Goal: Task Accomplishment & Management: Complete application form

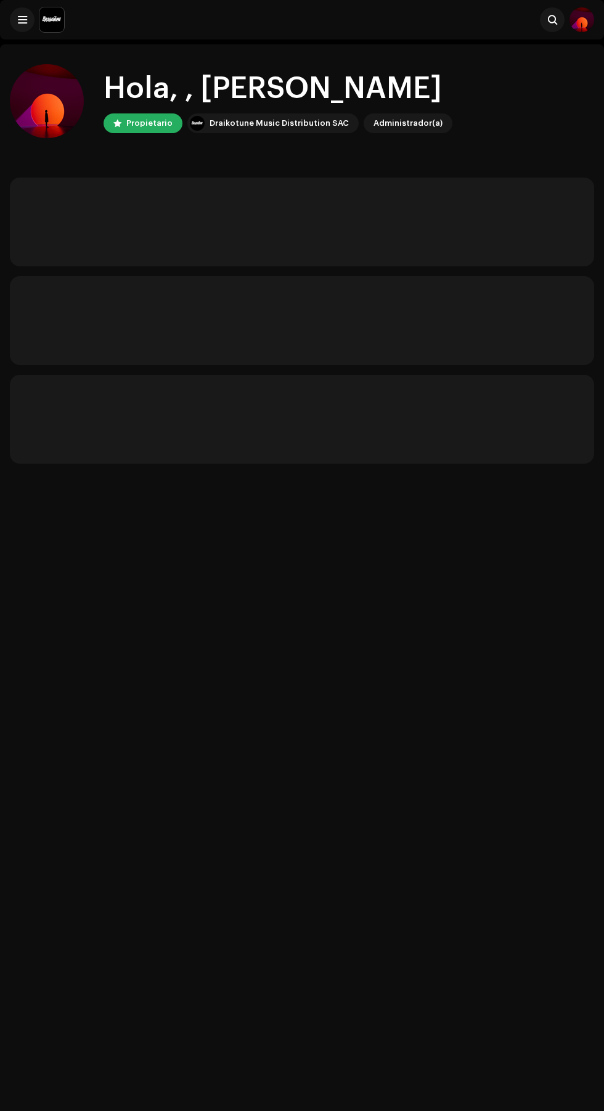
scroll to position [6, 0]
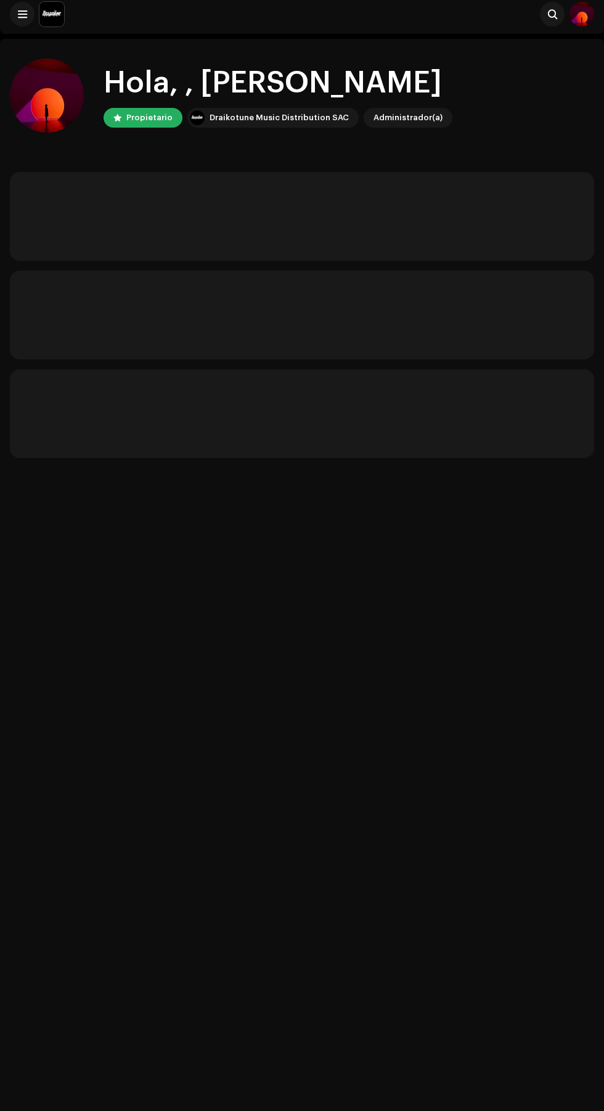
click at [22, 14] on span at bounding box center [22, 14] width 9 height 10
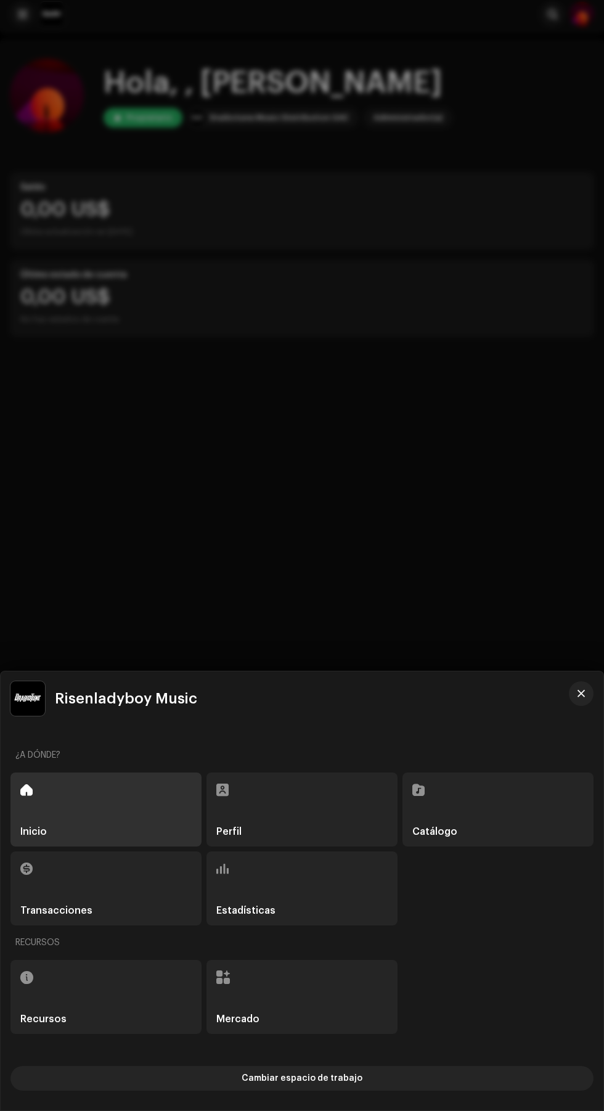
click at [511, 811] on div "Catálogo" at bounding box center [498, 810] width 191 height 74
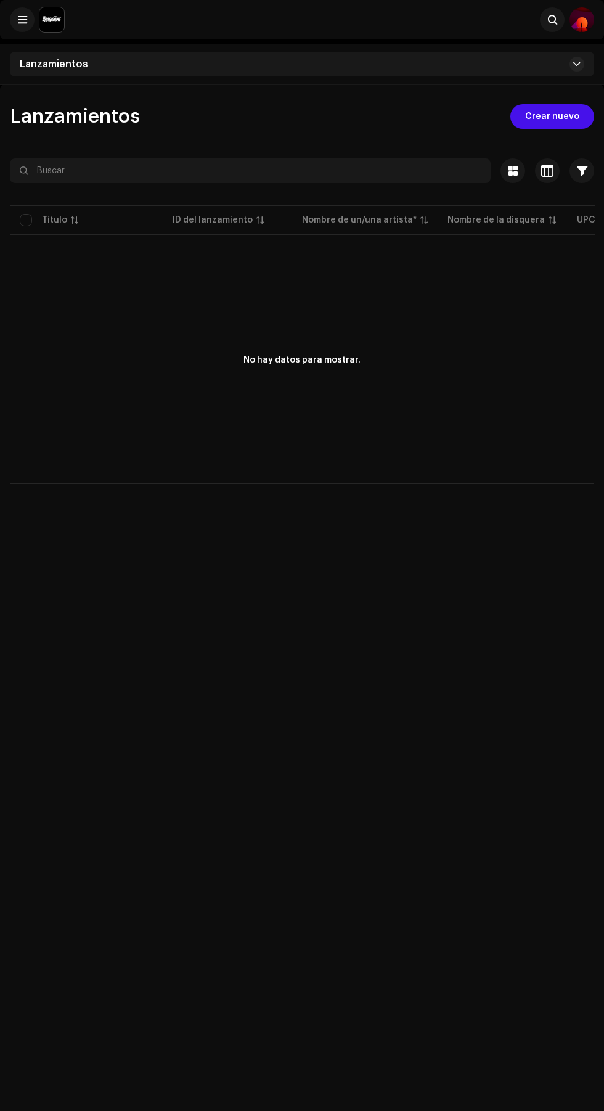
click at [564, 117] on span "Crear nuevo" at bounding box center [553, 116] width 54 height 25
click at [563, 112] on span "Crear nuevo" at bounding box center [553, 116] width 54 height 25
click at [567, 116] on span "Crear nuevo" at bounding box center [553, 116] width 54 height 25
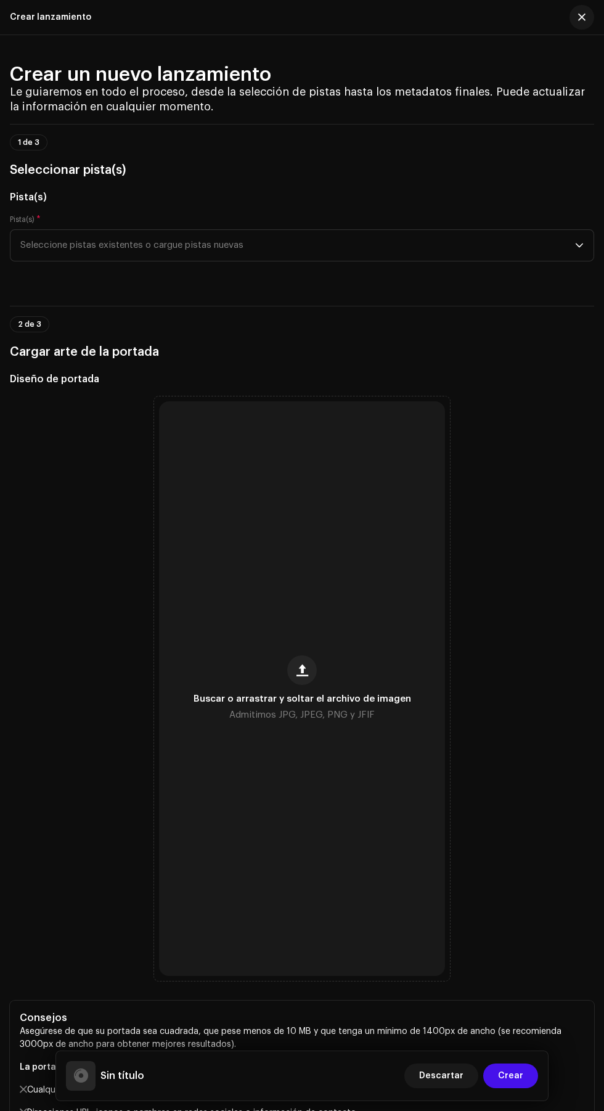
click at [467, 238] on span "Seleccione pistas existentes o cargue pistas nuevas" at bounding box center [297, 245] width 555 height 31
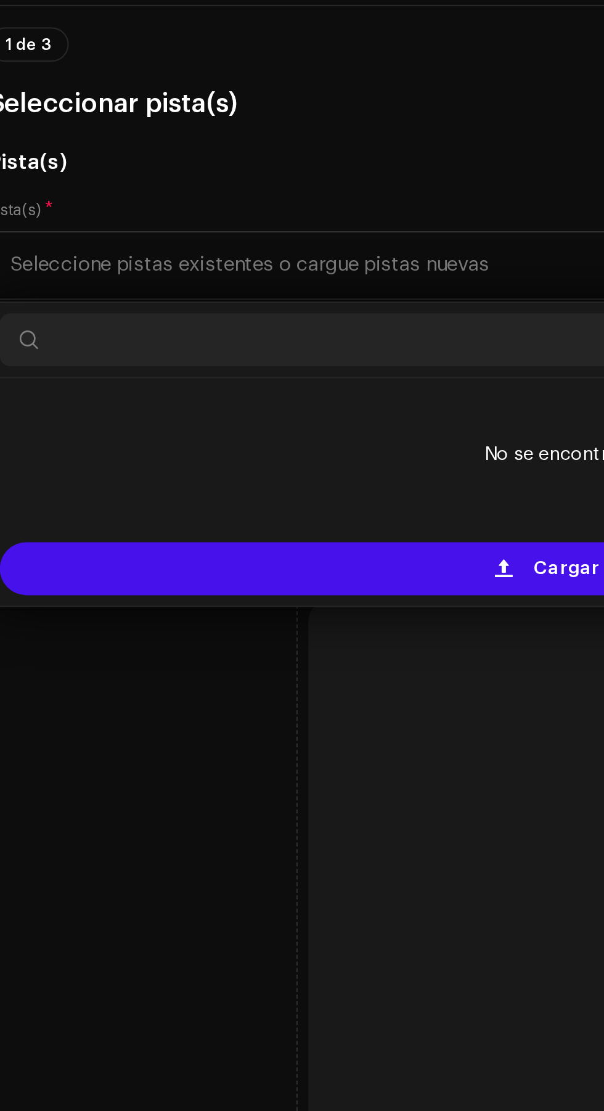
click at [202, 392] on div "Cargar nuevas pistas" at bounding box center [302, 386] width 574 height 25
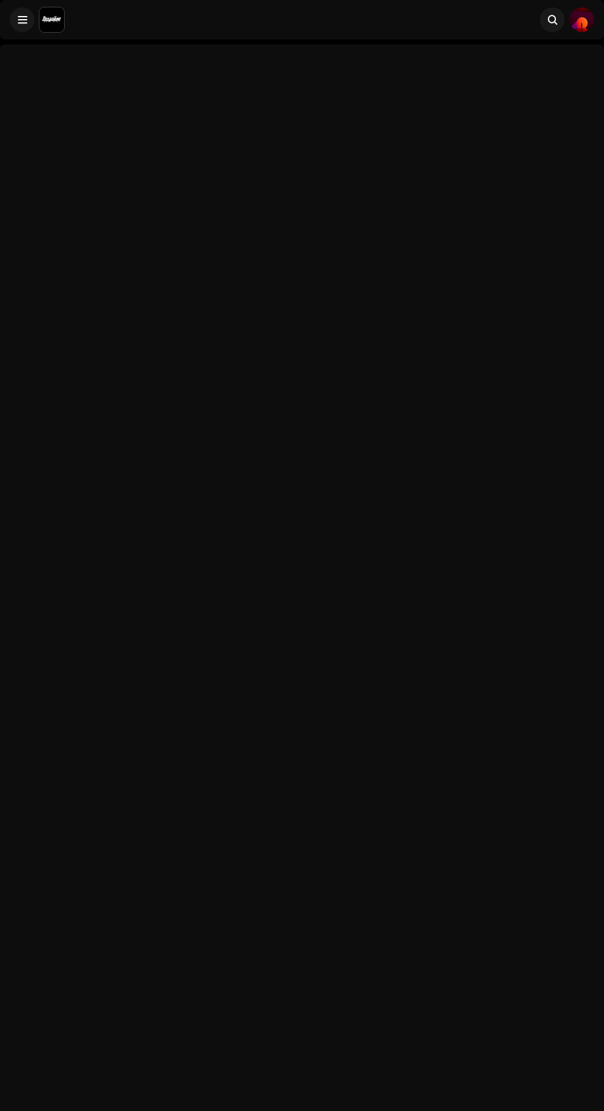
click at [23, 20] on span at bounding box center [22, 20] width 9 height 10
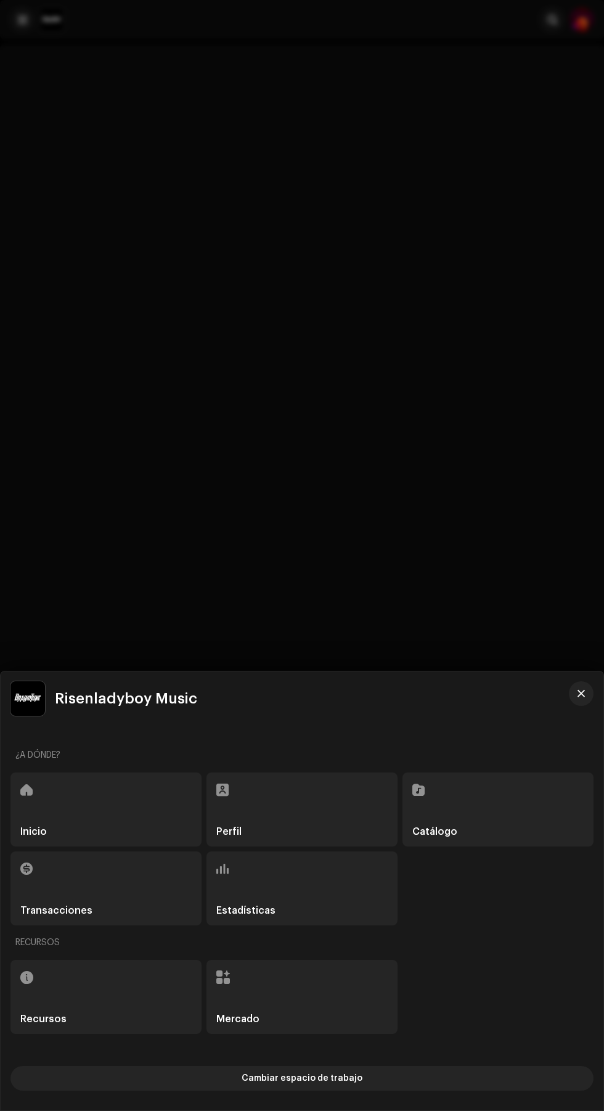
click at [513, 835] on div "Catálogo" at bounding box center [498, 810] width 191 height 74
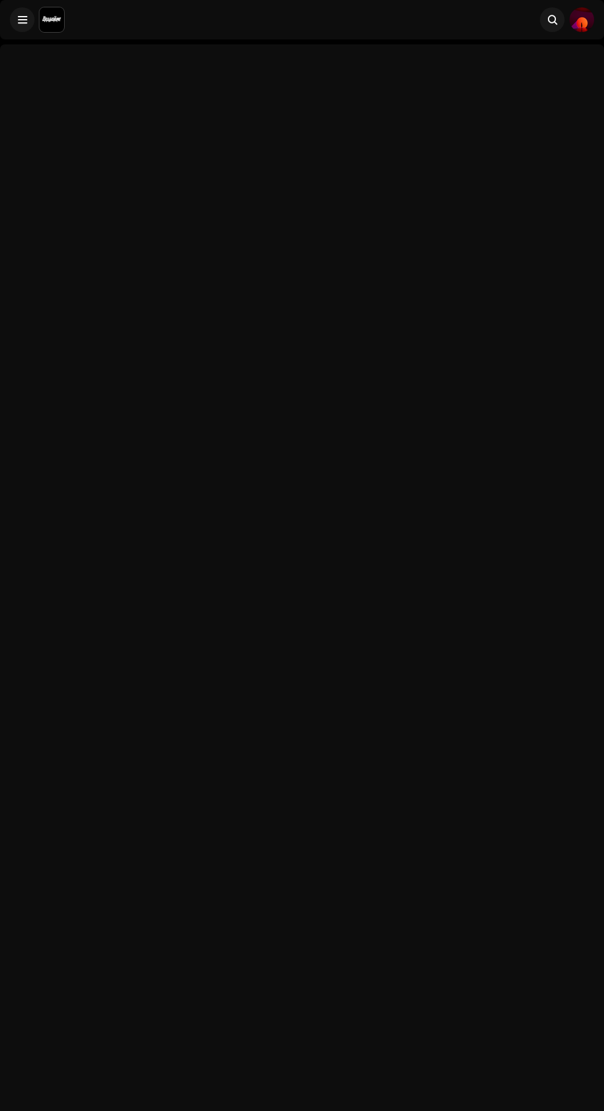
click at [25, 49] on div at bounding box center [302, 599] width 604 height 1111
click at [22, 20] on span at bounding box center [22, 20] width 9 height 10
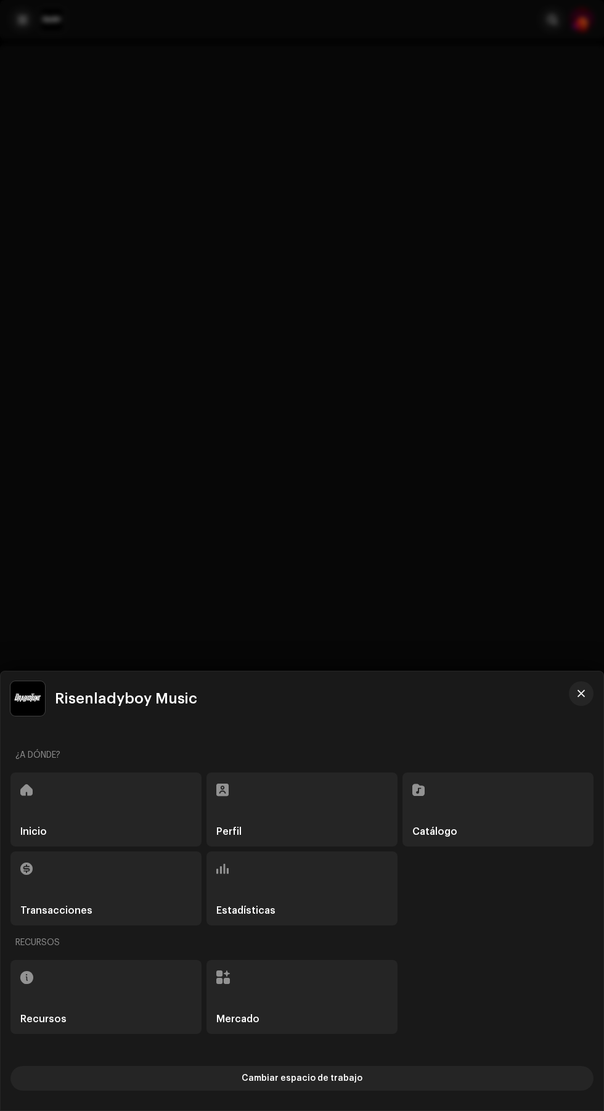
click at [476, 788] on div "Catálogo" at bounding box center [498, 810] width 191 height 74
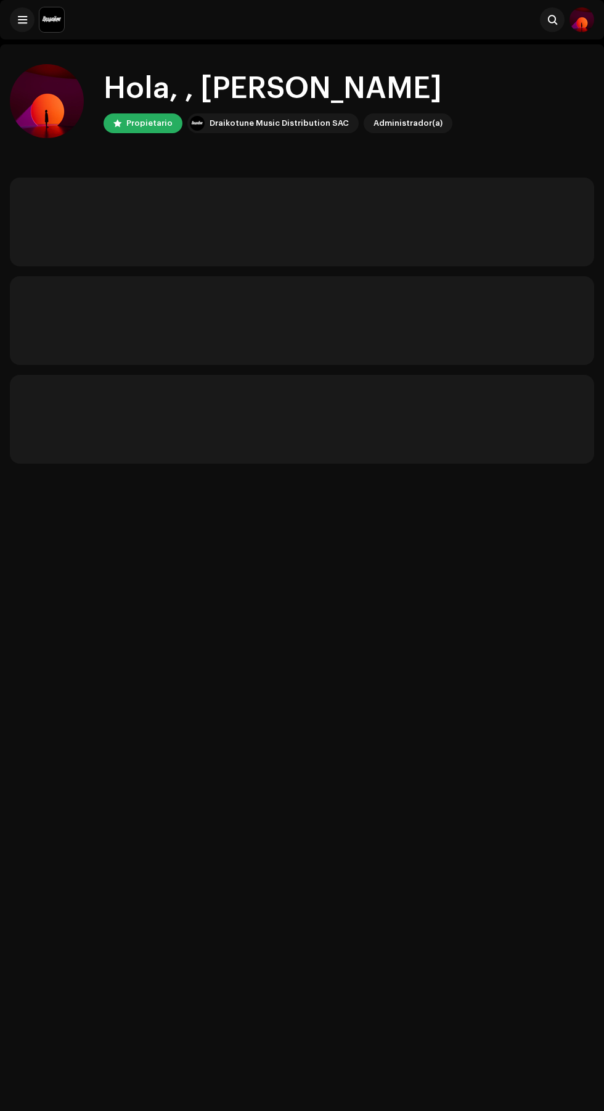
click at [52, 27] on img at bounding box center [51, 19] width 25 height 25
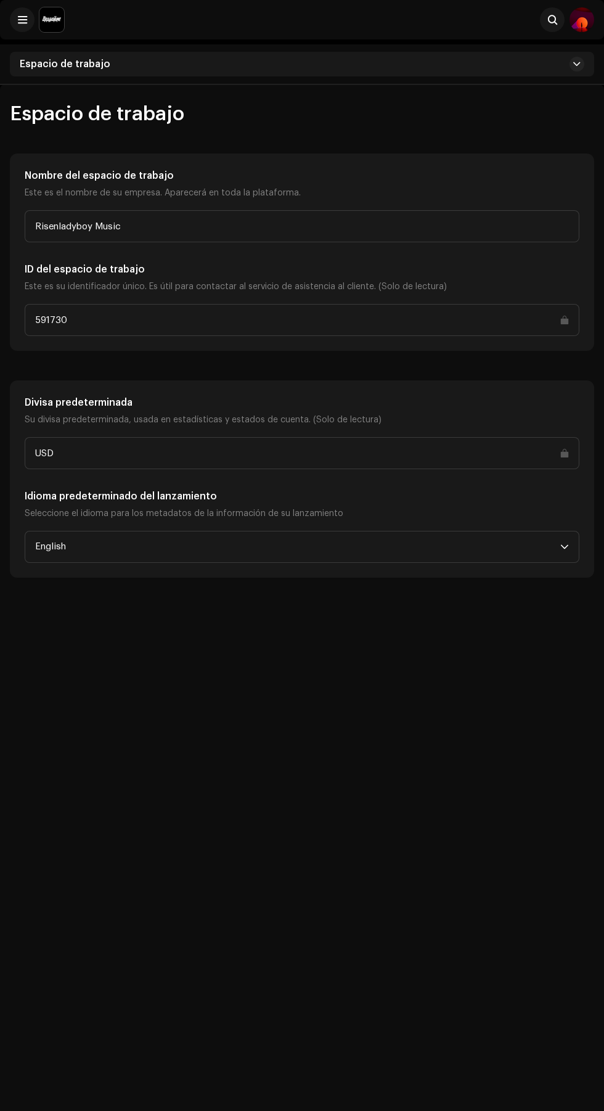
click at [39, 31] on div at bounding box center [51, 19] width 25 height 25
click at [22, 20] on span at bounding box center [22, 20] width 9 height 10
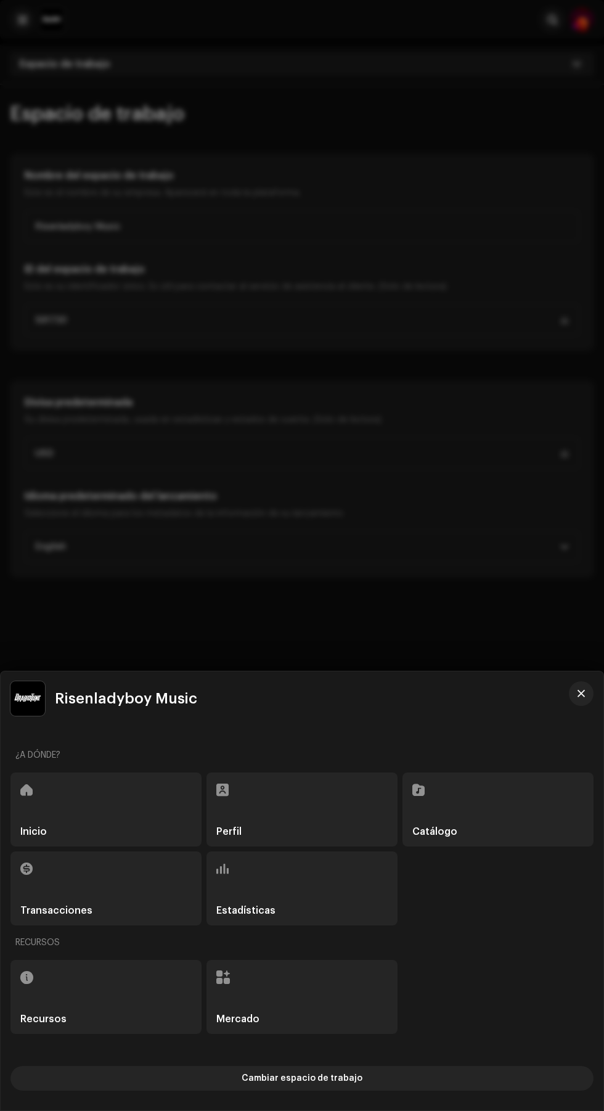
click at [462, 986] on div "Recursos Mercado" at bounding box center [301, 997] width 583 height 74
click at [521, 789] on div "Catálogo" at bounding box center [498, 810] width 191 height 74
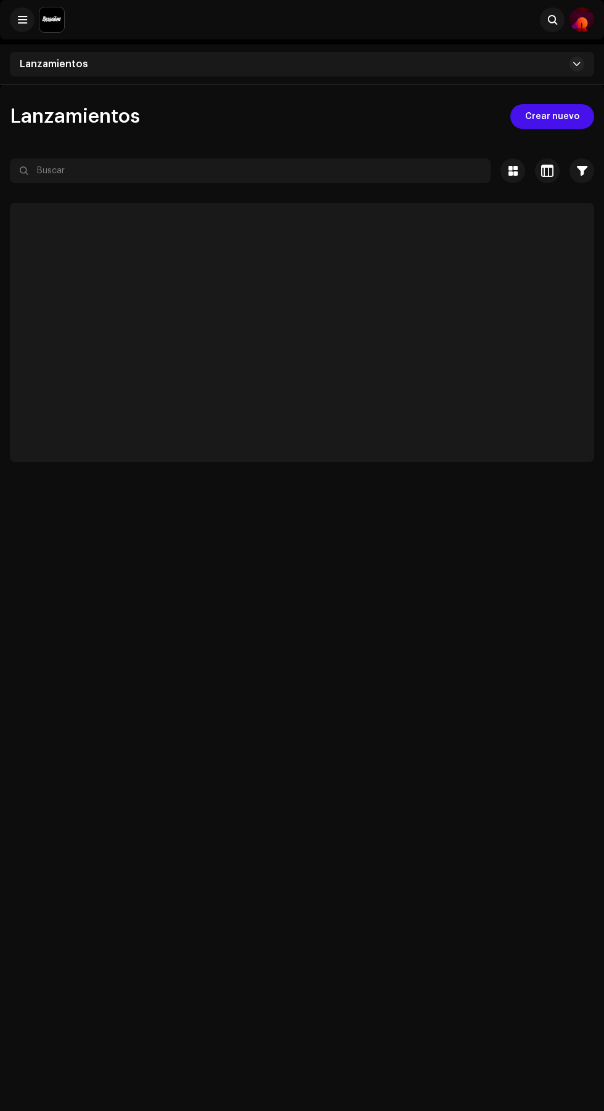
click at [567, 117] on span "Crear nuevo" at bounding box center [553, 116] width 54 height 25
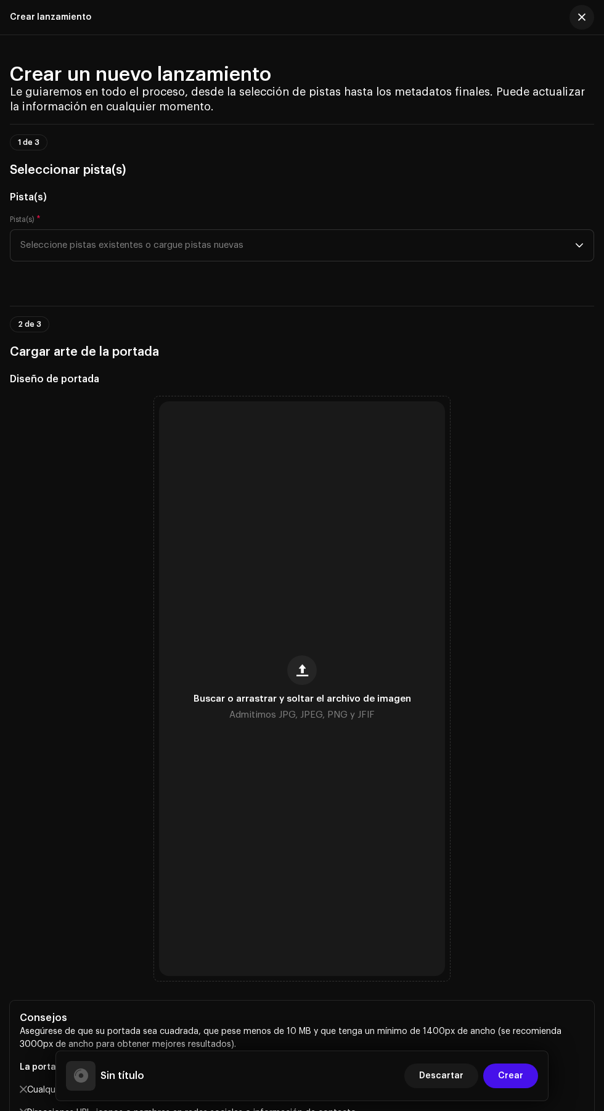
click at [324, 244] on span "Seleccione pistas existentes o cargue pistas nuevas" at bounding box center [297, 245] width 555 height 31
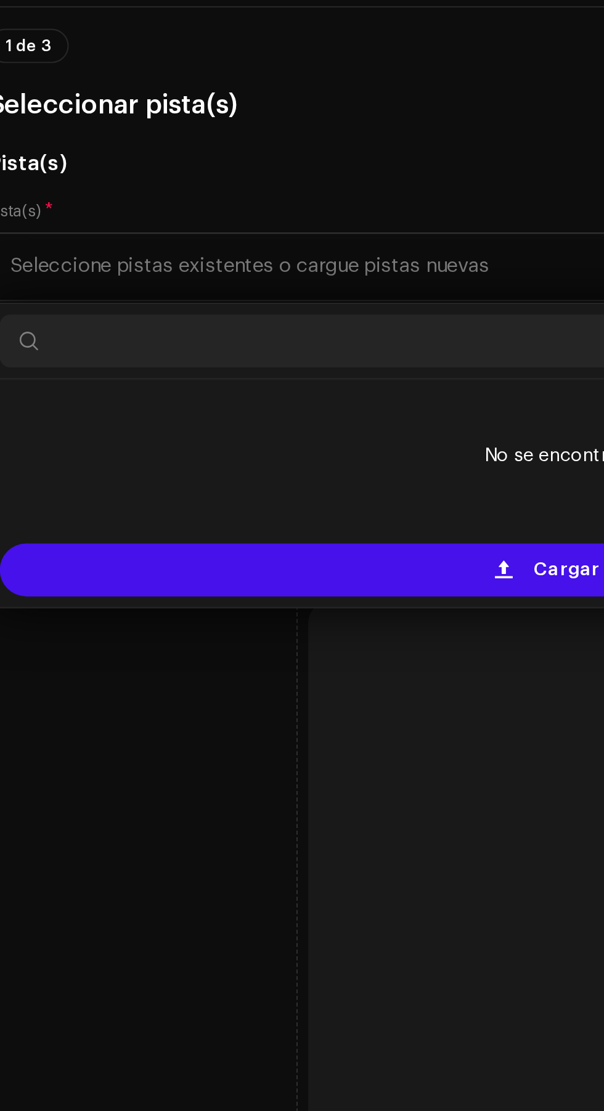
click at [188, 384] on div "Cargar nuevas pistas" at bounding box center [302, 386] width 574 height 25
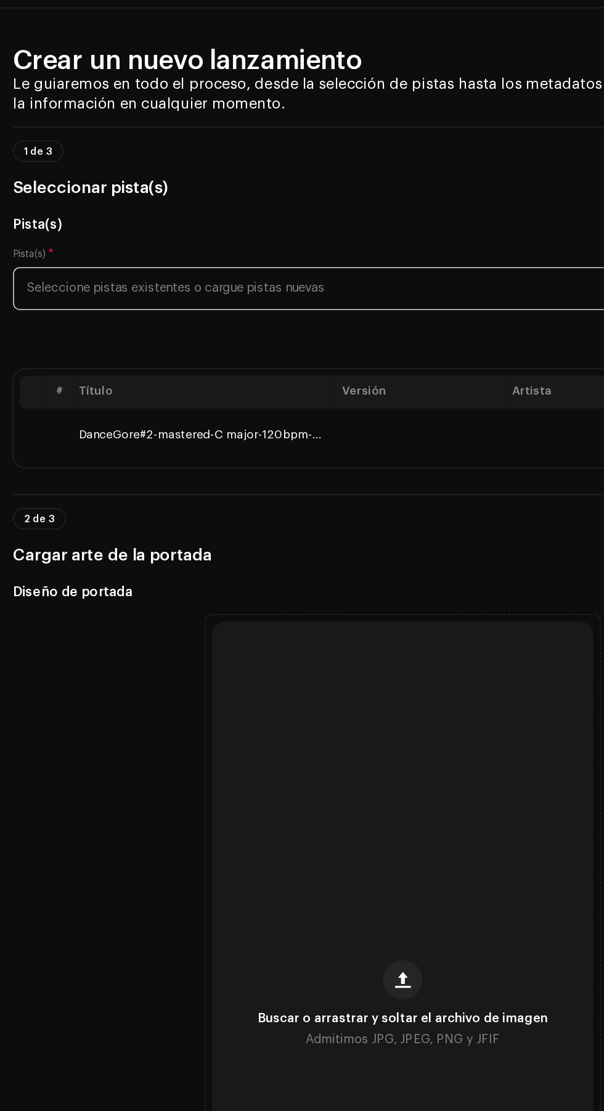
click at [279, 636] on div "Buscar o arrastrar y soltar el archivo de imagen Admitimos JPG, JPEG, PNG y JFIF" at bounding box center [302, 782] width 286 height 575
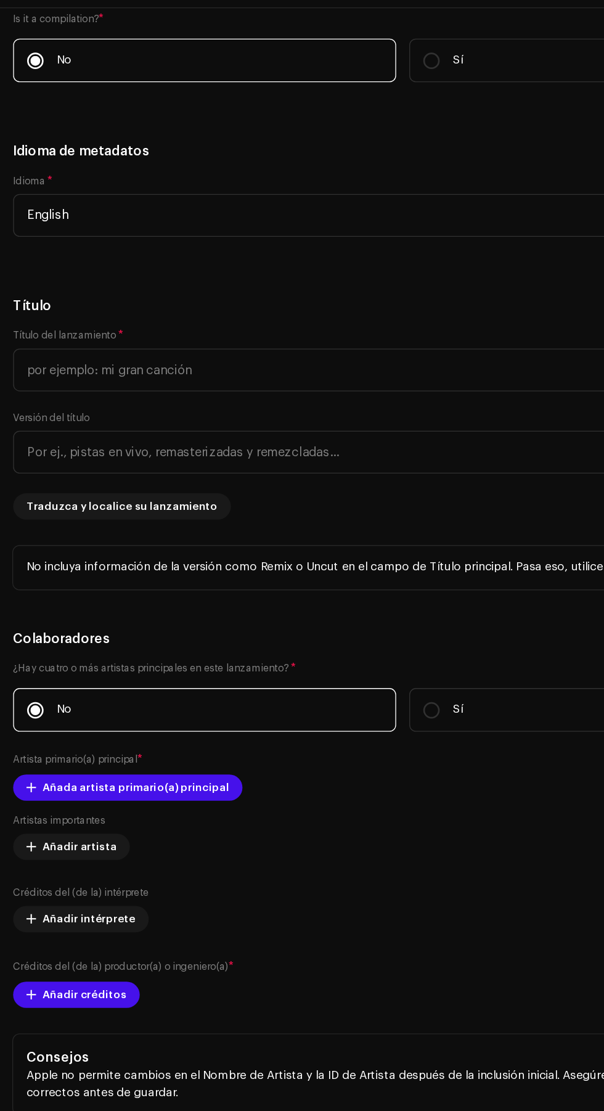
scroll to position [1482, 0]
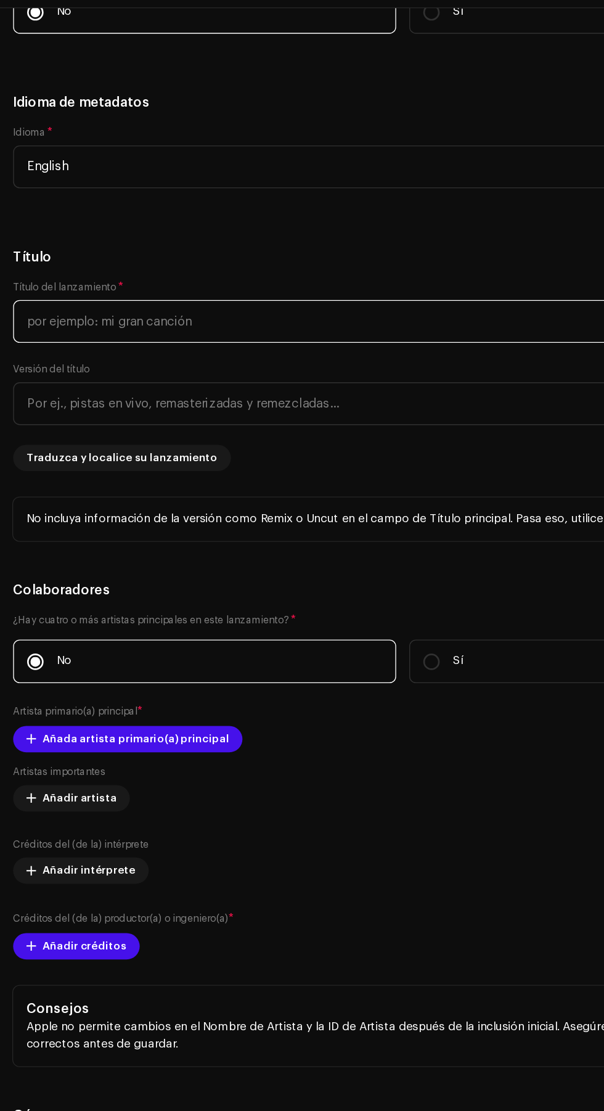
click at [328, 271] on input "text" at bounding box center [302, 270] width 585 height 32
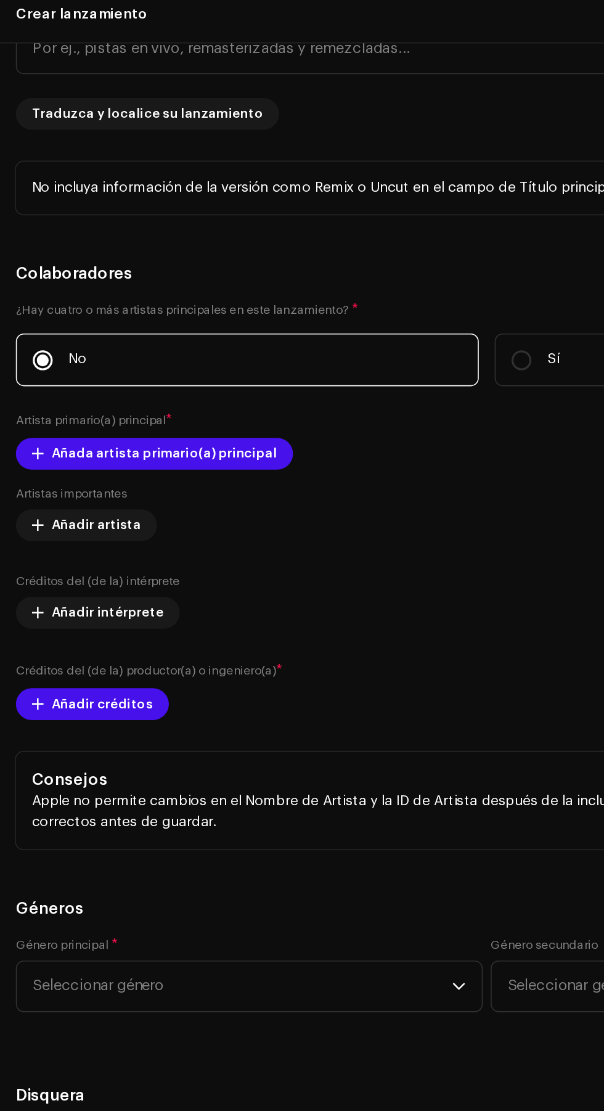
scroll to position [1795, 0]
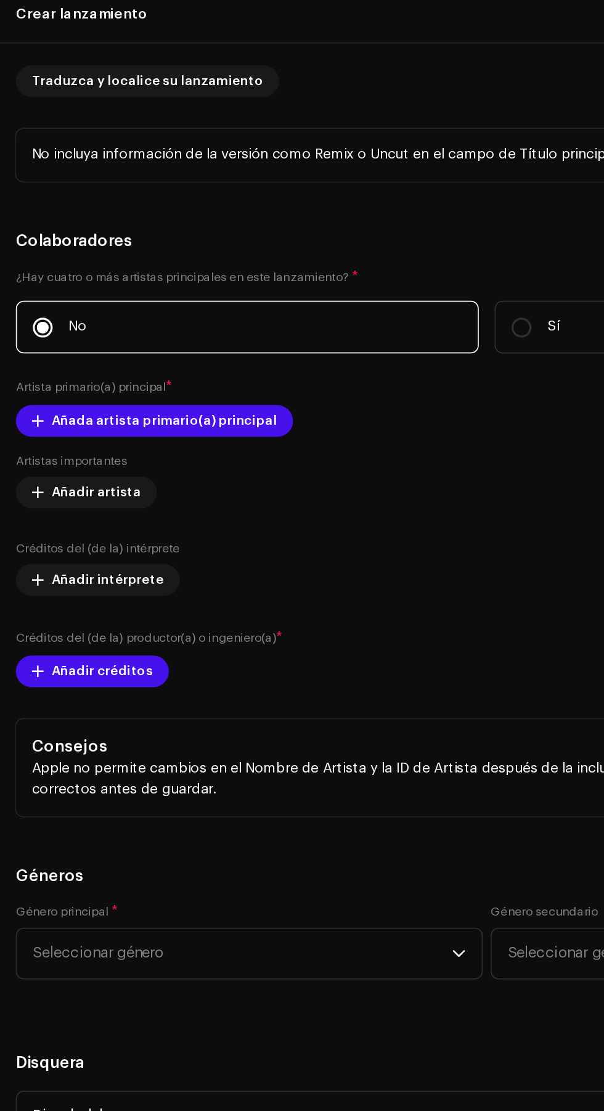
type input "Boom"
click at [144, 271] on span "Añada artista primario(a) principal" at bounding box center [102, 269] width 140 height 25
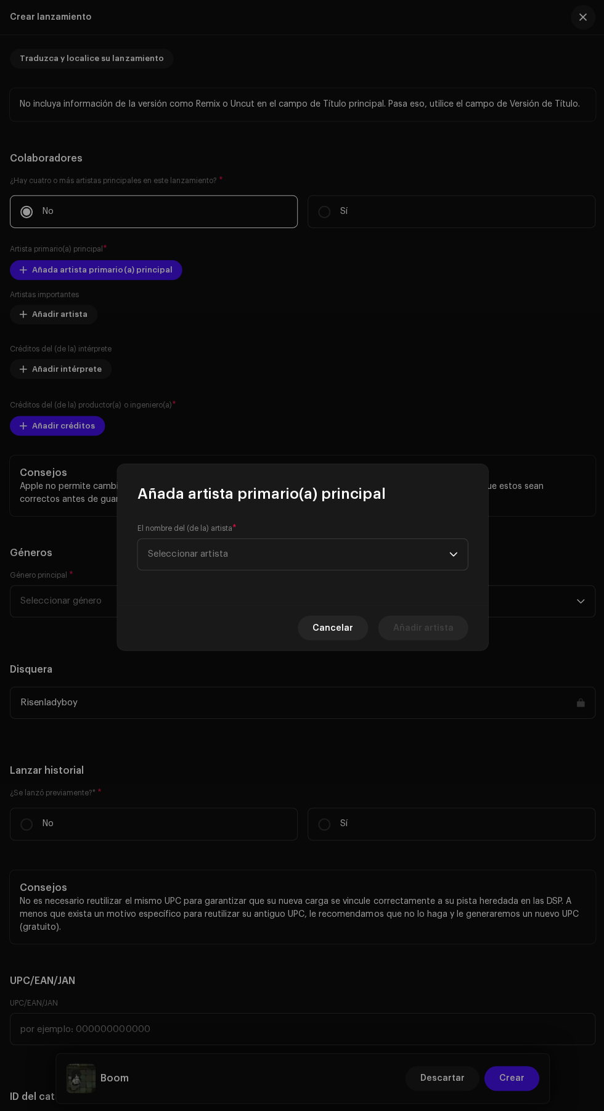
click at [453, 569] on div "dropdown trigger" at bounding box center [452, 553] width 9 height 31
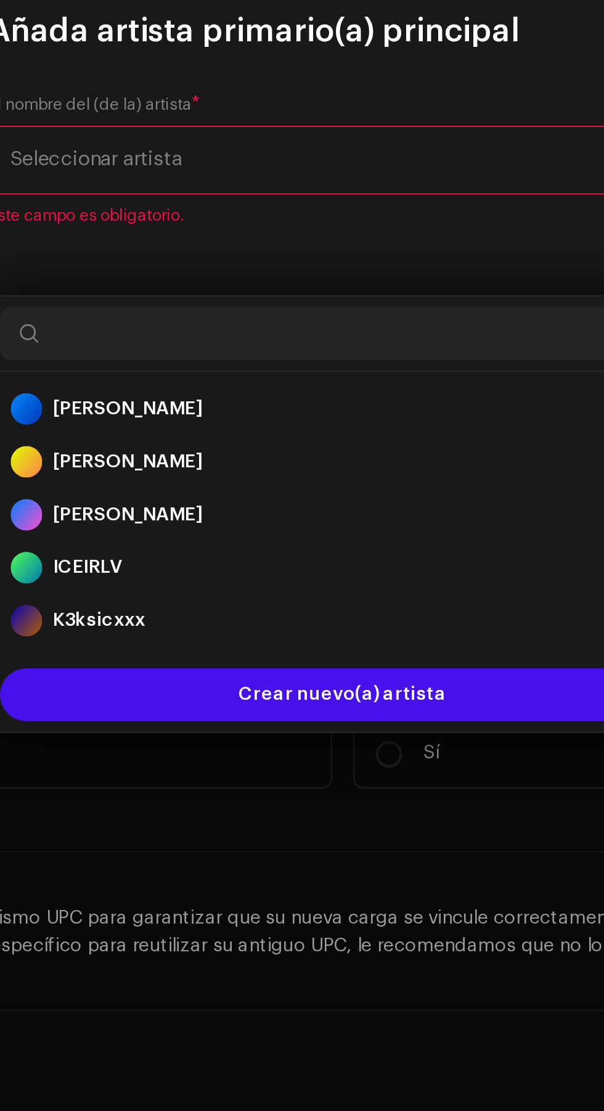
scroll to position [0, 0]
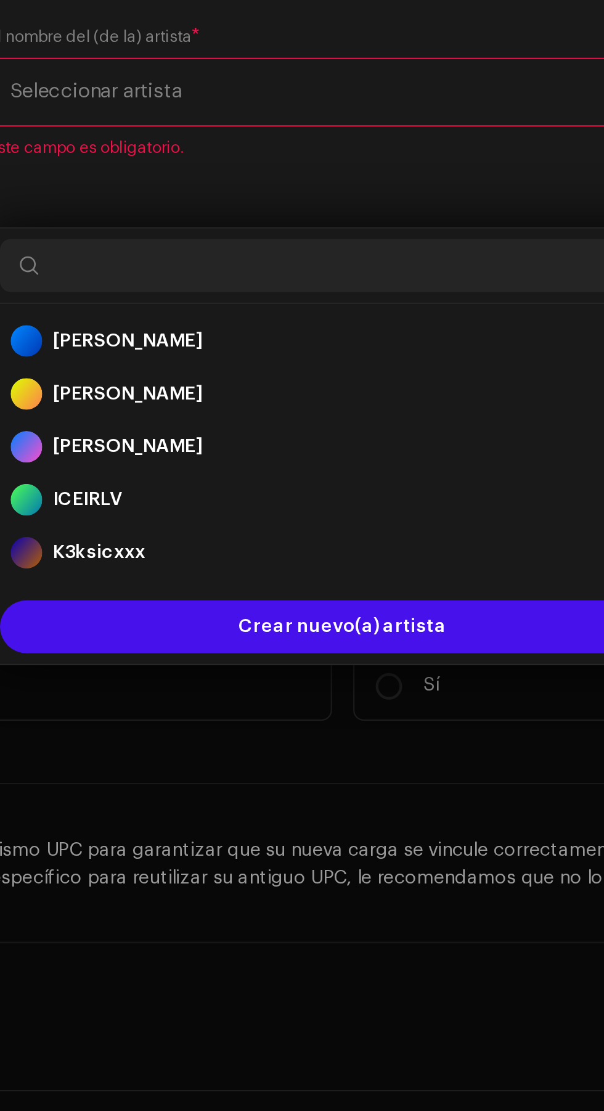
click at [281, 738] on div "ICEIRLV 1681117" at bounding box center [302, 735] width 310 height 15
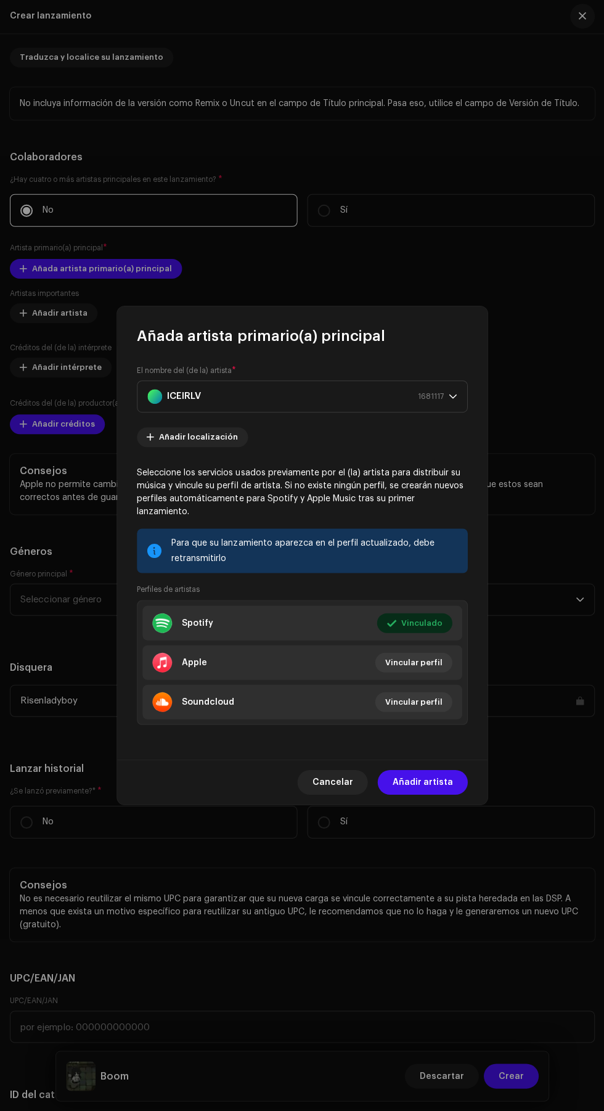
click at [433, 770] on span "Añadir artista" at bounding box center [422, 782] width 60 height 25
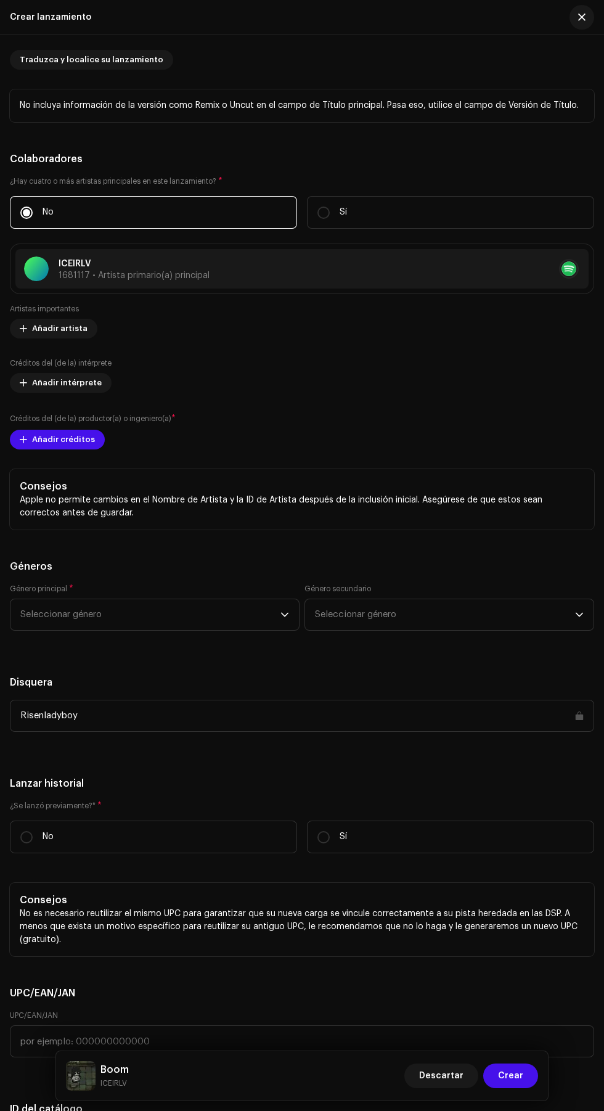
scroll to position [1, 0]
click at [82, 442] on span "Añadir créditos" at bounding box center [63, 439] width 63 height 25
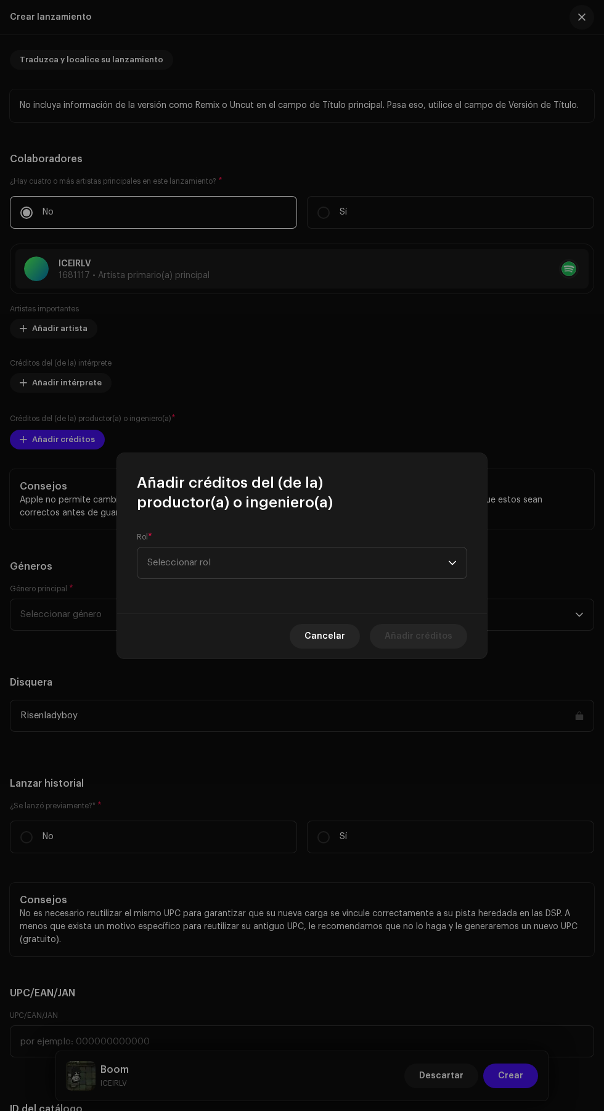
click at [302, 573] on span "Seleccionar rol" at bounding box center [297, 563] width 301 height 31
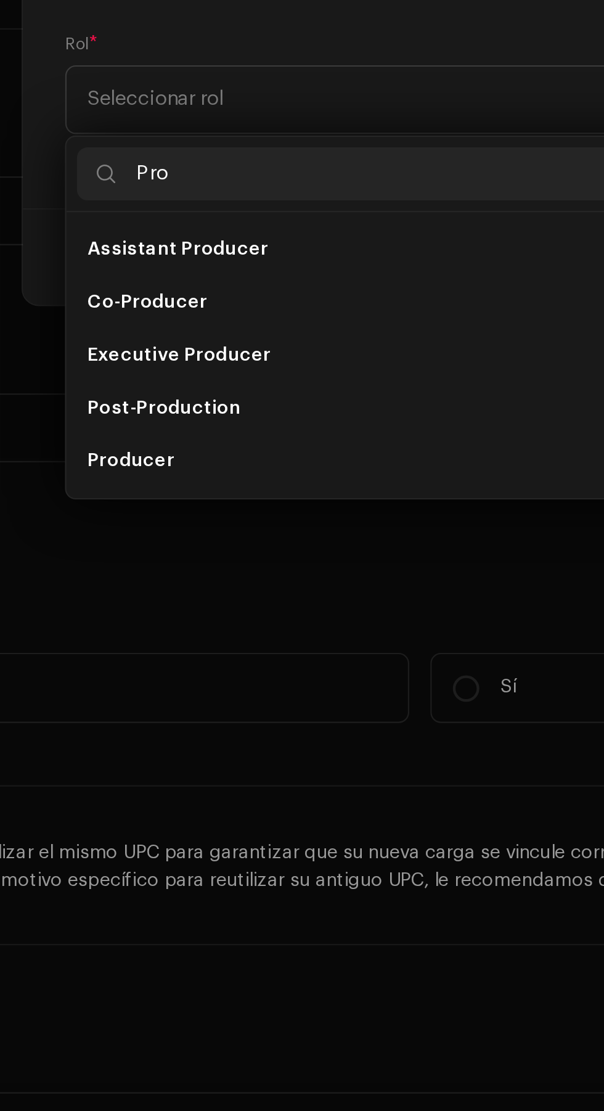
type input "Pro"
click at [237, 733] on li "Producer" at bounding box center [301, 731] width 319 height 25
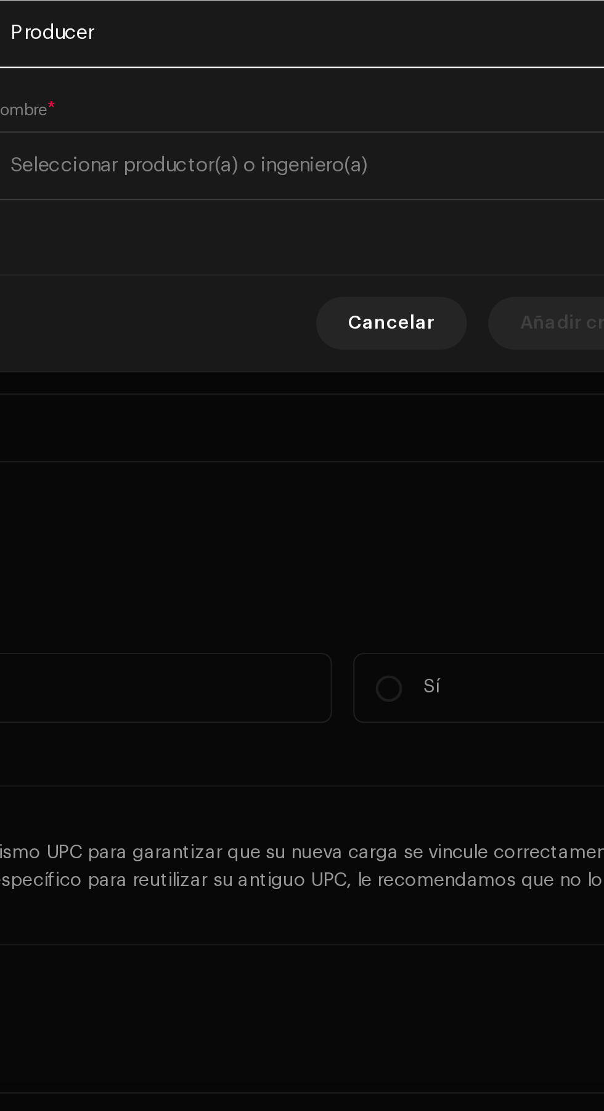
click at [379, 608] on span "Seleccionar productor(a) o ingeniero(a)" at bounding box center [297, 594] width 301 height 31
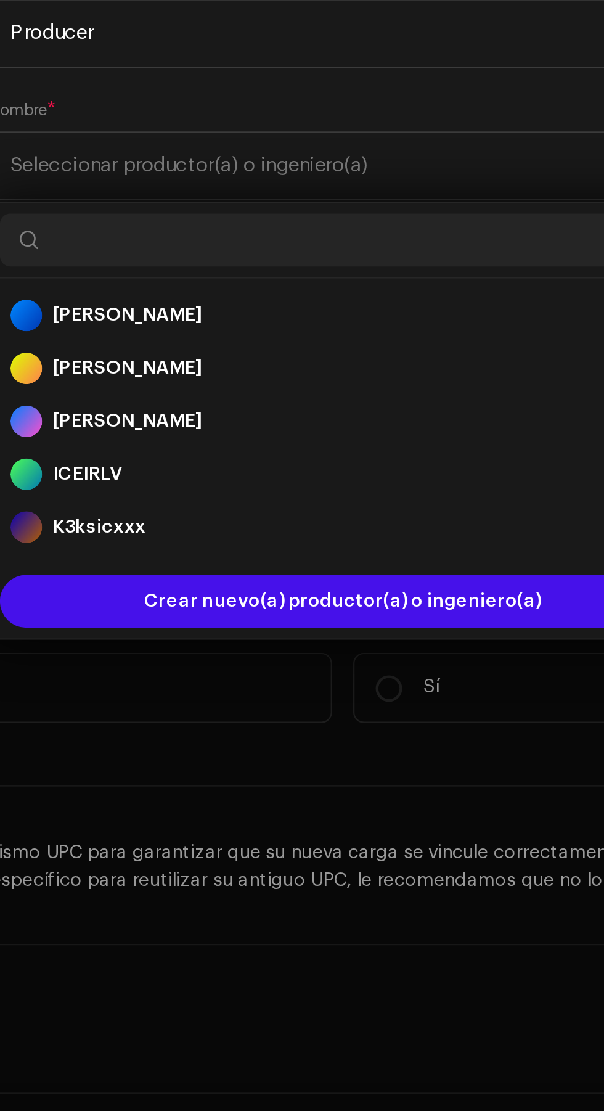
click at [297, 690] on div "Alexander V 1702193" at bounding box center [302, 688] width 310 height 15
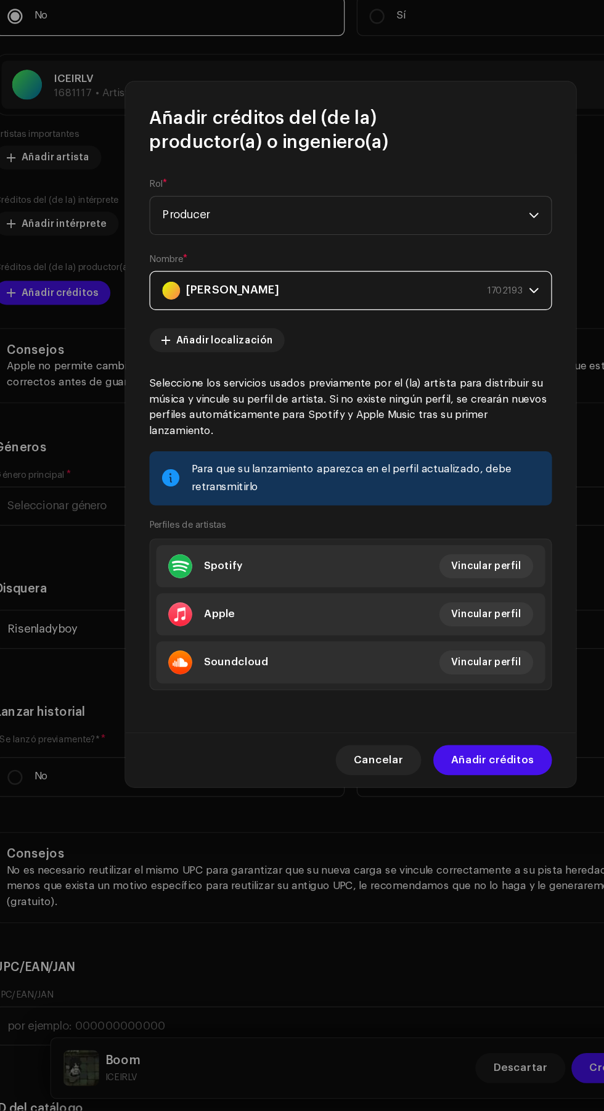
click at [421, 817] on span "Añadir créditos" at bounding box center [419, 823] width 68 height 25
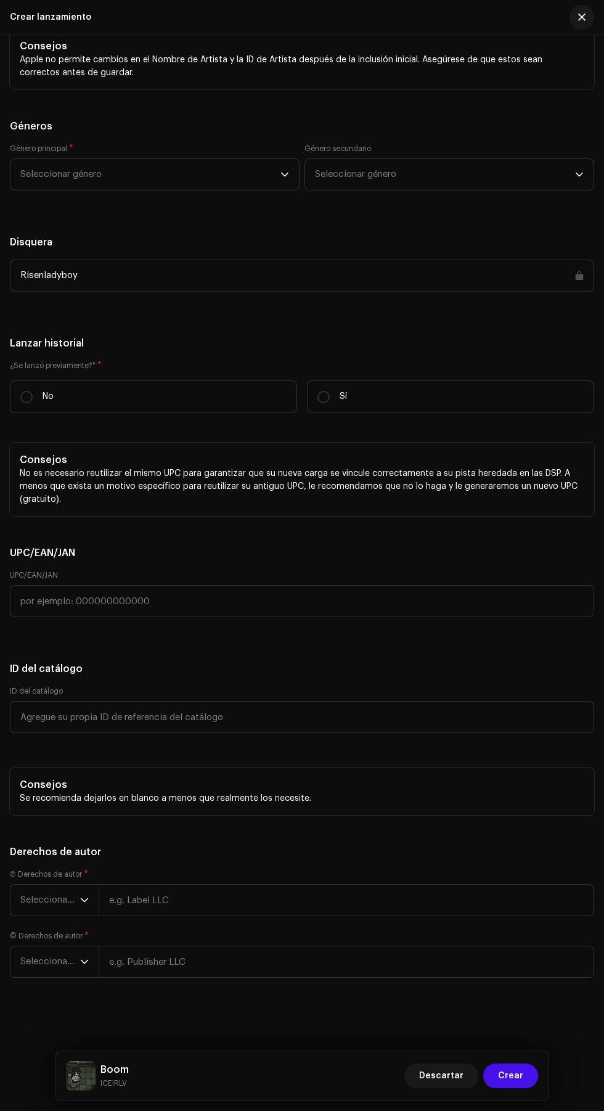
scroll to position [2349, 0]
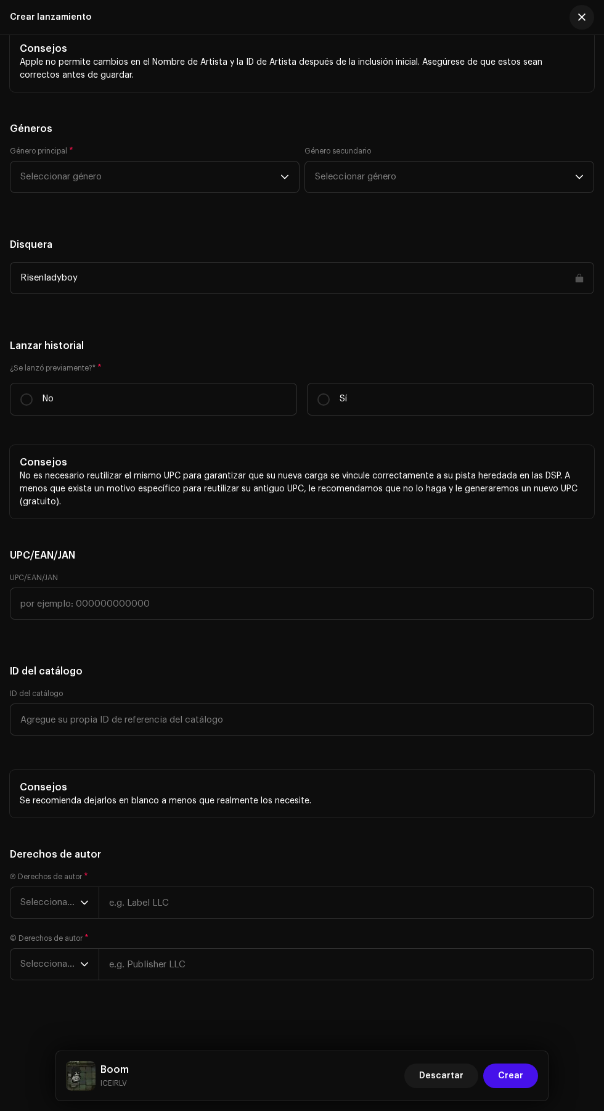
click at [261, 178] on span "Seleccionar género" at bounding box center [150, 177] width 260 height 31
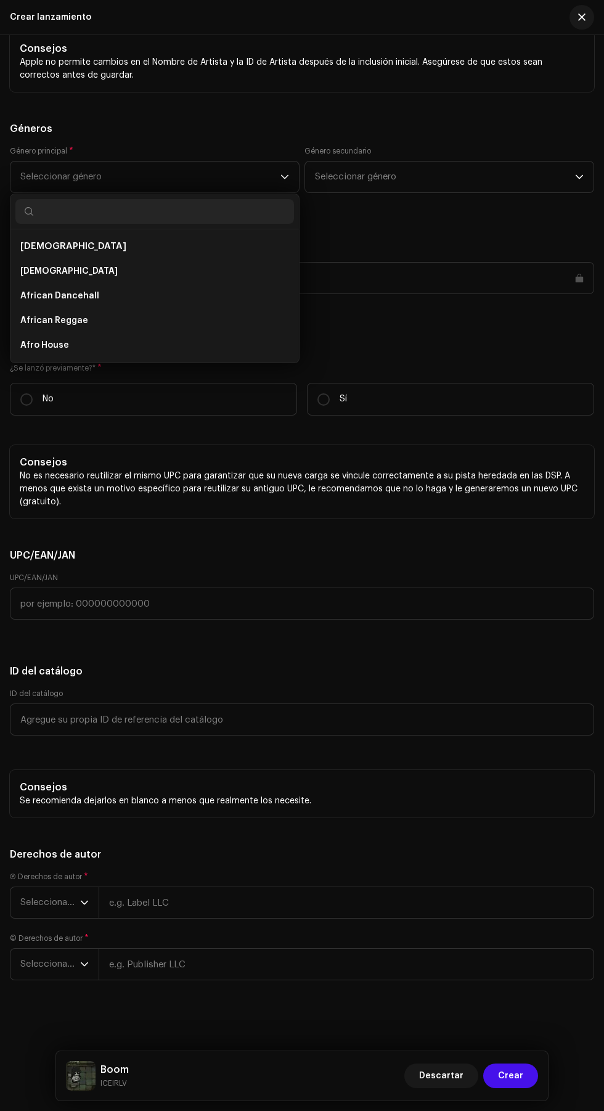
click at [148, 175] on span "Seleccionar género" at bounding box center [150, 177] width 260 height 31
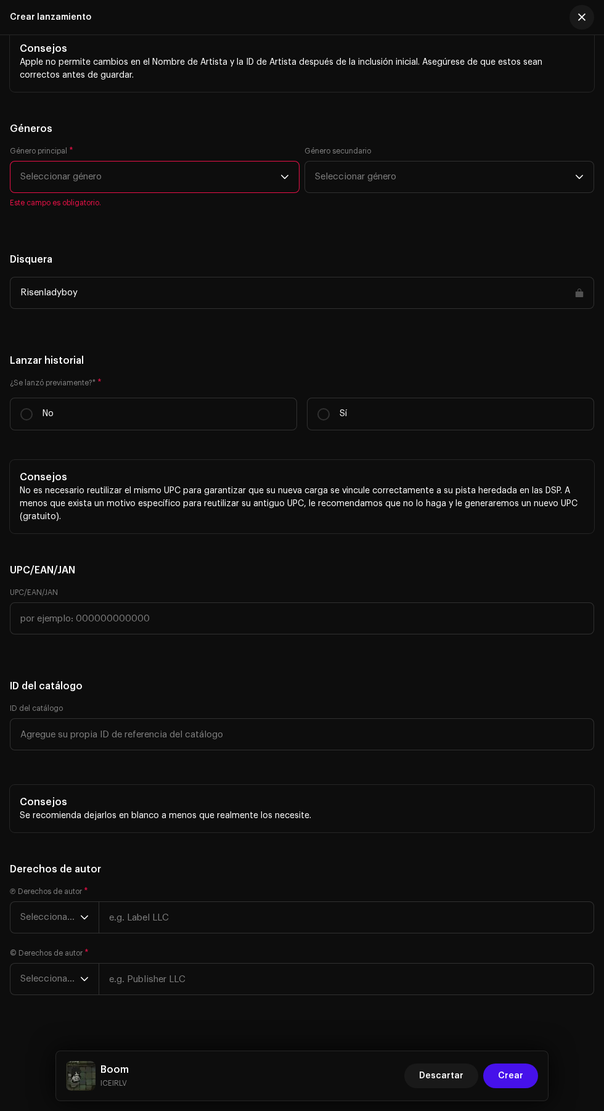
click at [183, 173] on span "Seleccionar género" at bounding box center [150, 177] width 260 height 31
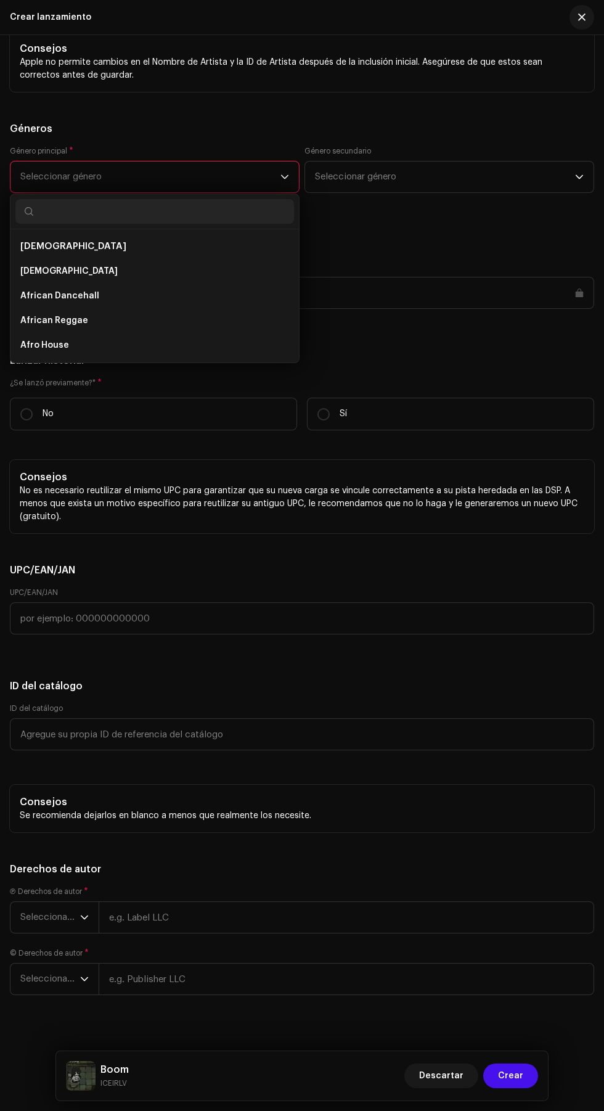
scroll to position [1, 0]
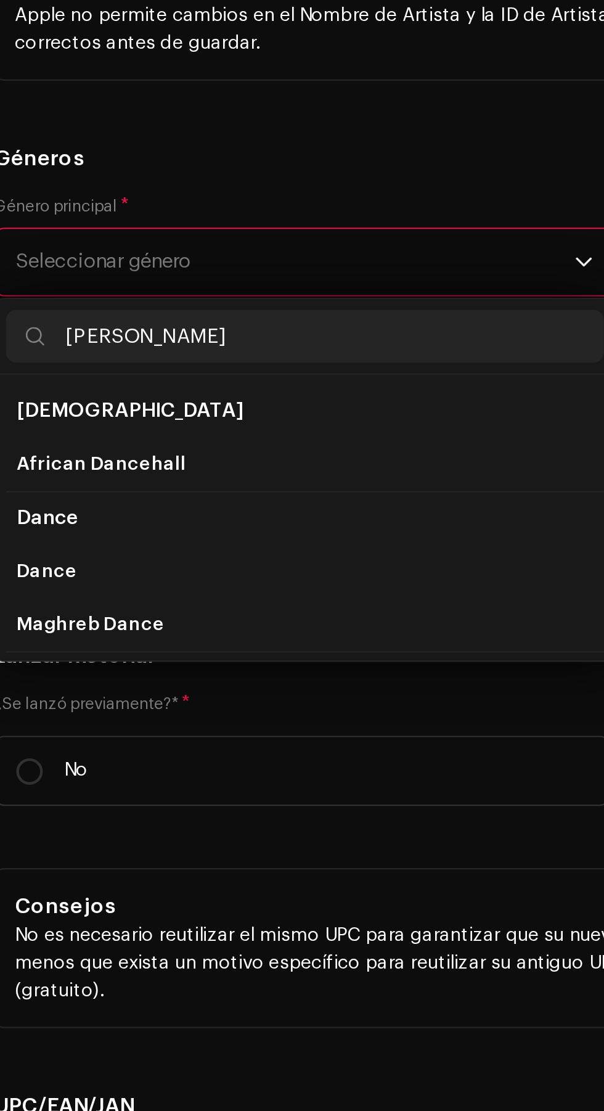
type input "Dan"
click at [44, 324] on span "Dance" at bounding box center [34, 321] width 28 height 12
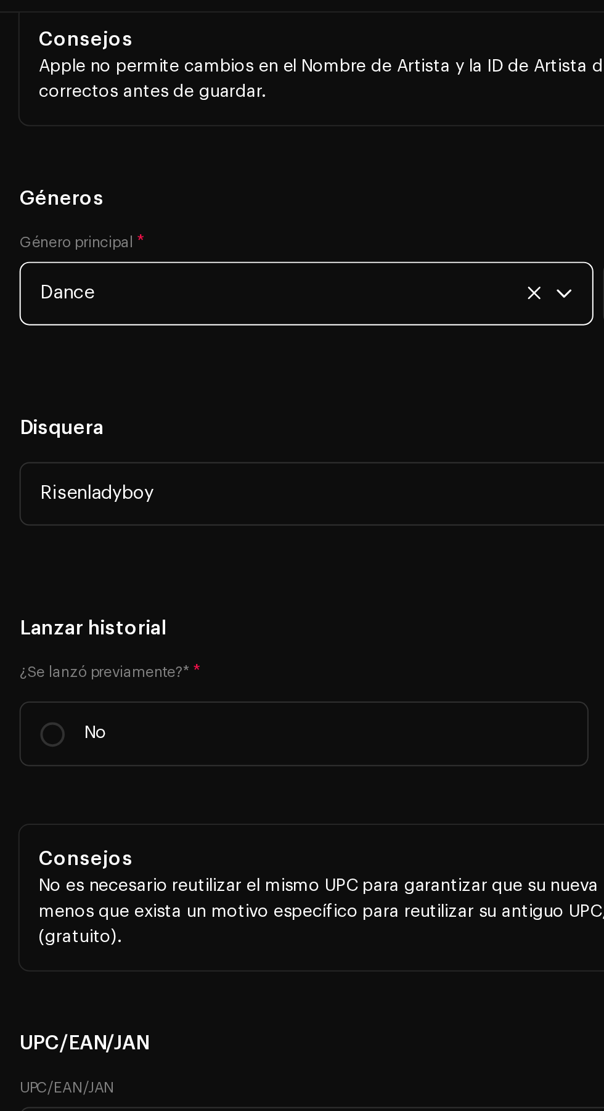
scroll to position [2348, 0]
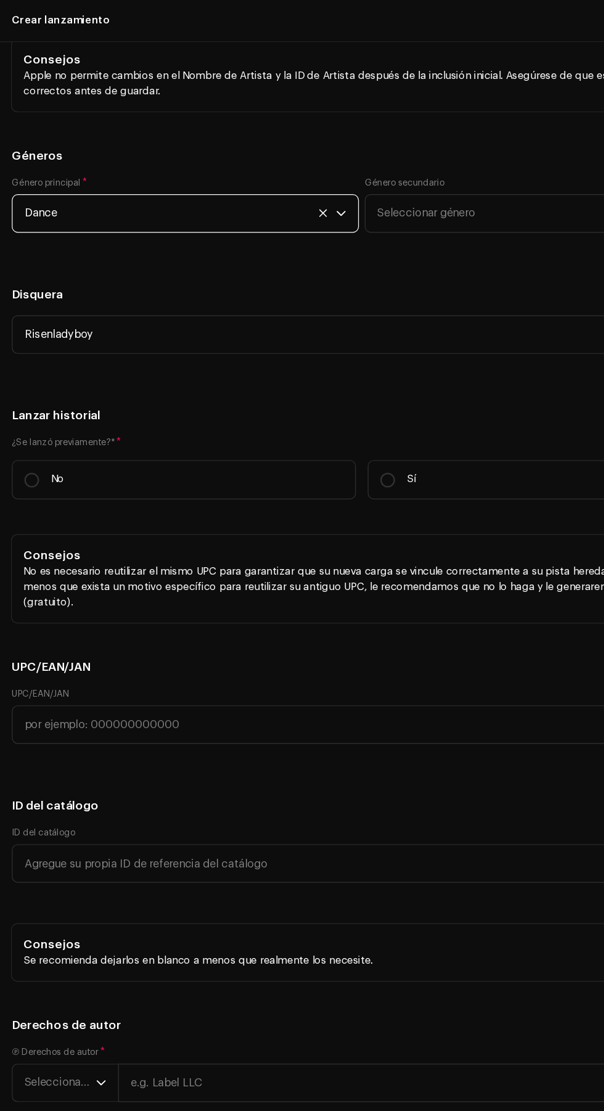
click at [393, 192] on span "Seleccionar género" at bounding box center [445, 178] width 260 height 31
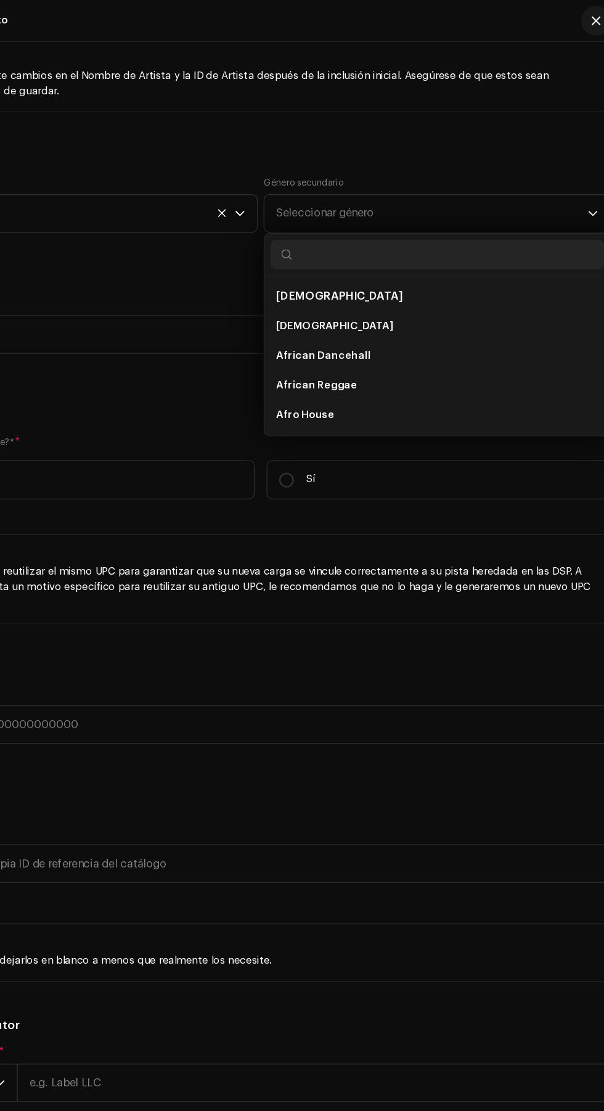
click at [505, 184] on span "Seleccionar género" at bounding box center [445, 178] width 260 height 31
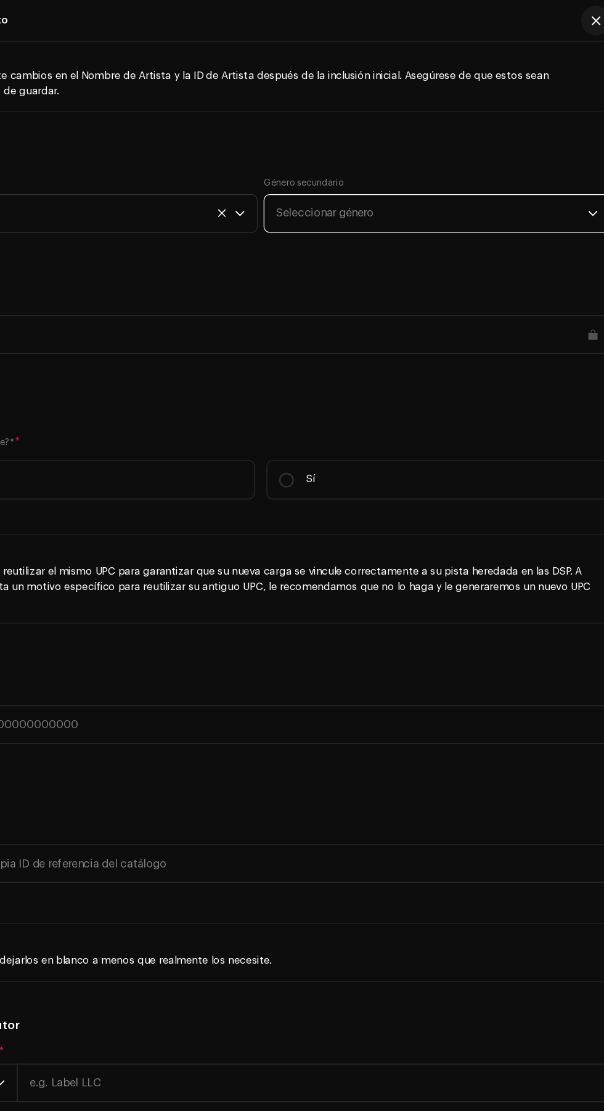
click at [503, 179] on span "Seleccionar género" at bounding box center [445, 178] width 260 height 31
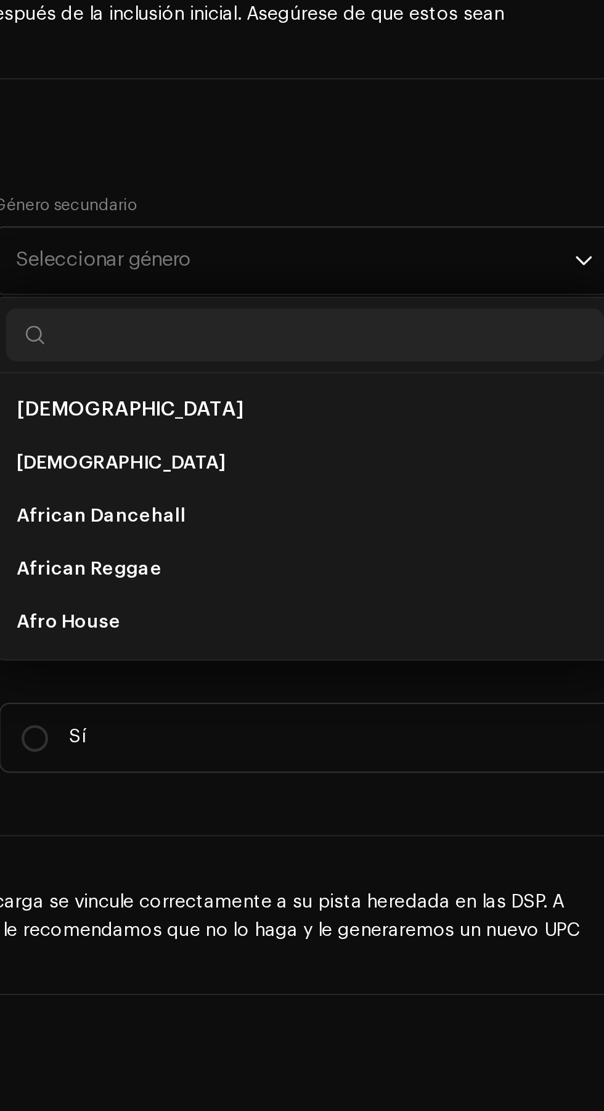
click at [487, 179] on span "Seleccionar género" at bounding box center [445, 178] width 260 height 31
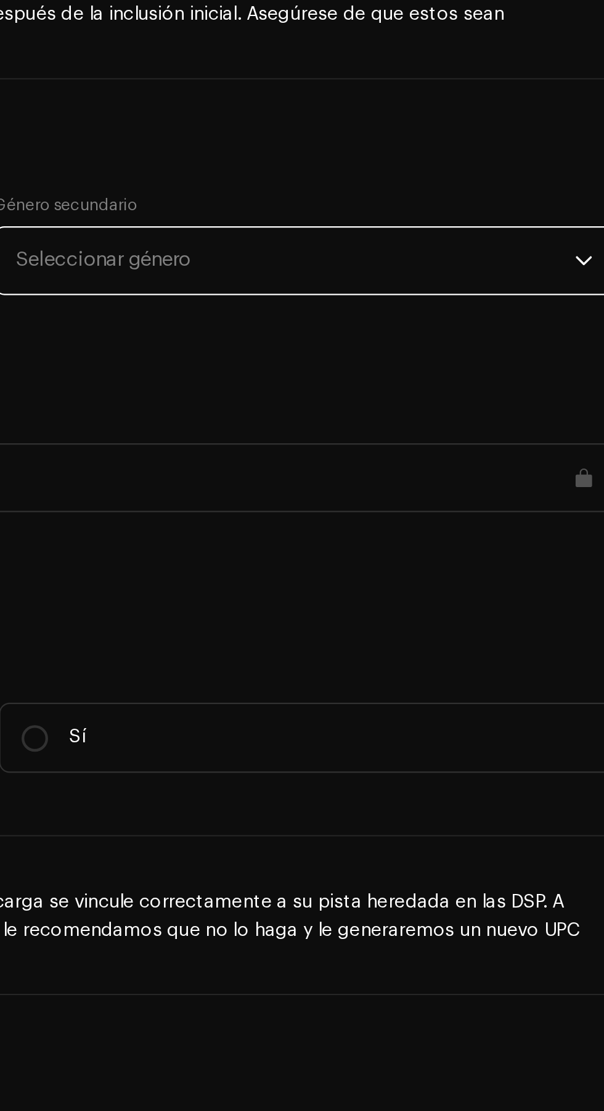
click at [469, 178] on span "Seleccionar género" at bounding box center [445, 178] width 260 height 31
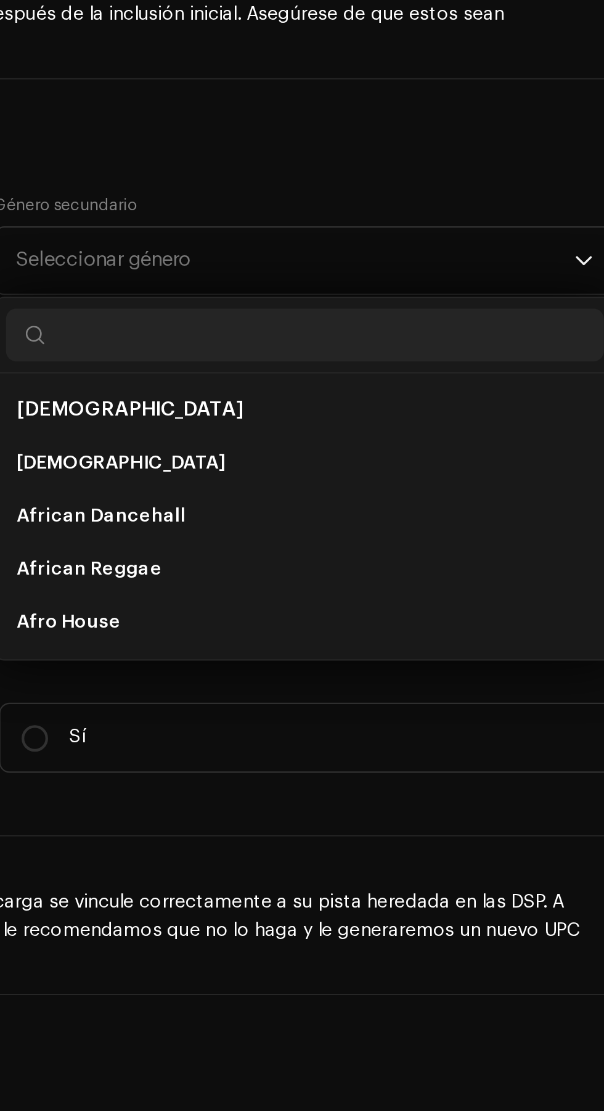
click at [468, 184] on span "Seleccionar género" at bounding box center [445, 178] width 260 height 31
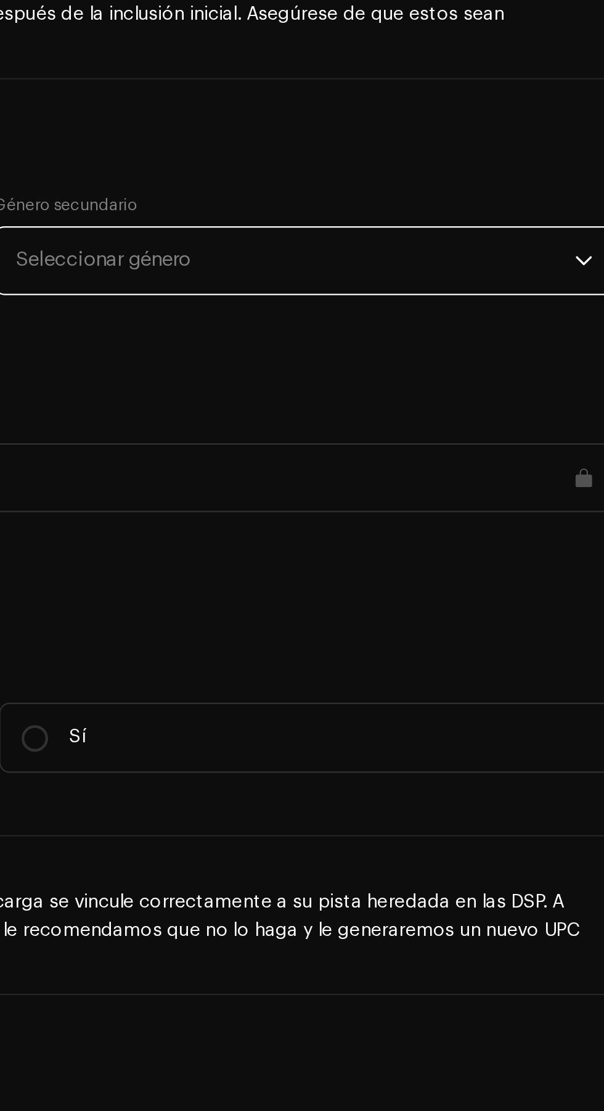
click at [473, 179] on span "Seleccionar género" at bounding box center [445, 178] width 260 height 31
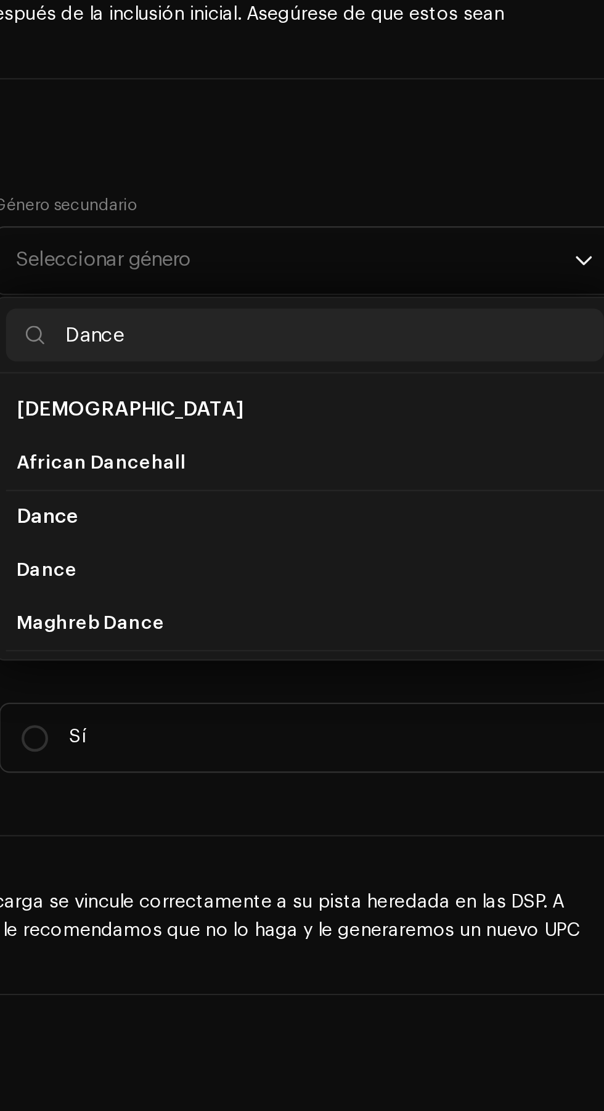
type input "Dance"
click at [381, 330] on li "Dance" at bounding box center [449, 322] width 279 height 25
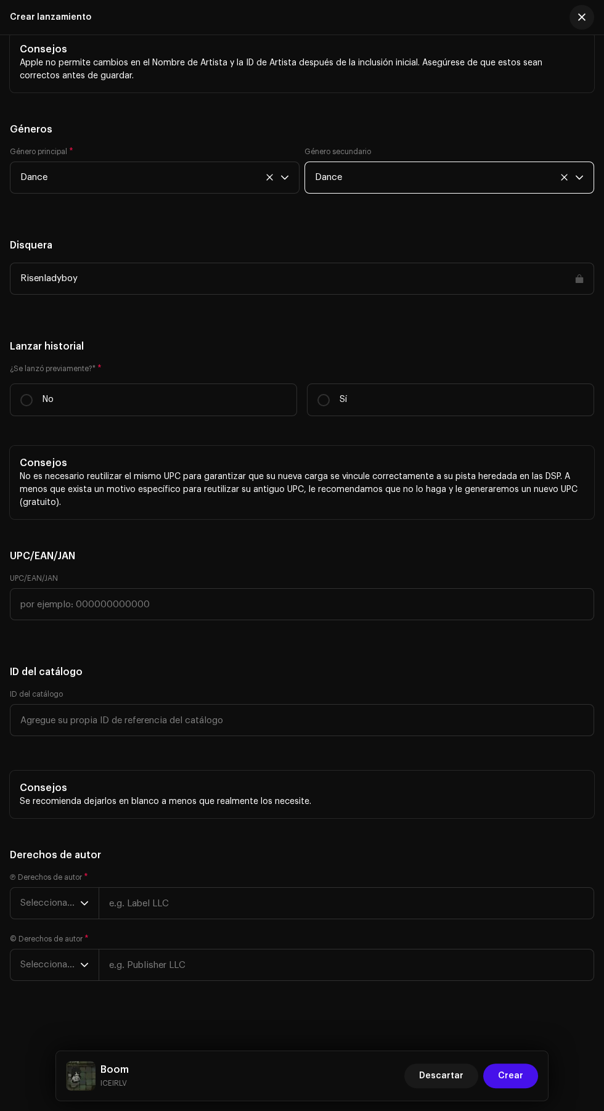
scroll to position [18, 0]
click at [345, 405] on p "Sí" at bounding box center [343, 400] width 7 height 13
click at [330, 405] on input "Sí" at bounding box center [324, 400] width 12 height 12
radio input "true"
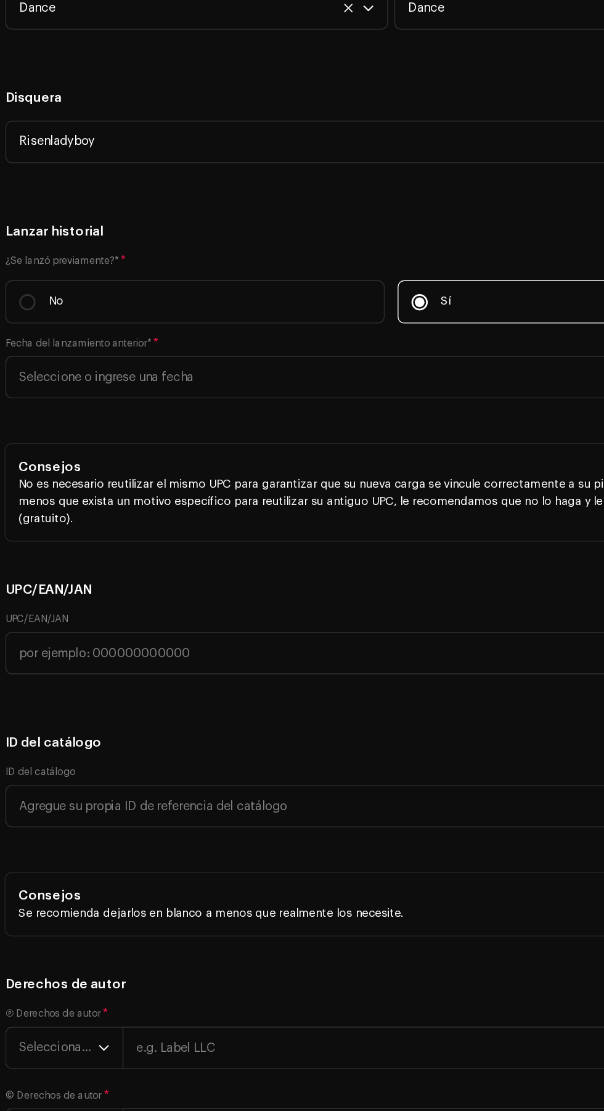
scroll to position [2418, 0]
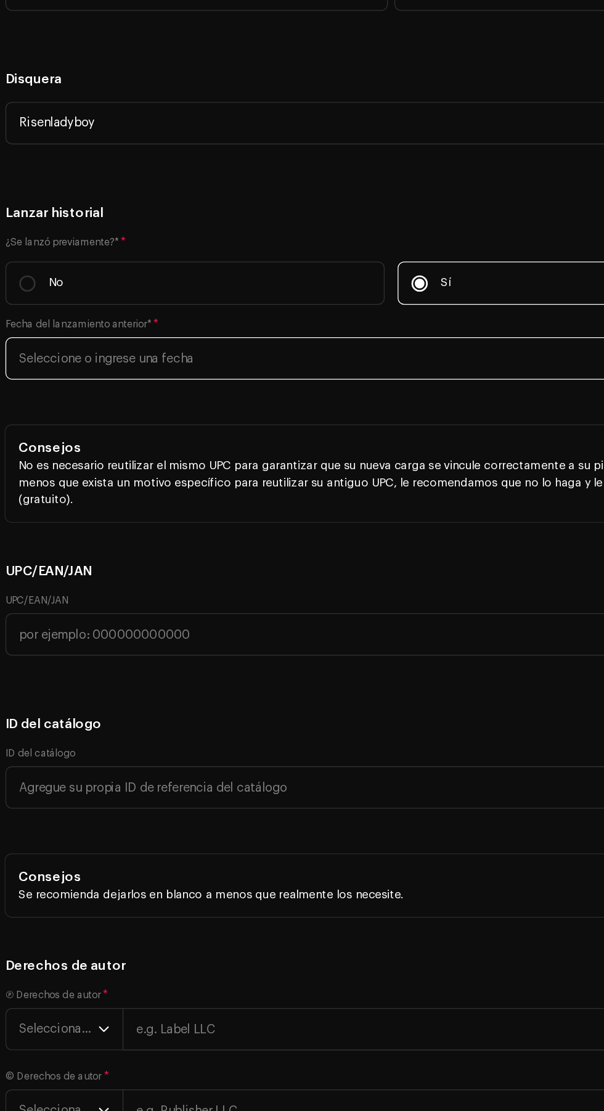
click at [292, 390] on input "text" at bounding box center [302, 392] width 585 height 32
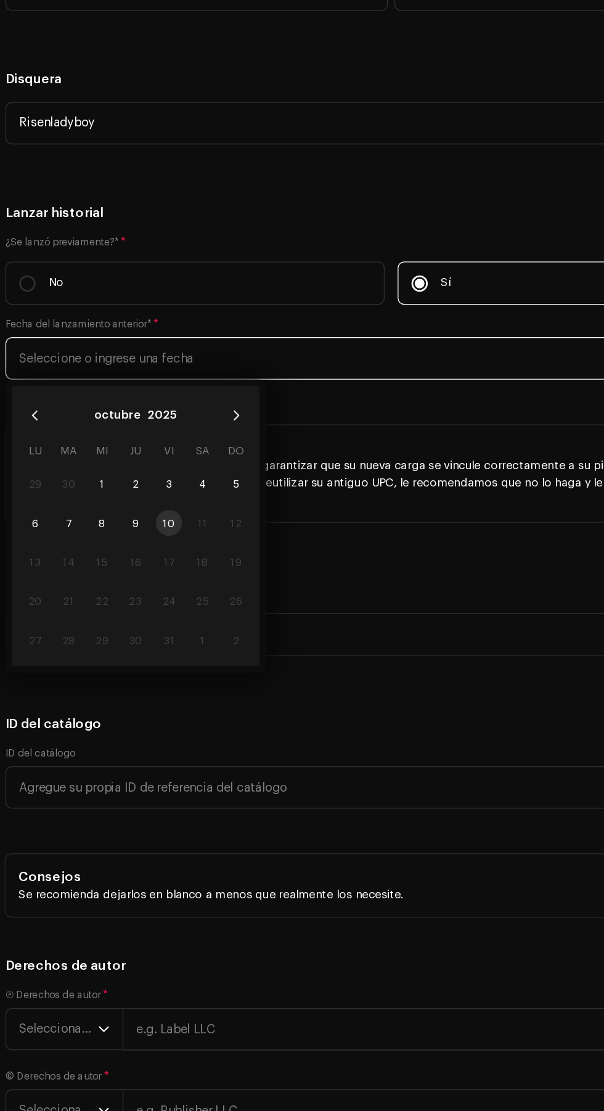
scroll to position [18, 0]
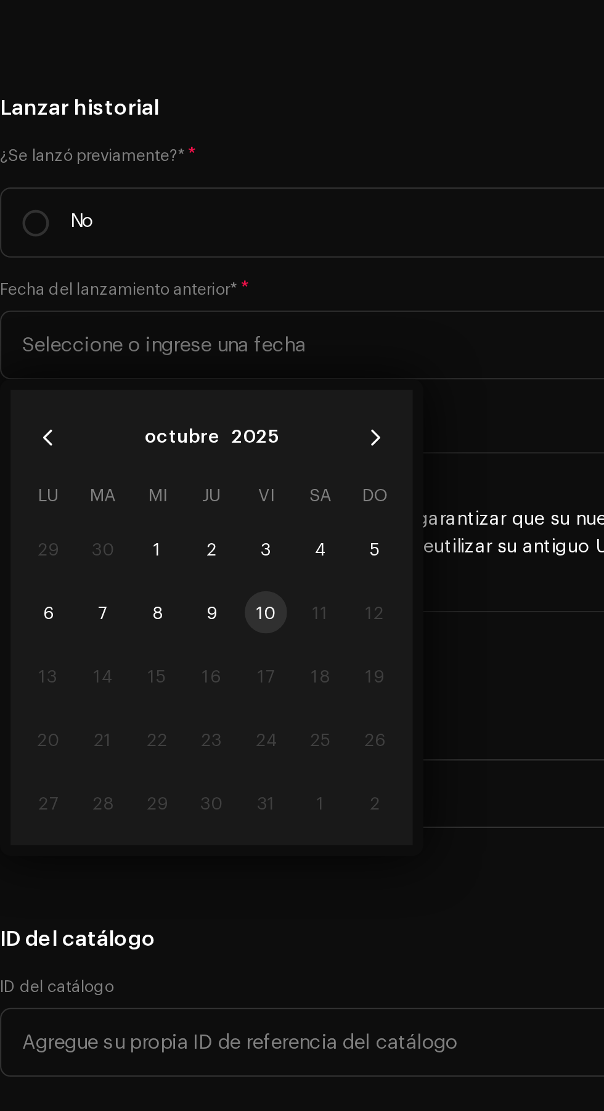
click at [134, 486] on span "3" at bounding box center [134, 487] width 20 height 20
type input "03/10/2025"
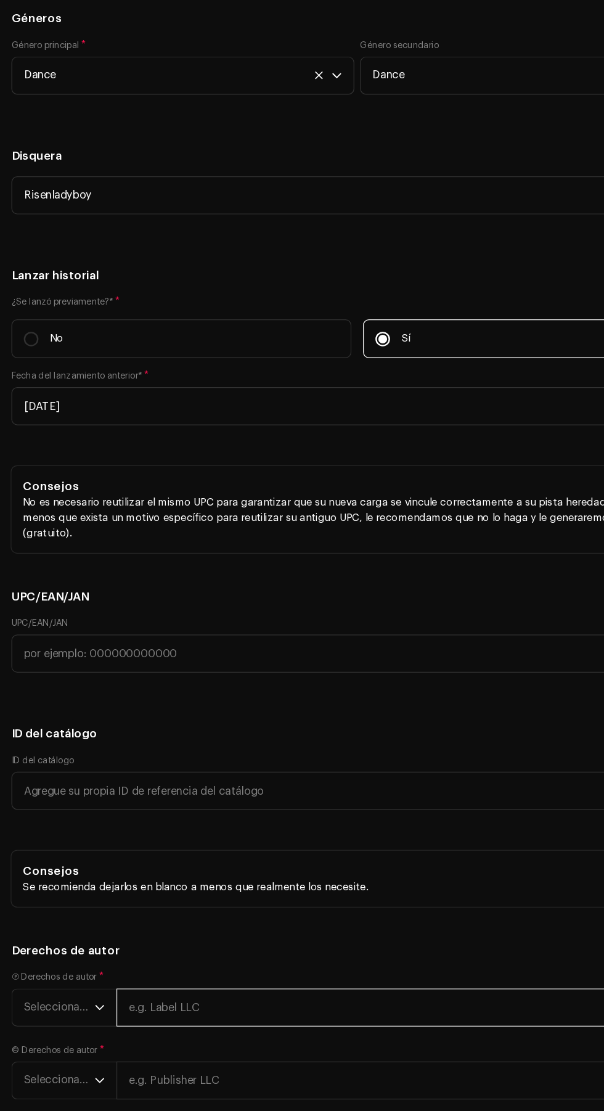
click at [233, 901] on input "text" at bounding box center [347, 900] width 496 height 32
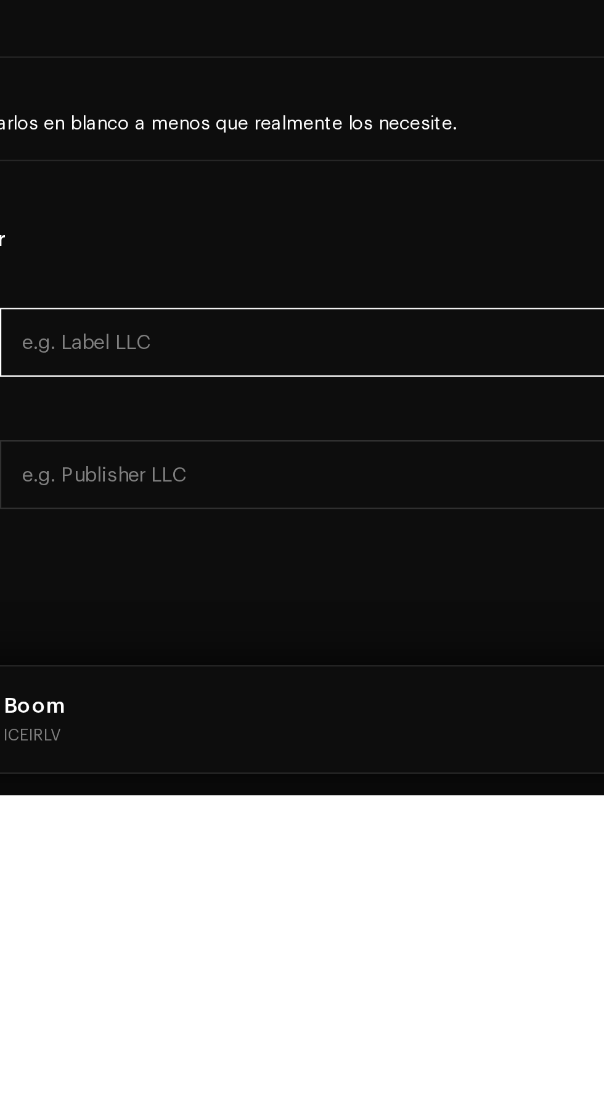
type input "A"
type input "Alexander V"
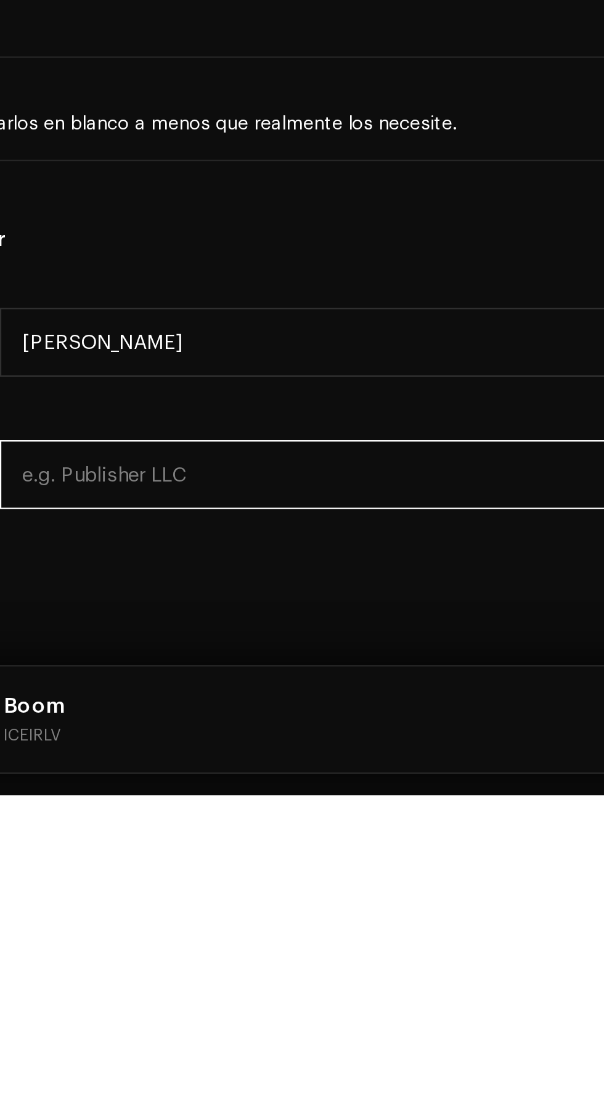
click at [234, 962] on input "text" at bounding box center [347, 962] width 496 height 32
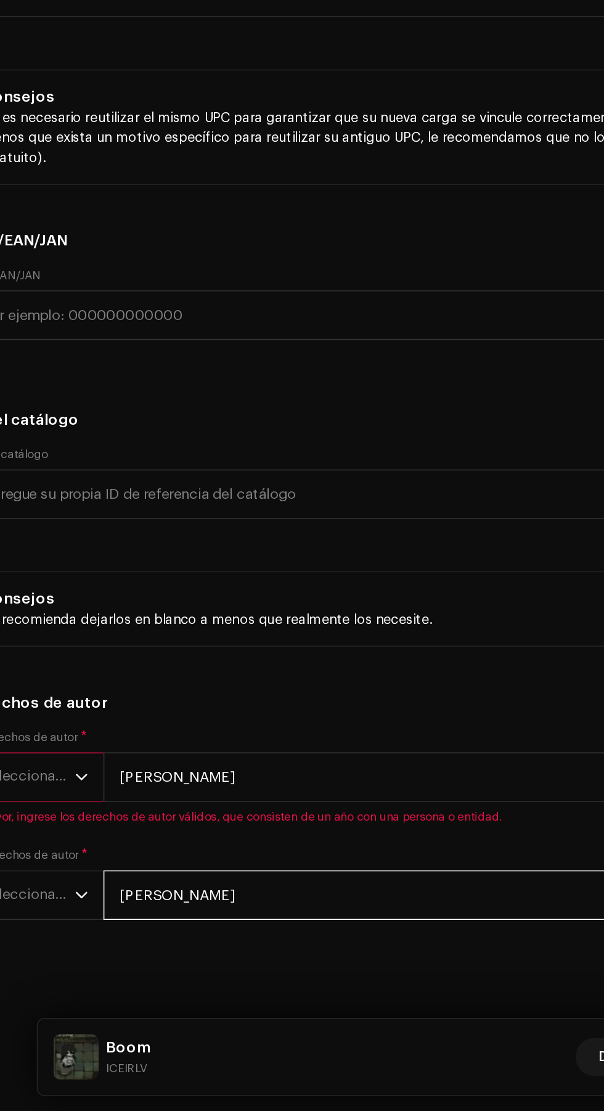
scroll to position [23, 0]
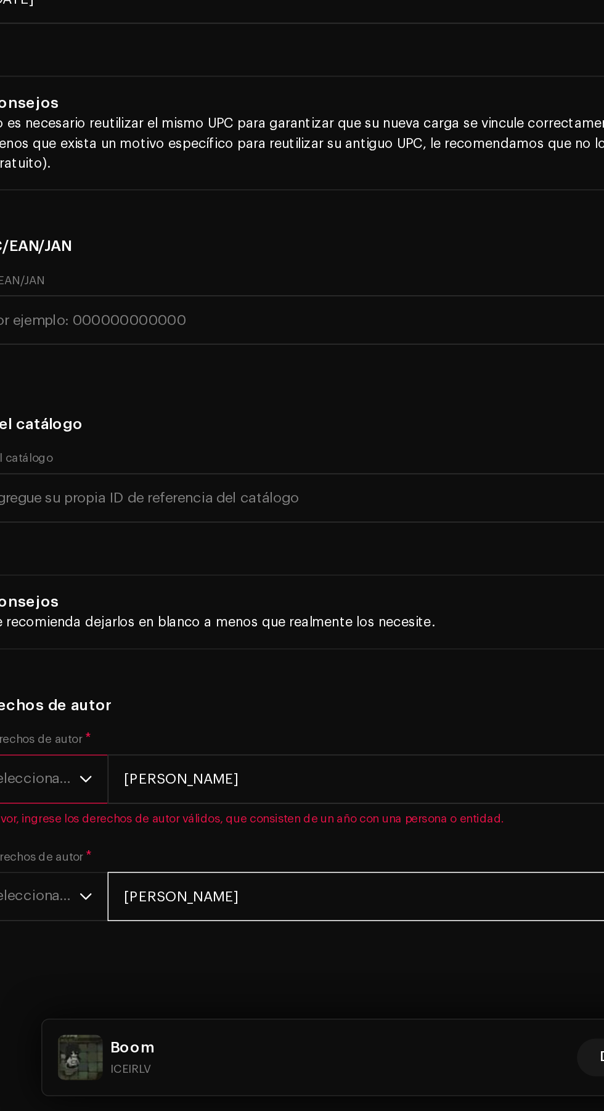
type input "Alexander V"
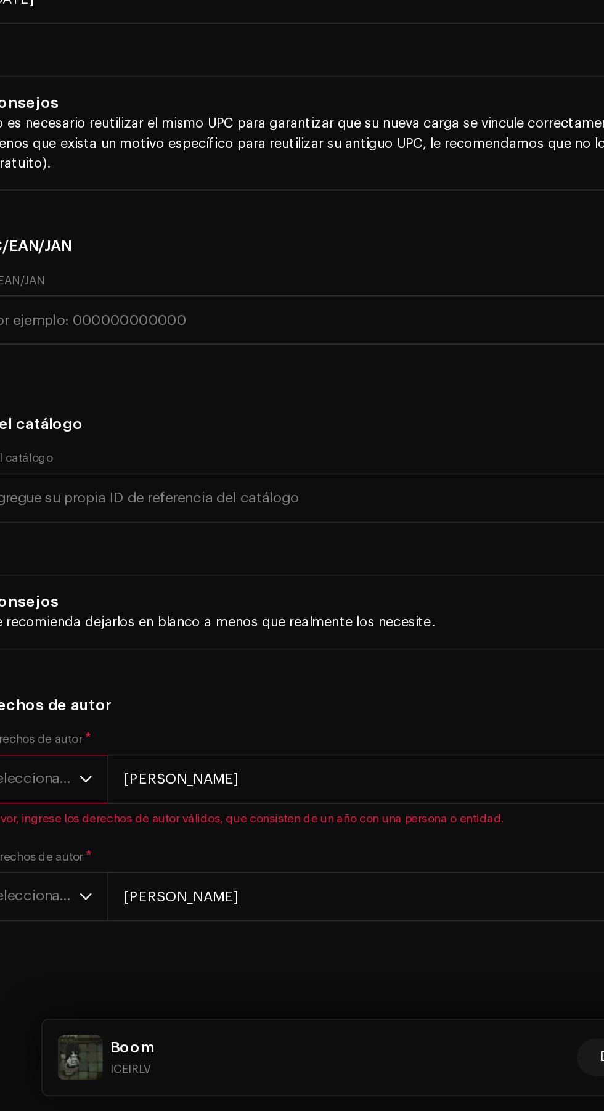
click at [65, 896] on span "Seleccionar año" at bounding box center [50, 895] width 60 height 31
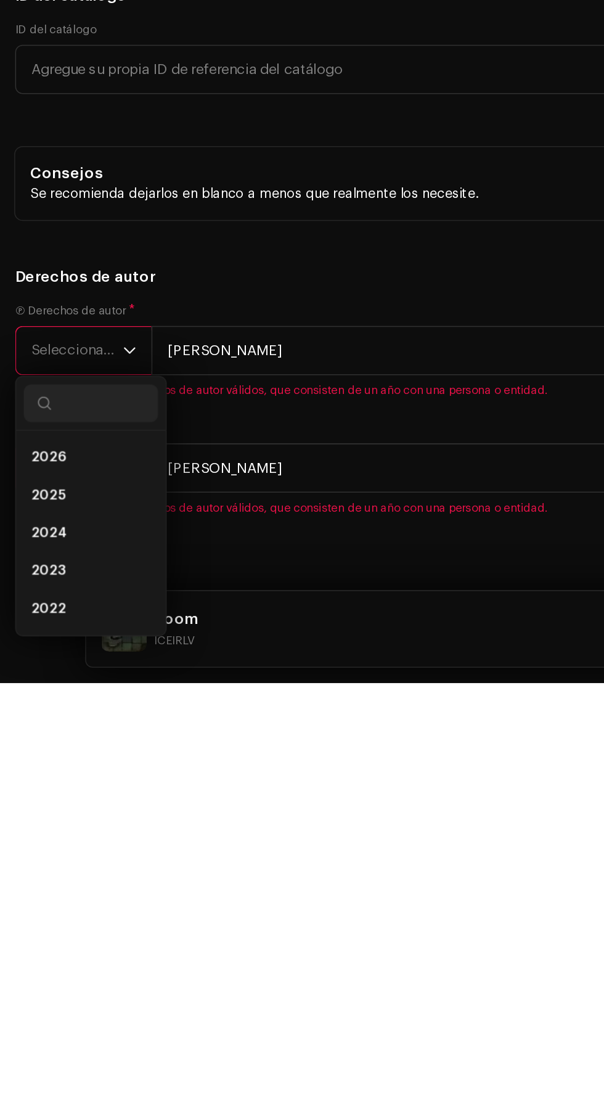
scroll to position [72, 0]
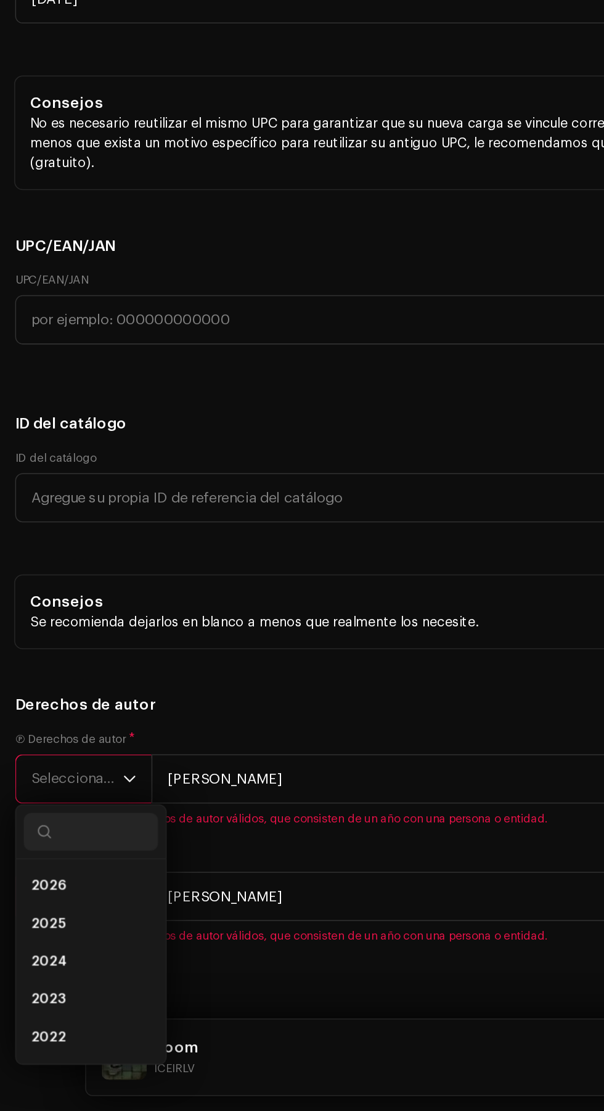
click at [78, 899] on span "Seleccionar año" at bounding box center [50, 895] width 60 height 31
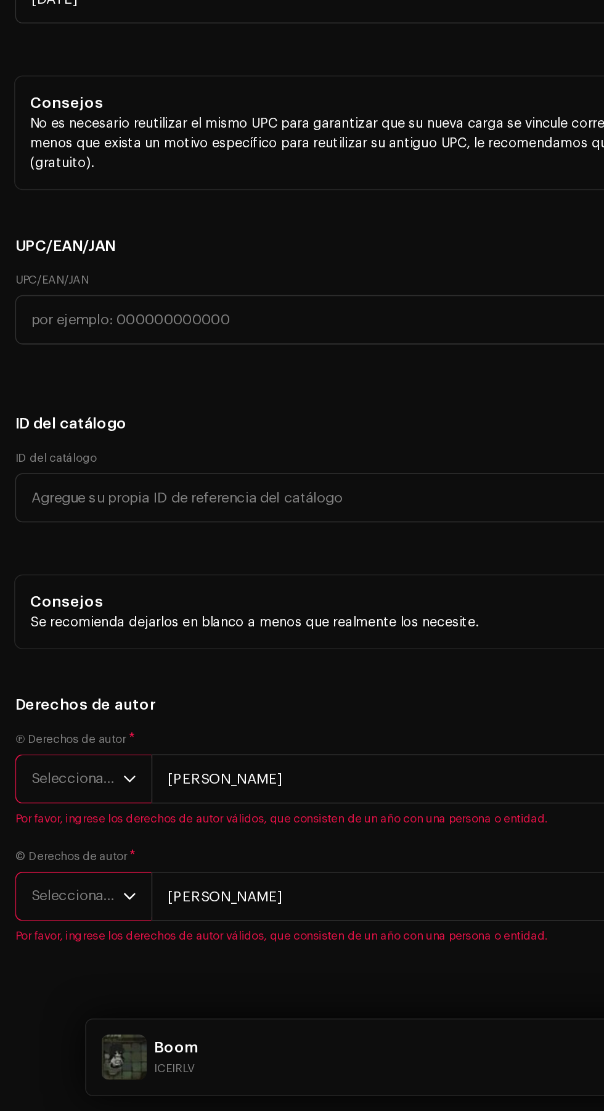
click at [76, 892] on span "Seleccionar año" at bounding box center [50, 895] width 60 height 31
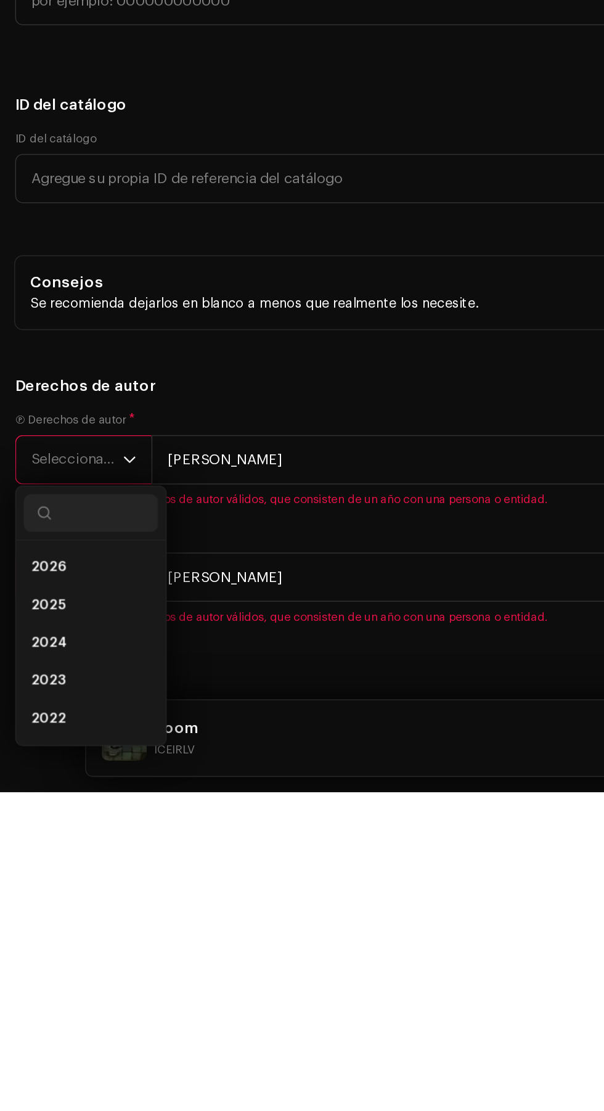
scroll to position [122, 0]
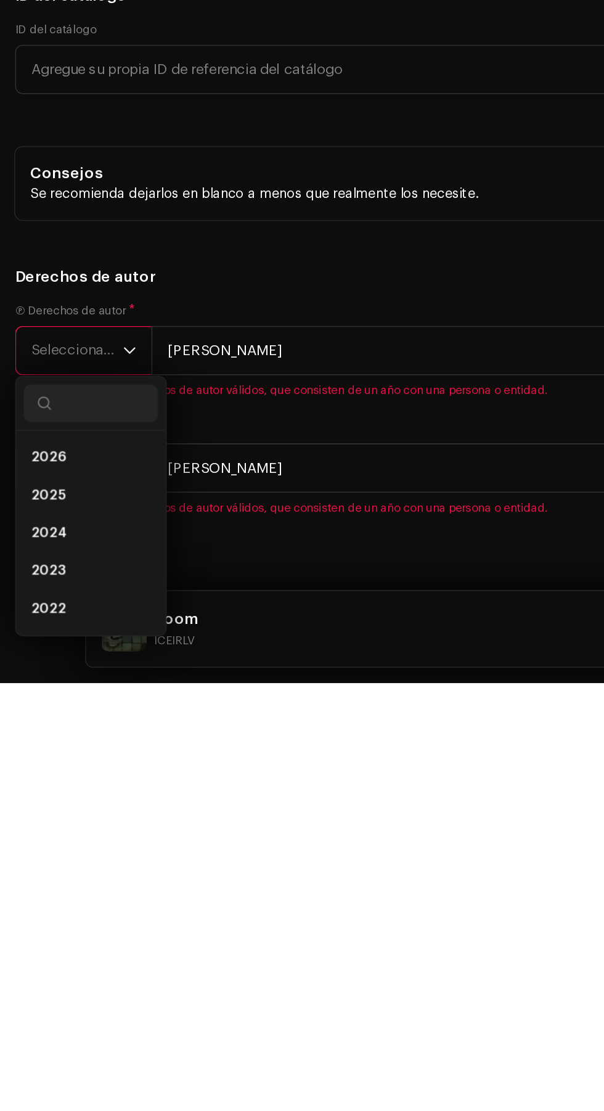
click at [86, 1002] on li "2025" at bounding box center [59, 989] width 88 height 25
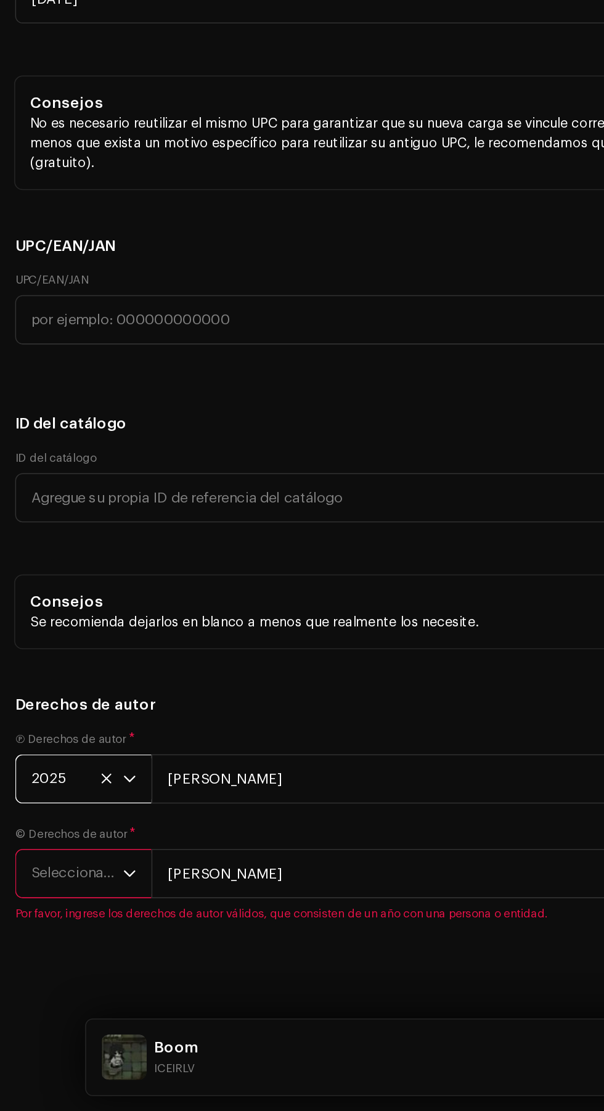
click at [64, 958] on span "Seleccionar año" at bounding box center [50, 956] width 60 height 31
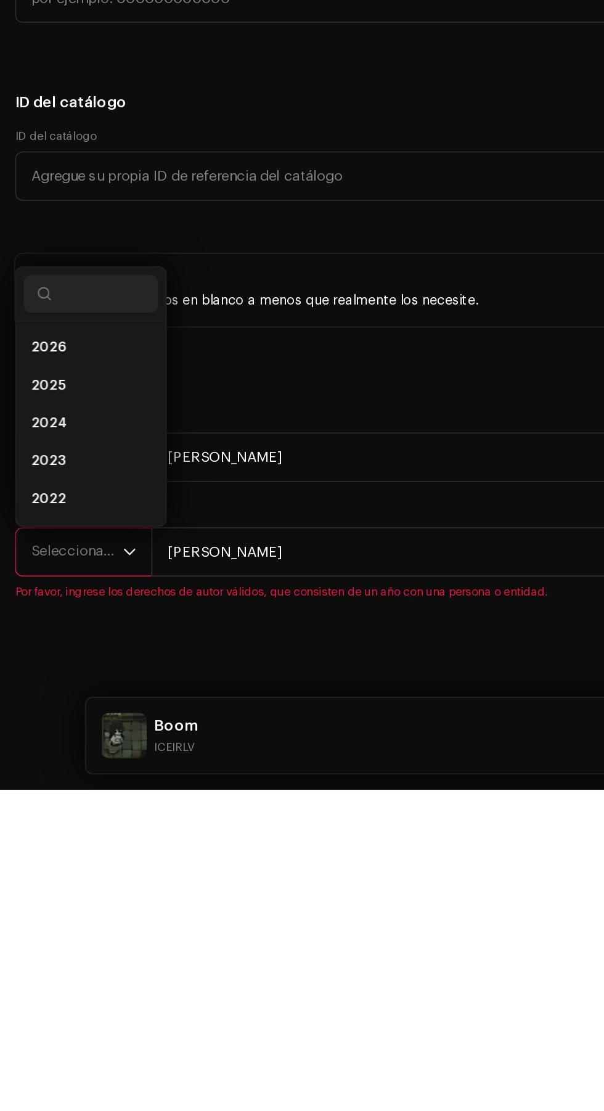
scroll to position [122, 0]
click at [76, 854] on li "2025" at bounding box center [59, 848] width 88 height 25
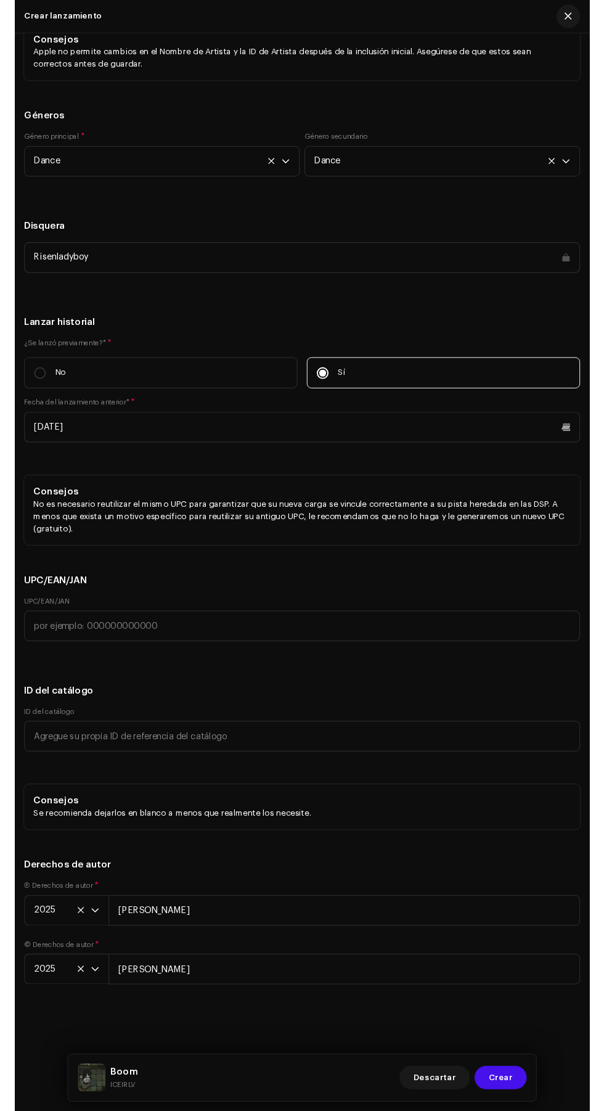
scroll to position [0, 0]
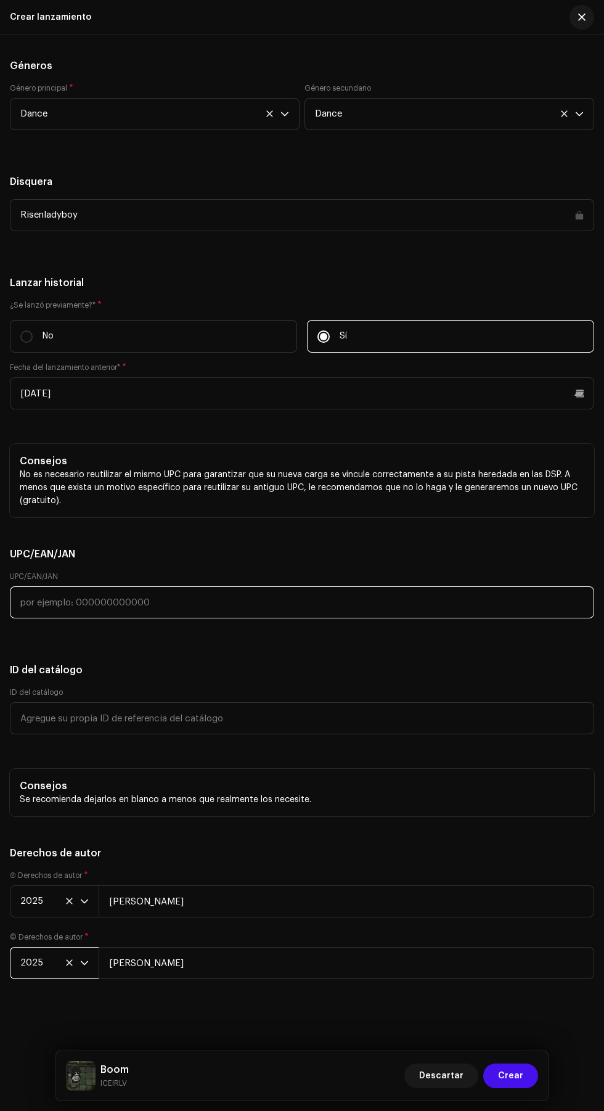
click at [293, 604] on input "text" at bounding box center [302, 603] width 585 height 32
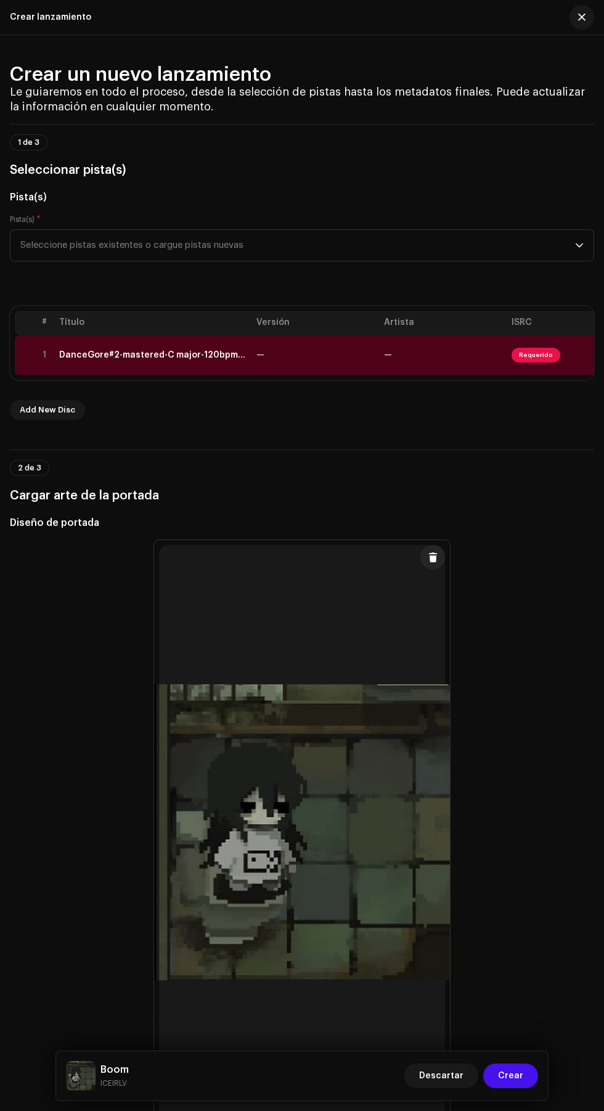
type input "619566636457"
click at [545, 353] on span "Requerido" at bounding box center [536, 355] width 49 height 15
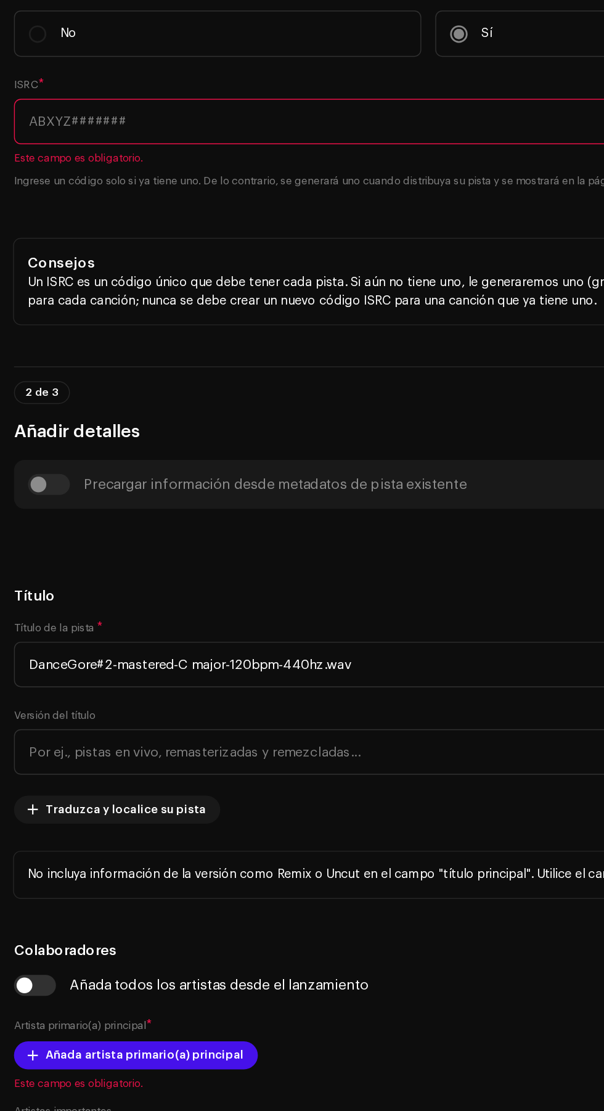
scroll to position [152, 0]
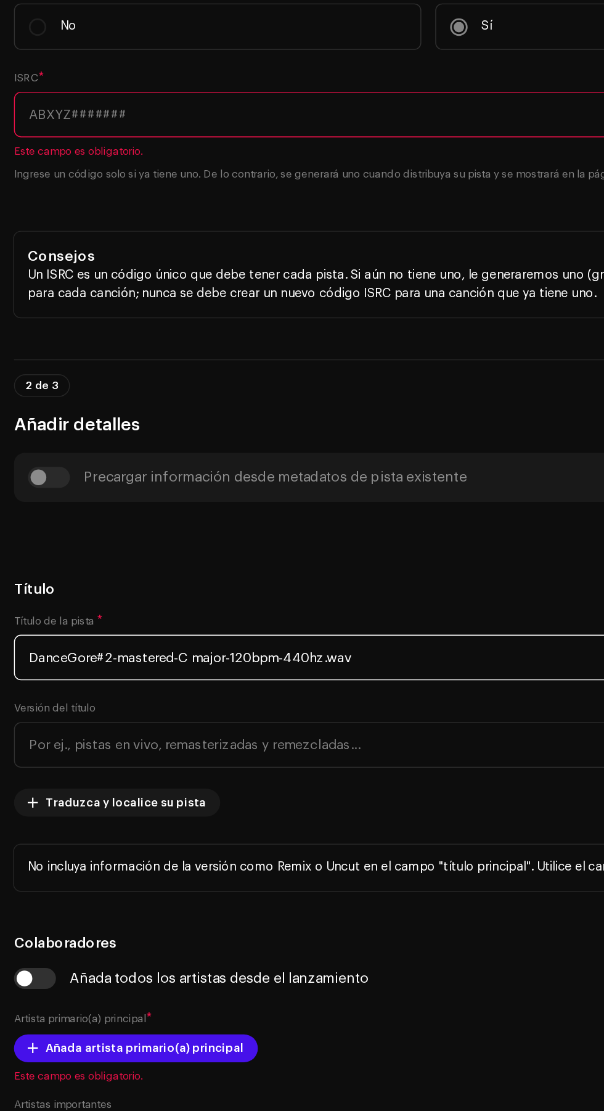
click at [340, 629] on input "DanceGore#2-mastered-C major-120bpm-440hz.wav" at bounding box center [302, 627] width 585 height 32
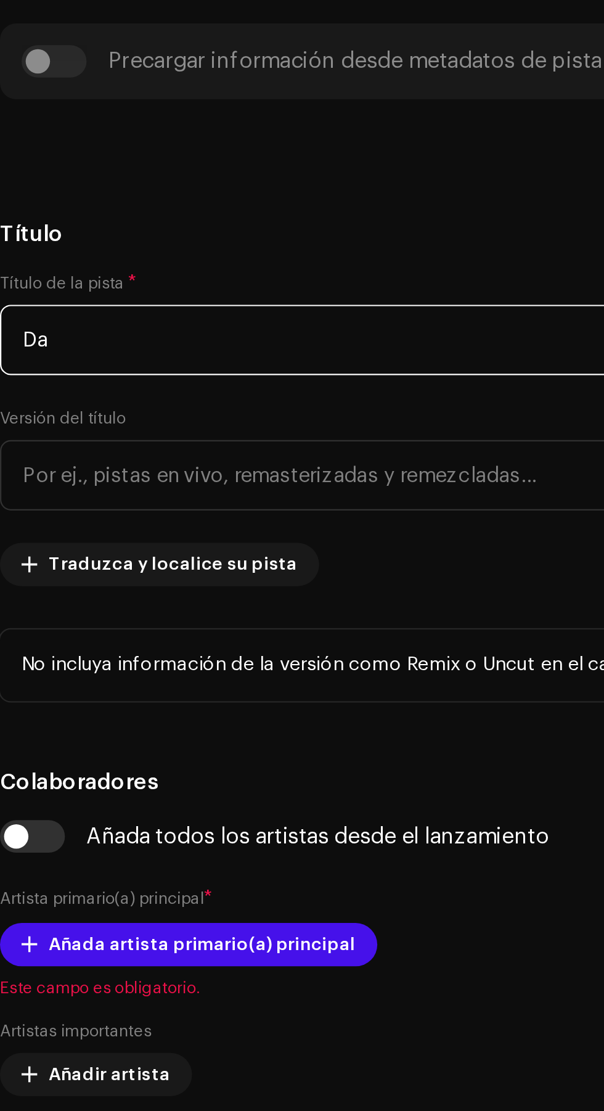
type input "D"
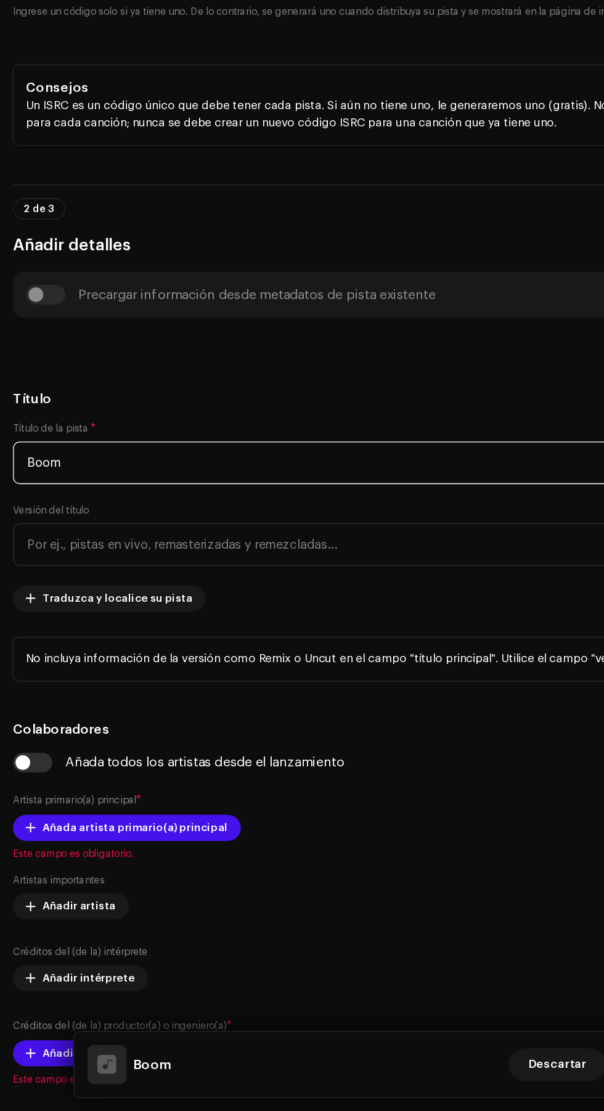
scroll to position [116, 0]
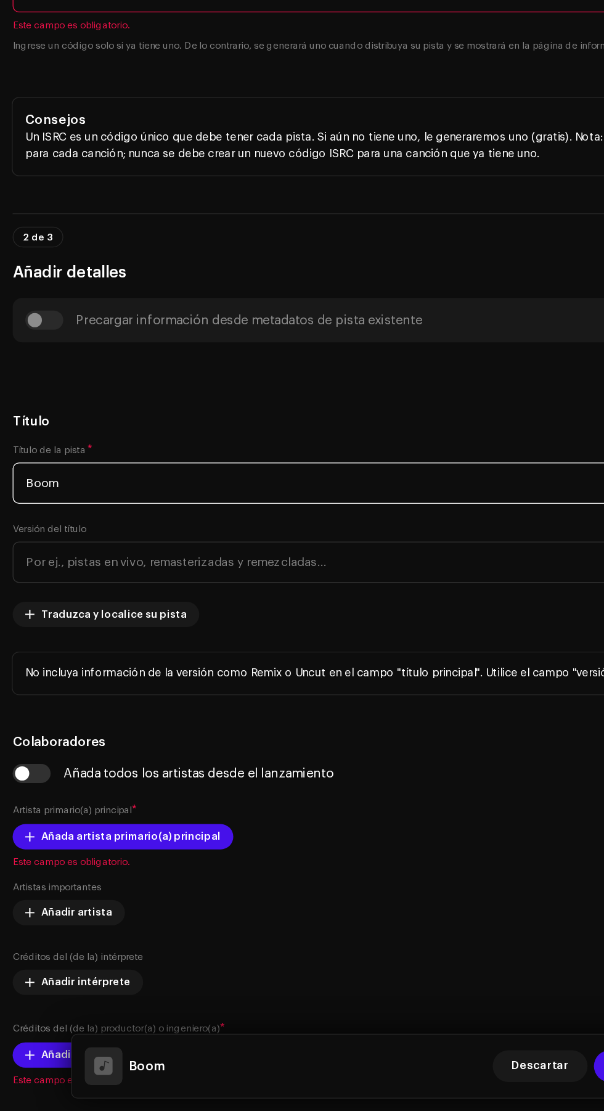
type input "Boom"
click at [142, 901] on span "Añada artista primario(a) principal" at bounding box center [102, 897] width 140 height 25
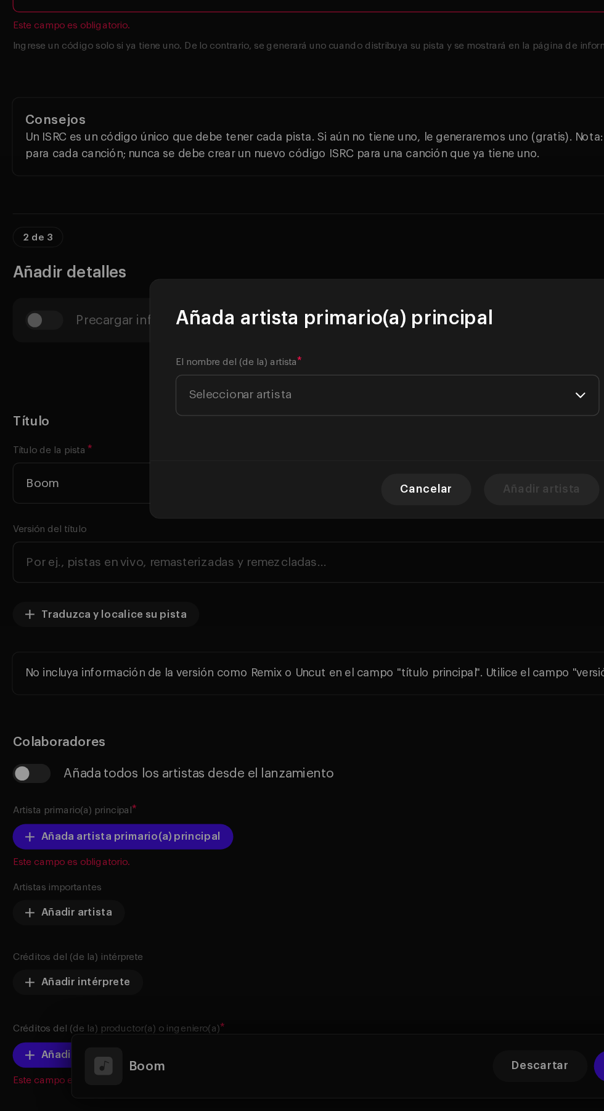
click at [360, 543] on span "Seleccionar artista" at bounding box center [297, 553] width 301 height 31
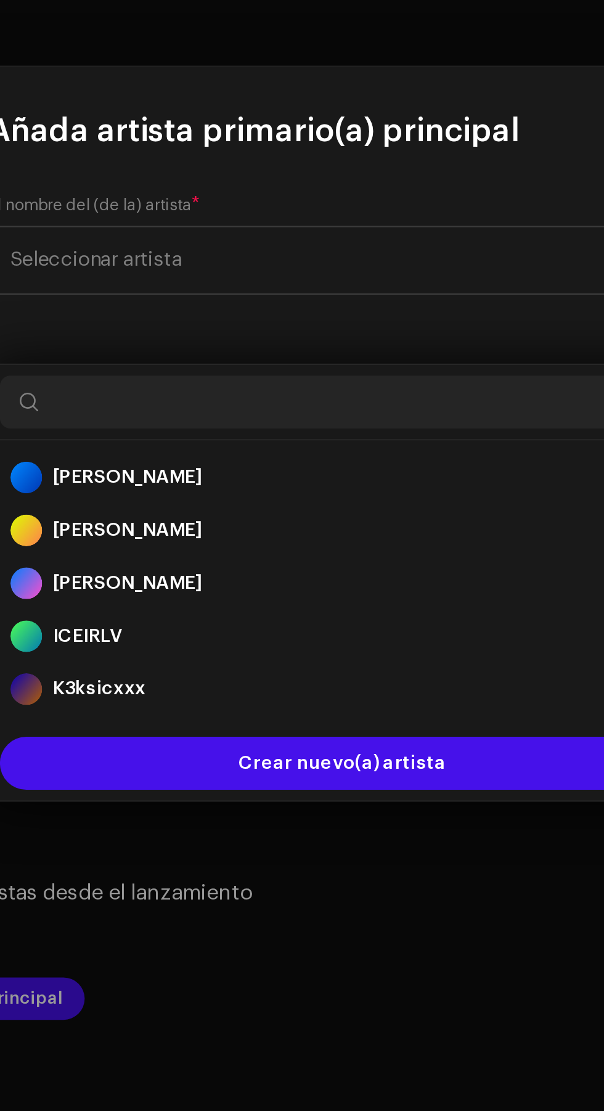
click at [287, 721] on div "ICEIRLV 1681117" at bounding box center [302, 728] width 310 height 15
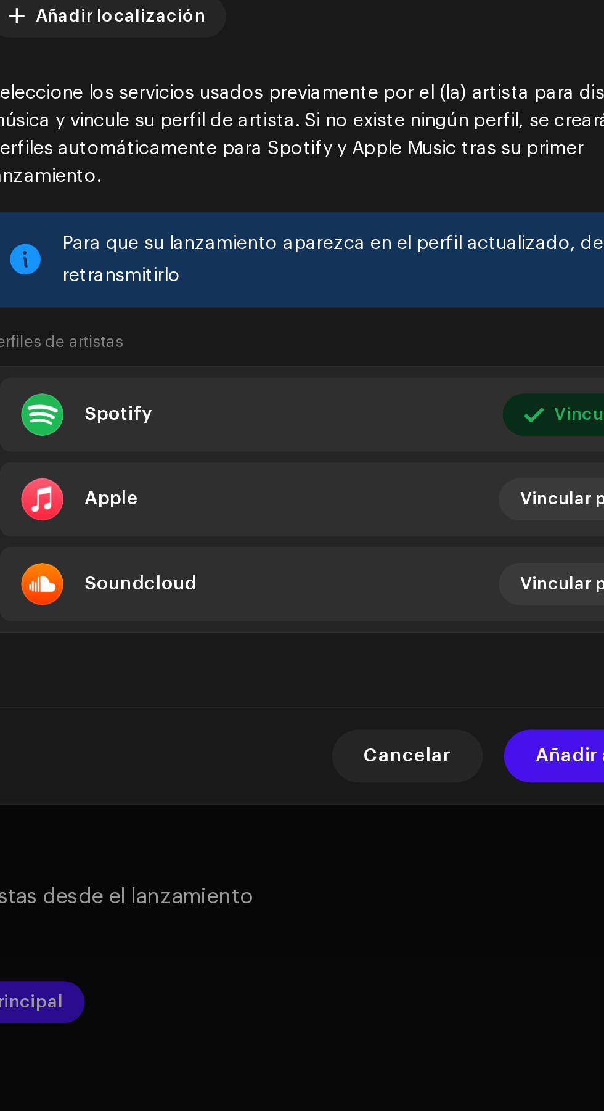
click at [347, 583] on div "Perfiles de artistas Spotify Vinculado Editar Apple Vincular perfil Soundcloud …" at bounding box center [302, 654] width 331 height 142
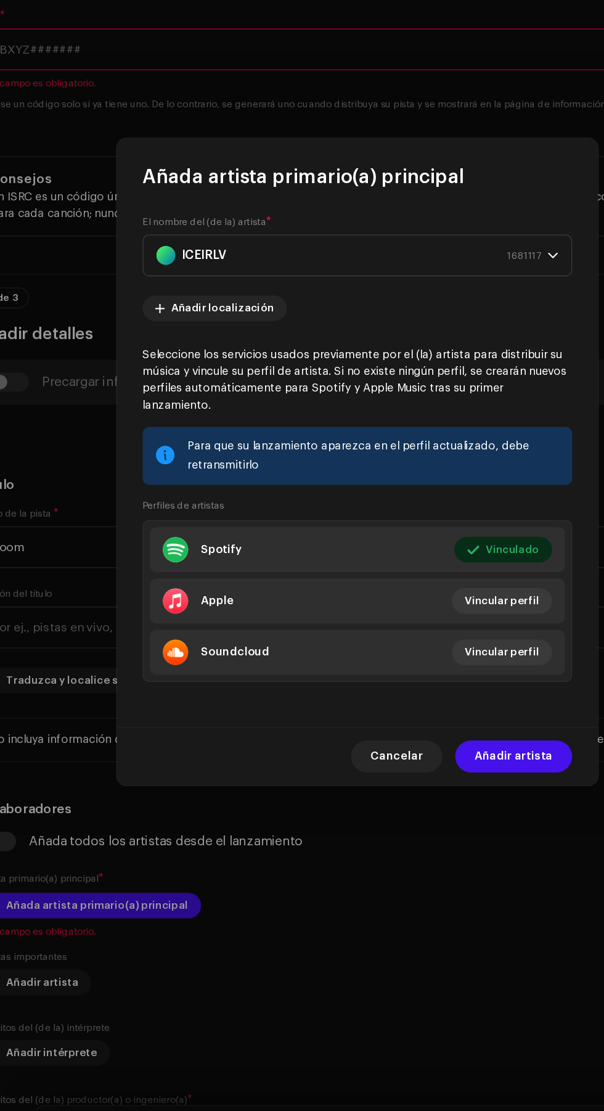
click at [345, 773] on span "Cancelar" at bounding box center [332, 782] width 41 height 25
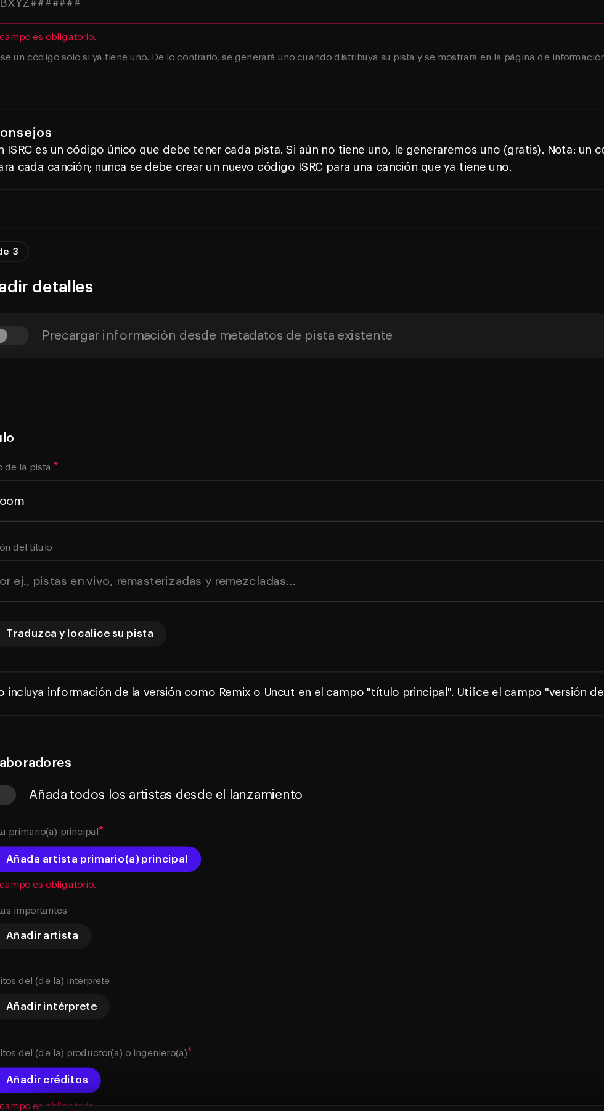
scroll to position [188, 0]
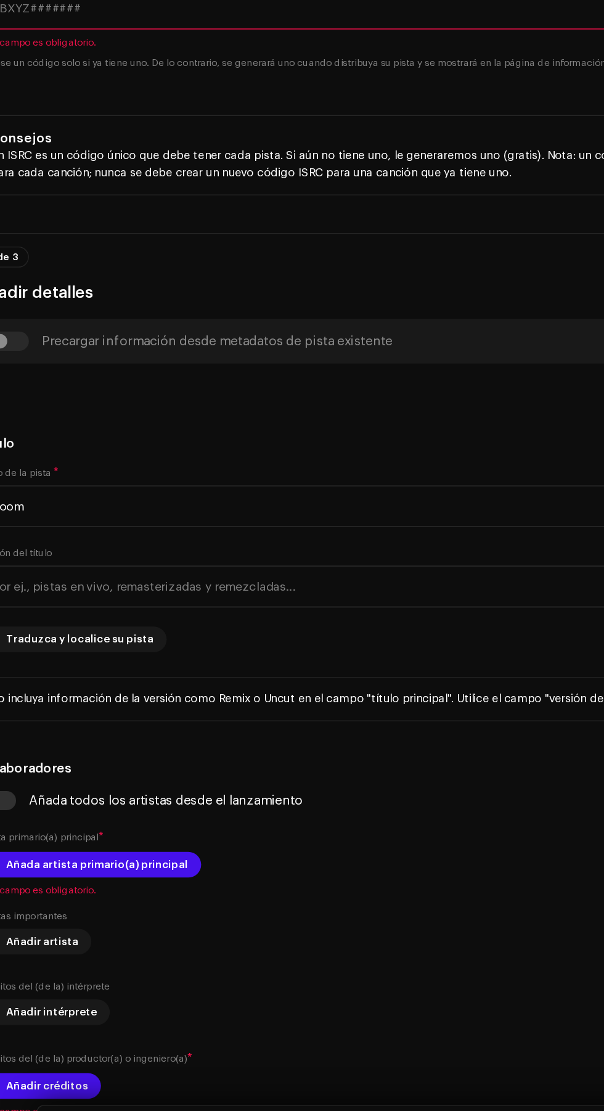
click at [147, 864] on span "Añada artista primario(a) principal" at bounding box center [102, 866] width 140 height 25
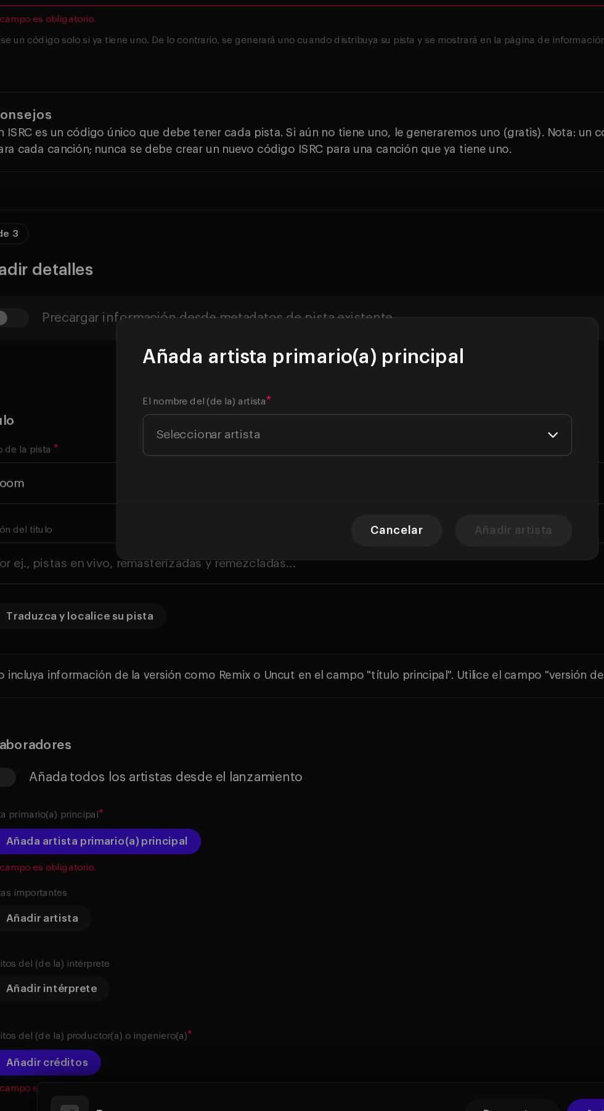
click at [303, 558] on span "Seleccionar artista" at bounding box center [297, 553] width 301 height 31
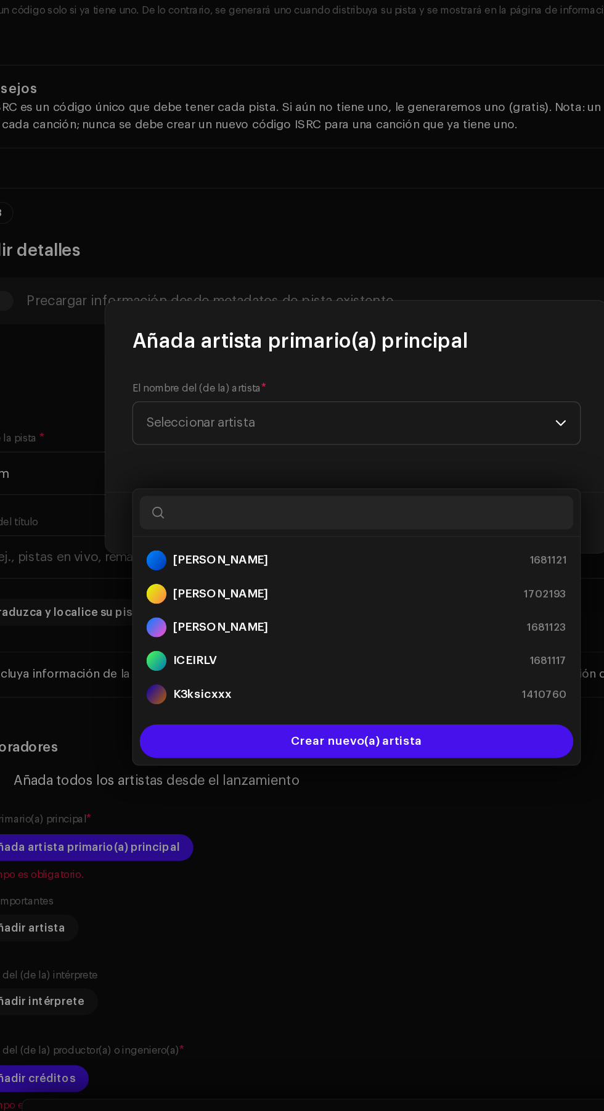
scroll to position [116, 0]
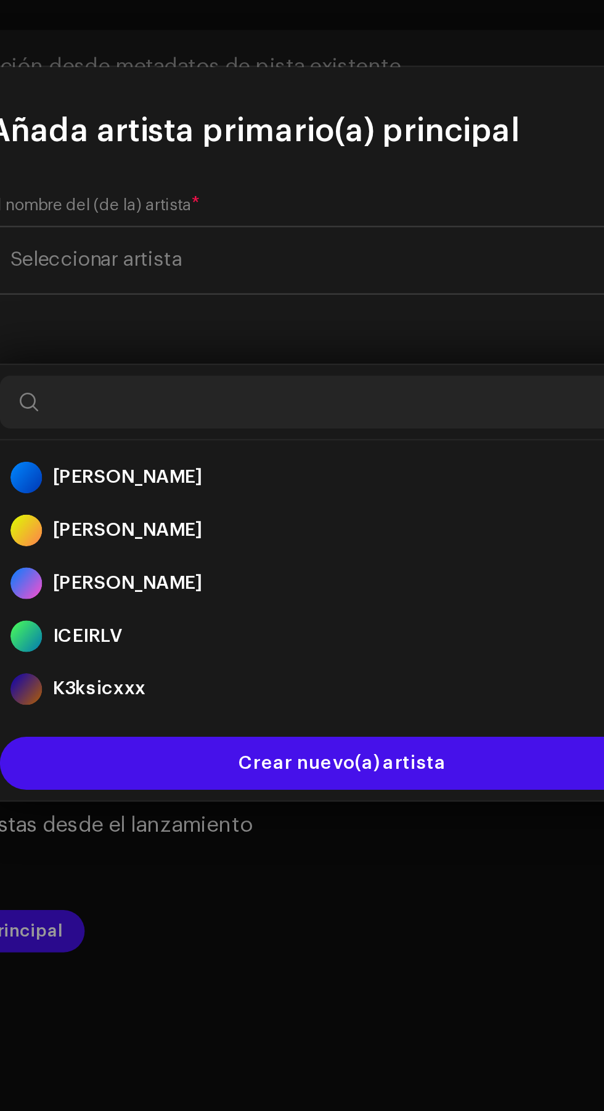
click at [279, 721] on div "ICEIRLV 1681117" at bounding box center [302, 728] width 310 height 15
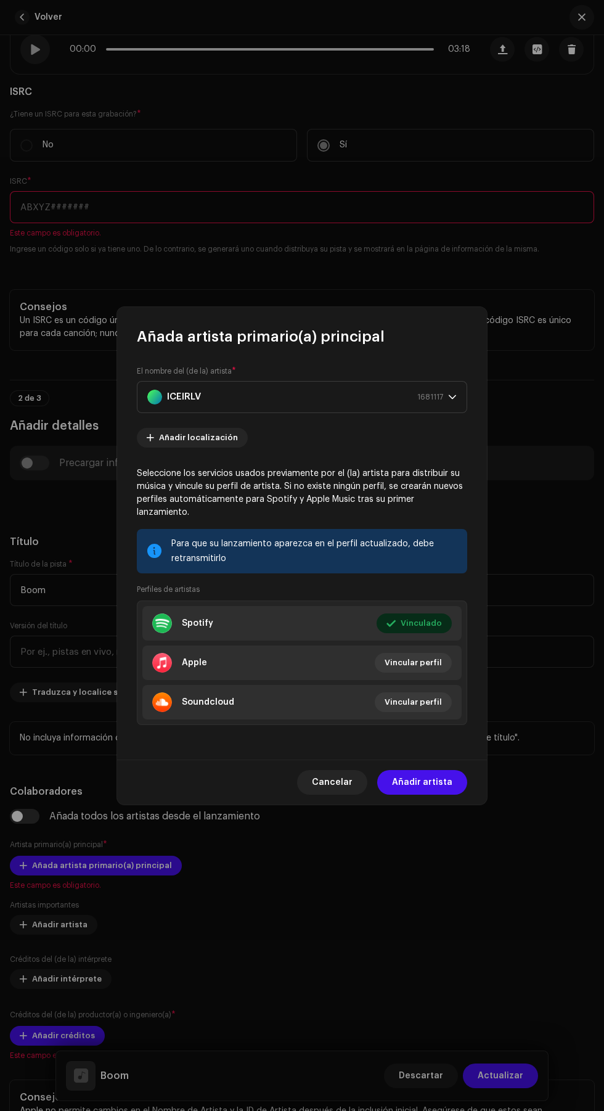
click at [445, 780] on span "Añadir artista" at bounding box center [422, 782] width 60 height 25
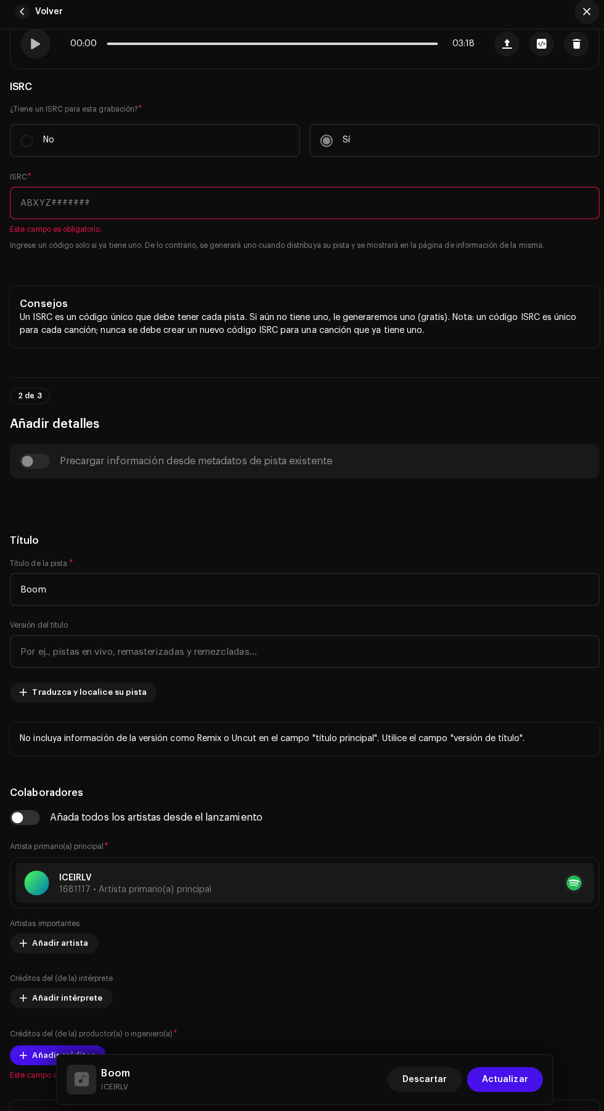
click at [340, 887] on div at bounding box center [395, 882] width 371 height 20
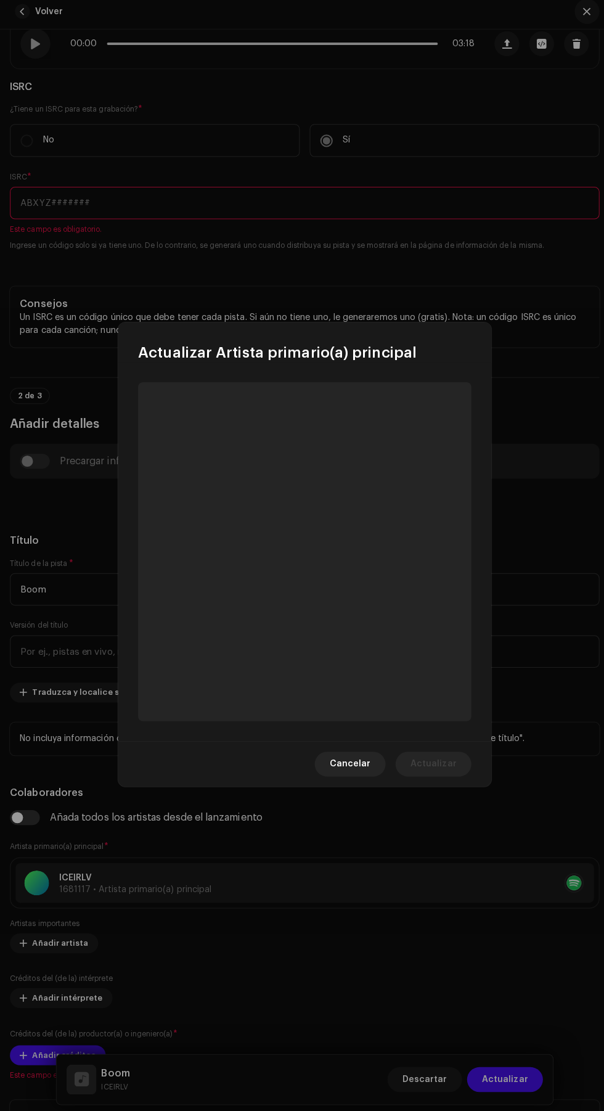
click at [397, 891] on div "Actualizar Artista primario(a) principal Cancelar Actualizar" at bounding box center [302, 555] width 604 height 1111
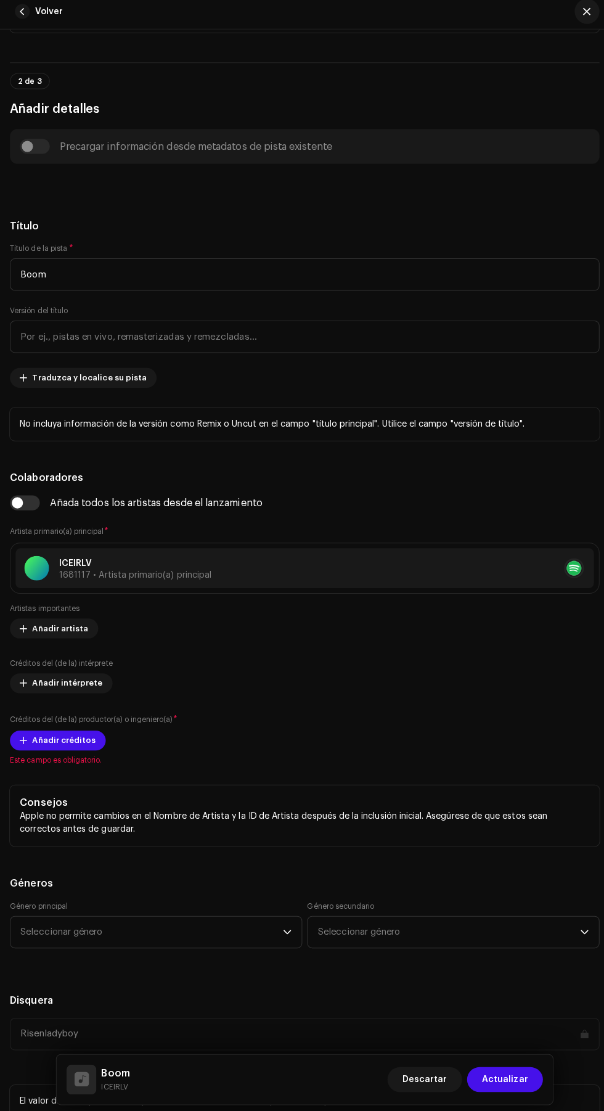
scroll to position [562, 0]
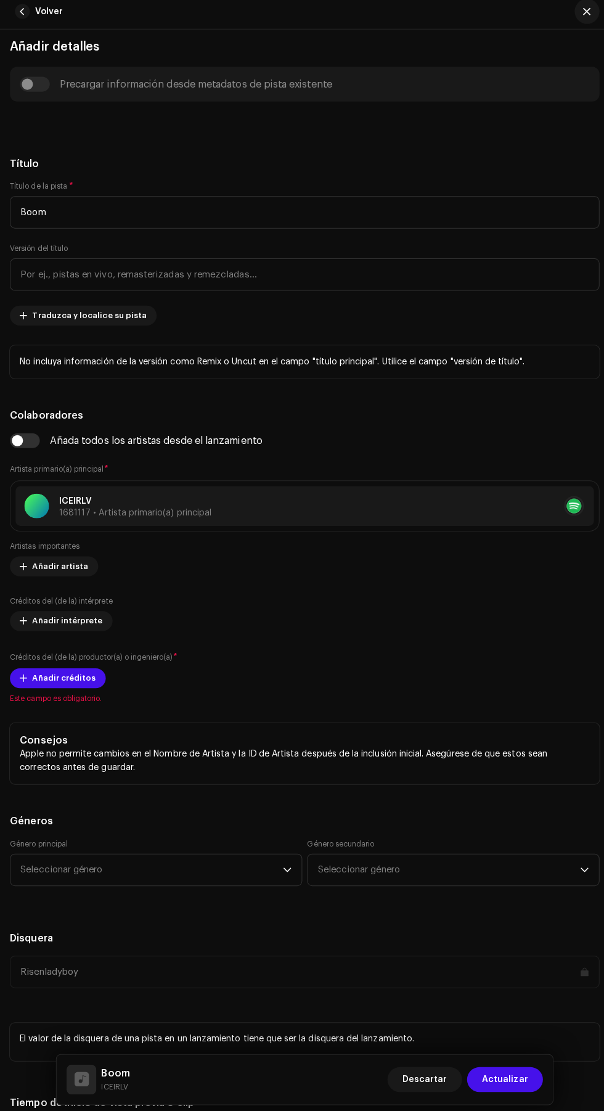
click at [96, 699] on span "Este campo es obligatorio." at bounding box center [302, 698] width 585 height 10
click at [83, 680] on span "Añadir créditos" at bounding box center [63, 678] width 63 height 25
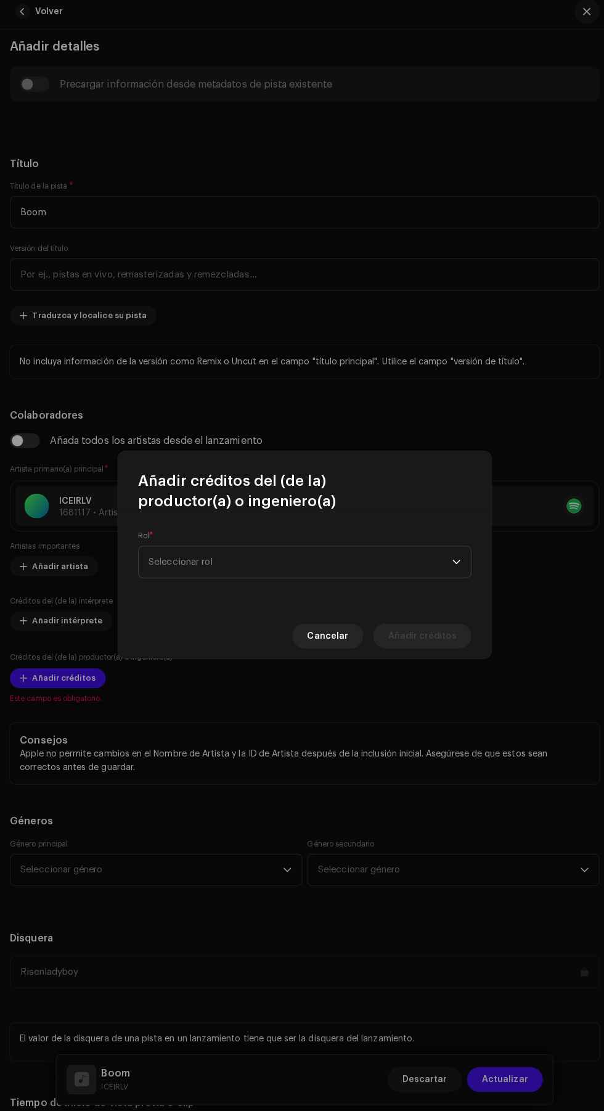
click at [358, 548] on span "Seleccionar rol" at bounding box center [297, 563] width 301 height 31
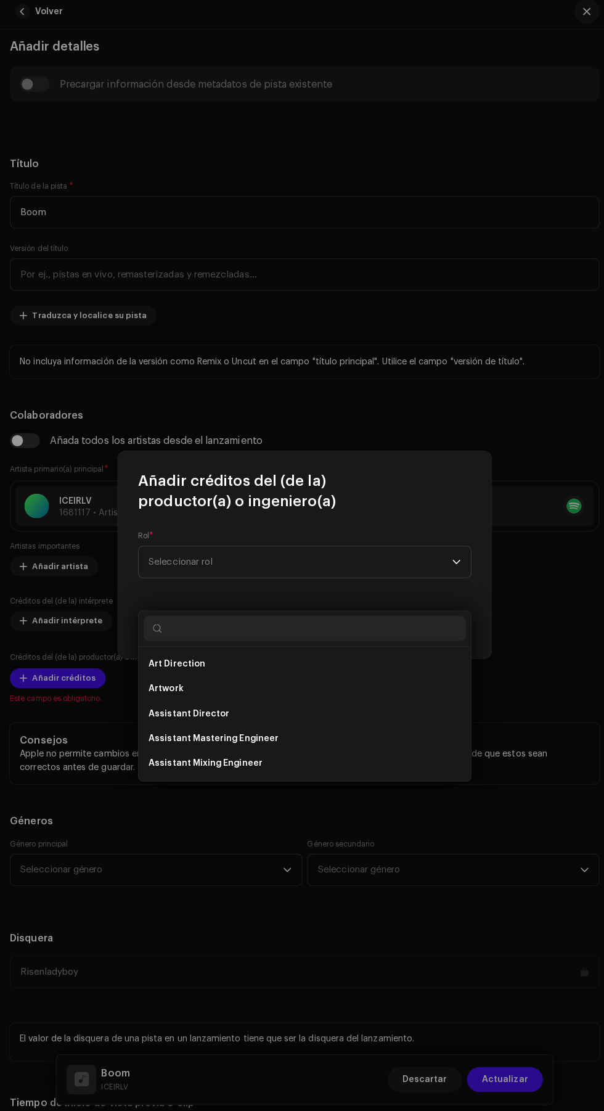
scroll to position [116, 0]
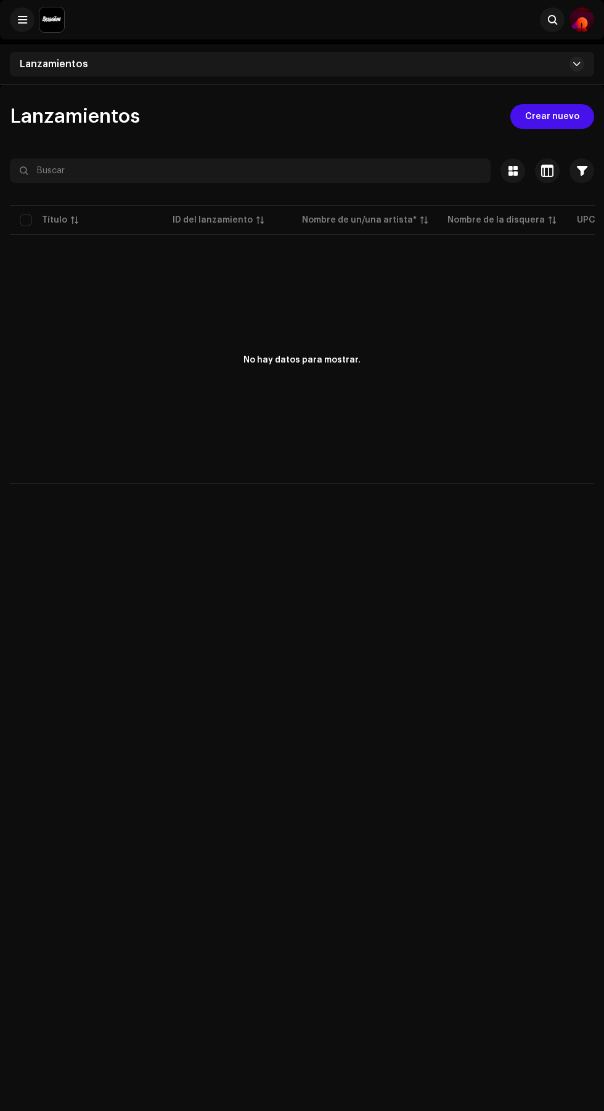
click at [563, 117] on span "Crear nuevo" at bounding box center [553, 116] width 54 height 25
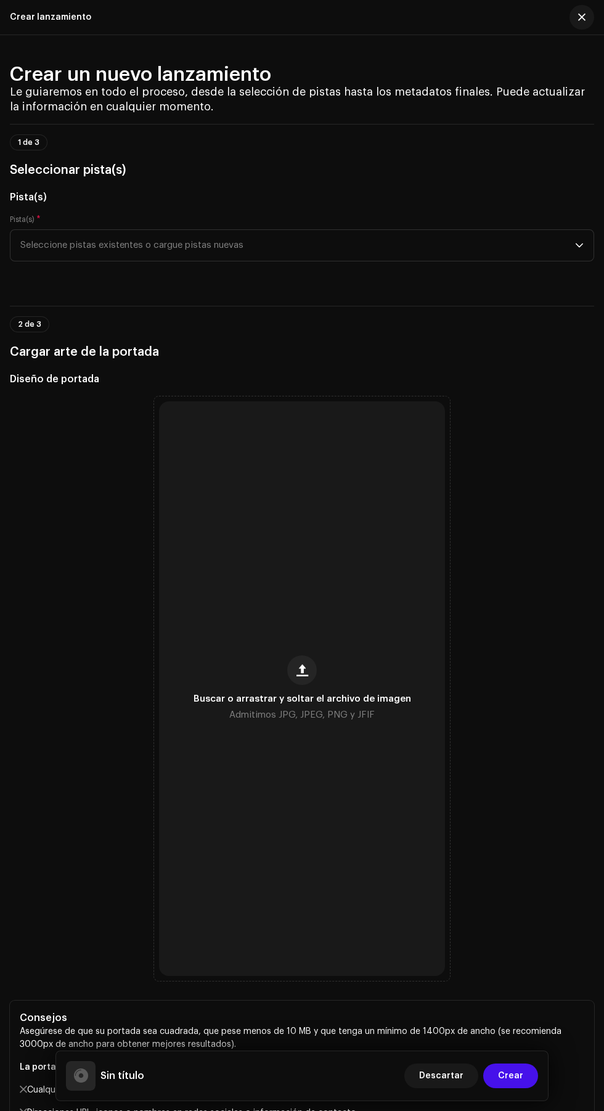
click at [483, 248] on span "Seleccione pistas existentes o cargue pistas nuevas" at bounding box center [297, 245] width 555 height 31
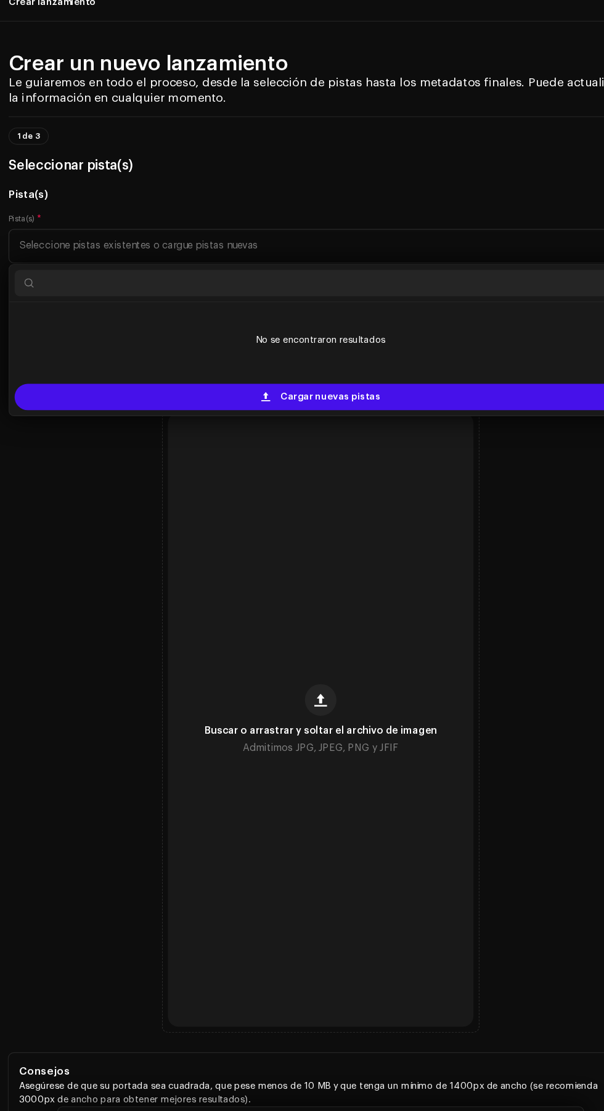
scroll to position [2, 0]
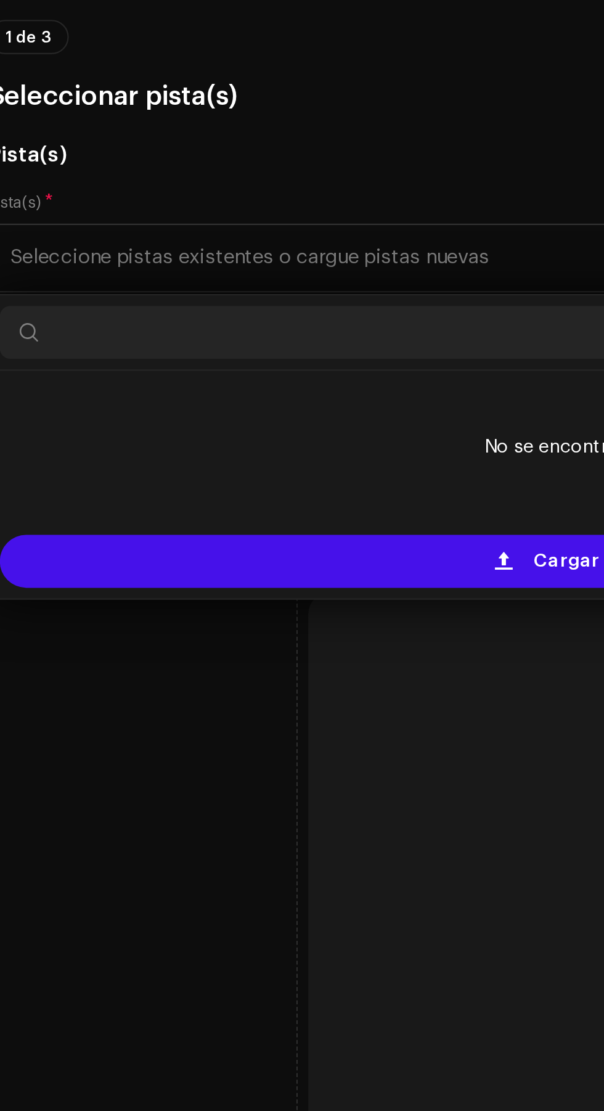
click at [163, 387] on div "Cargar nuevas pistas" at bounding box center [302, 386] width 574 height 25
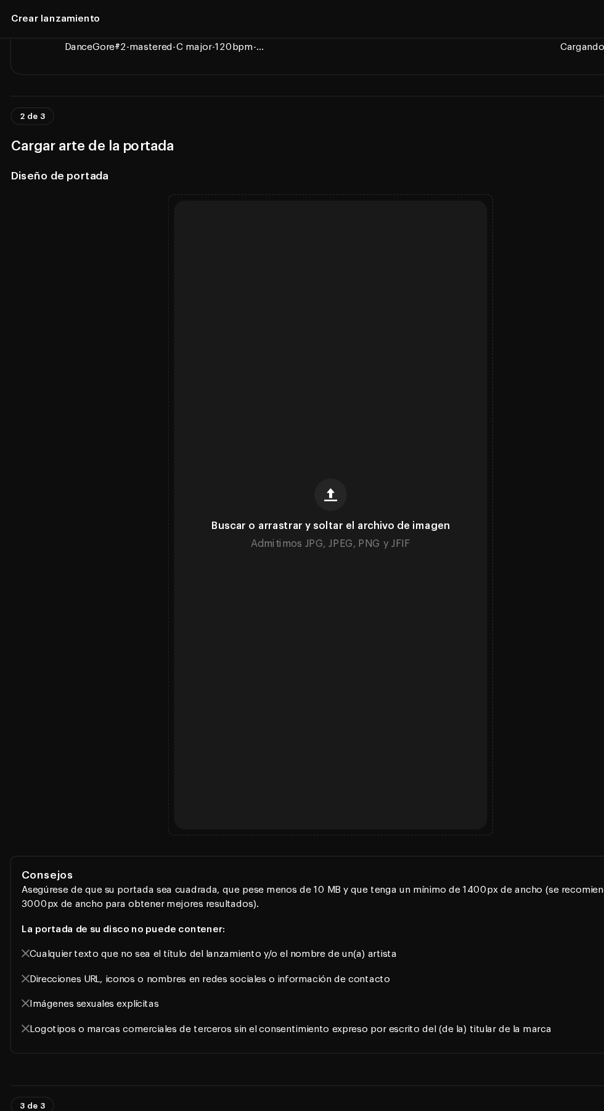
scroll to position [315, 0]
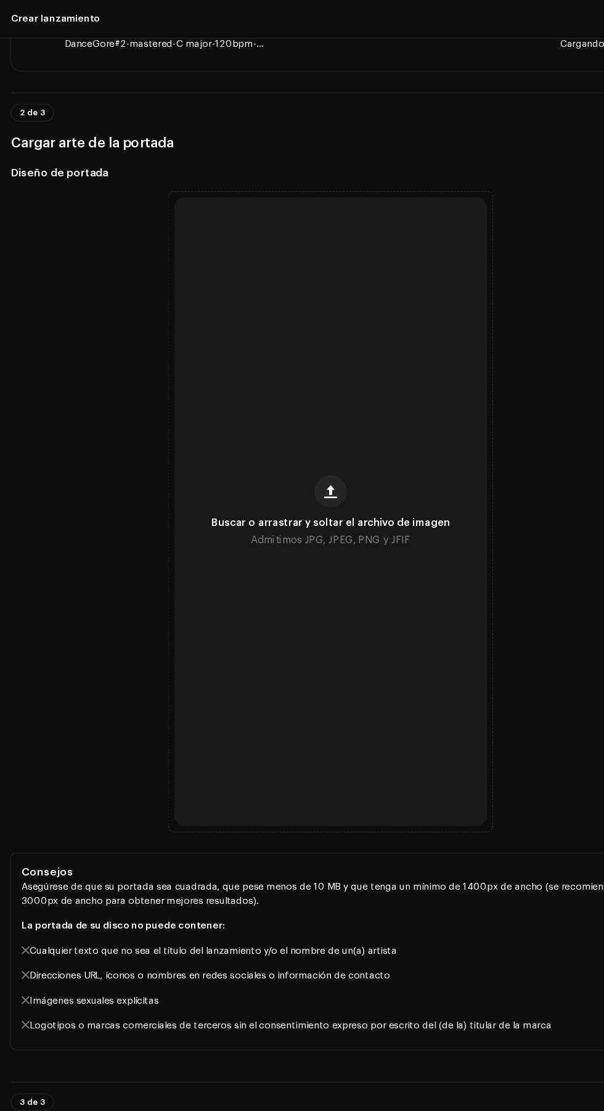
click at [306, 437] on button "button" at bounding box center [302, 449] width 30 height 30
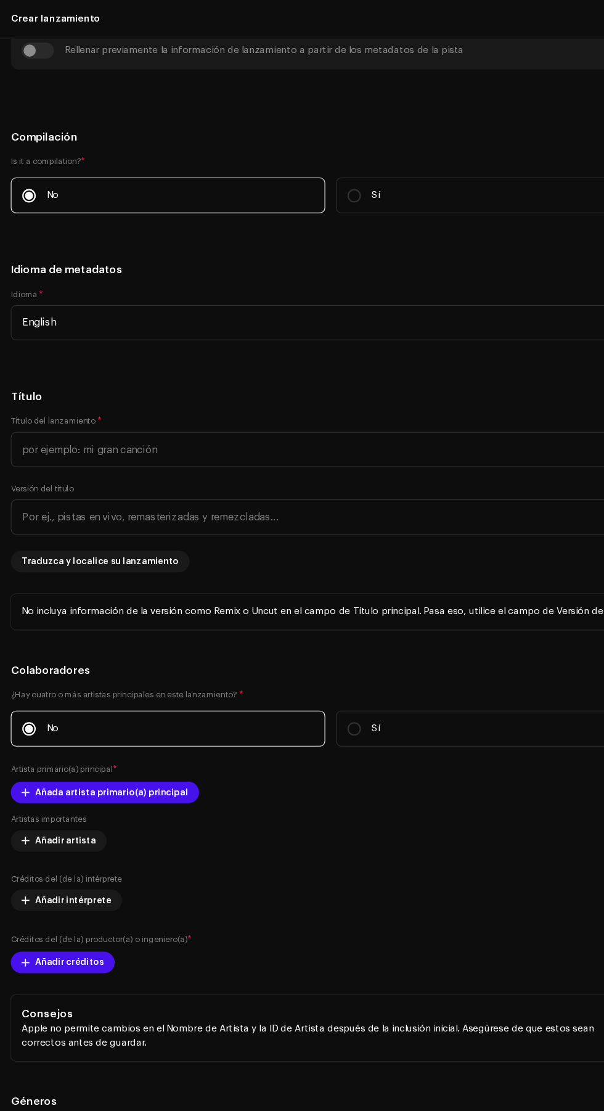
scroll to position [1345, 0]
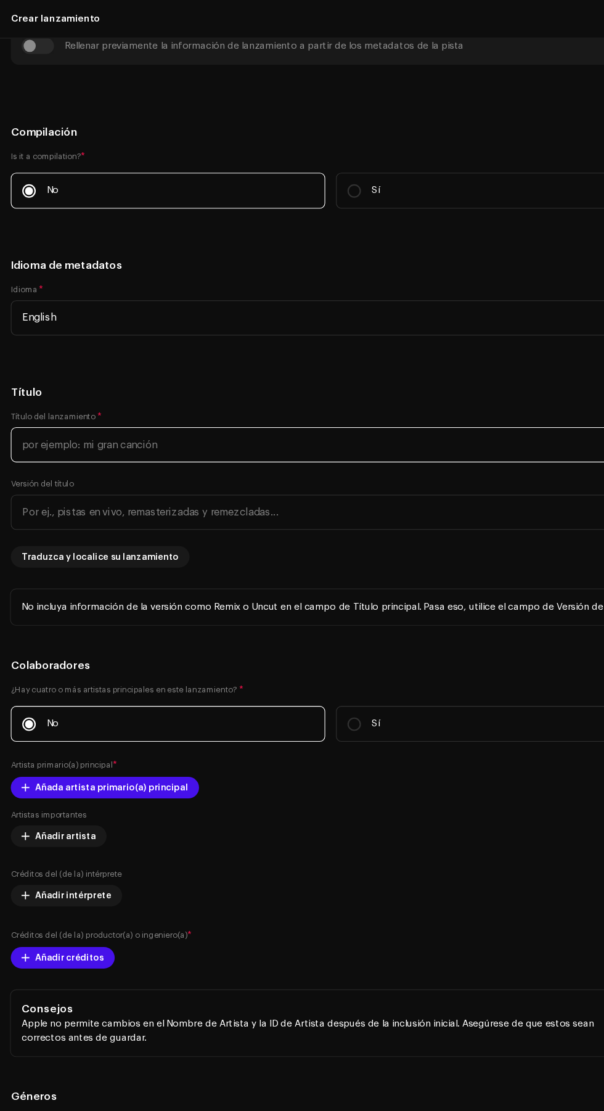
click at [287, 403] on input "text" at bounding box center [302, 406] width 585 height 32
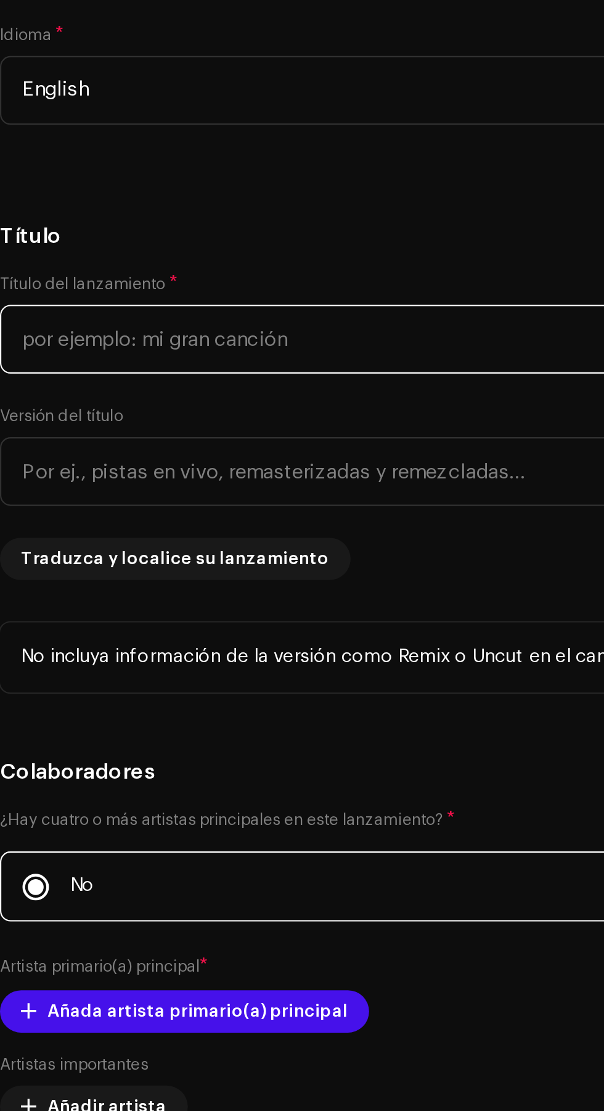
click at [155, 408] on input "text" at bounding box center [302, 406] width 585 height 32
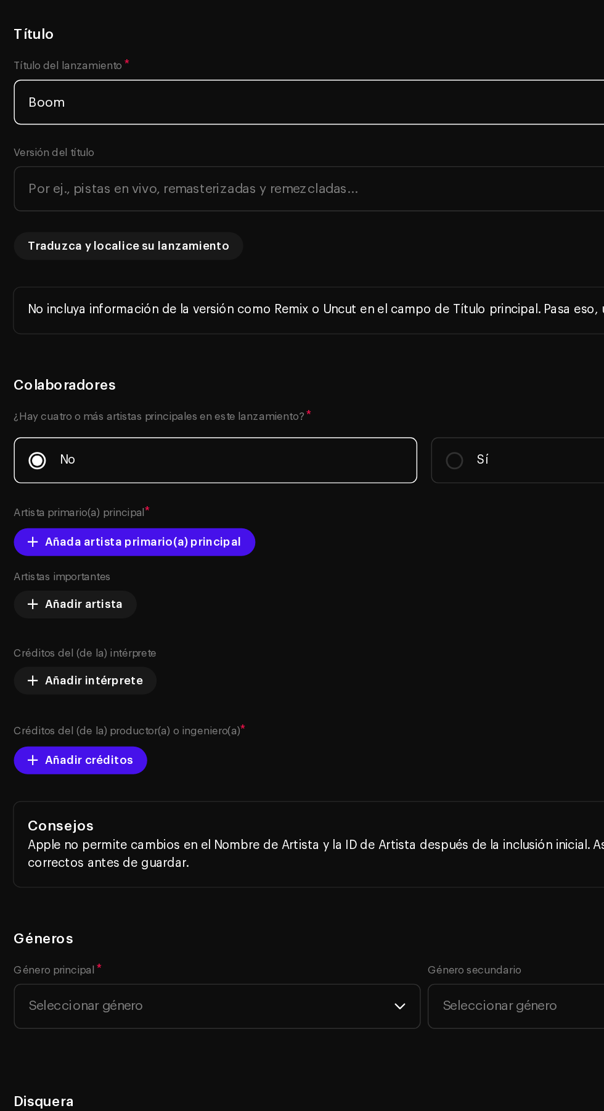
scroll to position [1614, 0]
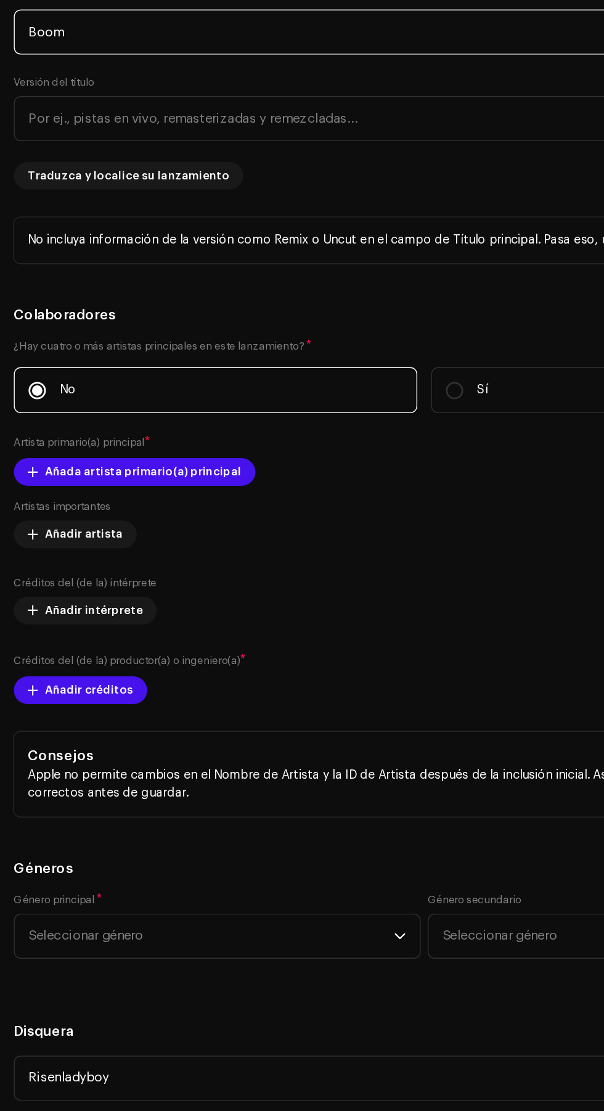
type input "Boom"
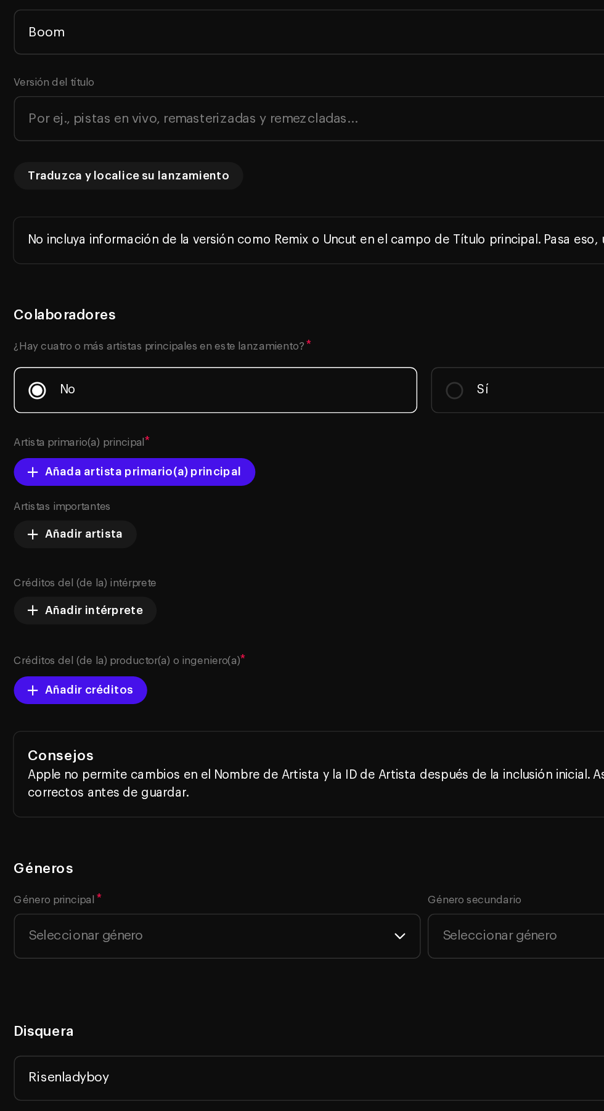
click at [137, 453] on span "Añada artista primario(a) principal" at bounding box center [102, 451] width 140 height 25
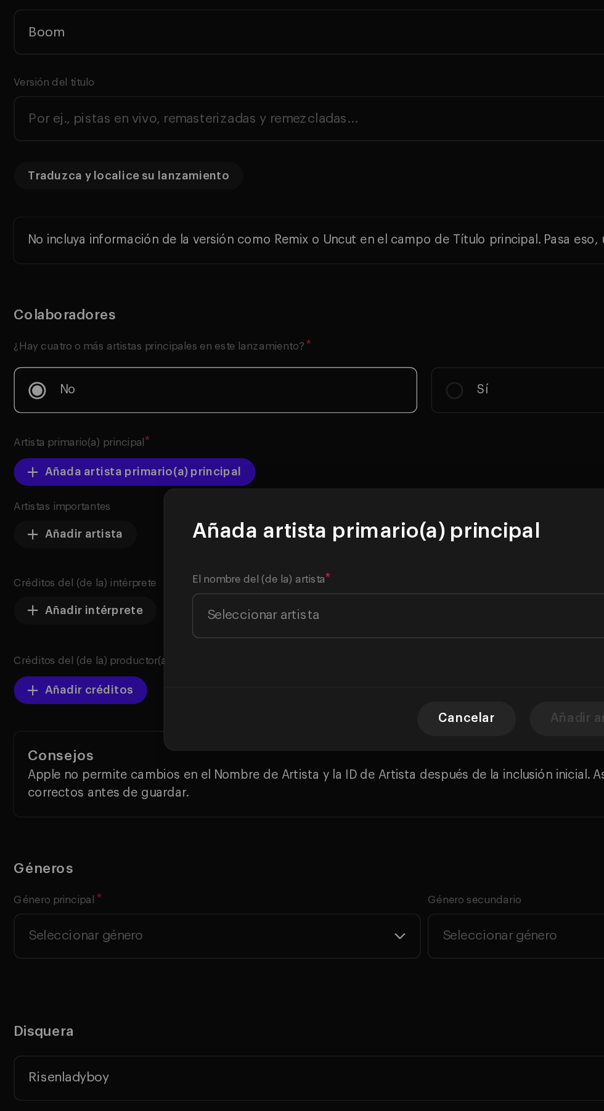
click at [259, 546] on span "Seleccionar artista" at bounding box center [297, 553] width 301 height 31
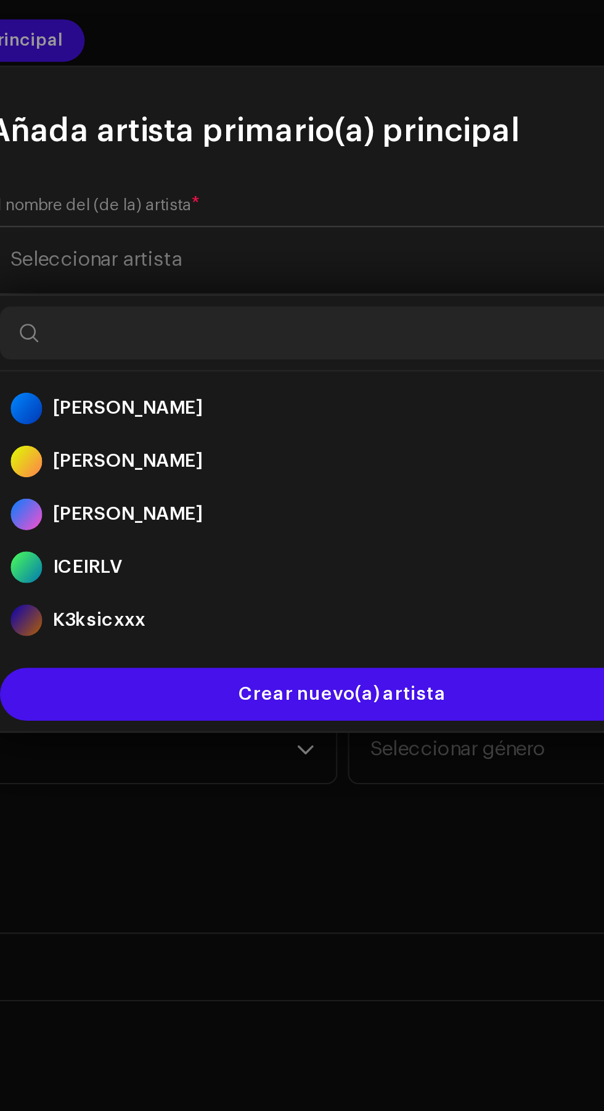
click at [287, 701] on div "ICEIRLV 1681117" at bounding box center [302, 696] width 310 height 15
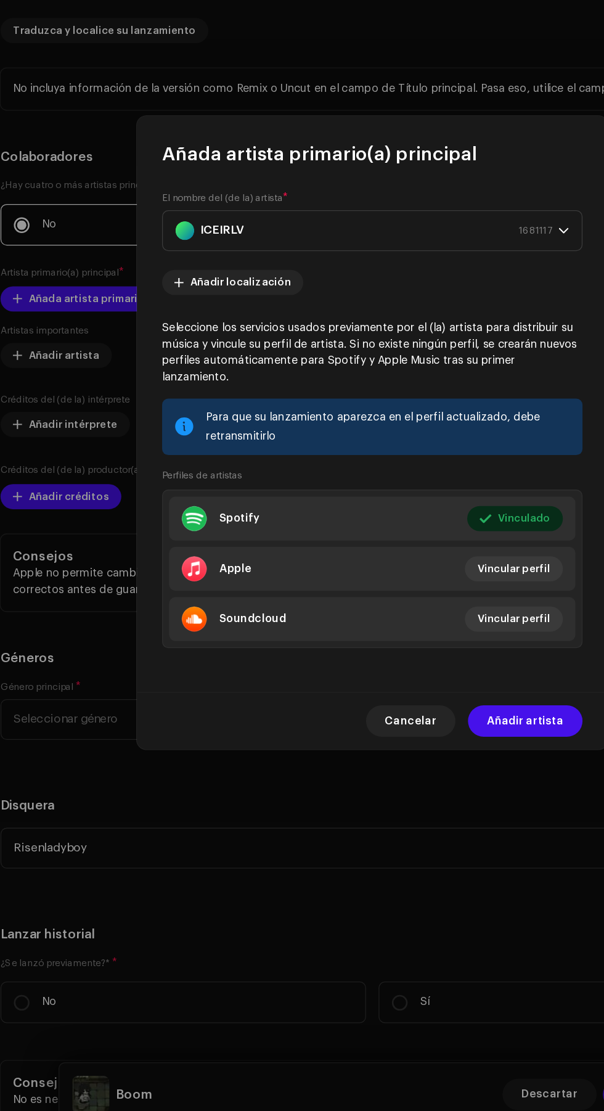
click at [432, 776] on span "Añadir artista" at bounding box center [422, 782] width 60 height 25
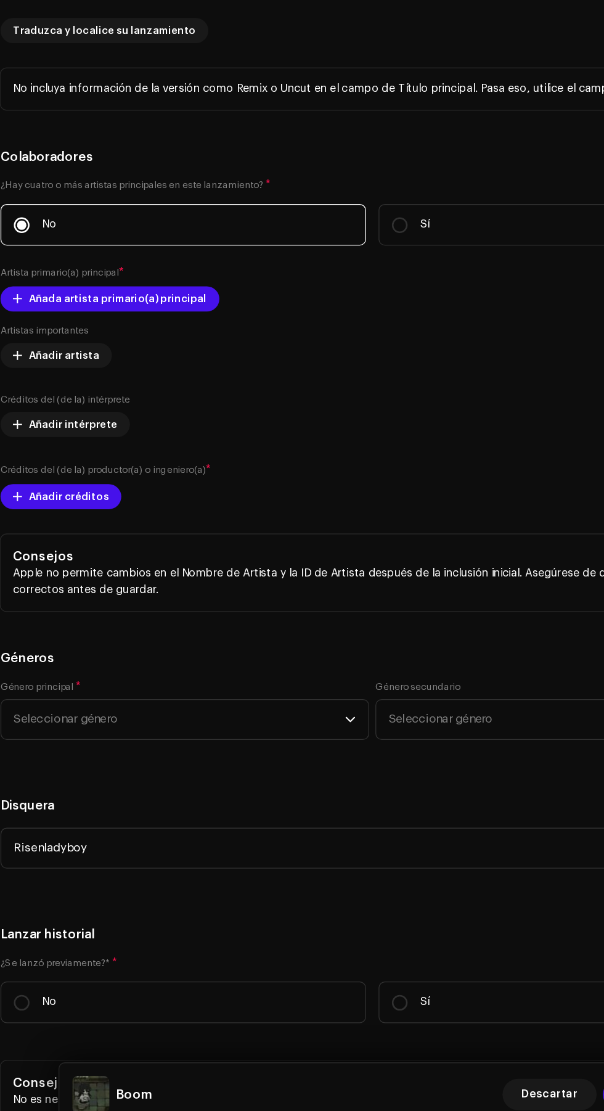
click at [85, 610] on span "Añadir créditos" at bounding box center [63, 606] width 63 height 25
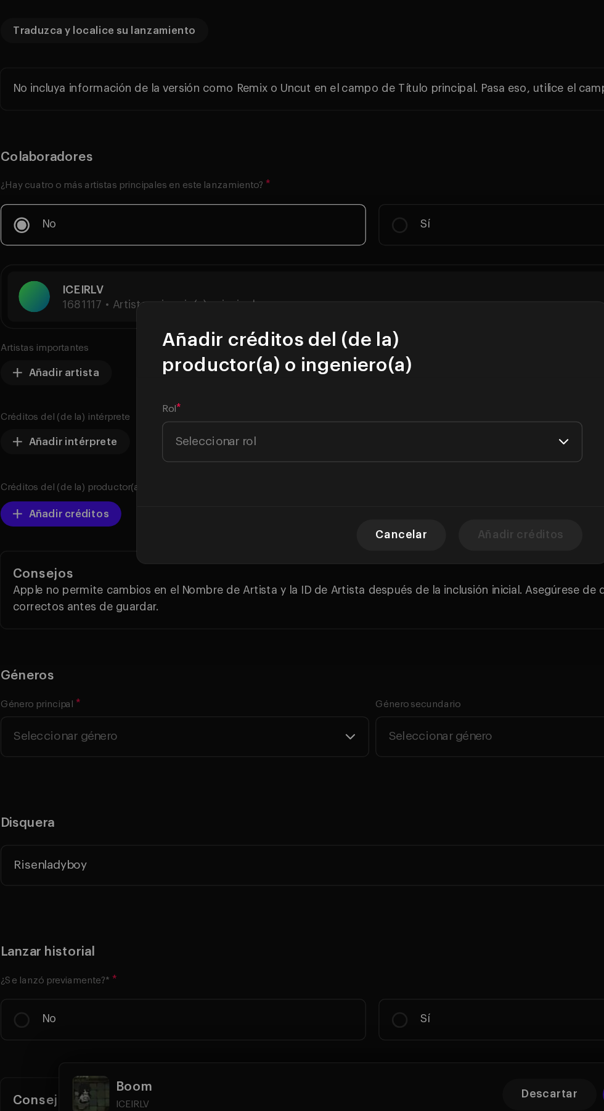
click at [272, 566] on span "Seleccionar rol" at bounding box center [297, 563] width 301 height 31
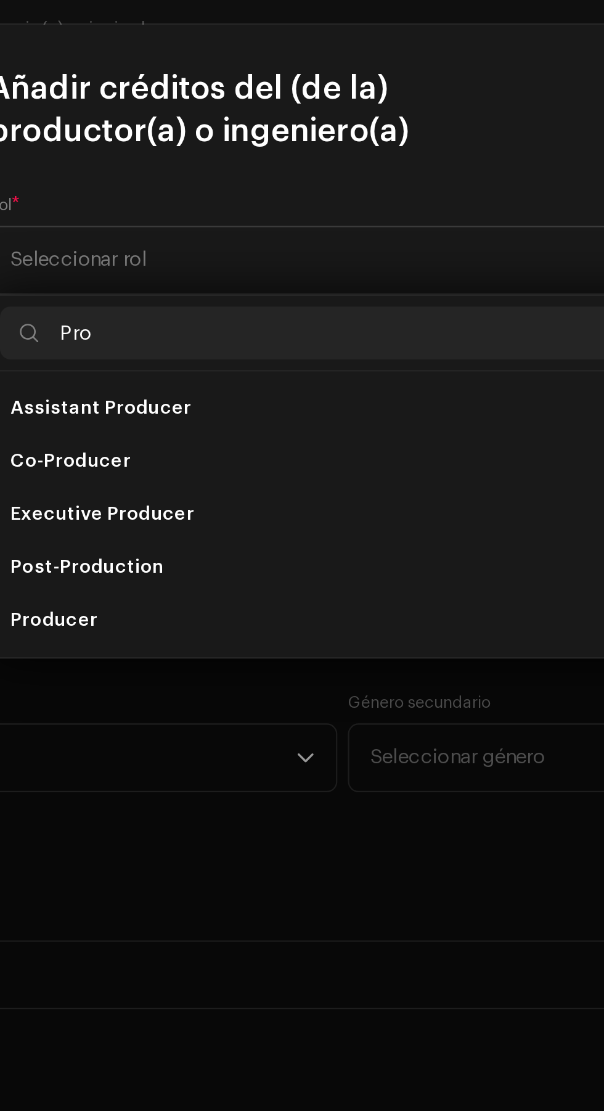
type input "Pro"
click at [214, 733] on li "Producer" at bounding box center [301, 731] width 319 height 25
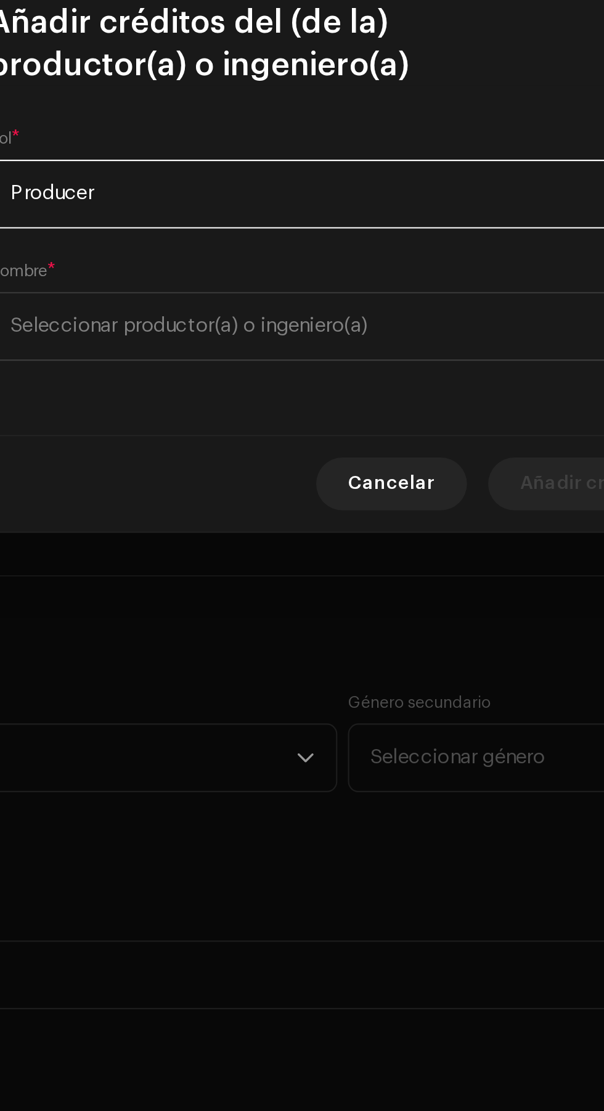
click at [314, 594] on span "Seleccionar productor(a) o ingeniero(a)" at bounding box center [230, 593] width 167 height 9
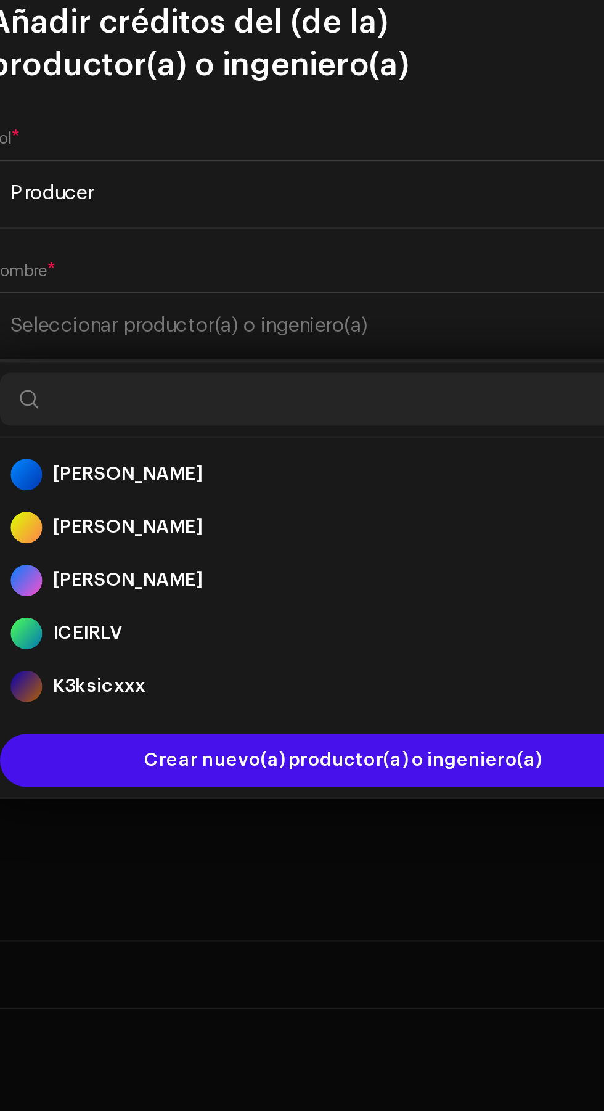
click at [255, 693] on div "Alexander V 1702193" at bounding box center [302, 687] width 310 height 15
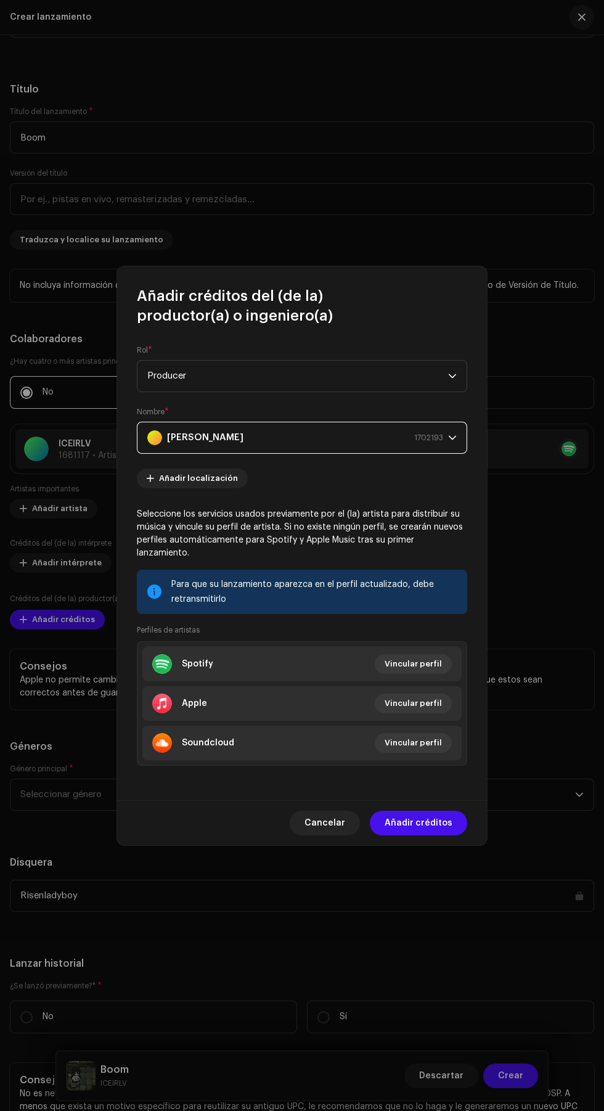
click at [439, 817] on span "Añadir créditos" at bounding box center [419, 823] width 68 height 25
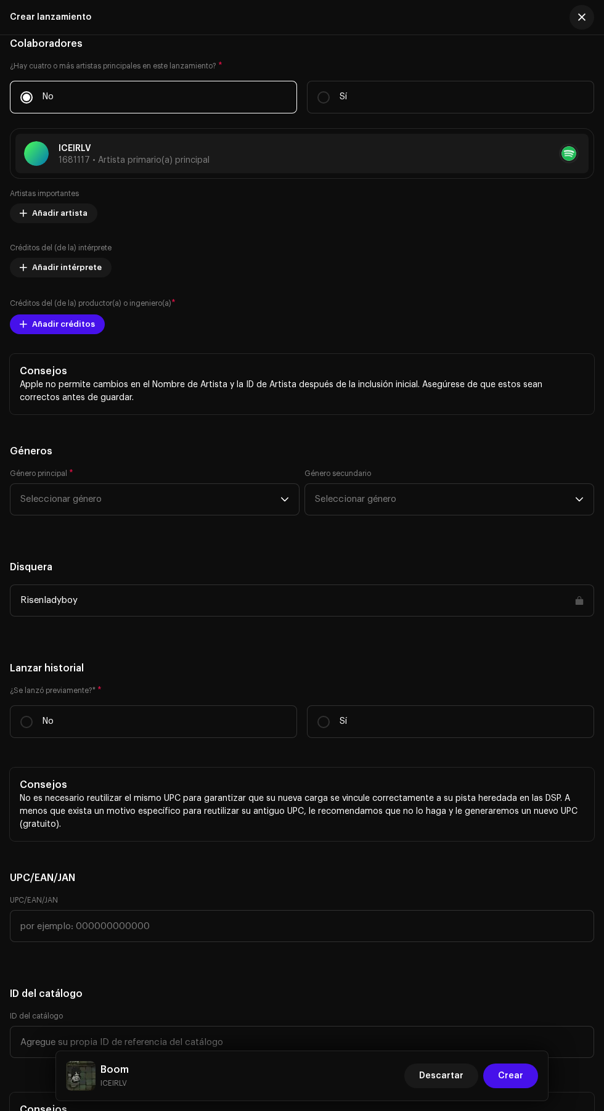
scroll to position [1897, 0]
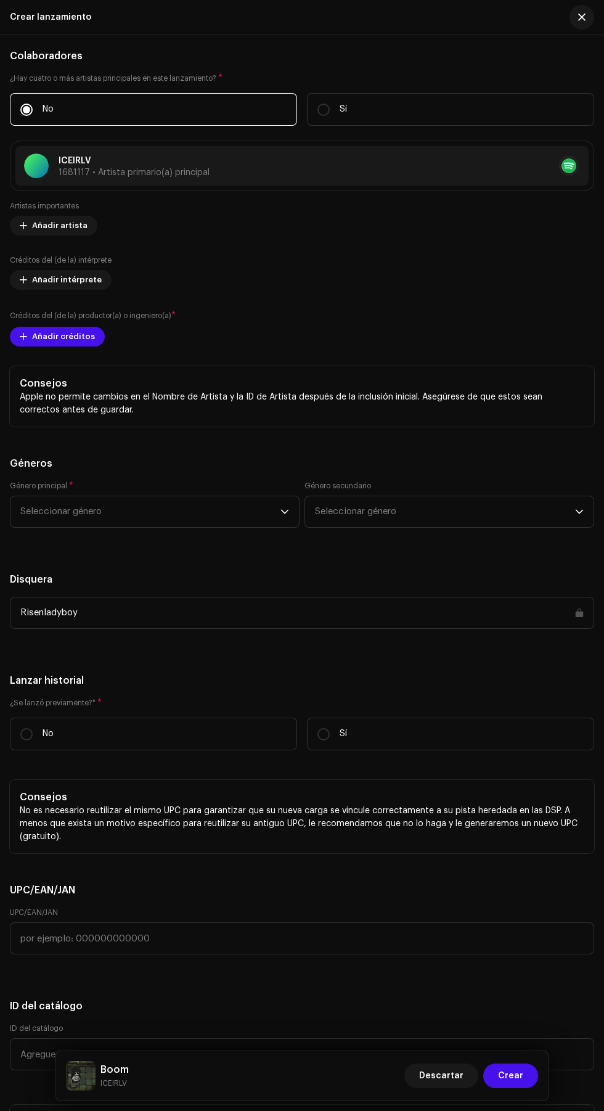
click at [192, 521] on span "Seleccionar género" at bounding box center [150, 512] width 260 height 31
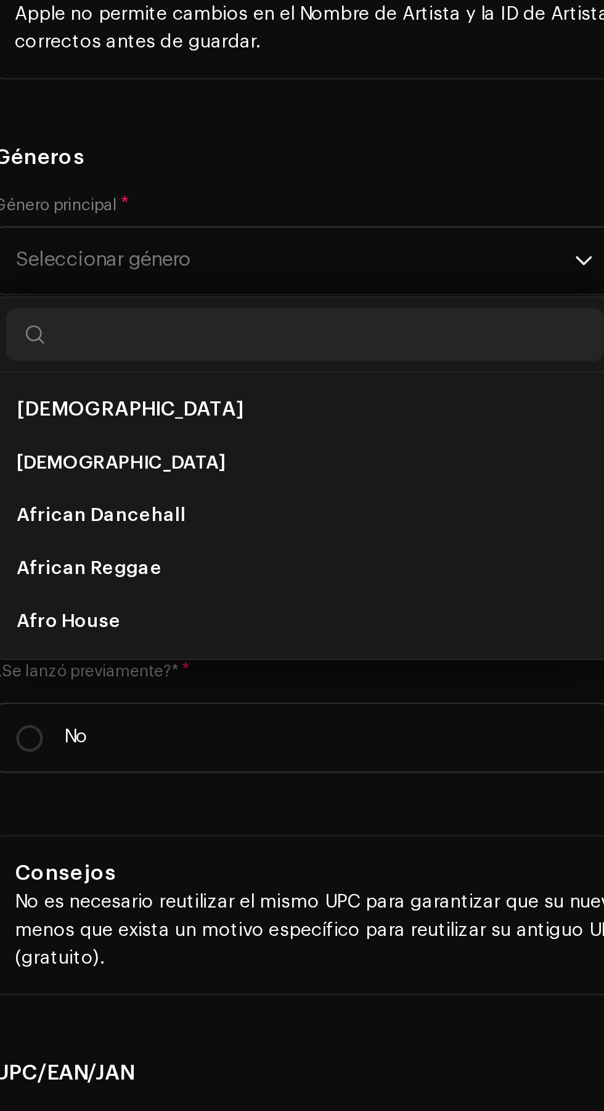
type input "D"
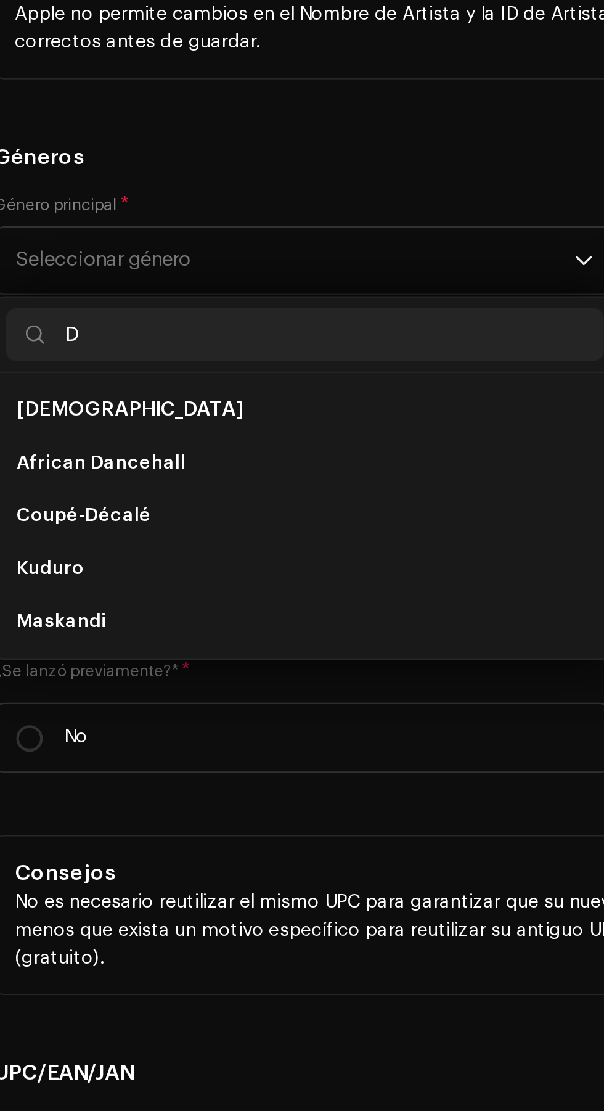
click at [126, 552] on input "D" at bounding box center [154, 546] width 279 height 25
type input "Danc"
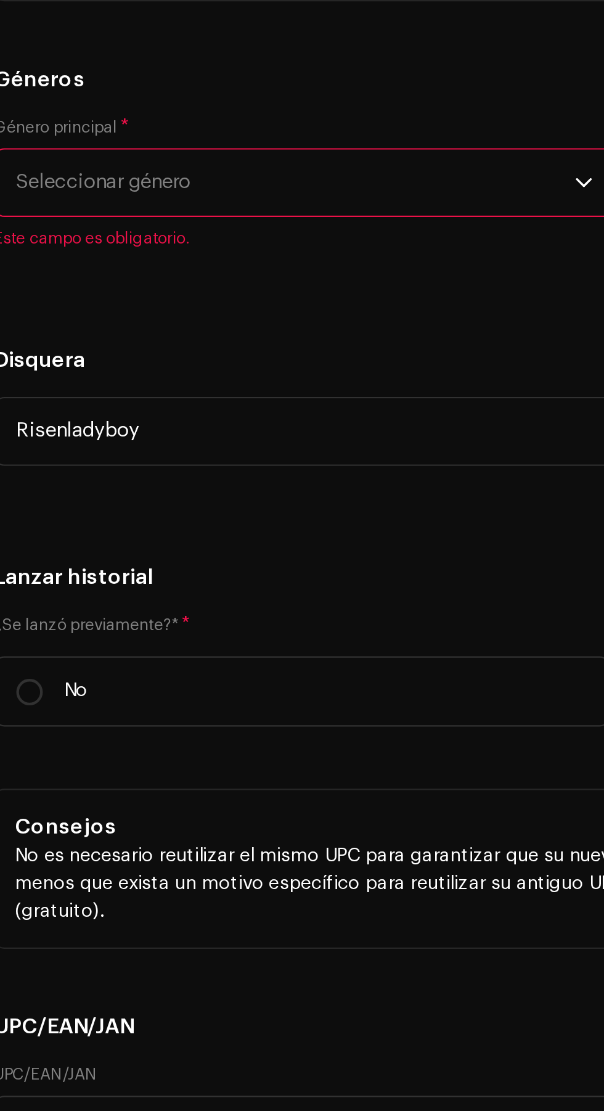
scroll to position [1987, 0]
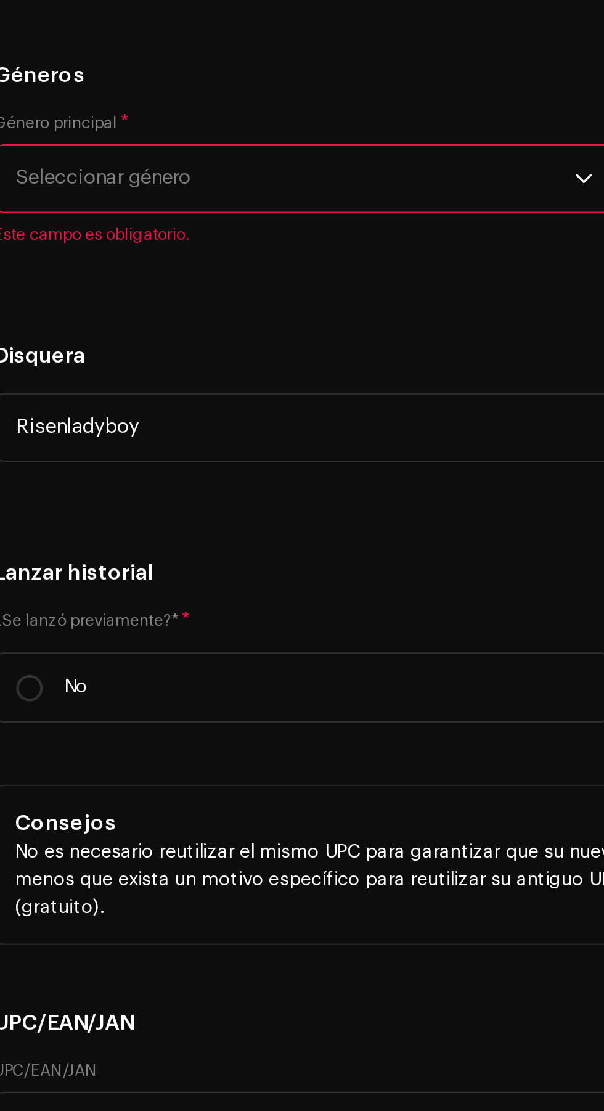
click at [180, 471] on span "Seleccionar género" at bounding box center [150, 473] width 260 height 31
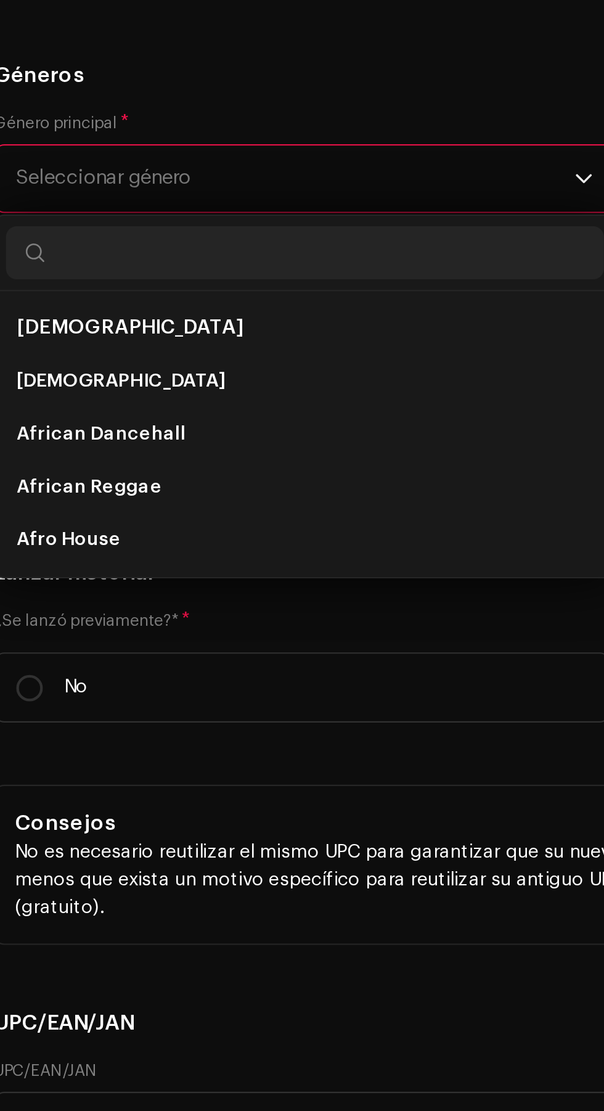
click at [172, 482] on span "Seleccionar género" at bounding box center [150, 473] width 260 height 31
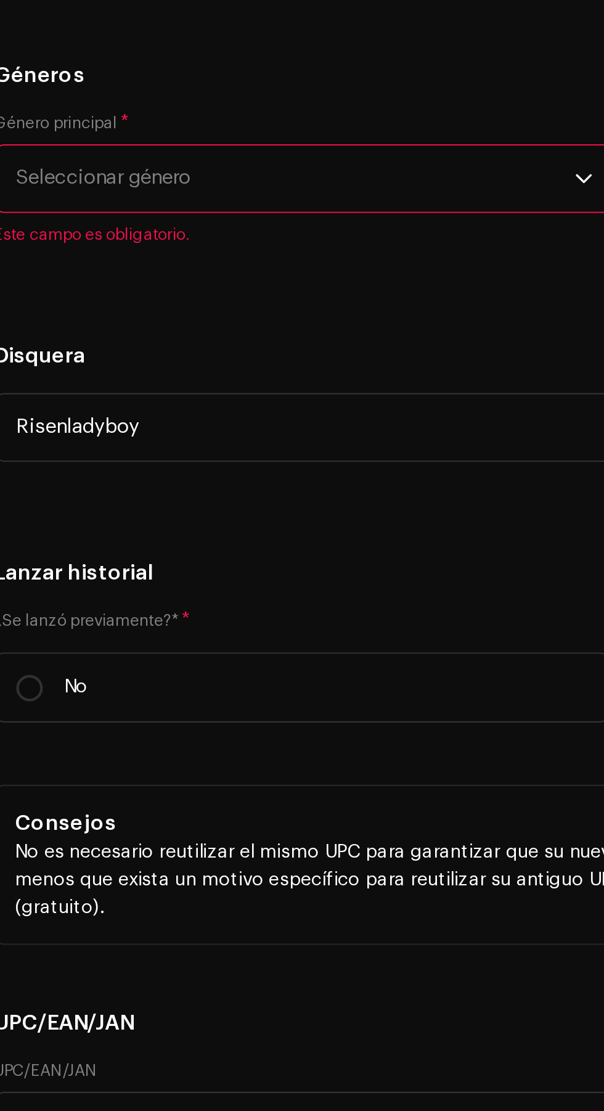
click at [175, 500] on span "Este campo es obligatorio." at bounding box center [155, 500] width 290 height 10
click at [179, 479] on span "Seleccionar género" at bounding box center [150, 473] width 260 height 31
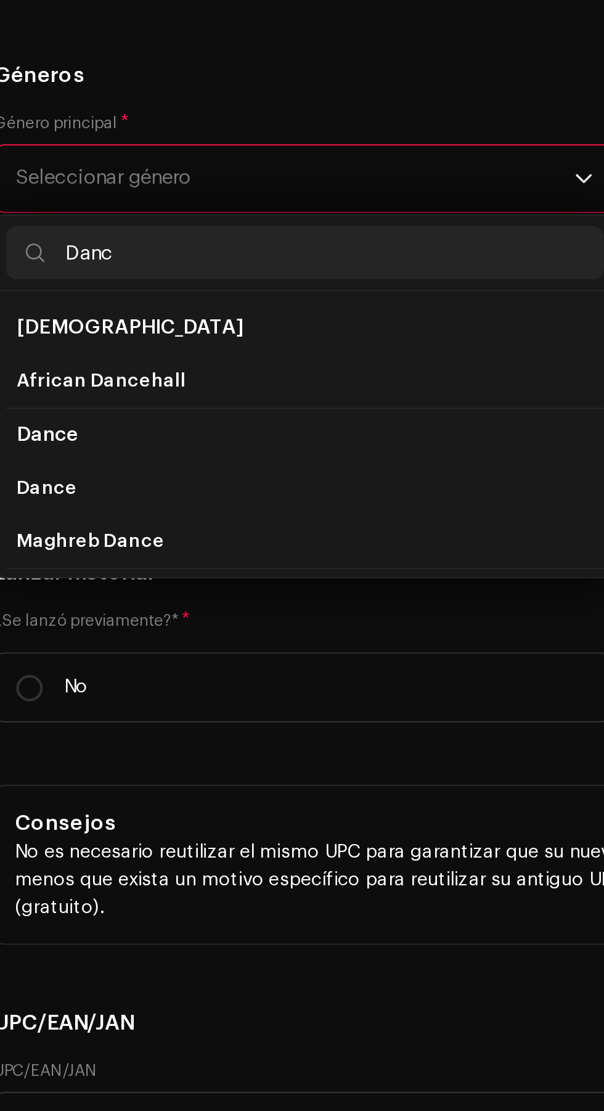
type input "Danc"
click at [112, 628] on li "Dance" at bounding box center [154, 618] width 279 height 25
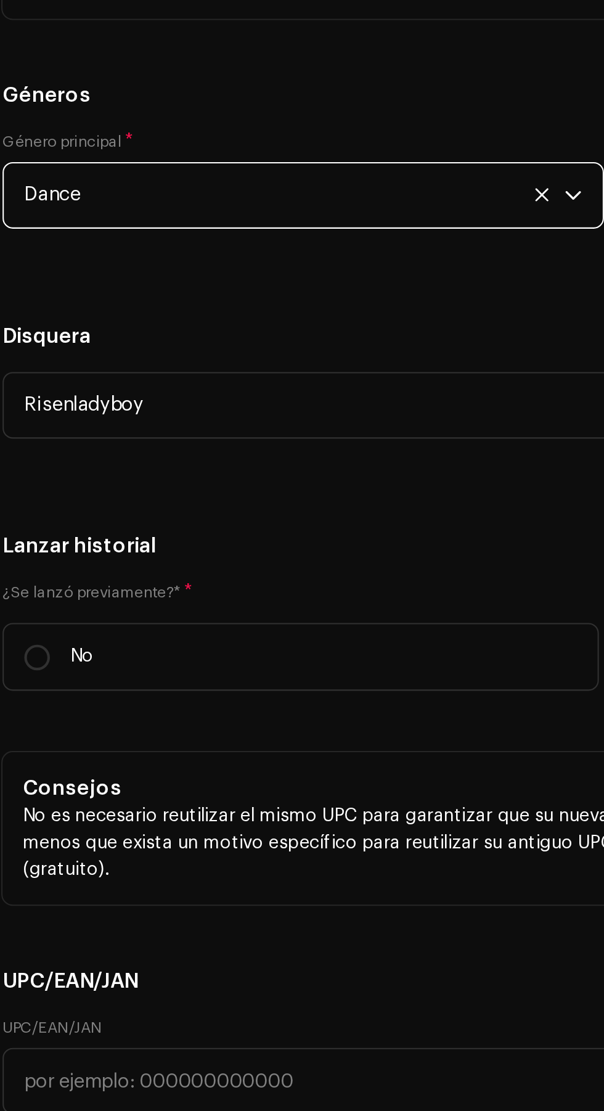
scroll to position [1985, 0]
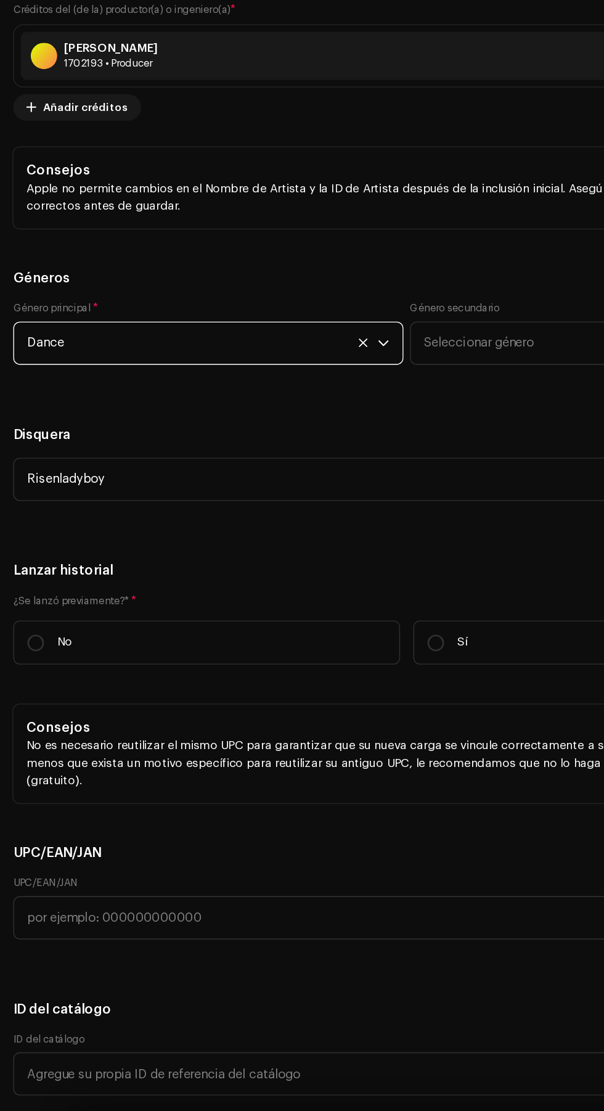
click at [358, 477] on span "Seleccionar género" at bounding box center [445, 475] width 260 height 31
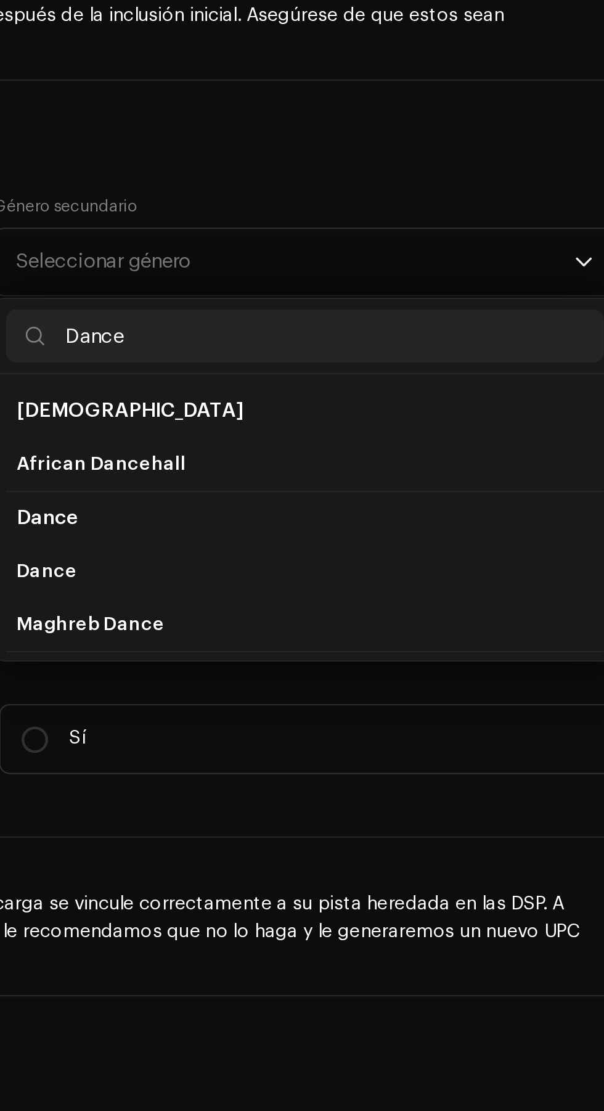
type input "Dance"
click at [377, 627] on li "Dance" at bounding box center [449, 620] width 279 height 25
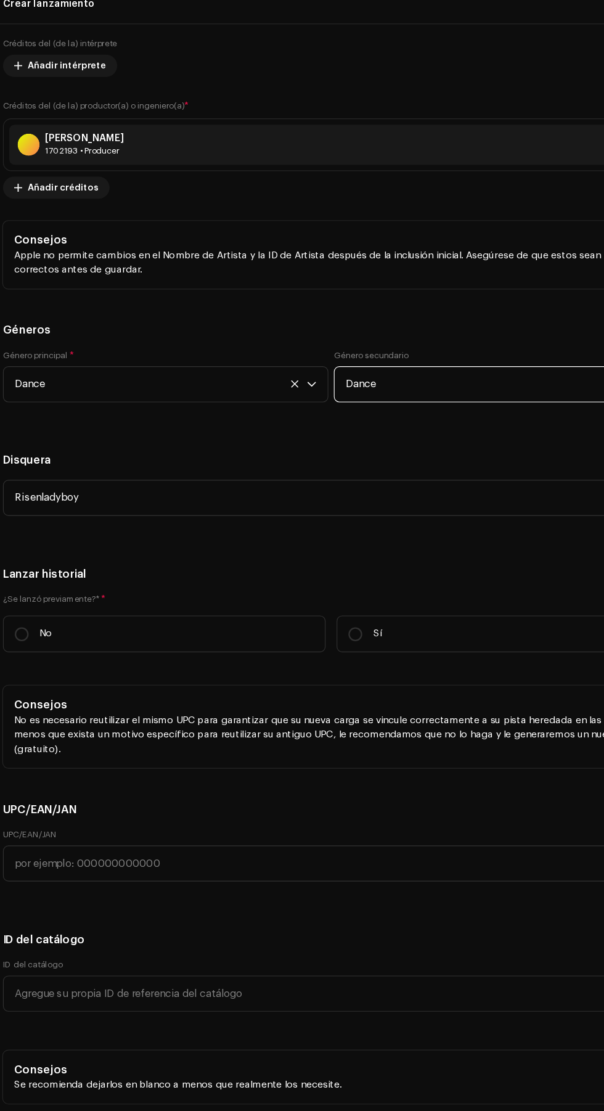
scroll to position [2197, 0]
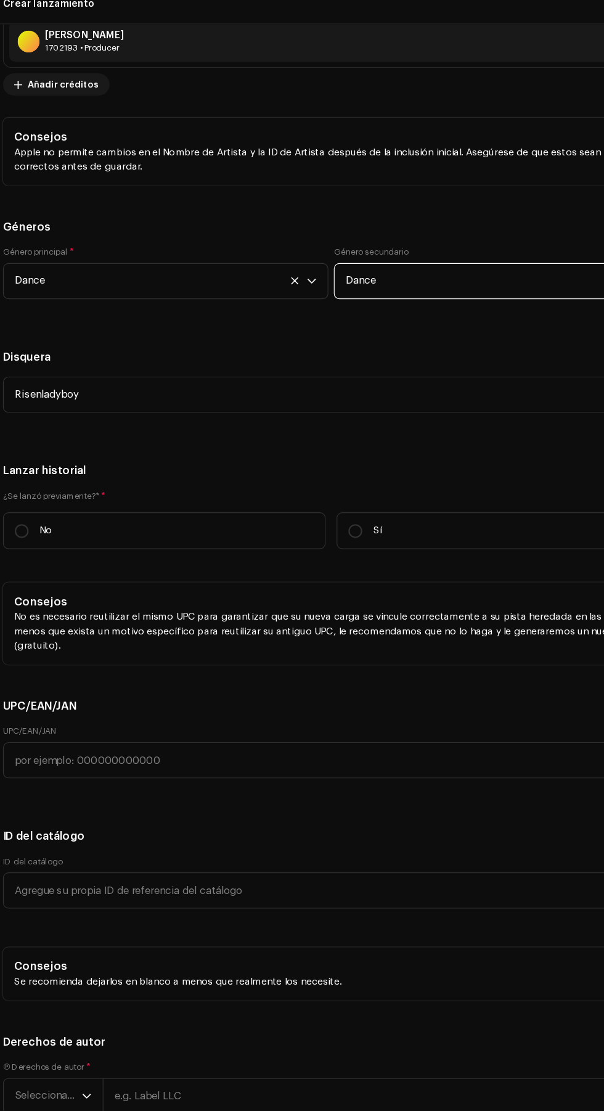
click at [385, 490] on label "Sí" at bounding box center [450, 486] width 287 height 33
click at [330, 490] on input "Sí" at bounding box center [324, 486] width 12 height 12
radio input "true"
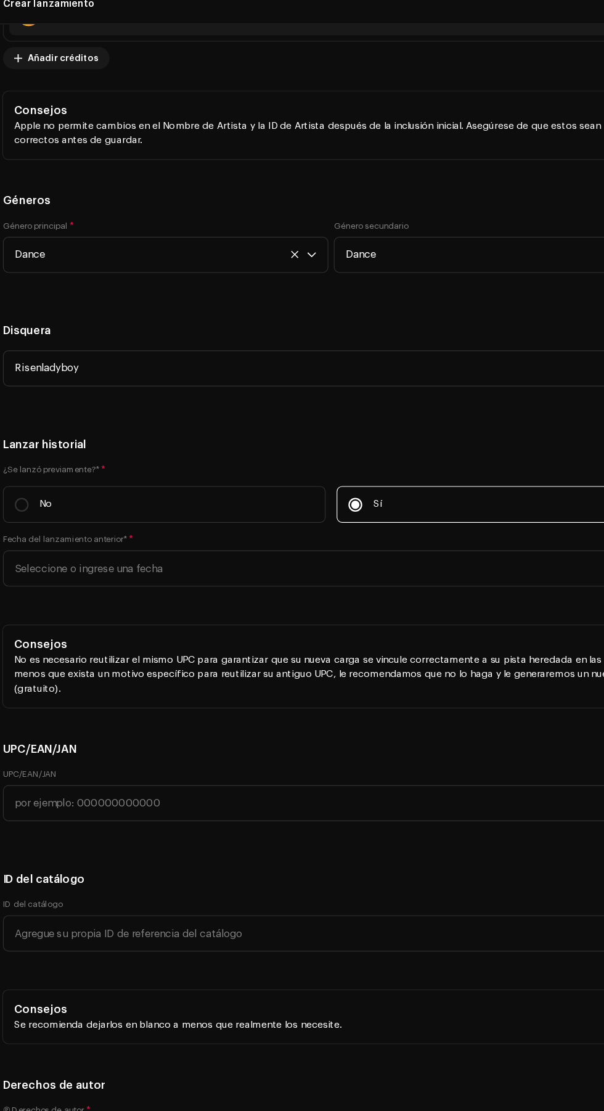
scroll to position [2227, 0]
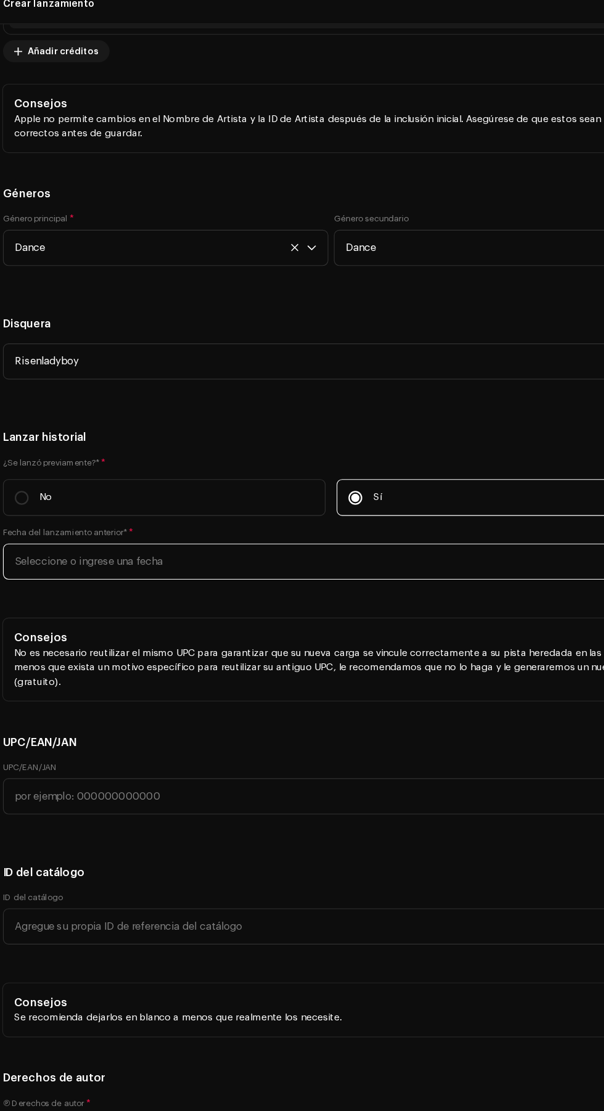
click at [309, 517] on input "text" at bounding box center [302, 514] width 585 height 32
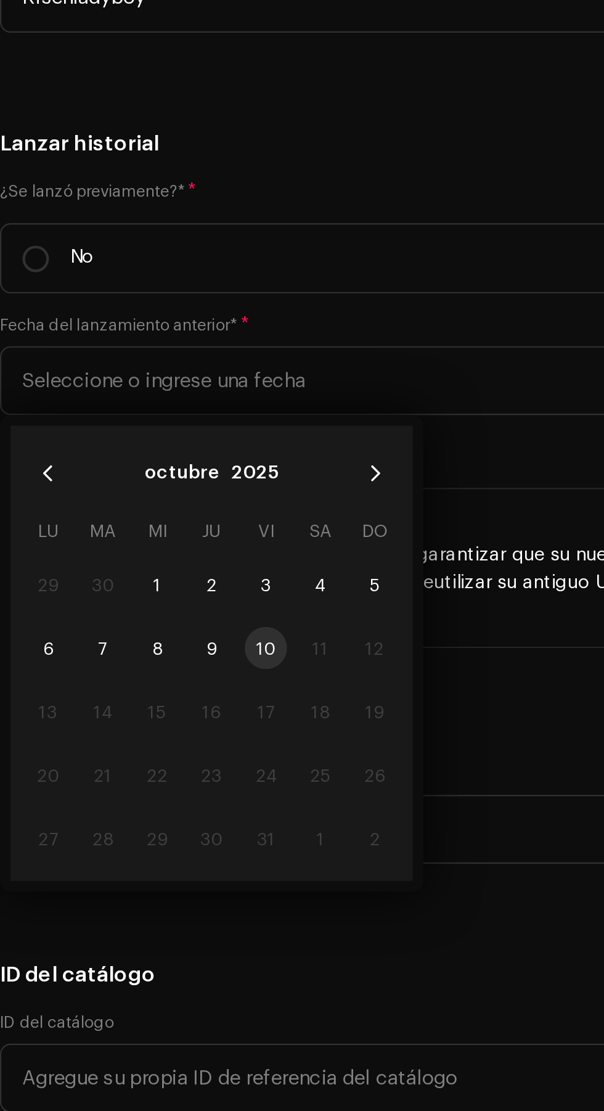
click at [142, 603] on td "3" at bounding box center [134, 609] width 25 height 30
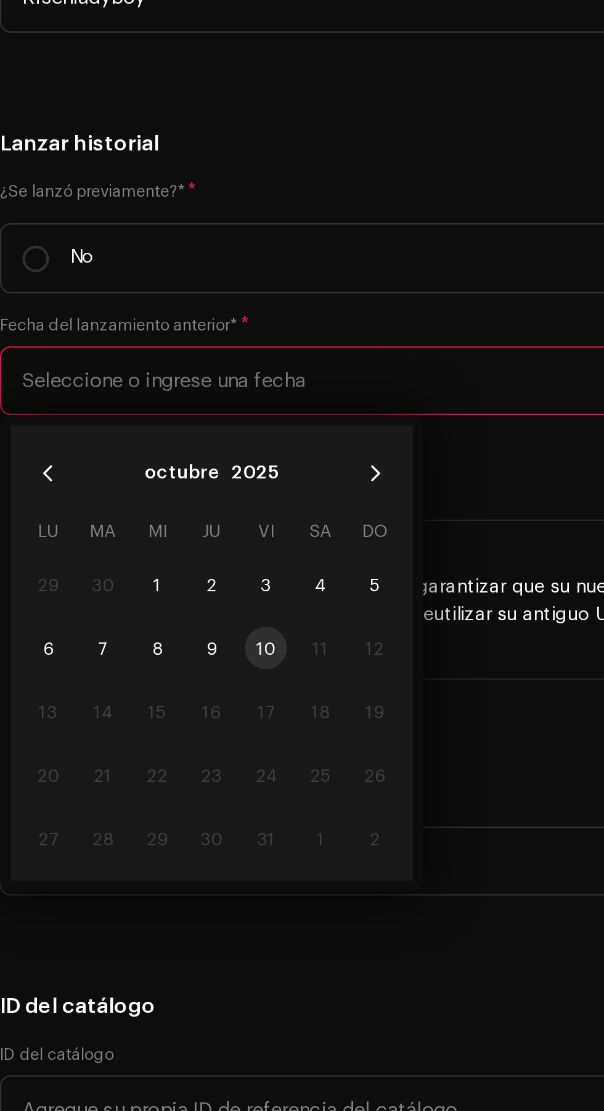
click at [136, 612] on span "3" at bounding box center [134, 609] width 20 height 20
type input "03/10/2025"
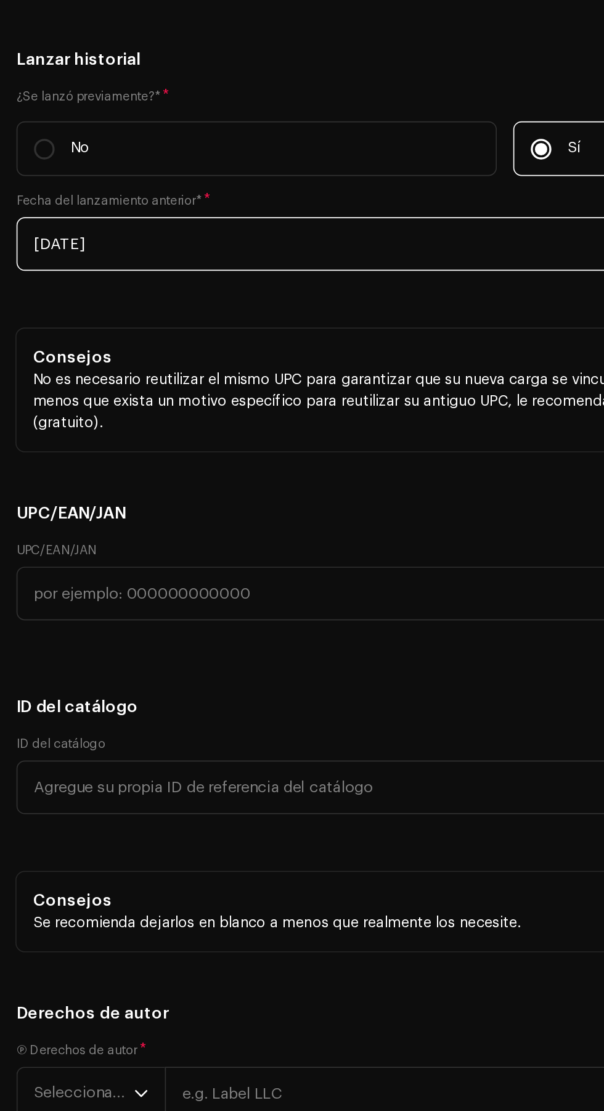
scroll to position [2352, 0]
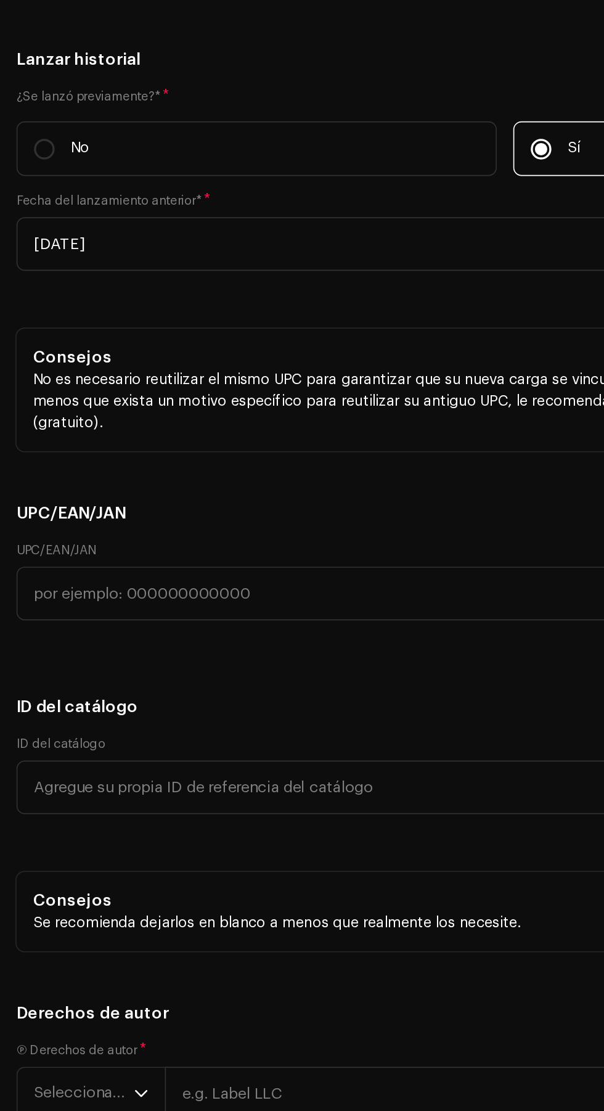
click at [198, 550] on h5 "UPC/EAN/JAN" at bounding box center [302, 553] width 585 height 15
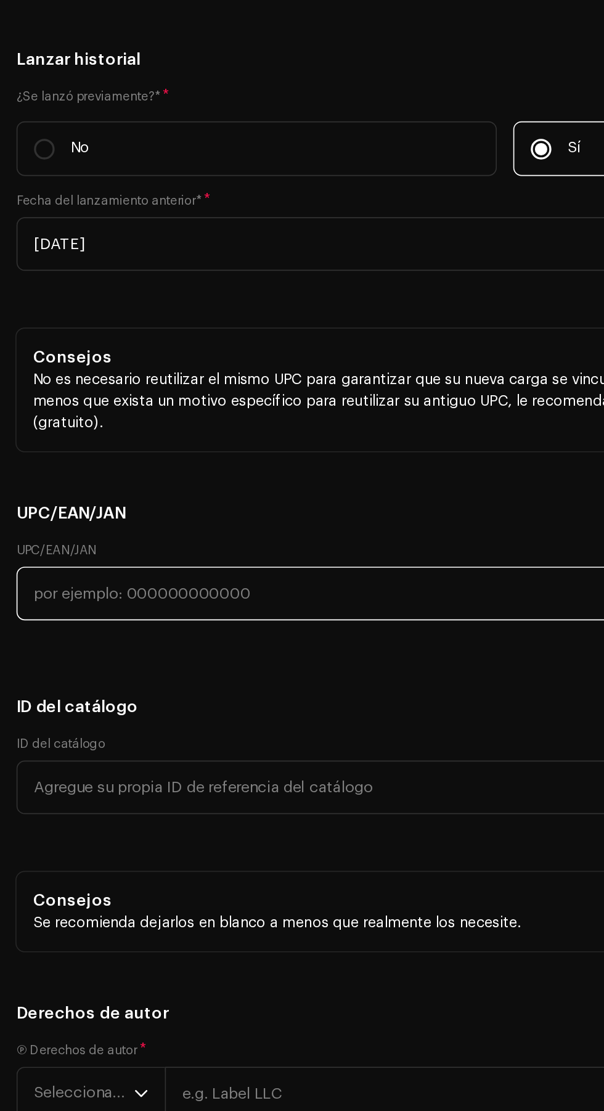
click at [176, 598] on input "text" at bounding box center [302, 601] width 585 height 32
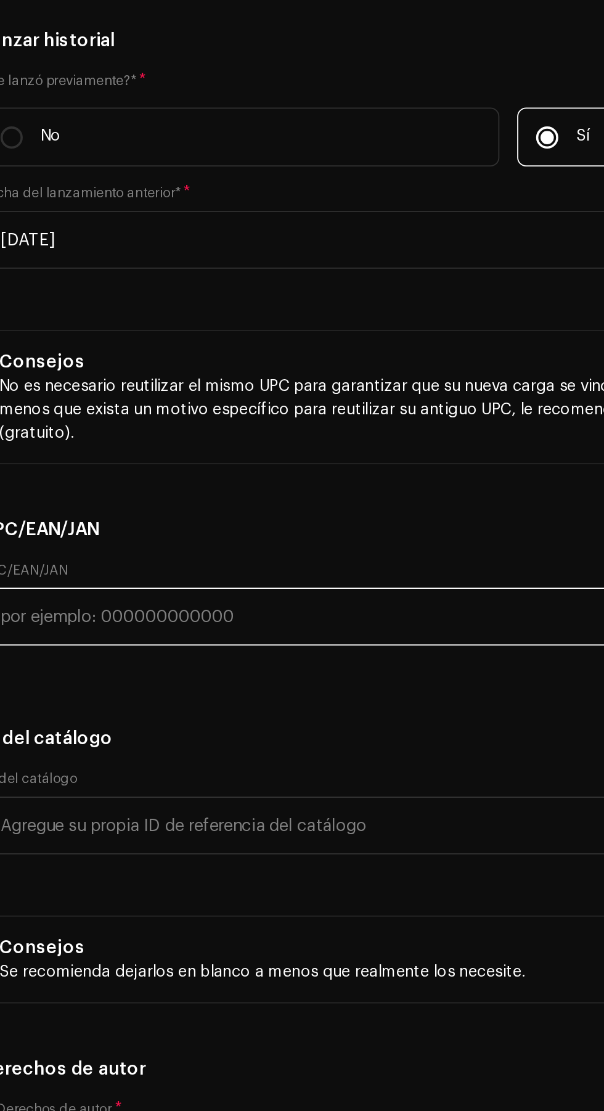
scroll to position [2352, 0]
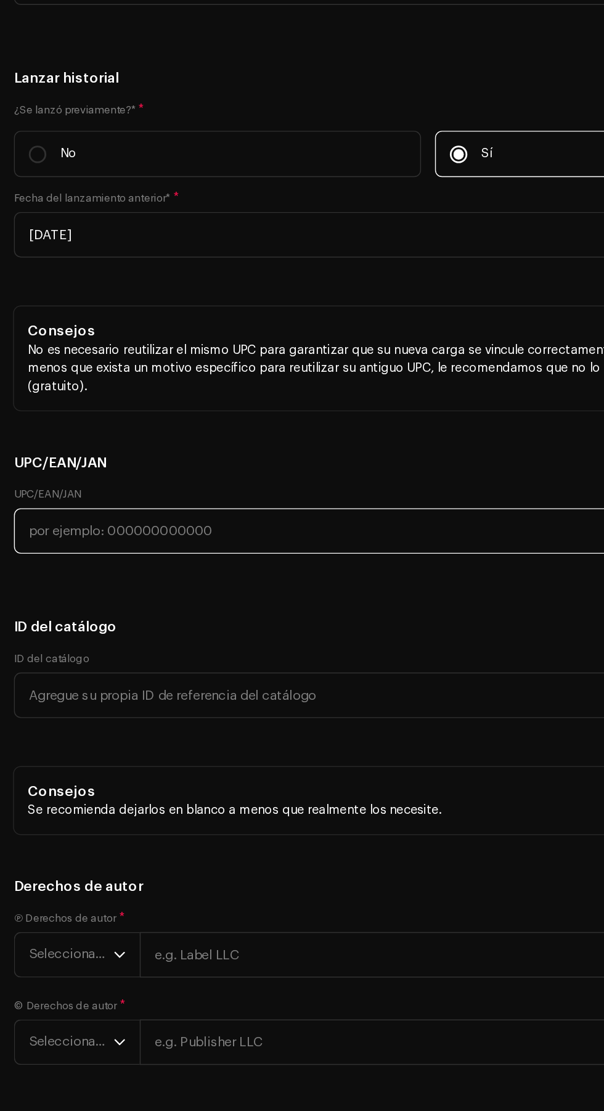
paste input "619566636457"
type input "619566636457"
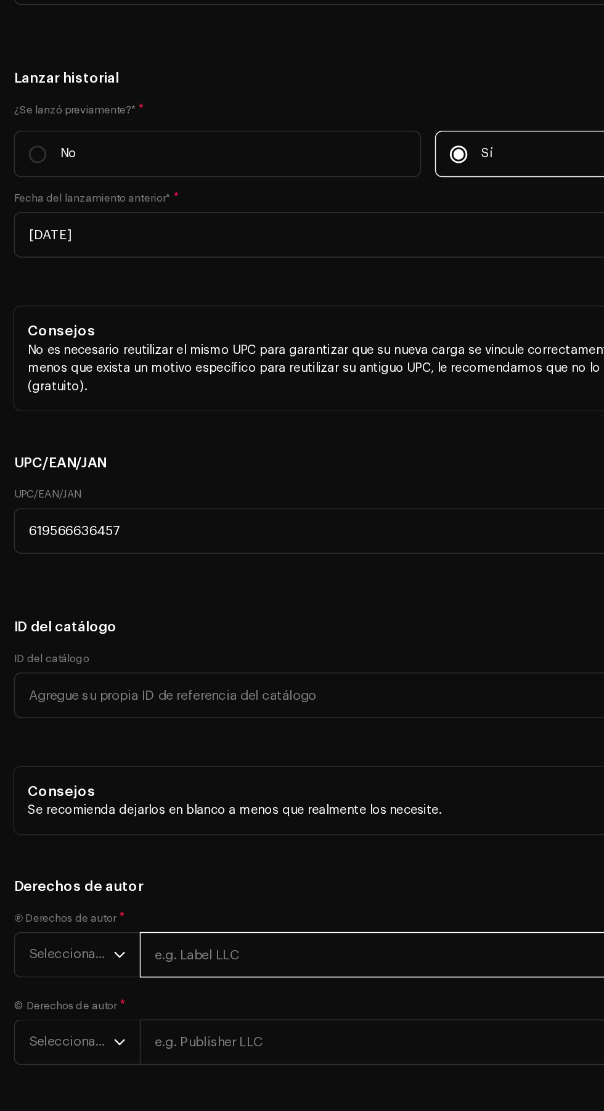
click at [235, 897] on input "text" at bounding box center [347, 900] width 496 height 32
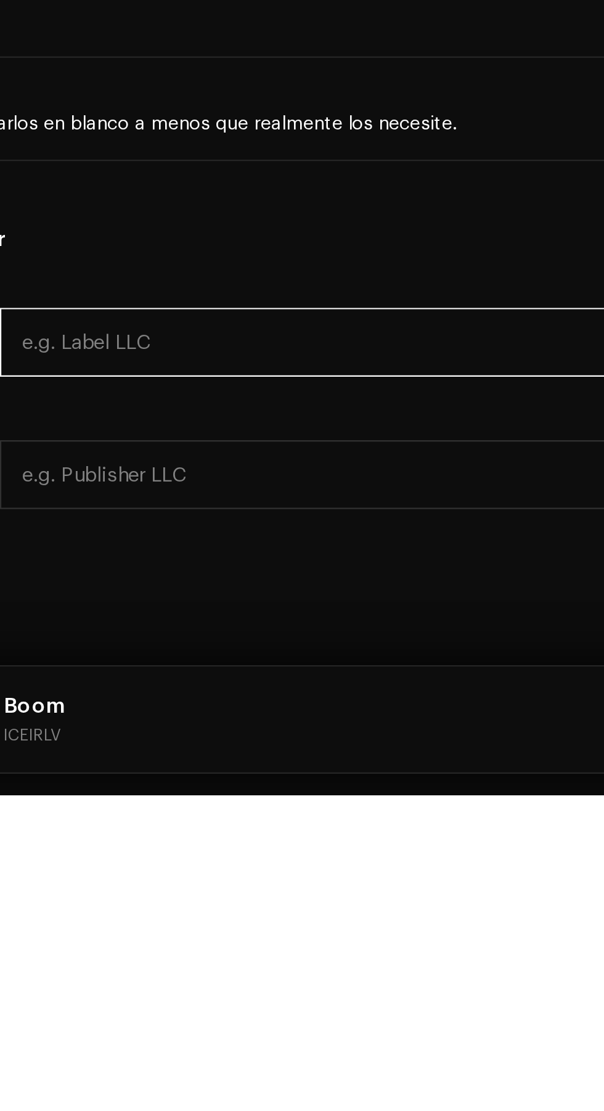
scroll to position [0, 0]
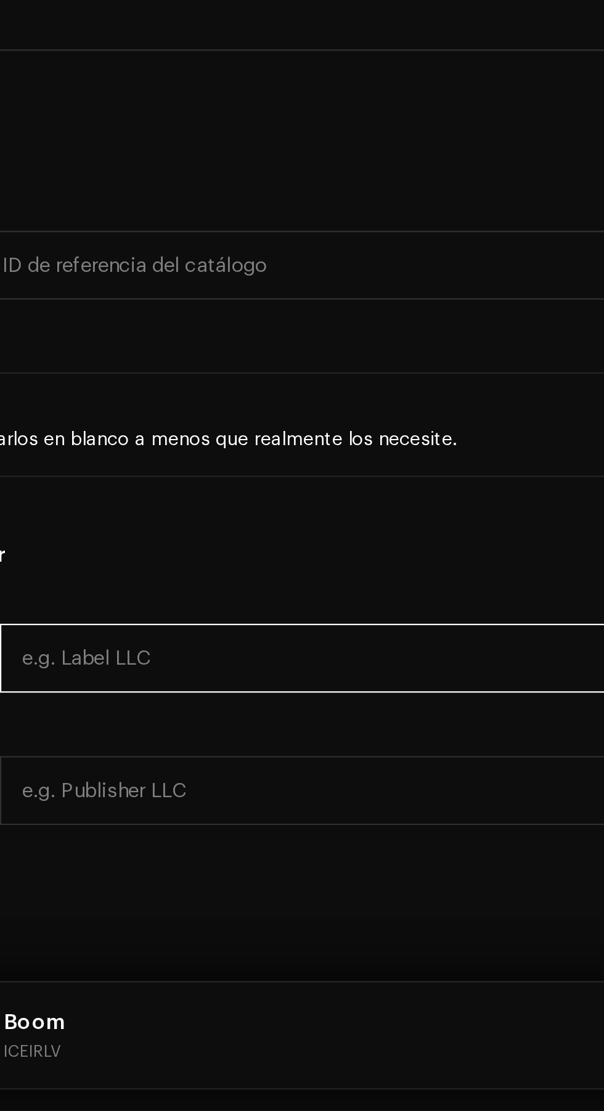
click at [194, 902] on input "text" at bounding box center [347, 900] width 496 height 32
click at [184, 902] on input "text" at bounding box center [347, 900] width 496 height 32
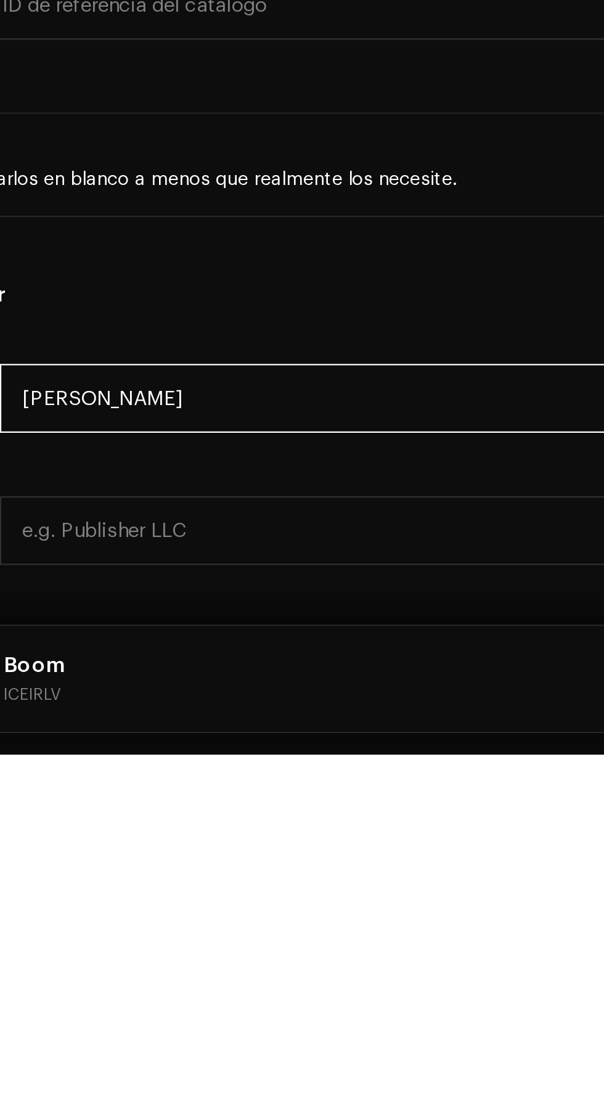
scroll to position [2403, 0]
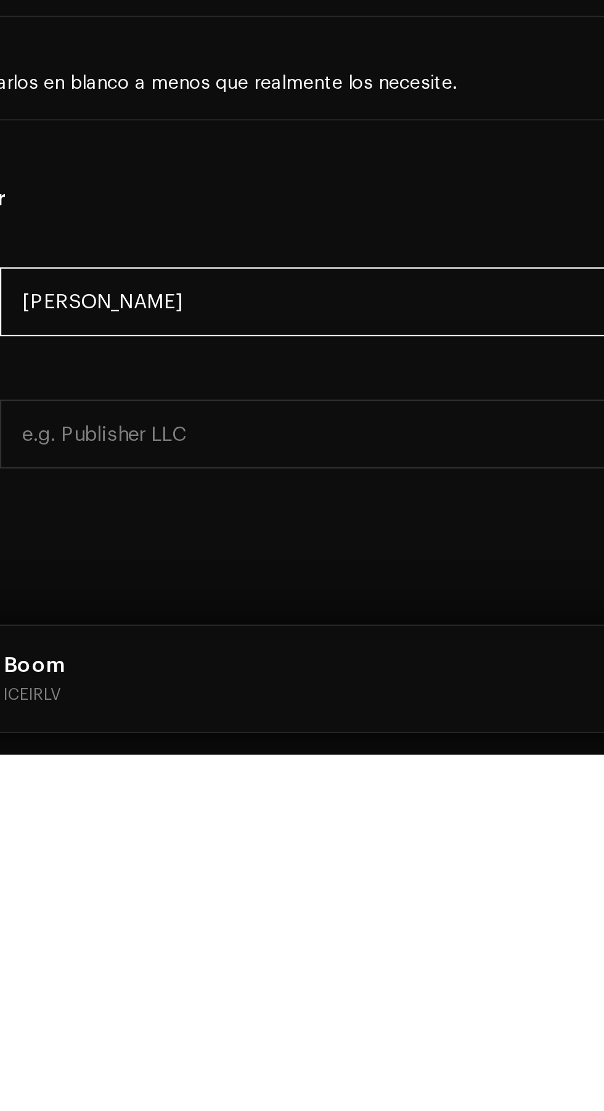
type input "Alexander V"
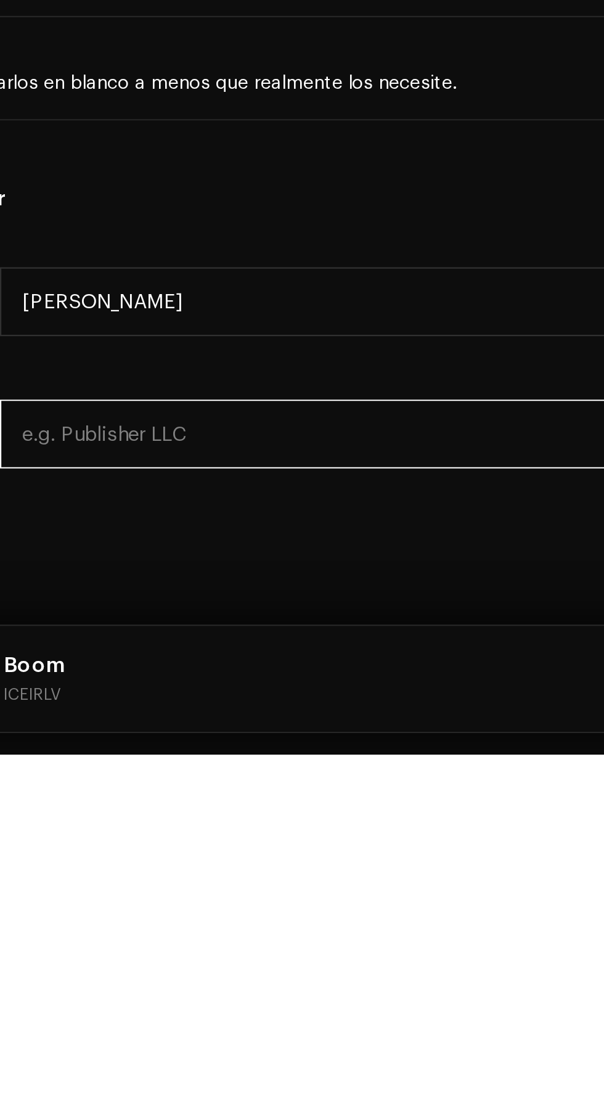
click at [255, 959] on div "© Derechos de autor * Seleccionar año" at bounding box center [302, 954] width 585 height 47
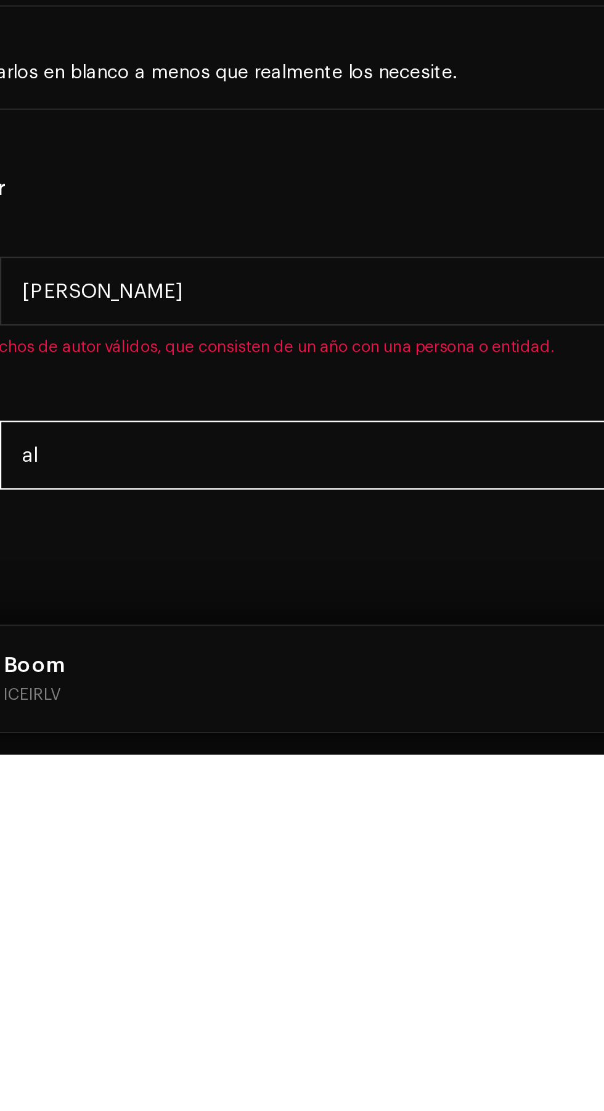
type input "ale"
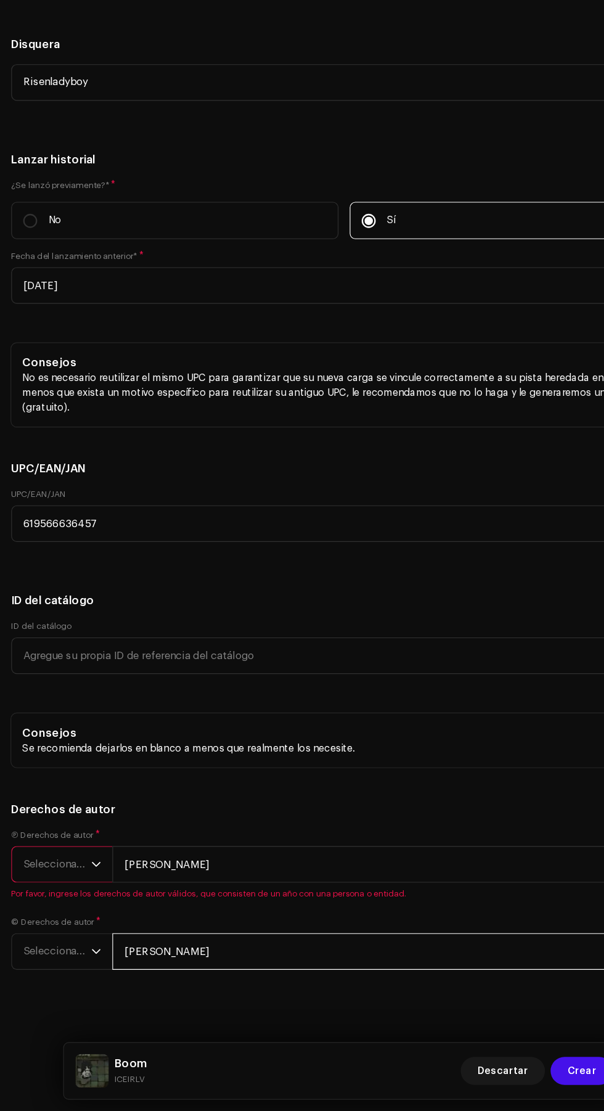
scroll to position [38, 0]
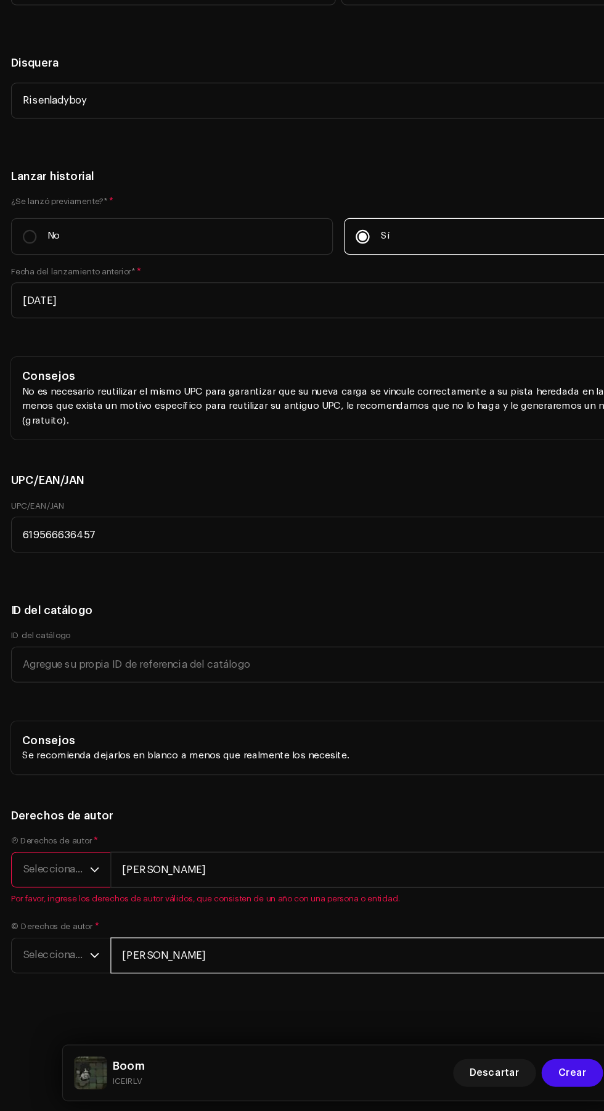
type input "Alexander V"
click at [85, 899] on icon "dropdown trigger" at bounding box center [84, 895] width 9 height 9
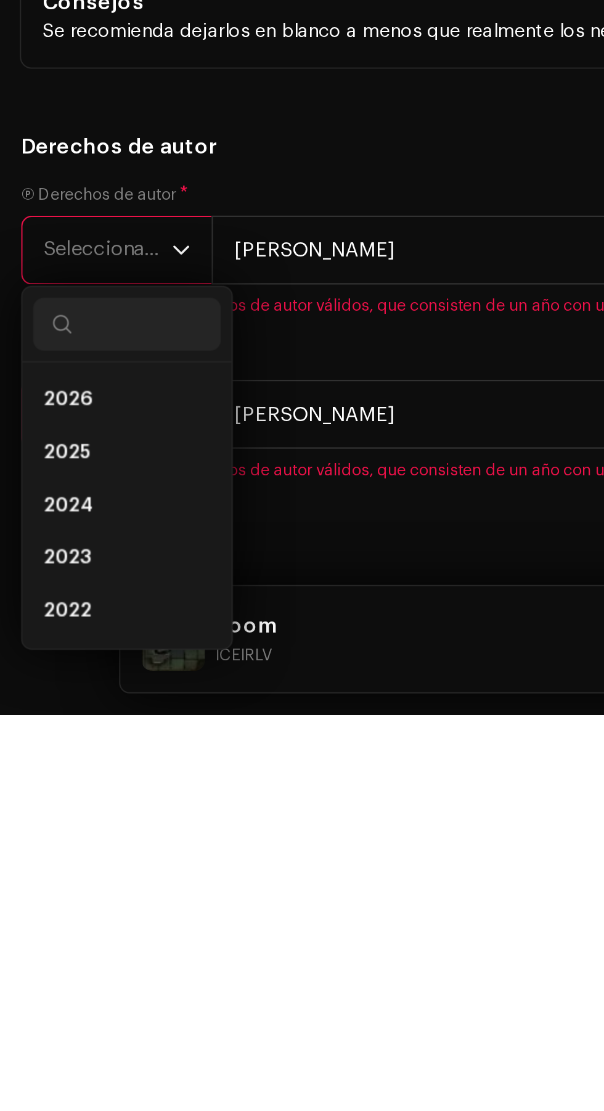
click at [65, 999] on li "2025" at bounding box center [59, 989] width 88 height 25
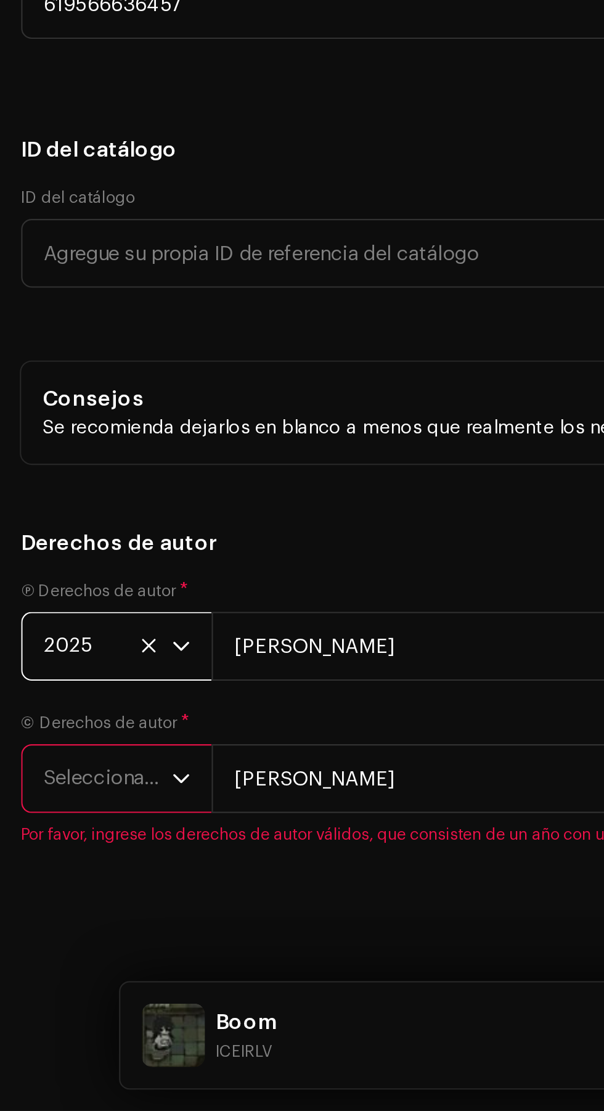
click at [74, 968] on span "Seleccionar año" at bounding box center [50, 956] width 60 height 31
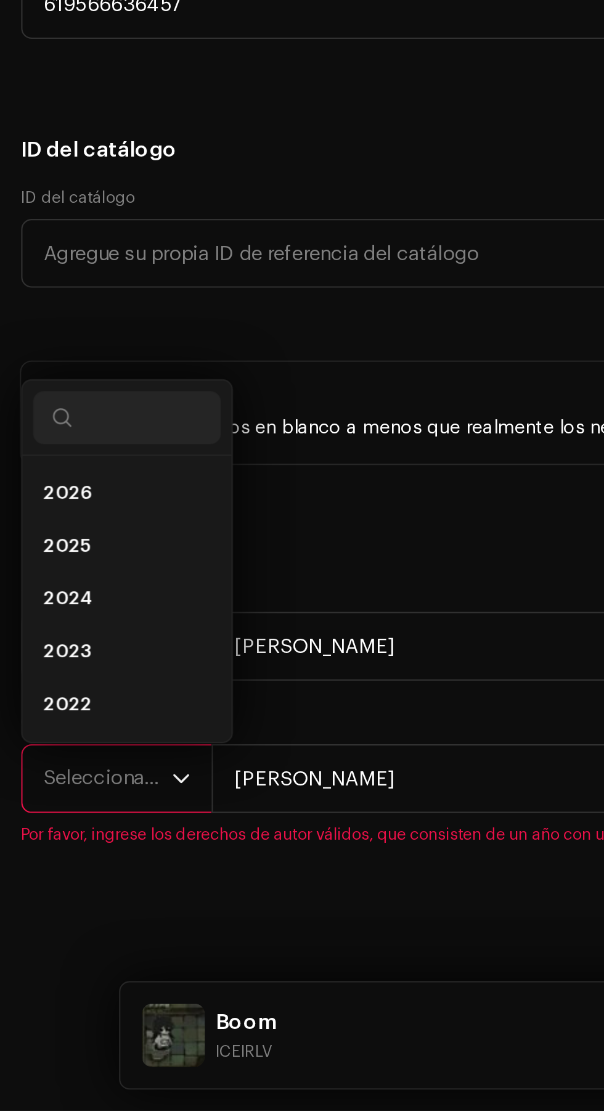
scroll to position [38, 0]
click at [73, 850] on li "2025" at bounding box center [59, 848] width 88 height 25
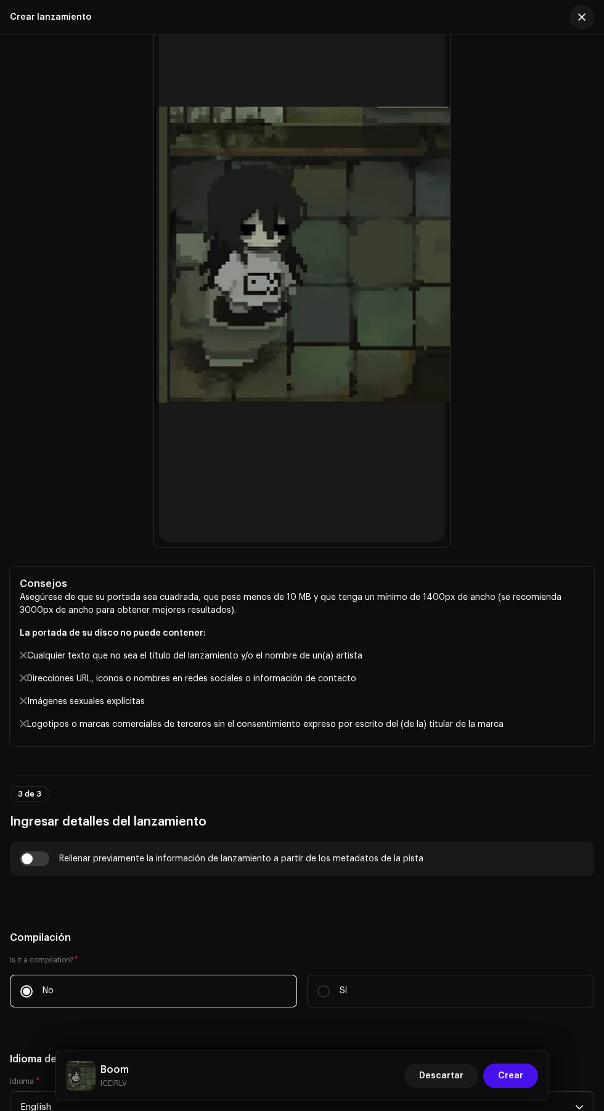
scroll to position [0, 0]
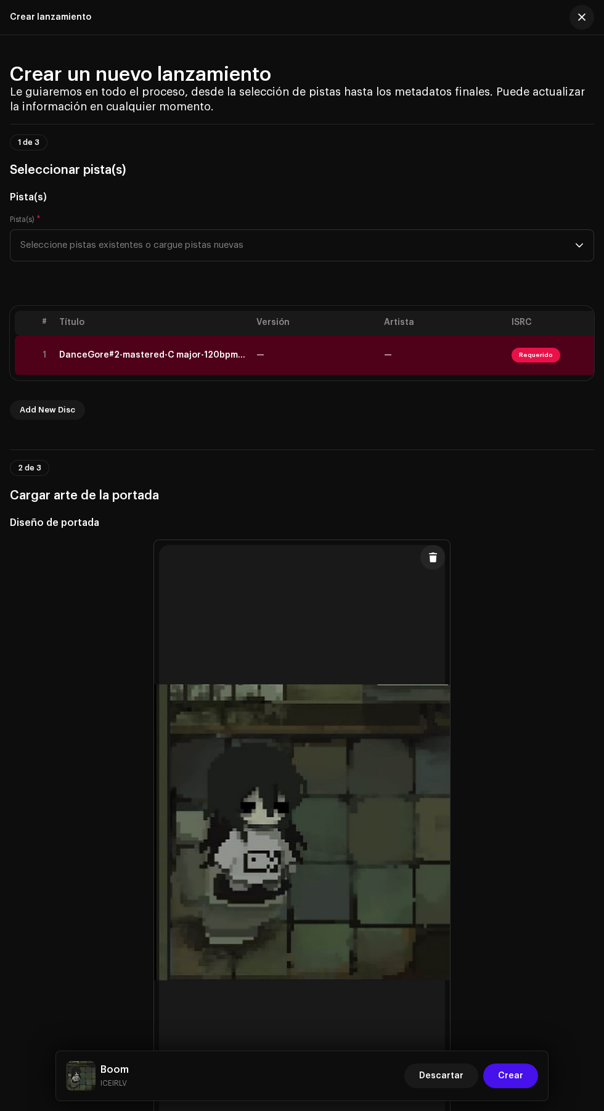
click at [550, 355] on span "Requerido" at bounding box center [536, 355] width 49 height 15
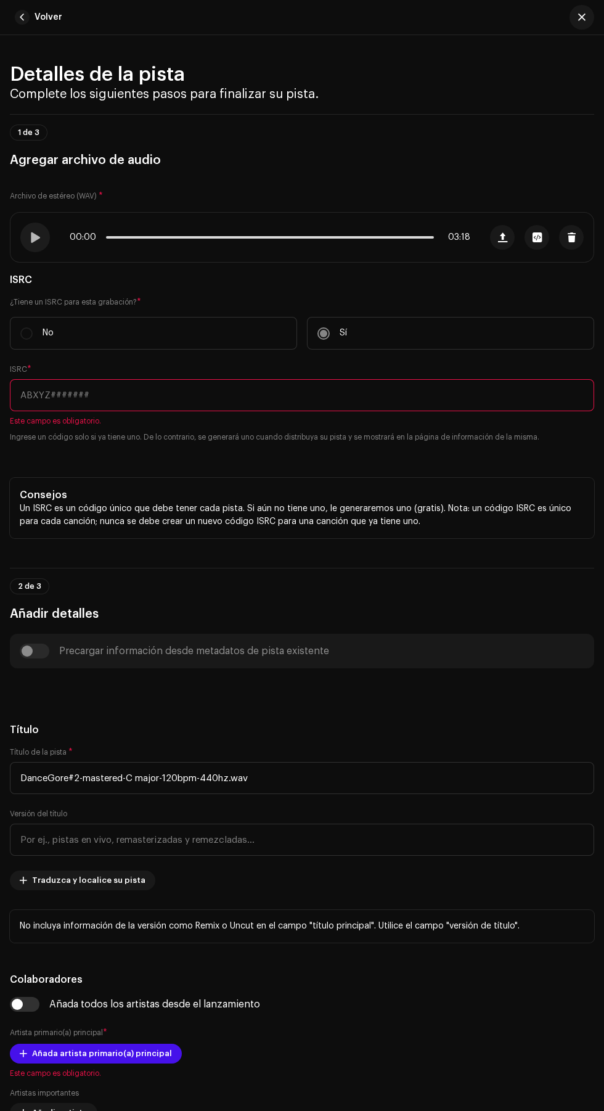
click at [287, 418] on span "Este campo es obligatorio." at bounding box center [302, 421] width 585 height 10
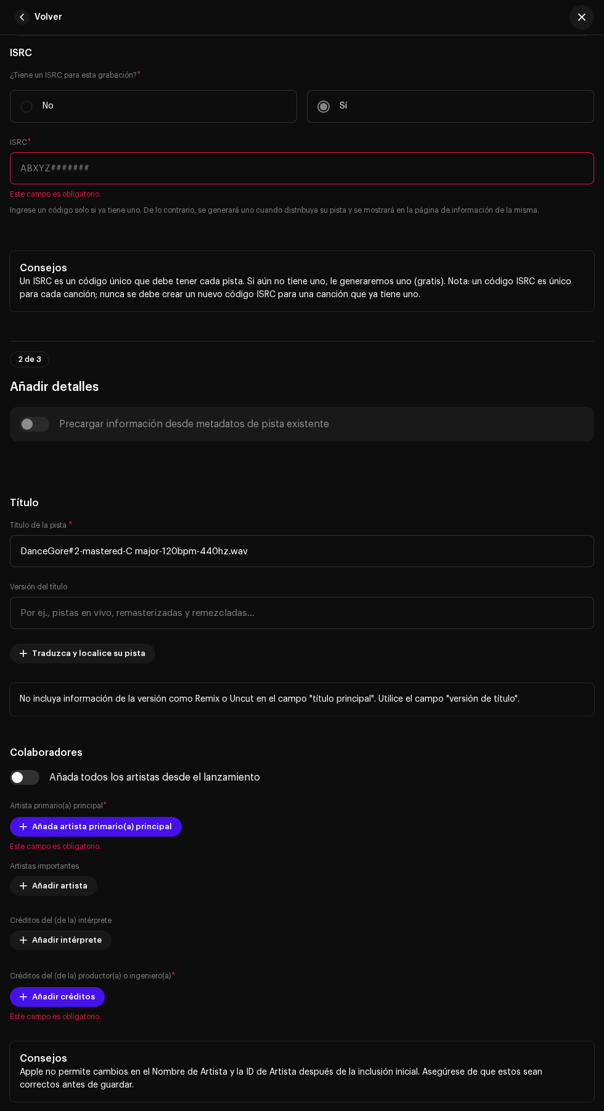
scroll to position [228, 0]
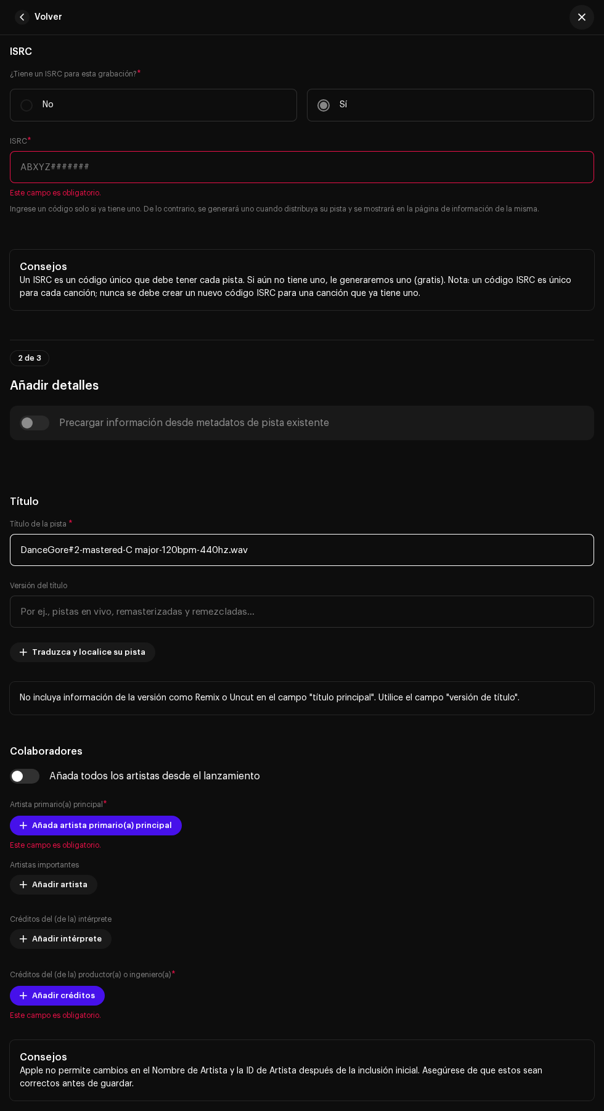
click at [344, 551] on input "DanceGore#2-mastered-C major-120bpm-440hz.wav" at bounding box center [302, 550] width 585 height 32
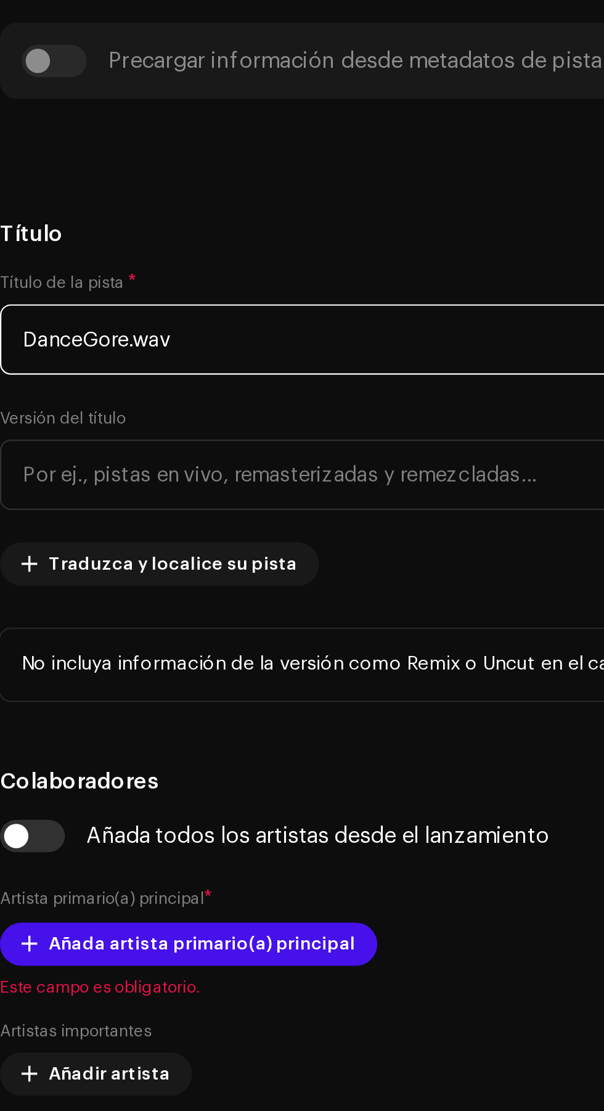
click at [255, 554] on input "DanceGore.wav" at bounding box center [302, 550] width 585 height 32
type input "D"
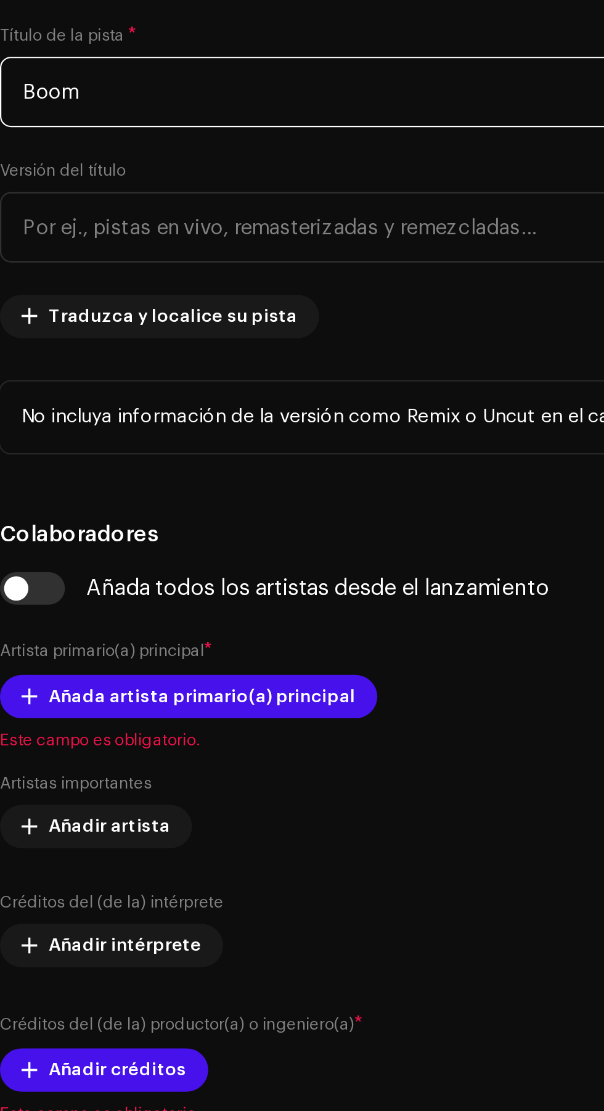
scroll to position [366, 0]
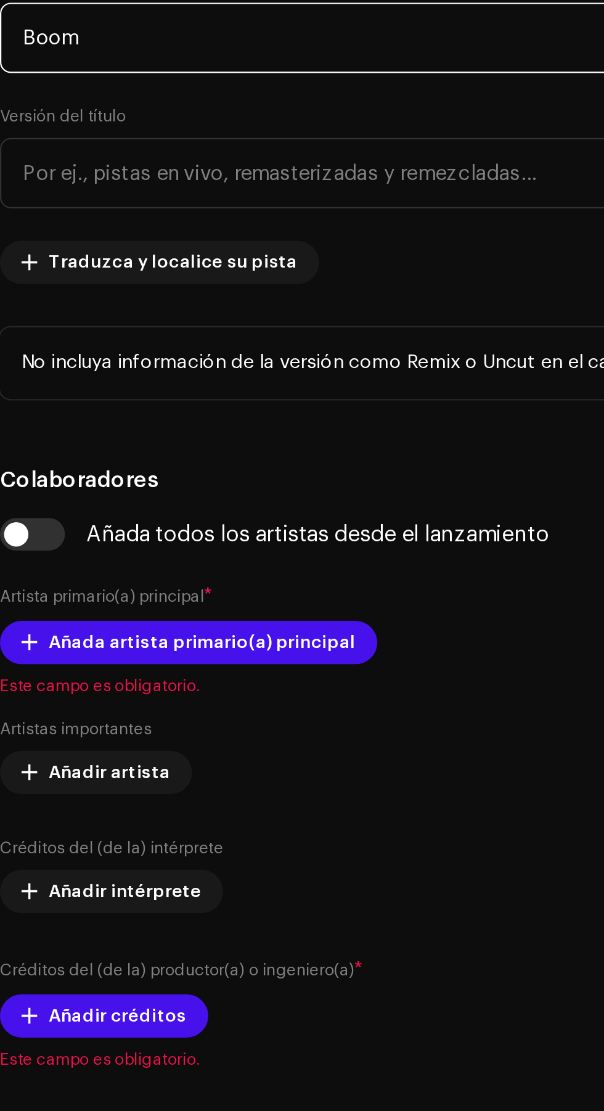
type input "Boom"
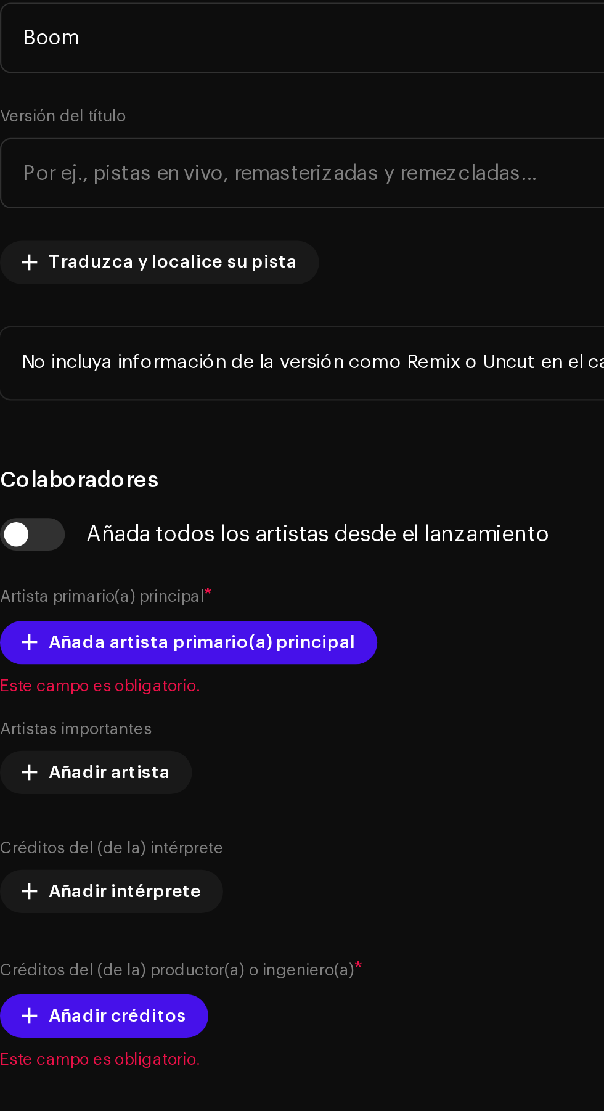
click at [128, 699] on span "Añada artista primario(a) principal" at bounding box center [102, 688] width 140 height 25
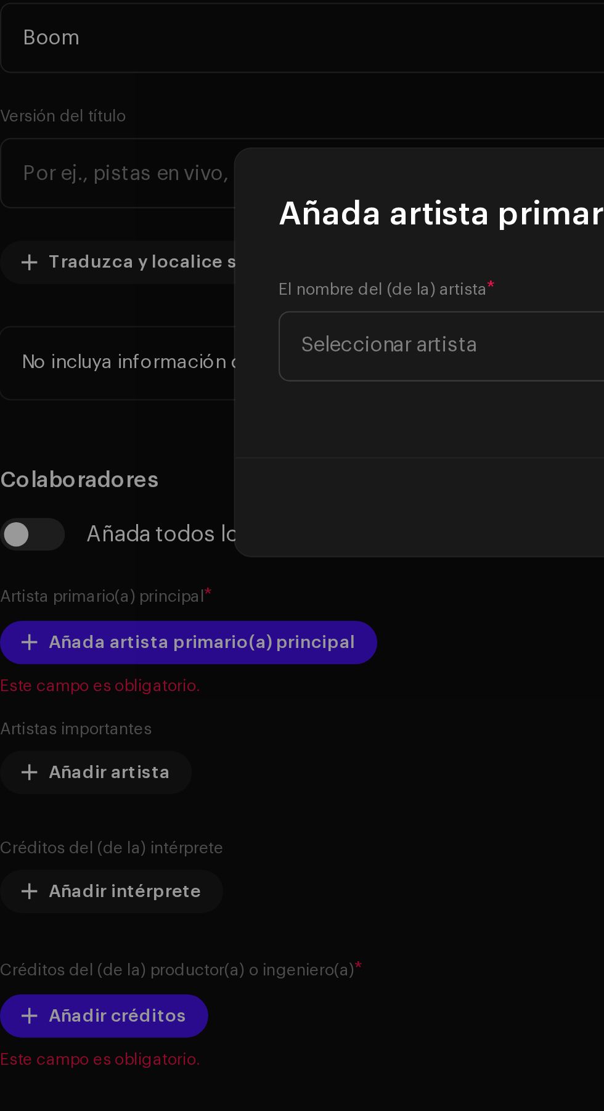
click at [226, 553] on span "Seleccionar artista" at bounding box center [187, 552] width 80 height 9
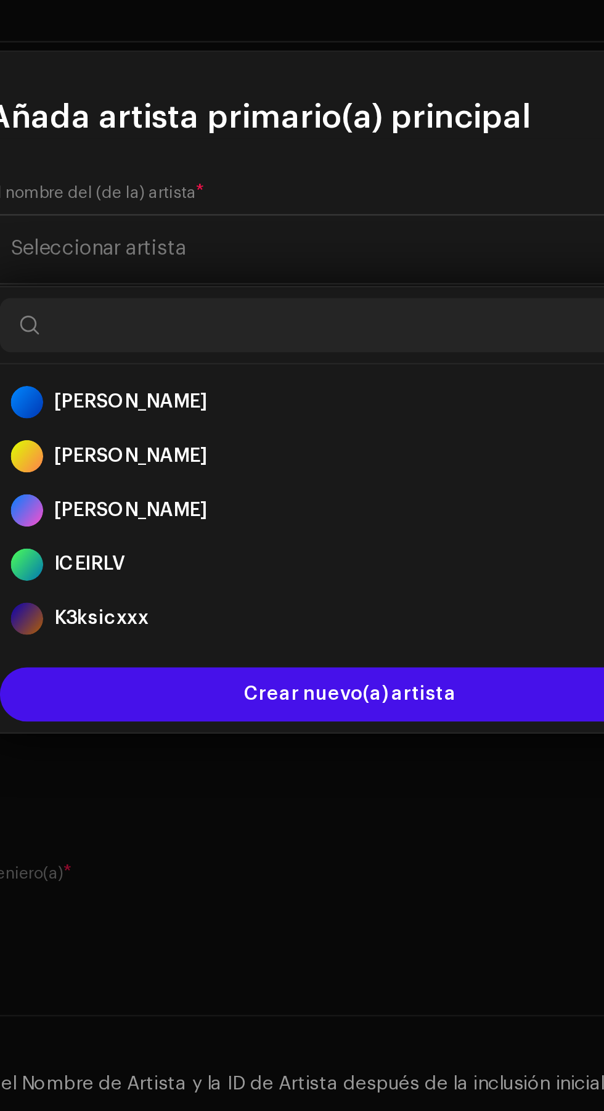
click at [295, 696] on div "ICEIRLV 1681117" at bounding box center [302, 697] width 310 height 15
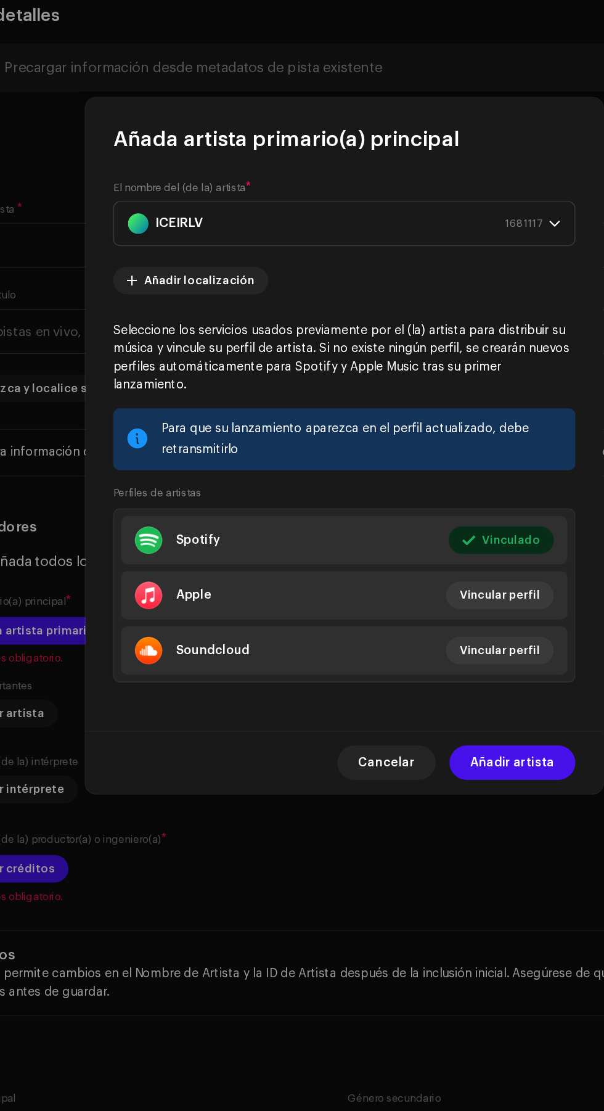
click at [441, 776] on span "Añadir artista" at bounding box center [422, 782] width 60 height 25
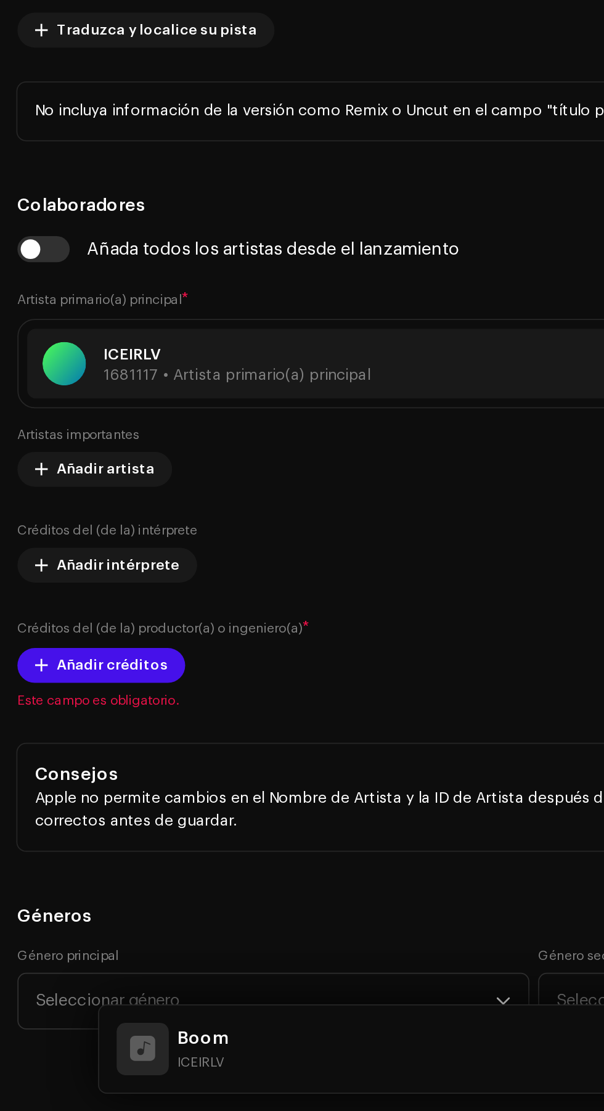
click at [79, 851] on div "Créditos del (de la) productor(a) o ingeniero(a) * Añadir créditos" at bounding box center [302, 850] width 585 height 37
click at [76, 861] on span "Añadir créditos" at bounding box center [63, 859] width 63 height 25
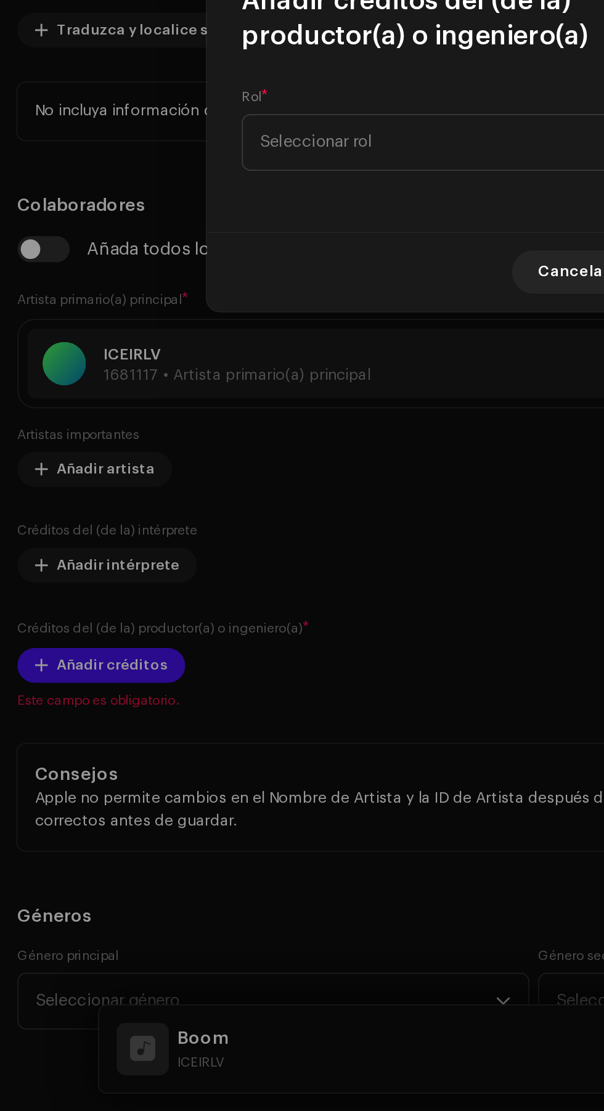
click at [310, 567] on span "Seleccionar rol" at bounding box center [297, 563] width 301 height 31
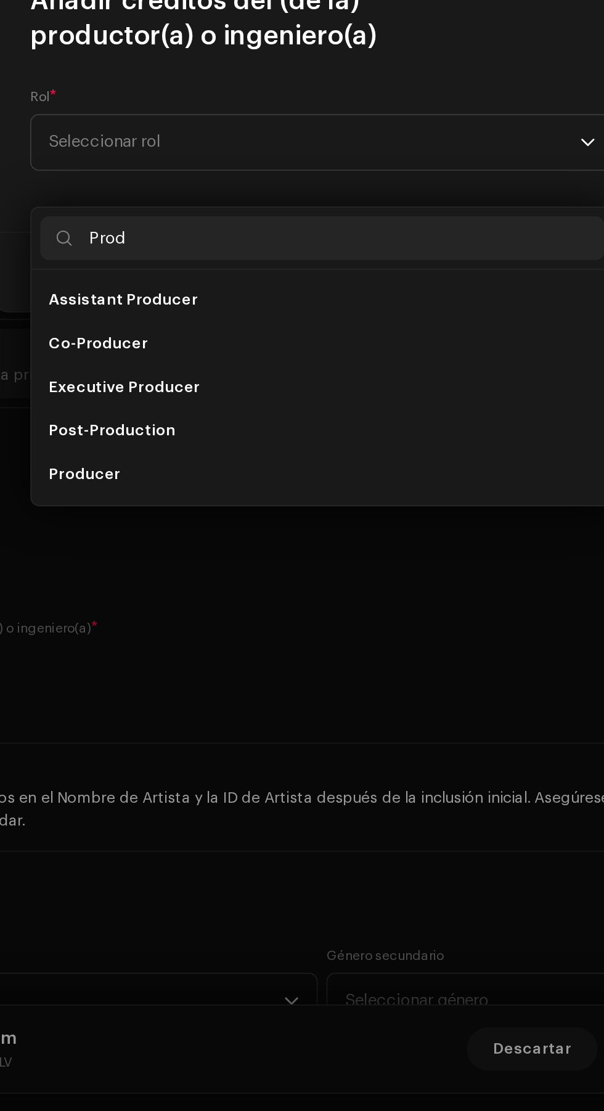
type input "Prod"
click at [311, 739] on li "Producer" at bounding box center [301, 751] width 319 height 25
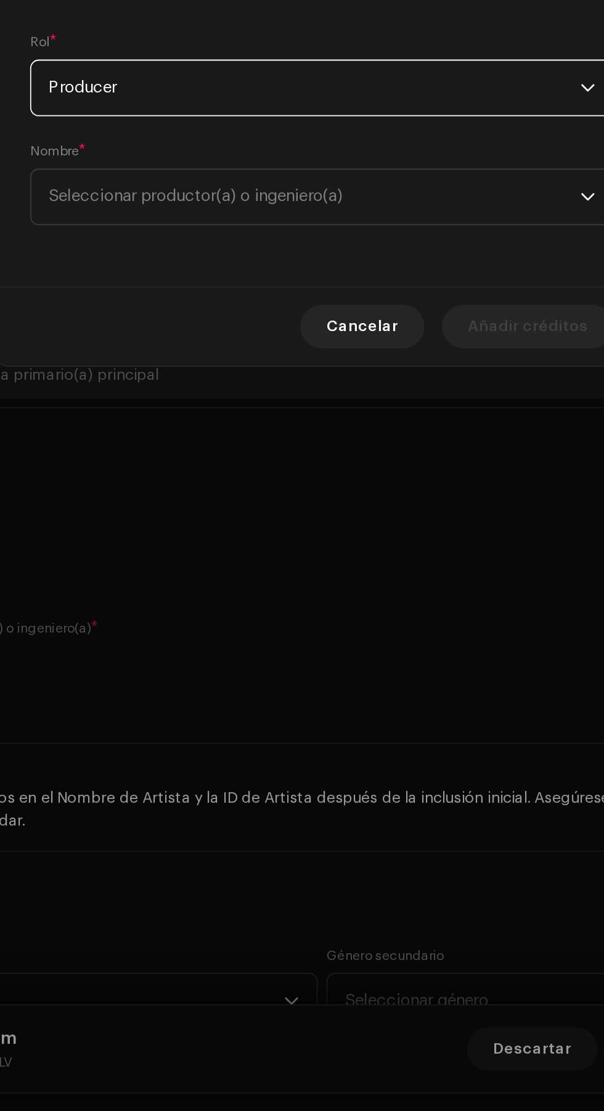
click at [416, 596] on span "Seleccionar productor(a) o ingeniero(a)" at bounding box center [297, 594] width 301 height 31
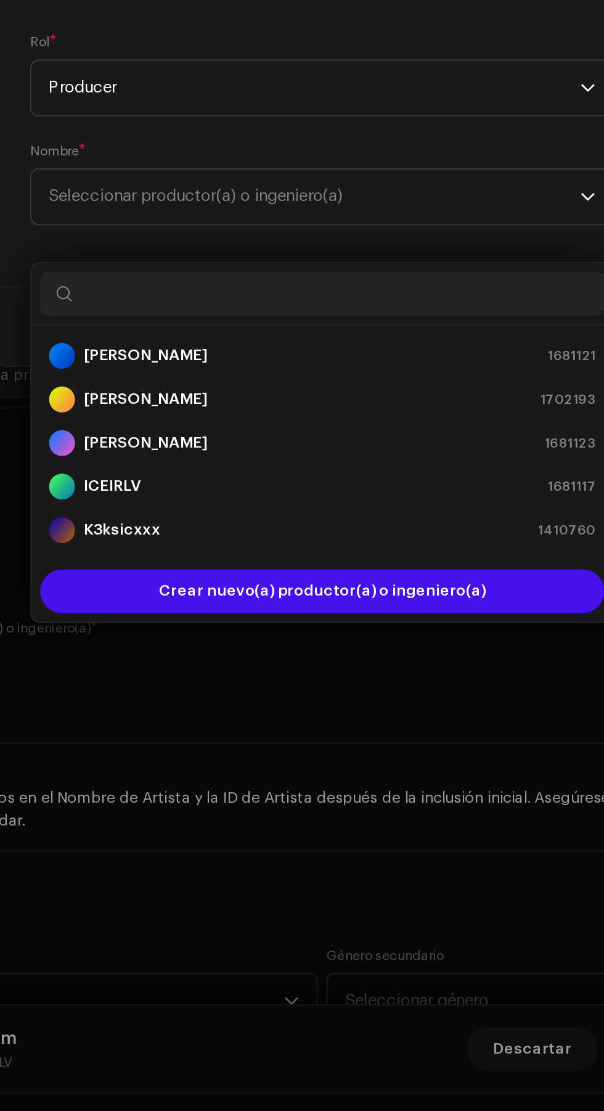
click at [395, 599] on span "Seleccionar productor(a) o ingeniero(a)" at bounding box center [297, 594] width 301 height 31
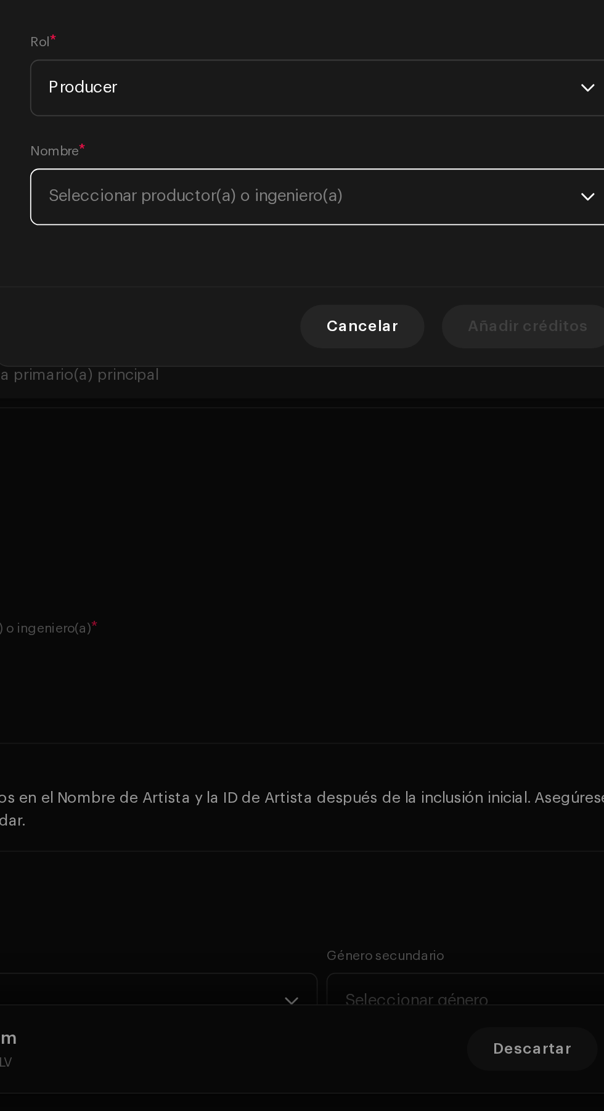
click at [395, 597] on span "Seleccionar productor(a) o ingeniero(a)" at bounding box center [297, 594] width 301 height 31
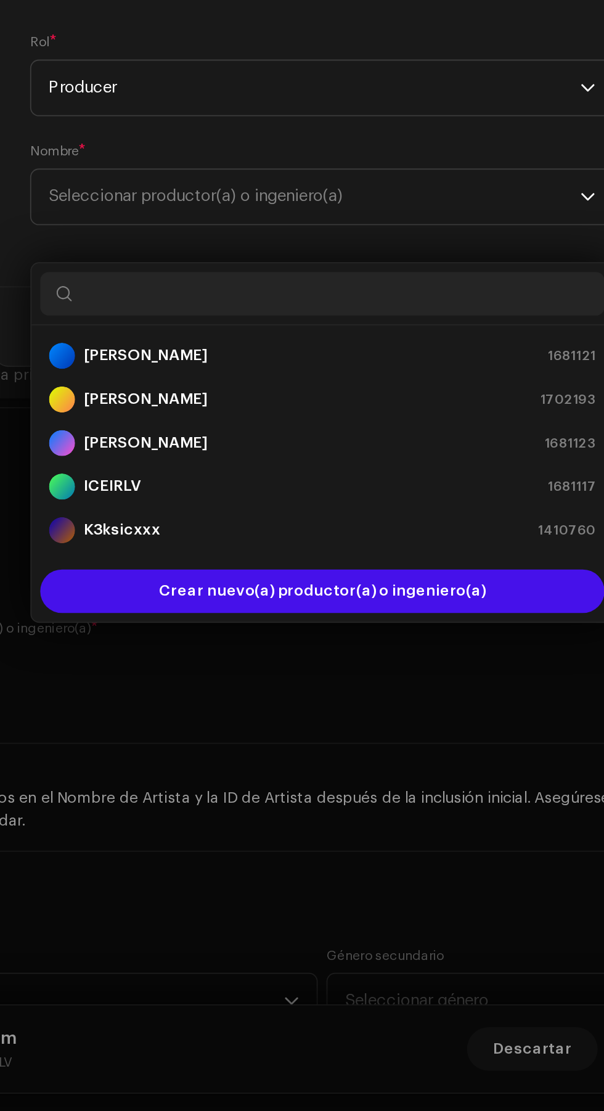
click at [331, 701] on div "Alexander V 1702193" at bounding box center [302, 708] width 310 height 15
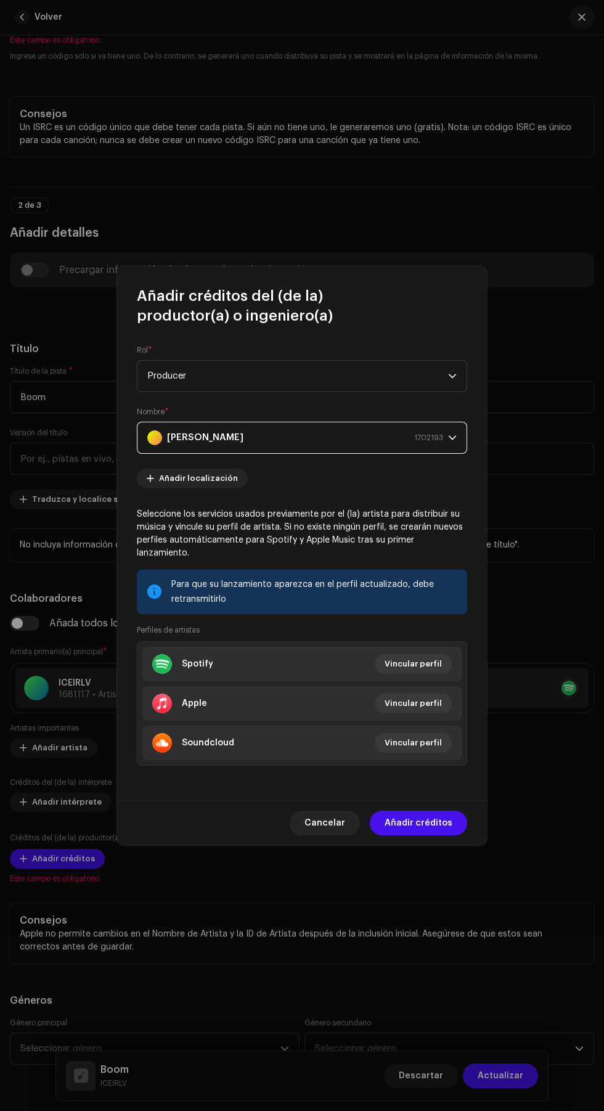
click at [437, 820] on span "Añadir créditos" at bounding box center [419, 823] width 68 height 25
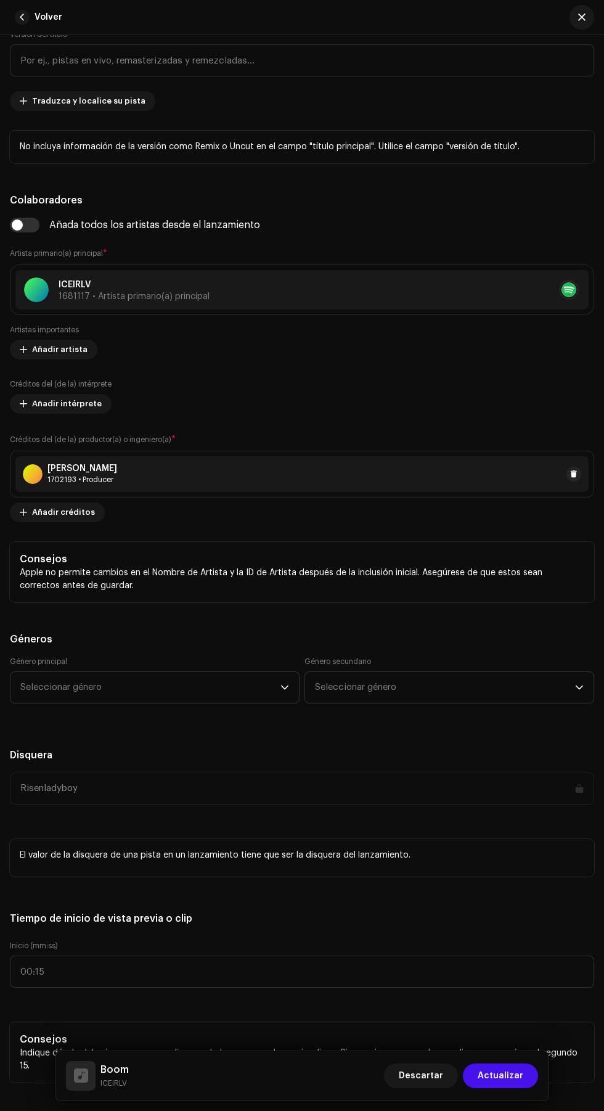
click at [160, 680] on span "Seleccionar género" at bounding box center [150, 687] width 260 height 31
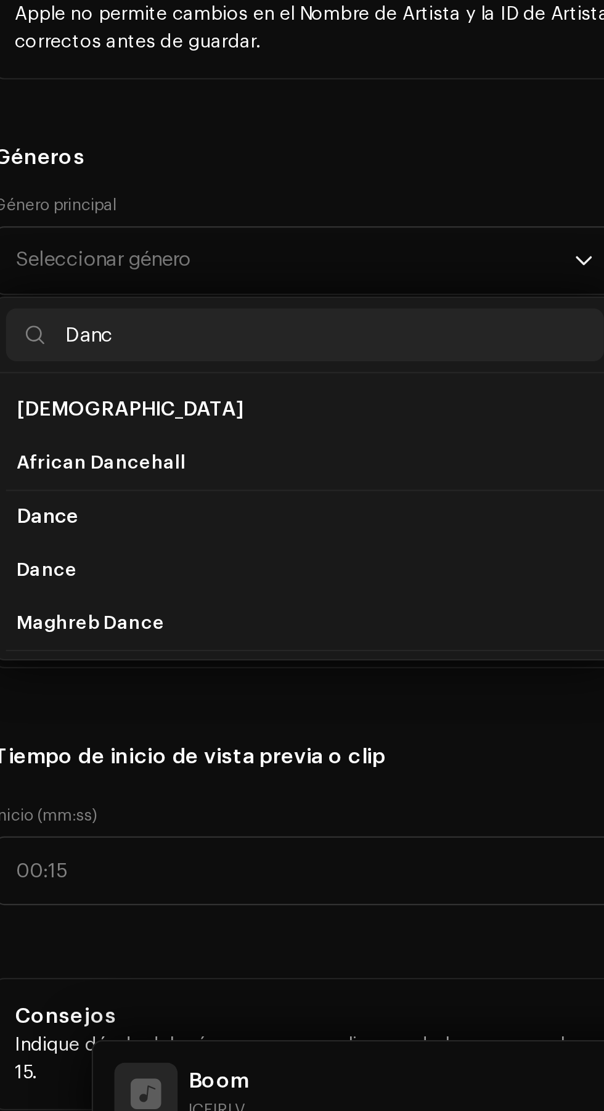
type input "Danc"
click at [41, 834] on span "Dance" at bounding box center [34, 832] width 28 height 12
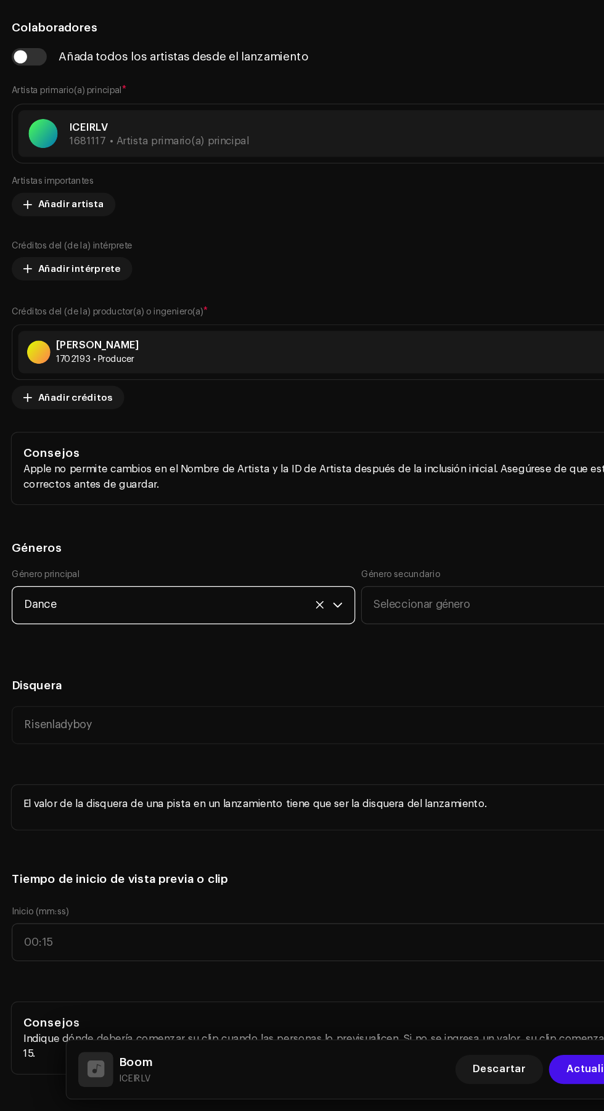
click at [418, 672] on span "Seleccionar género" at bounding box center [445, 684] width 260 height 31
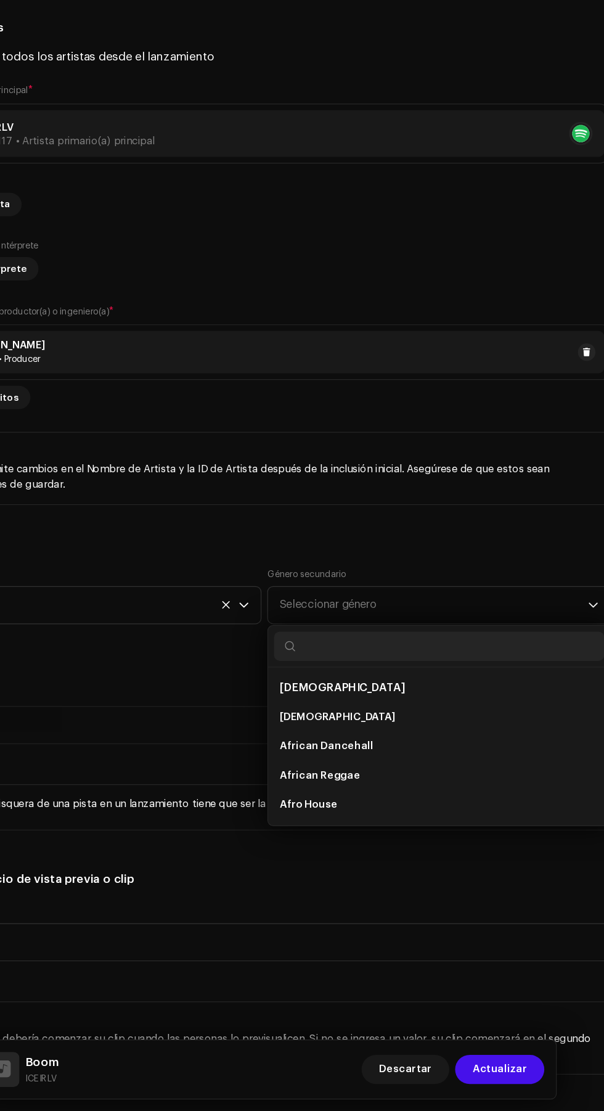
click at [508, 691] on span "Seleccionar género" at bounding box center [445, 684] width 260 height 31
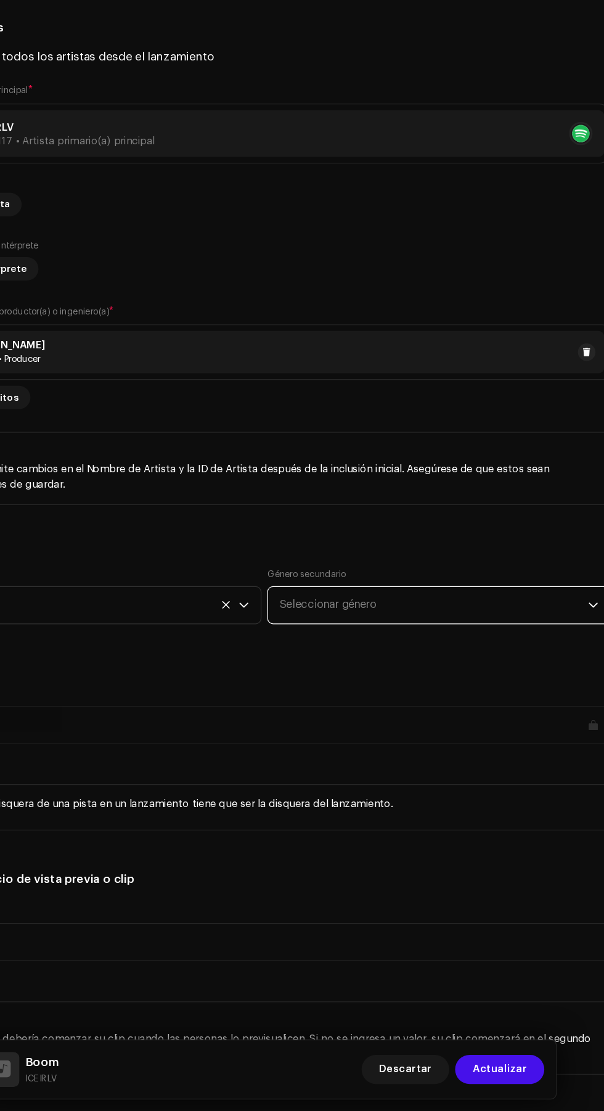
click at [491, 687] on span "Seleccionar género" at bounding box center [445, 684] width 260 height 31
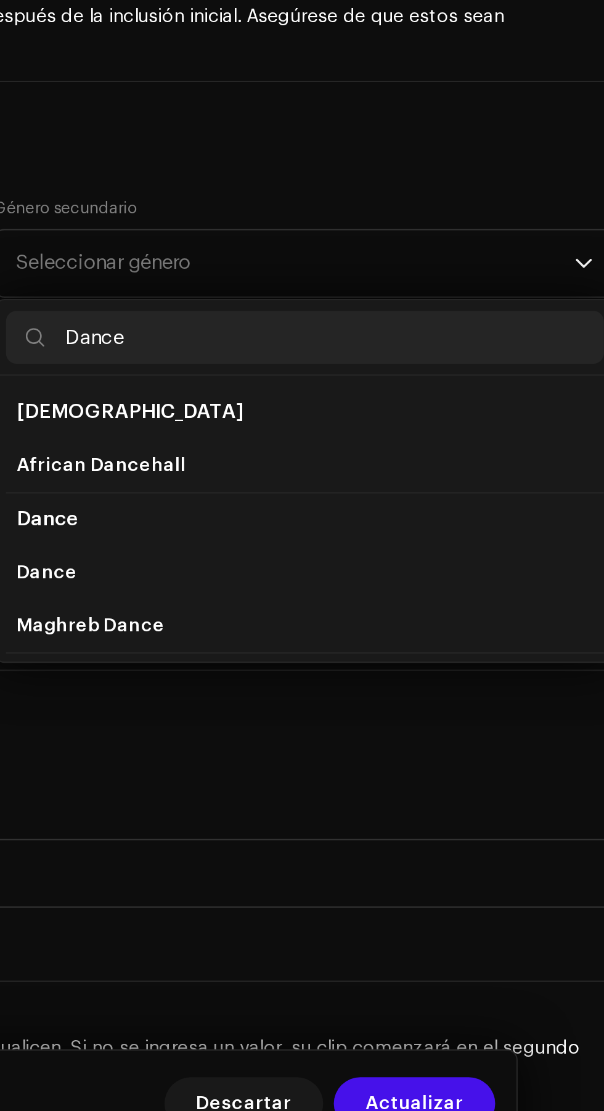
type input "Dance"
click at [360, 831] on li "Dance" at bounding box center [449, 829] width 279 height 25
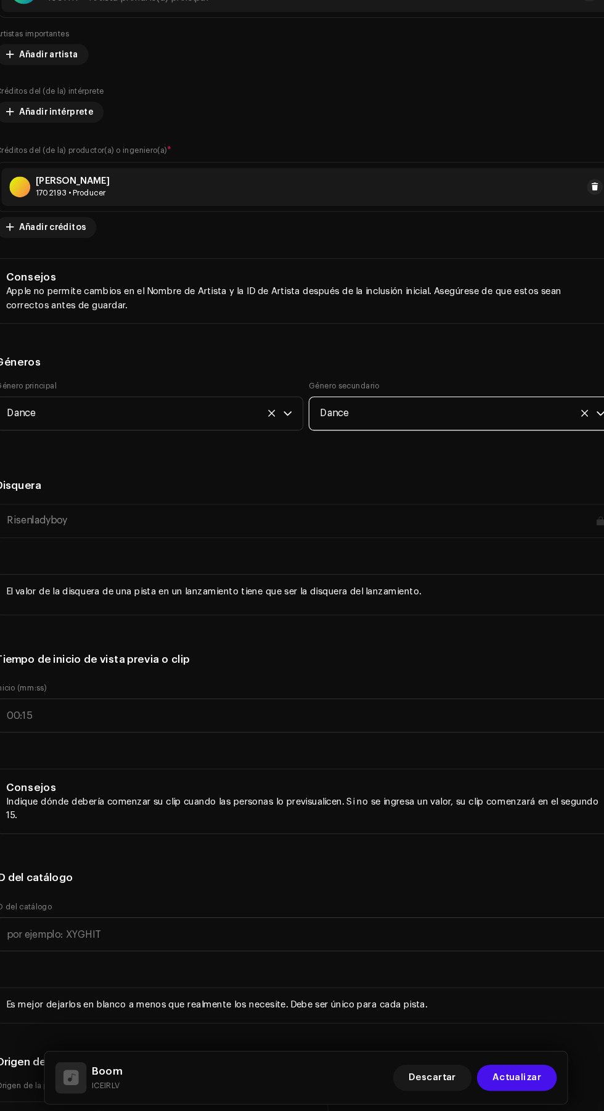
scroll to position [178, 0]
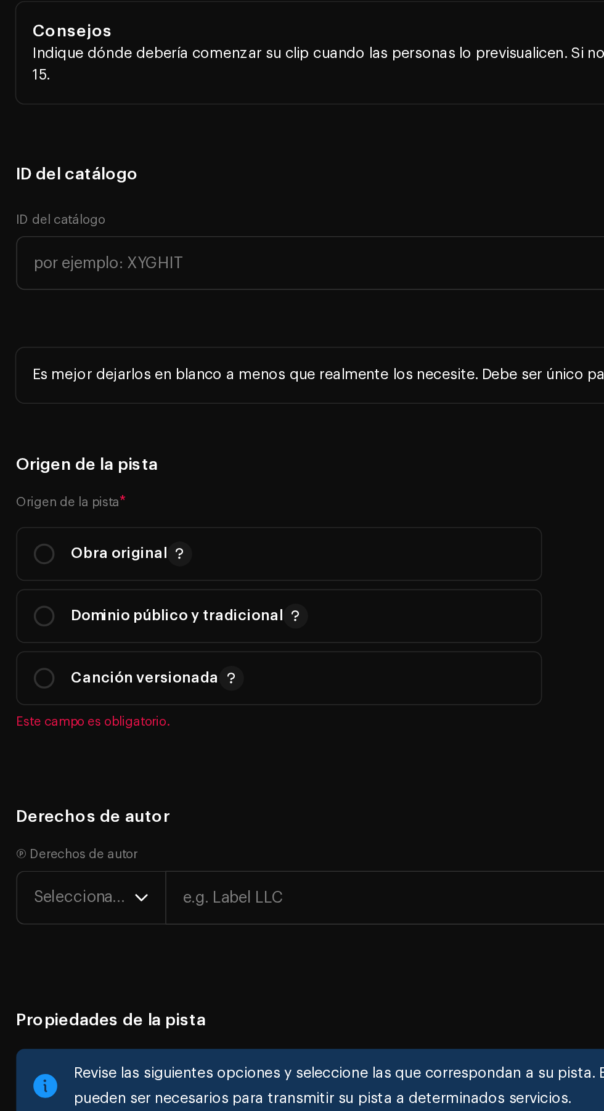
click at [27, 706] on span "Dominio público y tradicional" at bounding box center [166, 717] width 292 height 31
radio input "true"
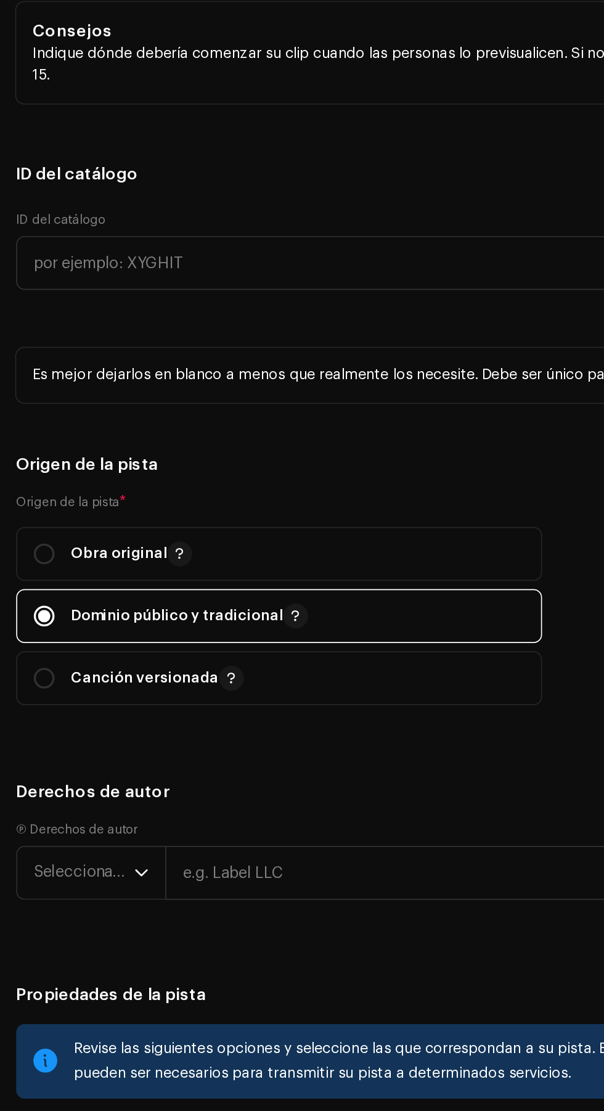
click at [28, 677] on input "radio" at bounding box center [26, 680] width 12 height 12
radio input "true"
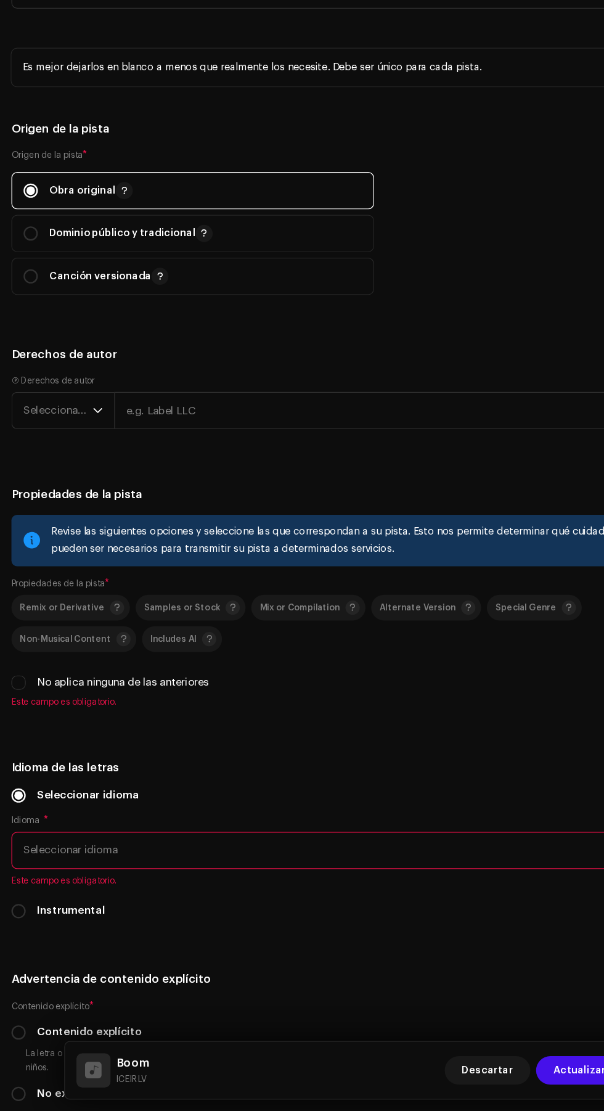
click at [85, 509] on icon "dropdown trigger" at bounding box center [84, 506] width 9 height 9
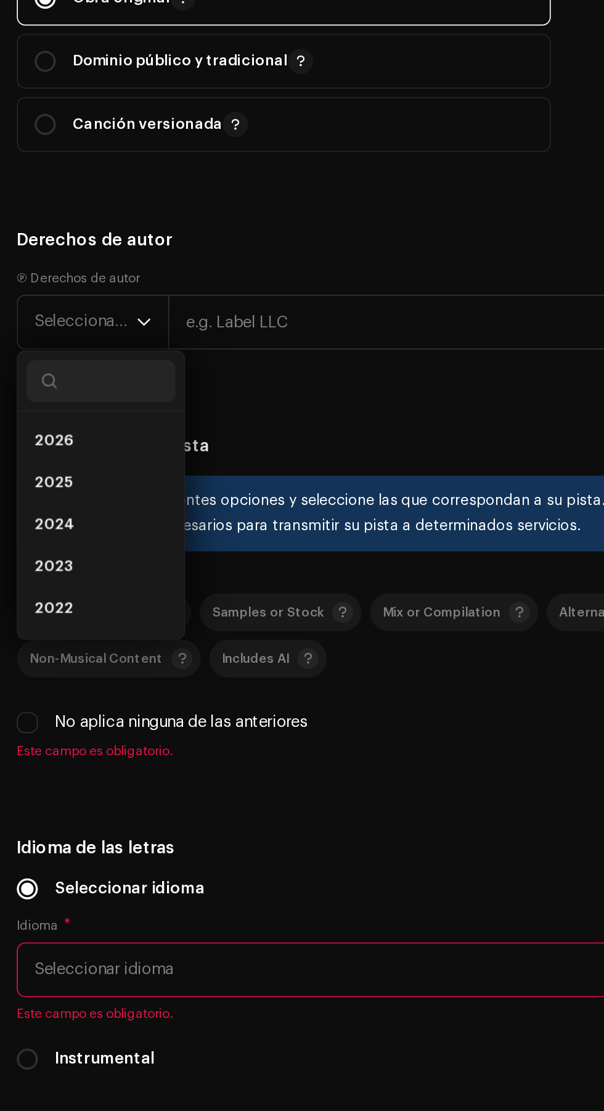
scroll to position [178, 0]
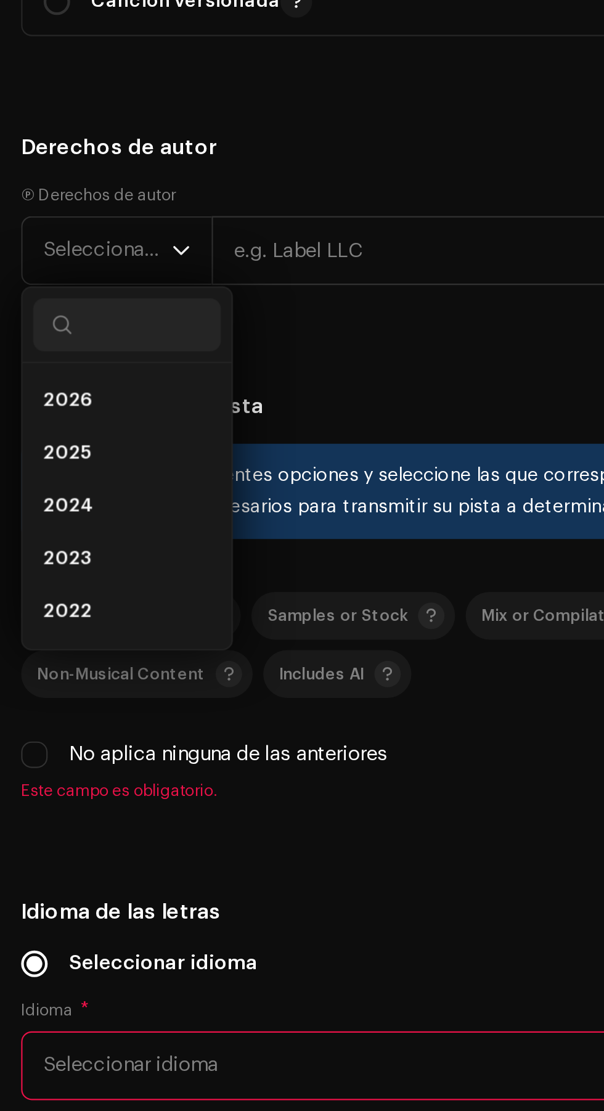
click at [69, 601] on li "2025" at bounding box center [59, 600] width 88 height 25
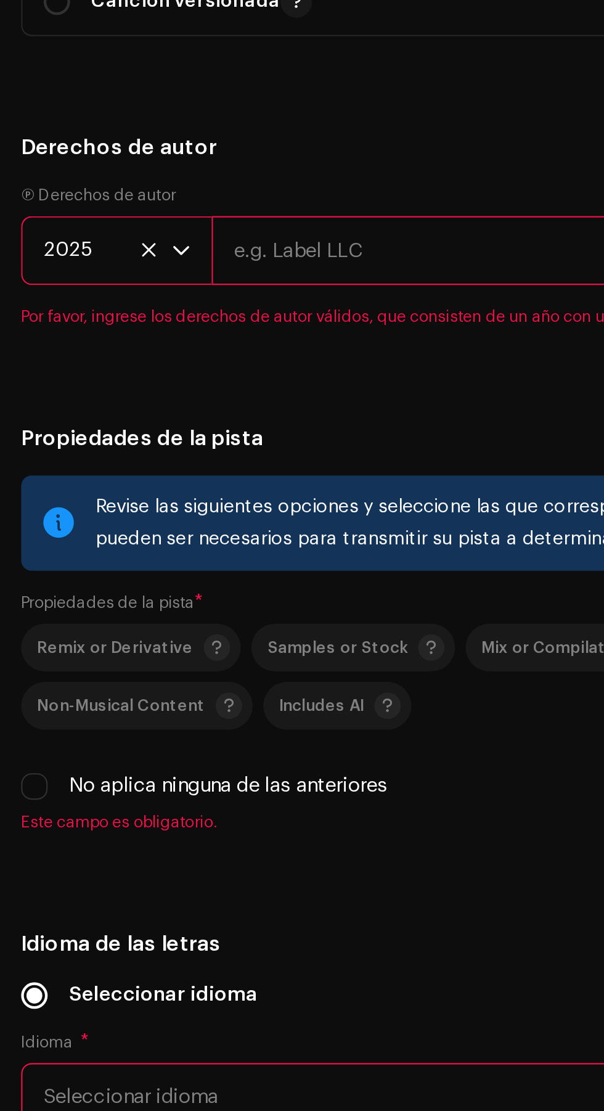
click at [198, 513] on input "text" at bounding box center [347, 506] width 496 height 32
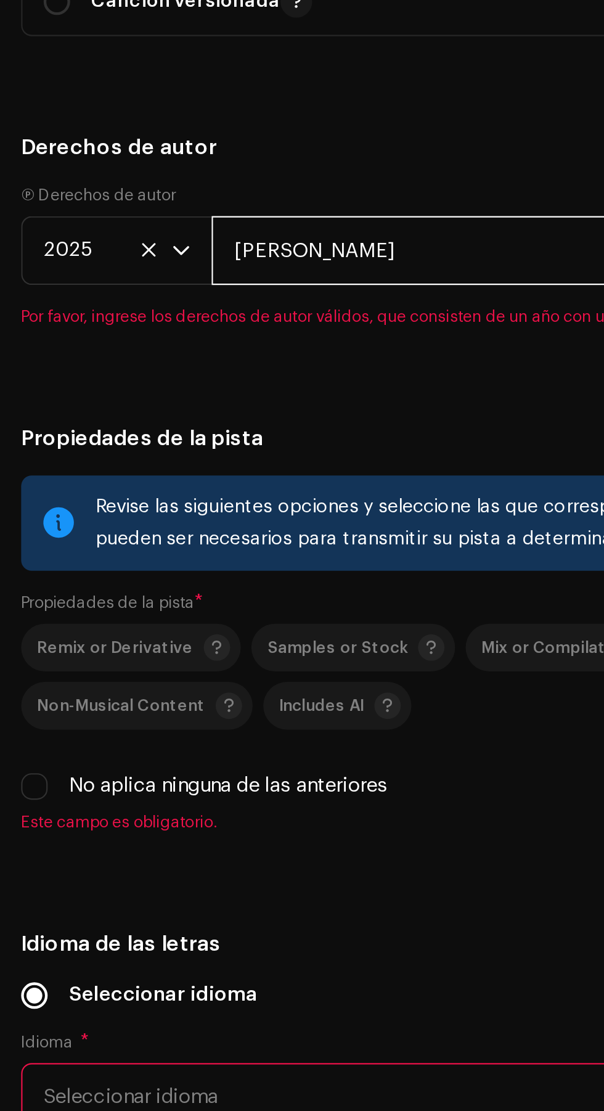
type input "Alexander V"
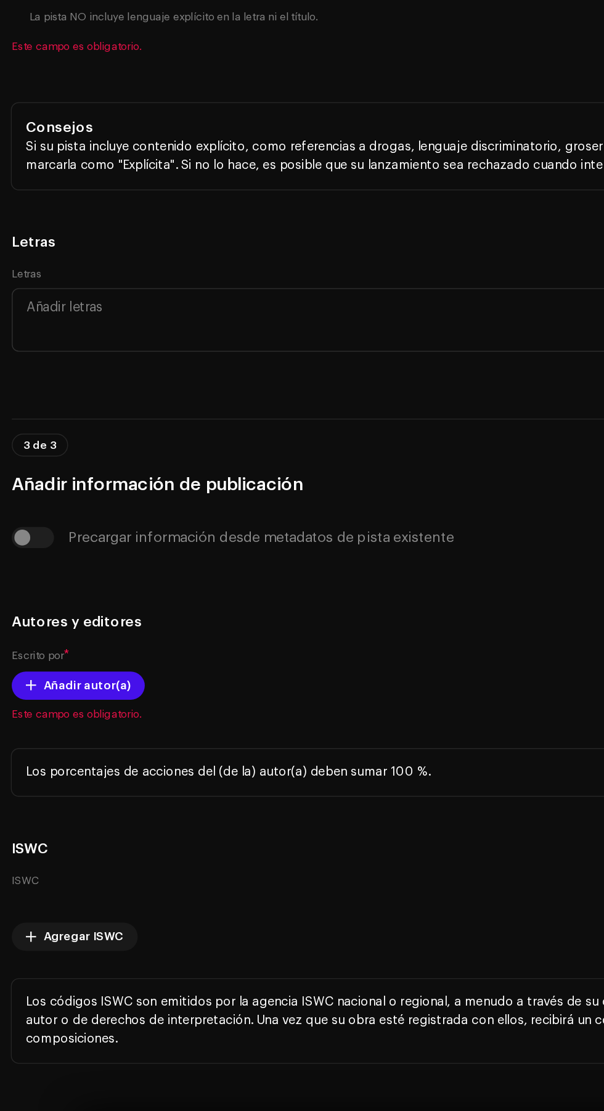
click at [86, 759] on span "Añadir autor(a)" at bounding box center [62, 752] width 61 height 25
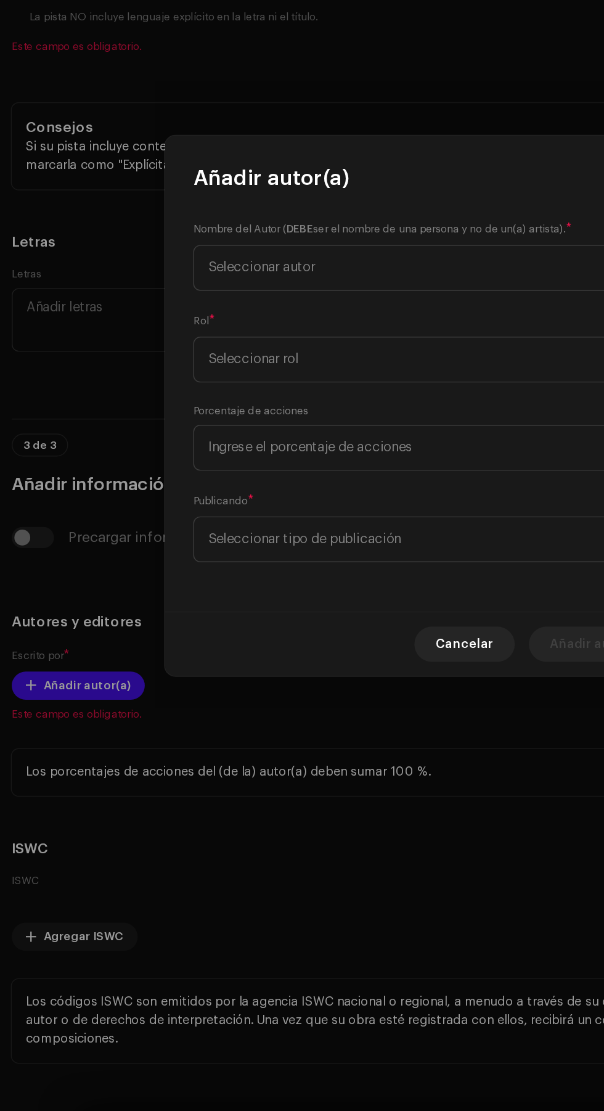
click at [364, 469] on span "Seleccionar autor" at bounding box center [297, 459] width 301 height 31
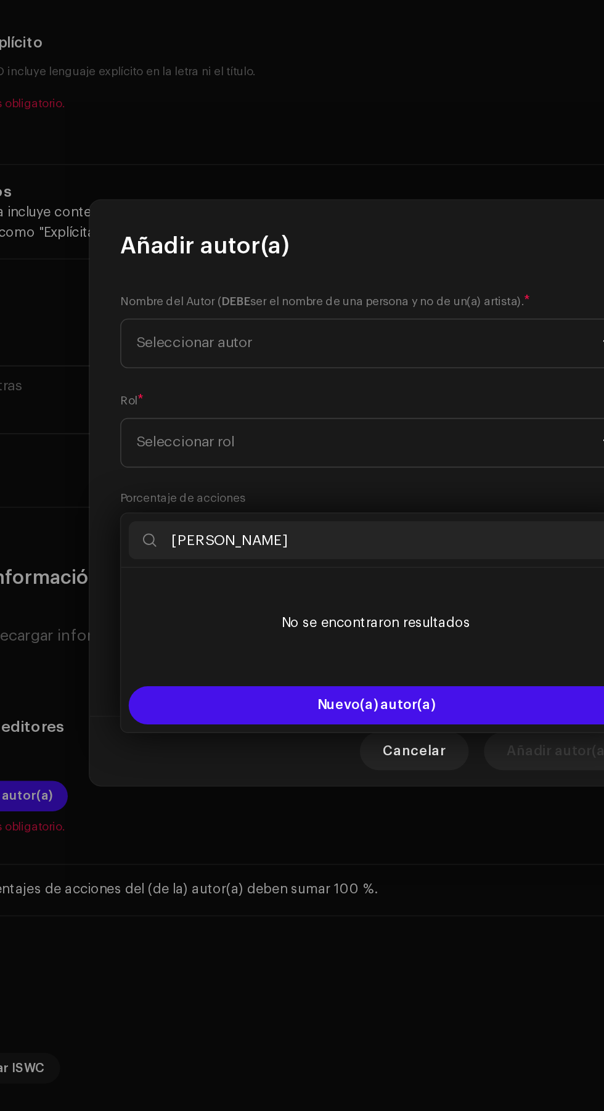
type input "Alexander V"
click at [355, 681] on button "Nuevo(a) autor(a)" at bounding box center [301, 693] width 319 height 25
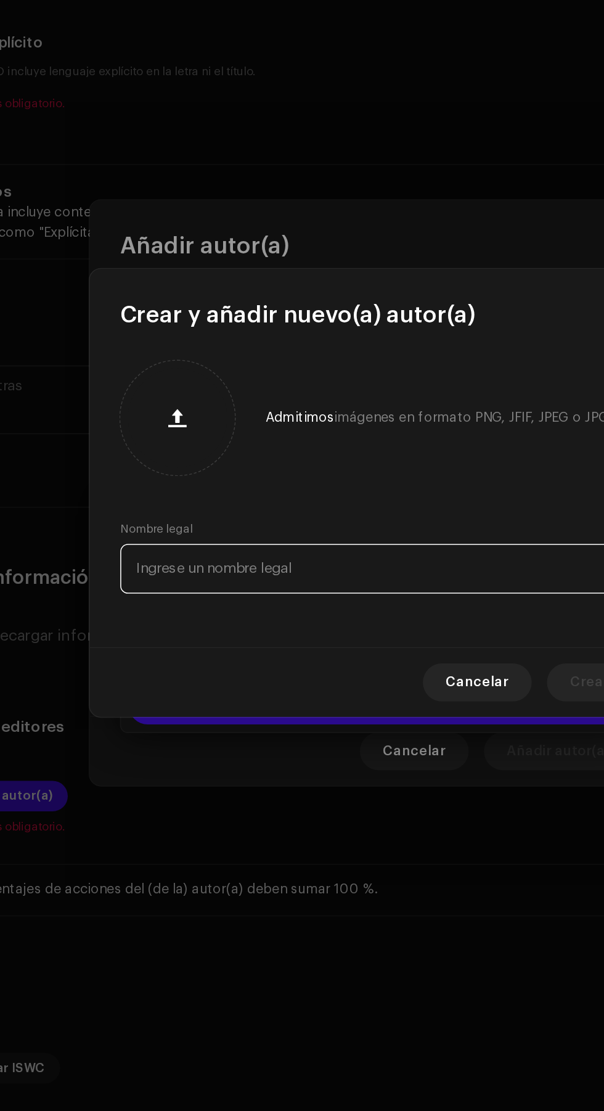
click at [259, 600] on input "text" at bounding box center [302, 605] width 331 height 32
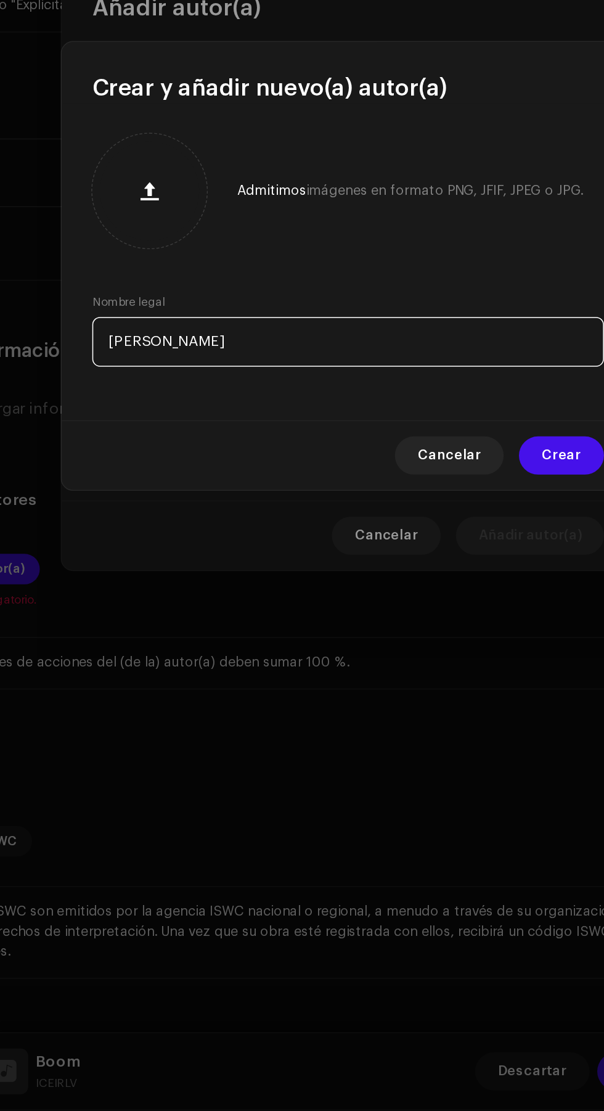
type input "Alexander V"
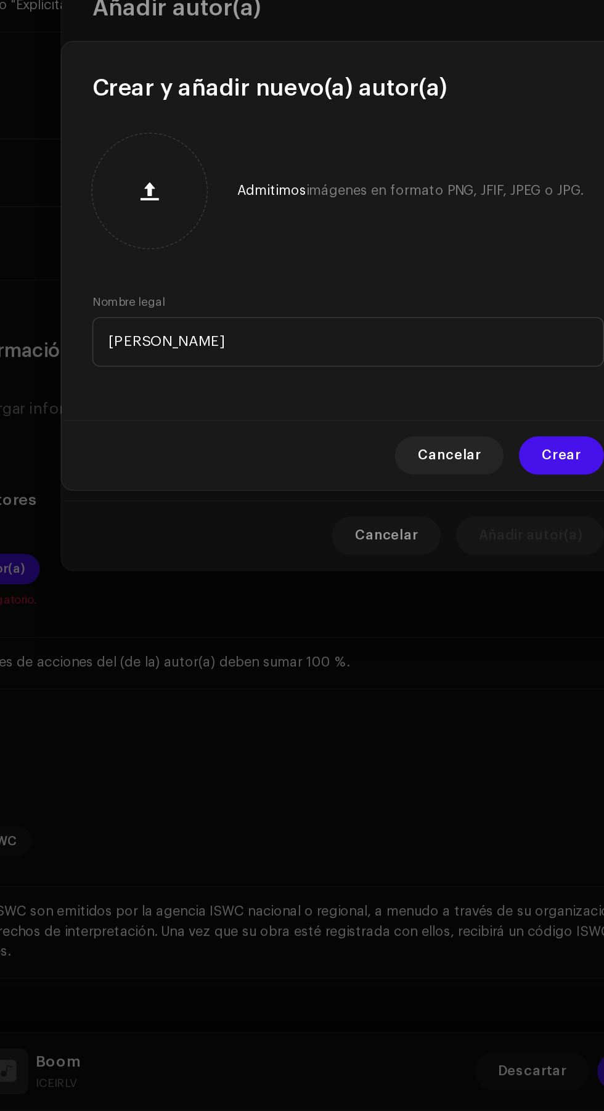
click at [440, 678] on span "Crear" at bounding box center [439, 678] width 25 height 25
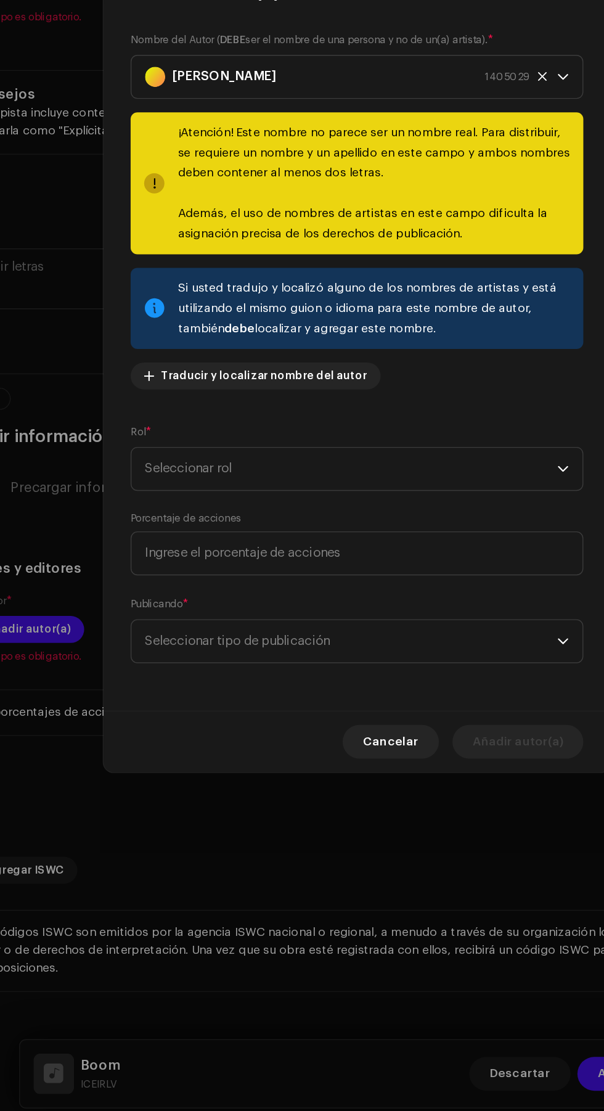
scroll to position [175, 0]
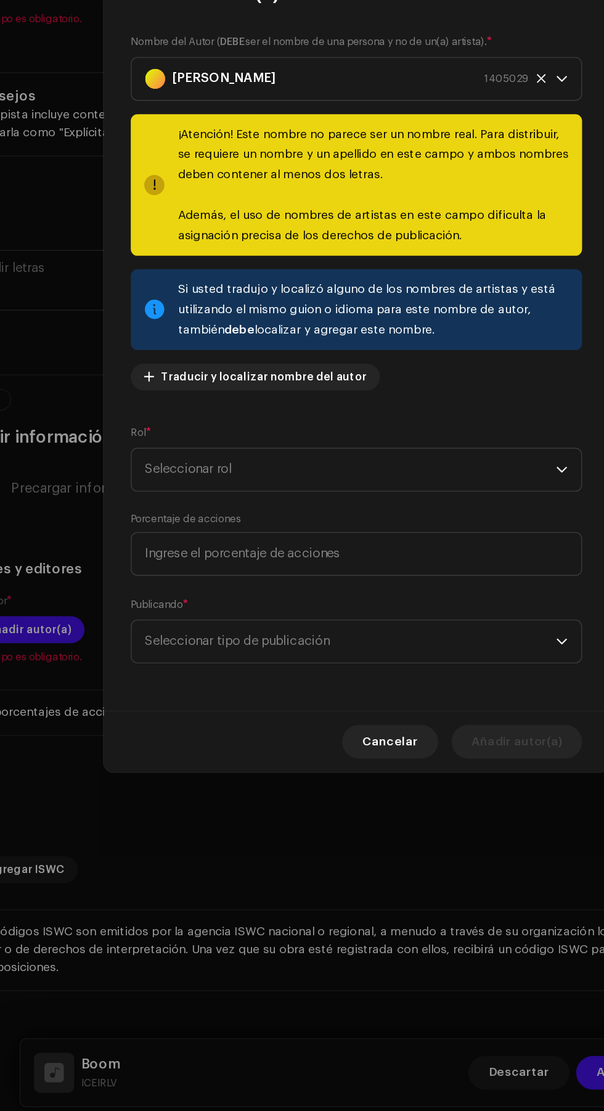
click at [334, 634] on span "Seleccionar rol" at bounding box center [297, 634] width 301 height 31
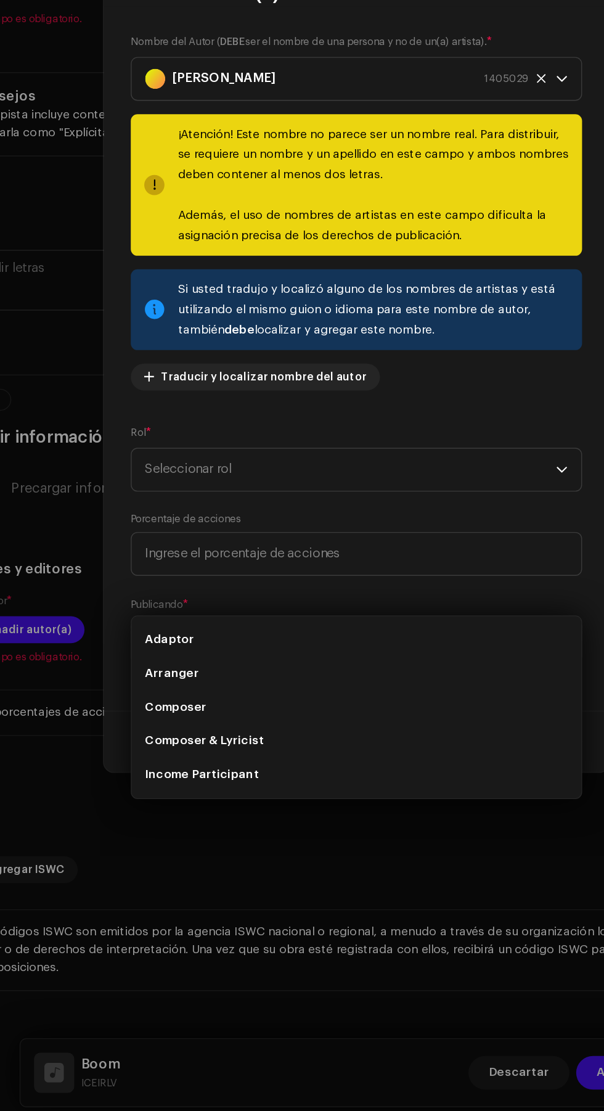
click at [318, 638] on span "Seleccionar rol" at bounding box center [297, 634] width 301 height 31
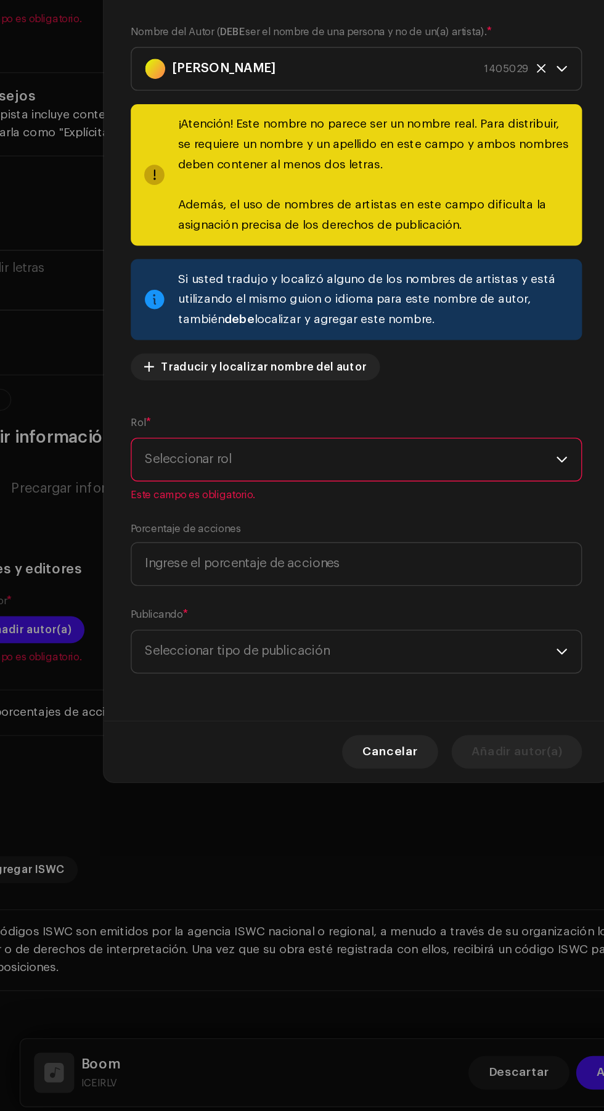
click at [326, 625] on span "Seleccionar rol" at bounding box center [297, 627] width 301 height 31
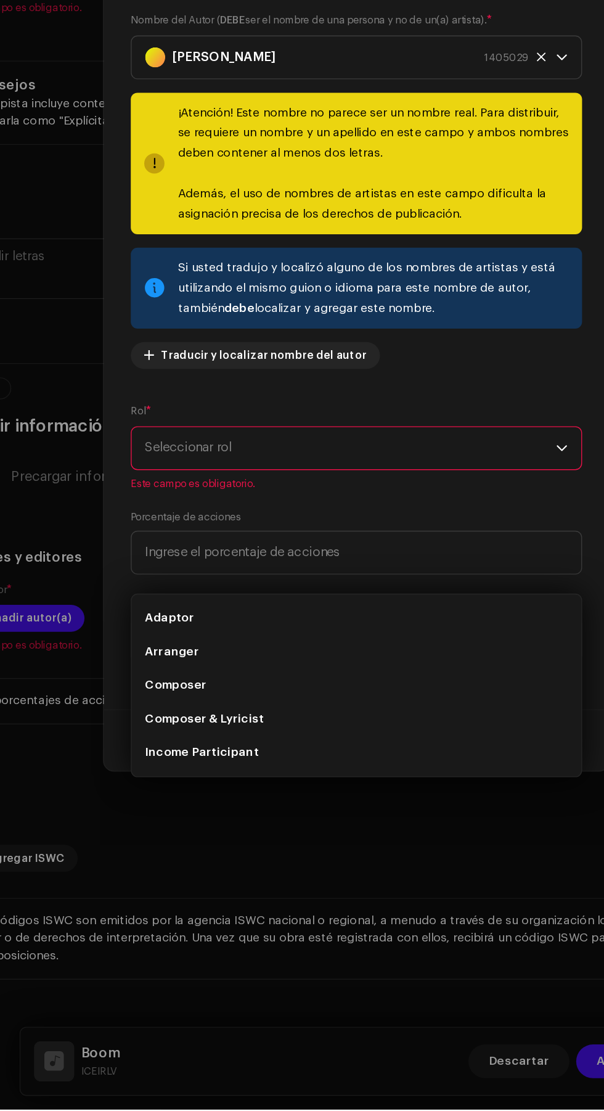
scroll to position [173, 0]
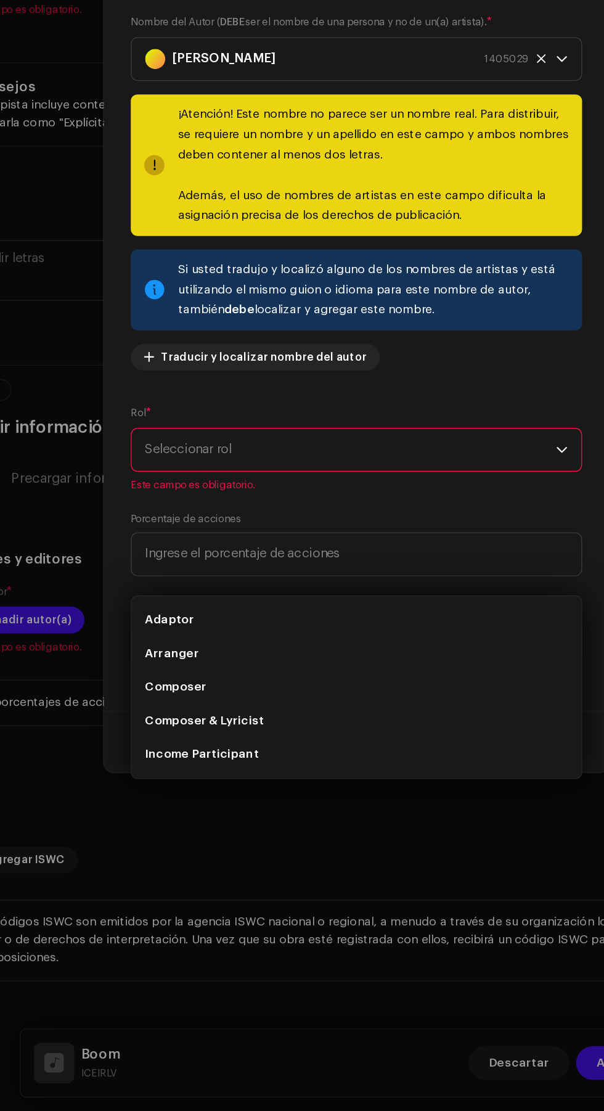
click at [255, 814] on li "Composer & Lyricist" at bounding box center [301, 826] width 319 height 25
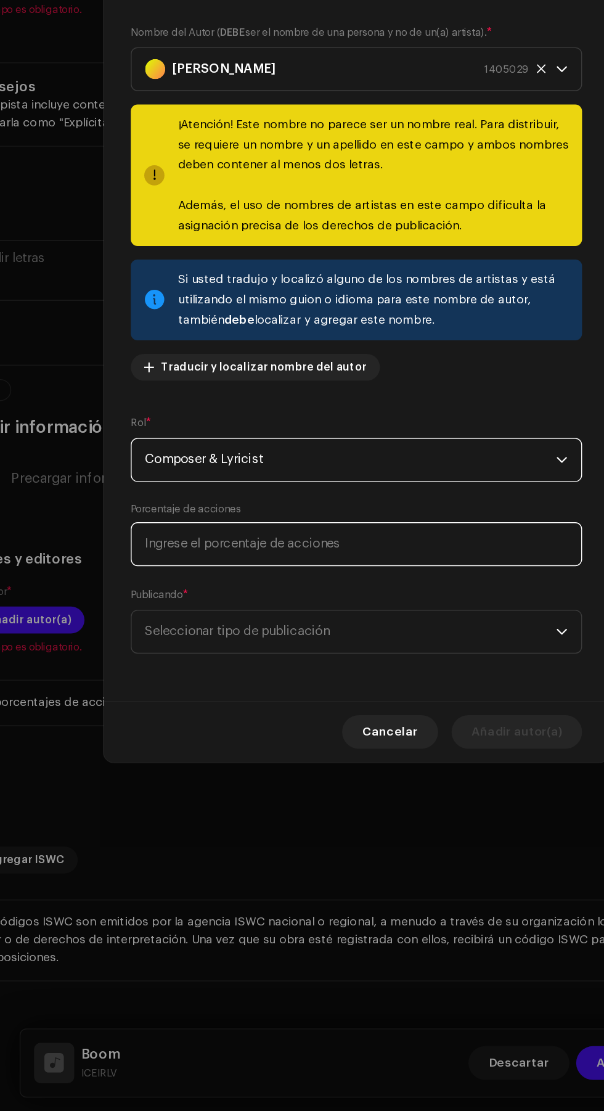
click at [297, 701] on input at bounding box center [302, 696] width 331 height 32
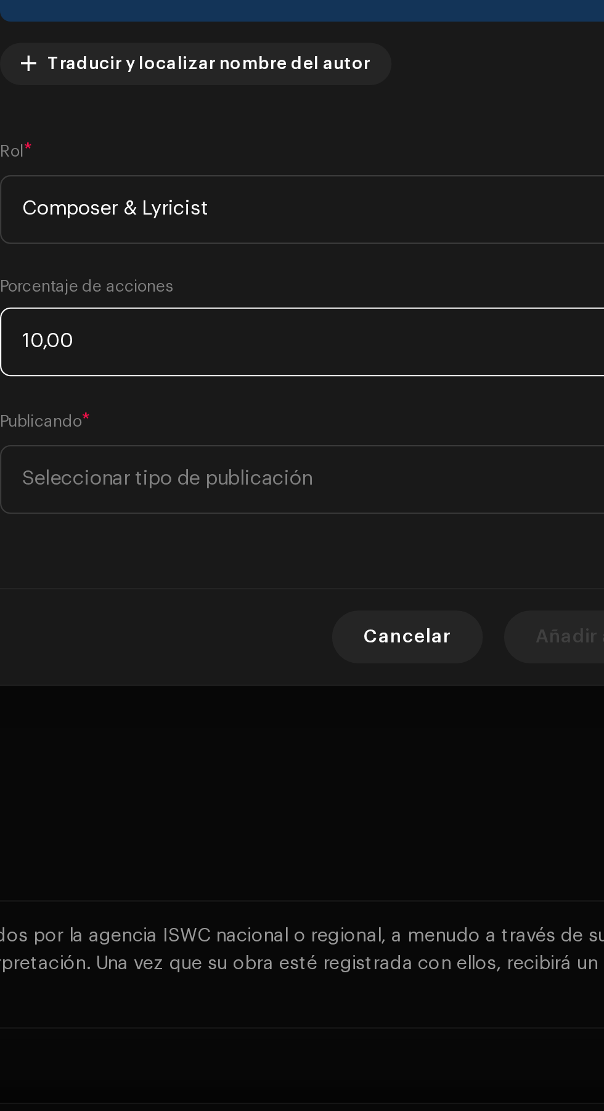
type input "100,00"
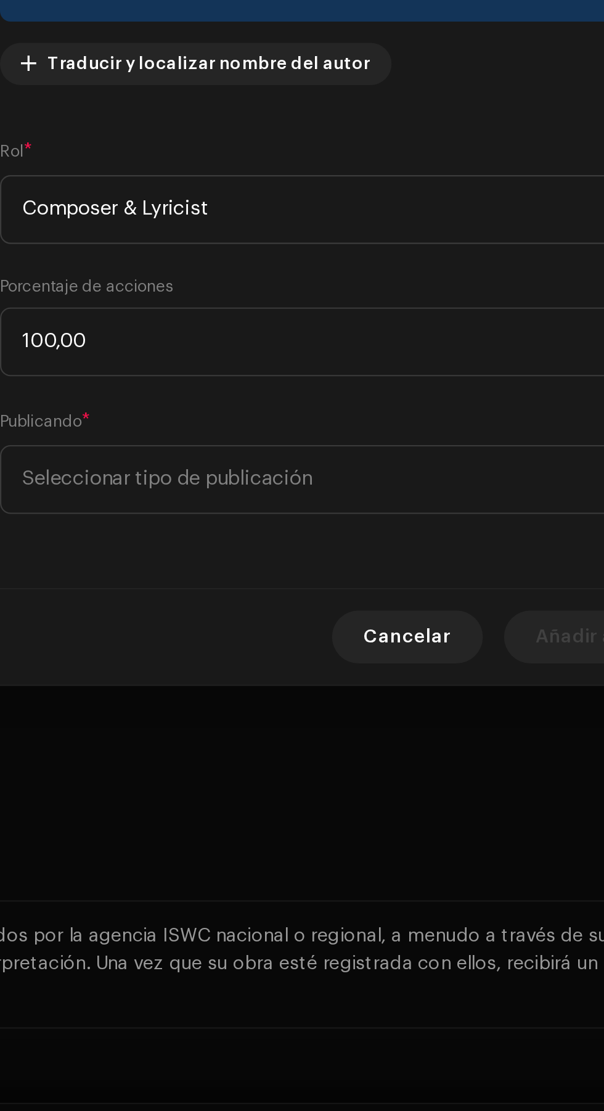
click at [299, 762] on span "Seleccionar tipo de publicación" at bounding box center [297, 760] width 301 height 31
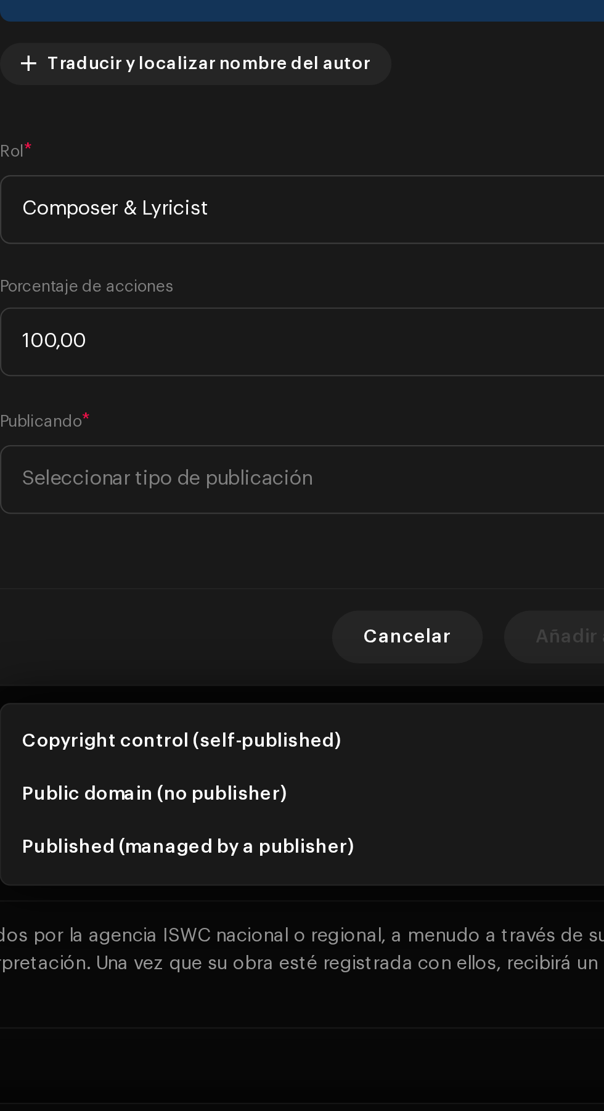
click at [283, 876] on span "Copyright control (self-published)" at bounding box center [221, 882] width 148 height 12
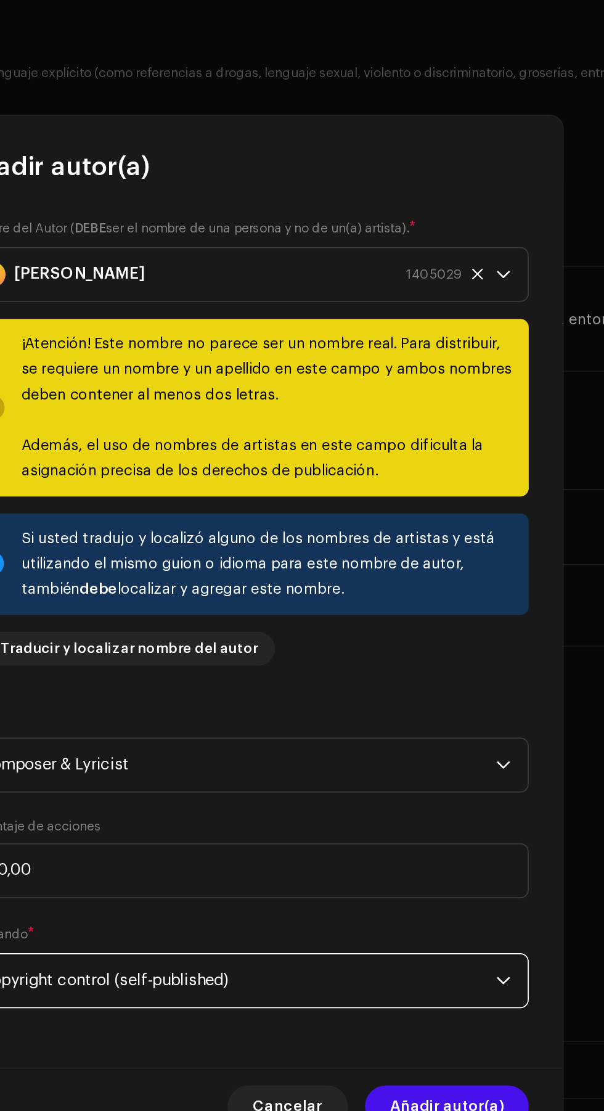
scroll to position [170, 0]
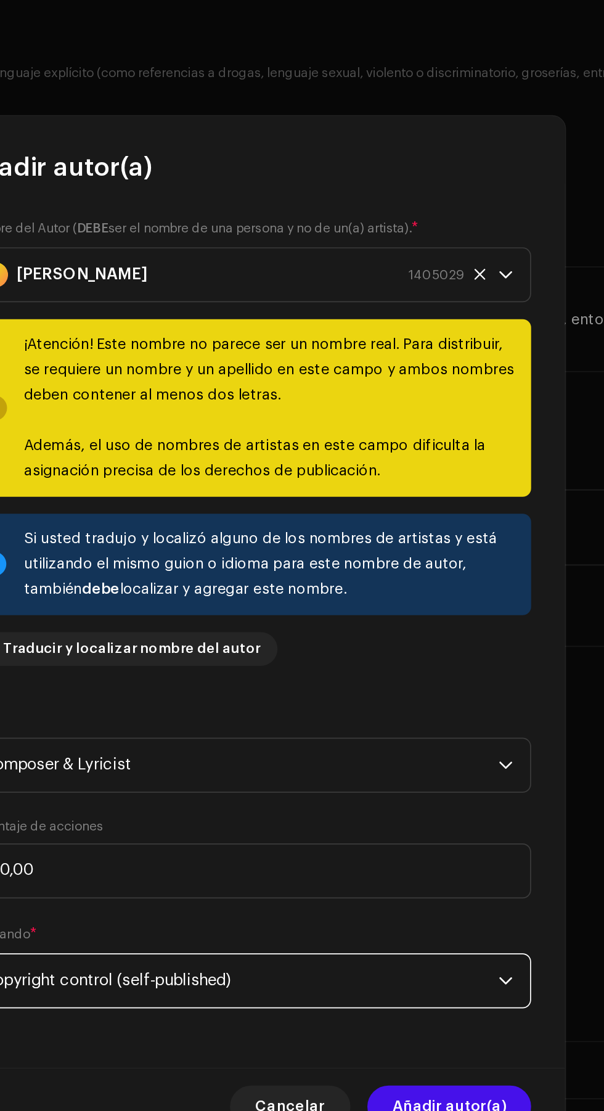
click at [357, 342] on div "Alexander V 1405029" at bounding box center [287, 348] width 281 height 31
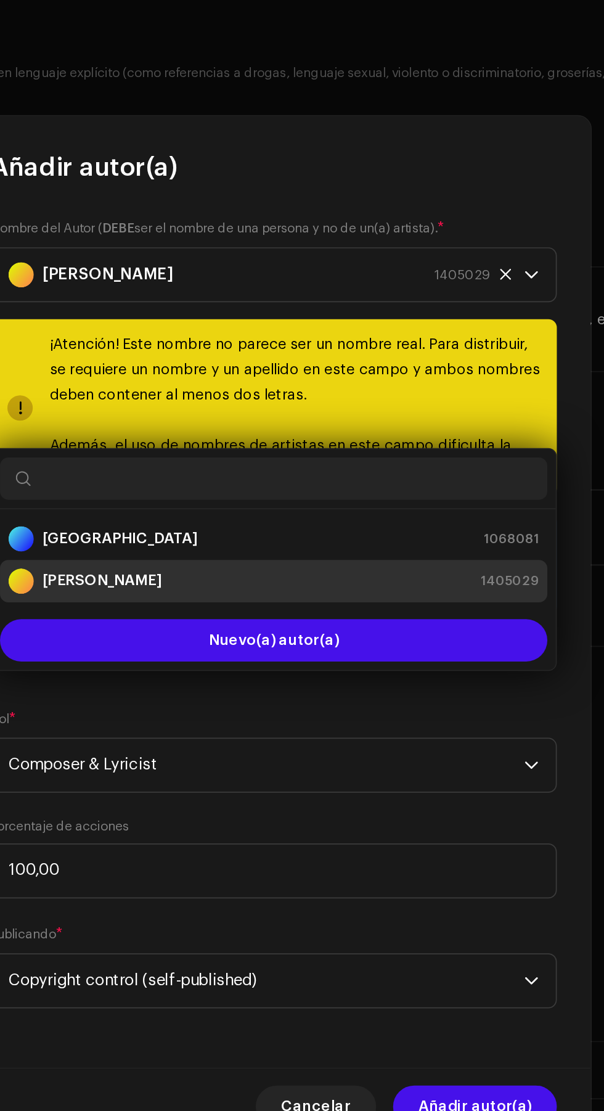
click at [297, 350] on div "Alexander V 1405029" at bounding box center [287, 348] width 281 height 31
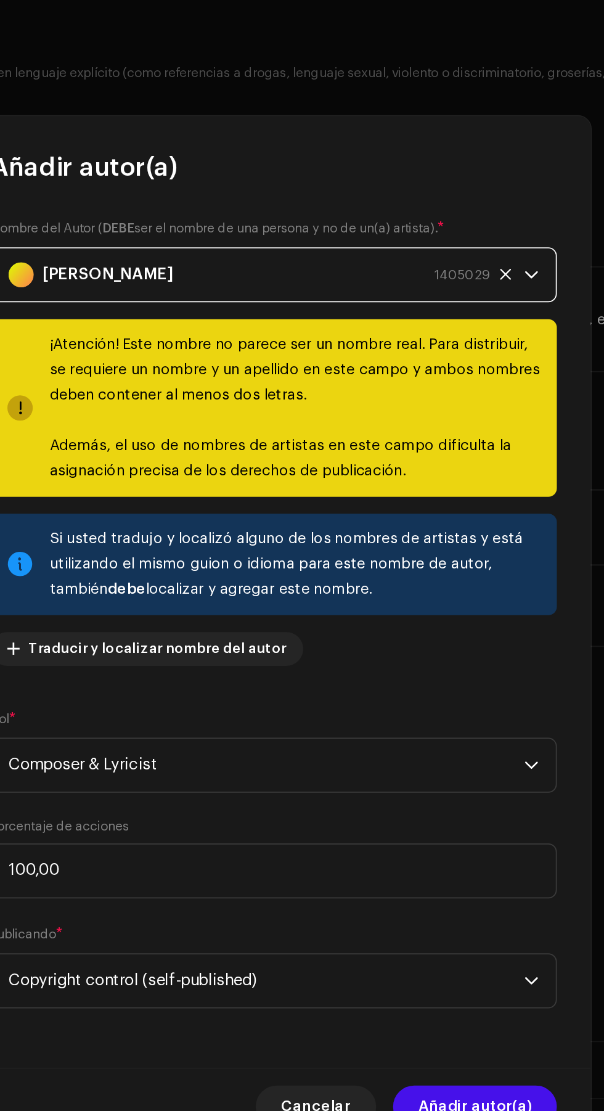
click at [250, 348] on div "Alexander V 1405029" at bounding box center [287, 348] width 281 height 31
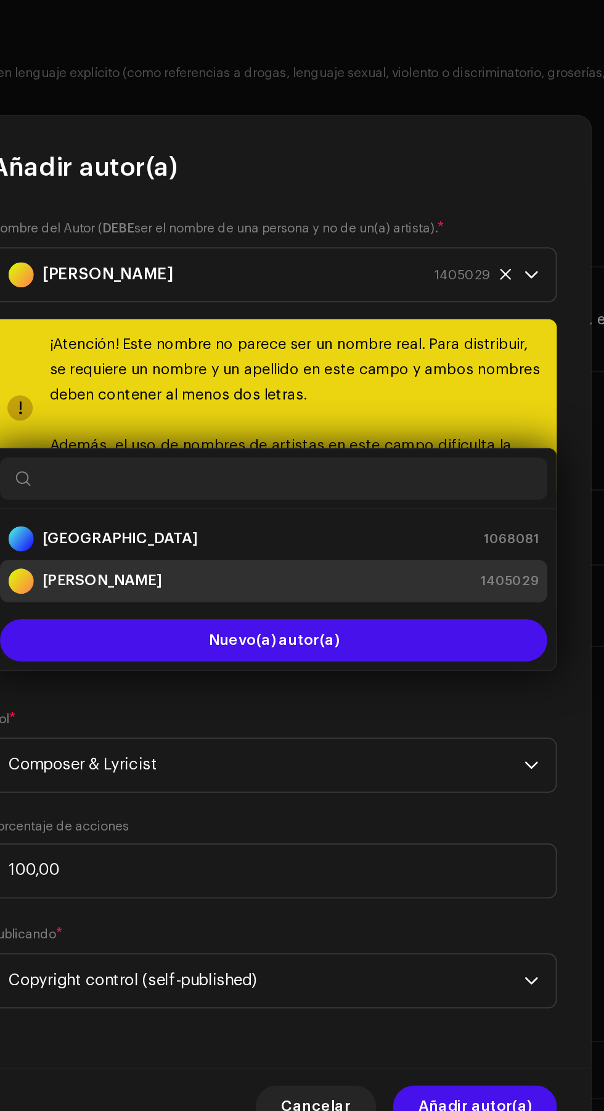
click at [303, 558] on span "Nuevo(a) autor(a)" at bounding box center [303, 562] width 76 height 9
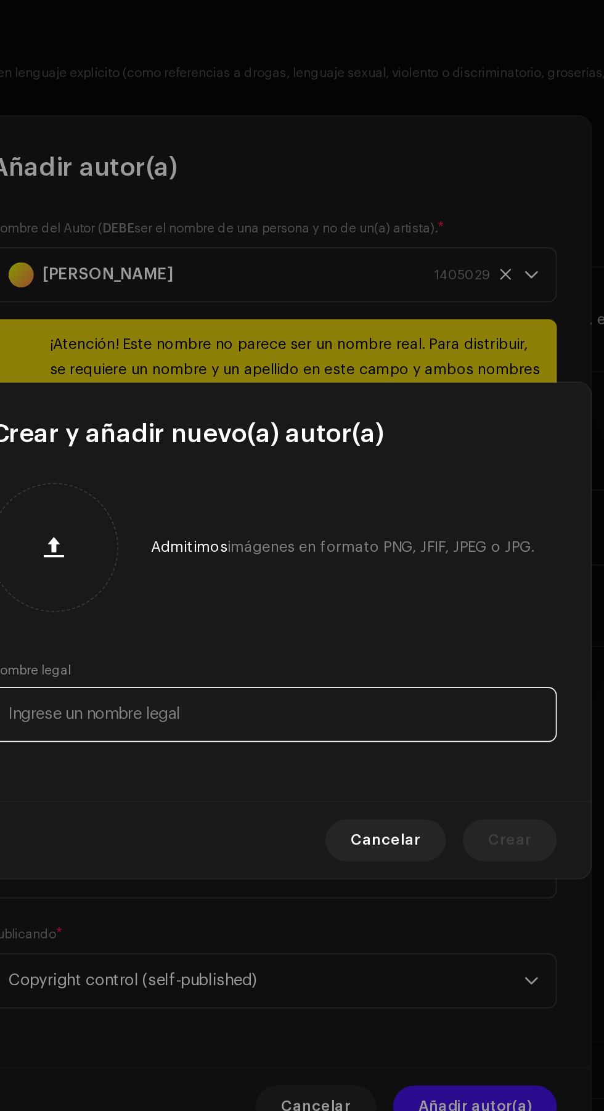
click at [275, 607] on input "text" at bounding box center [302, 605] width 331 height 32
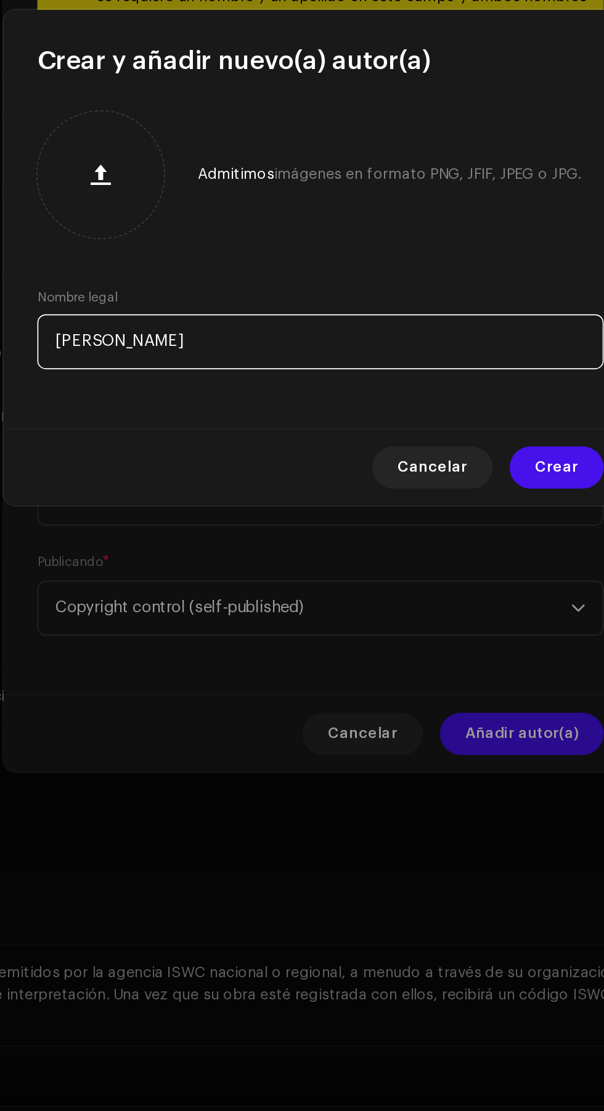
type input "Alexander Valencia"
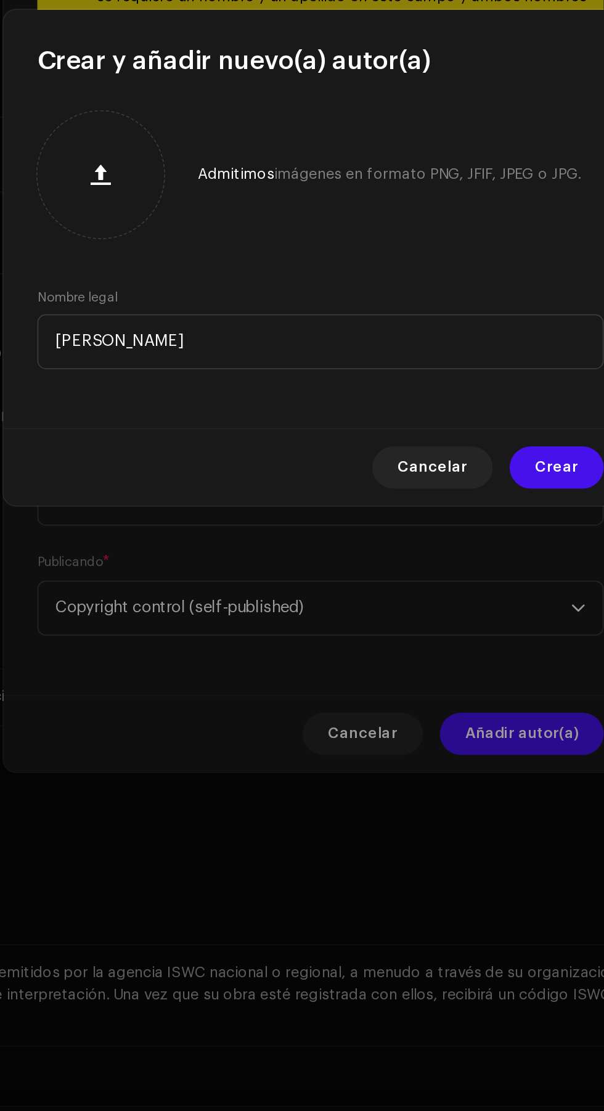
click at [448, 678] on span "Crear" at bounding box center [439, 678] width 25 height 25
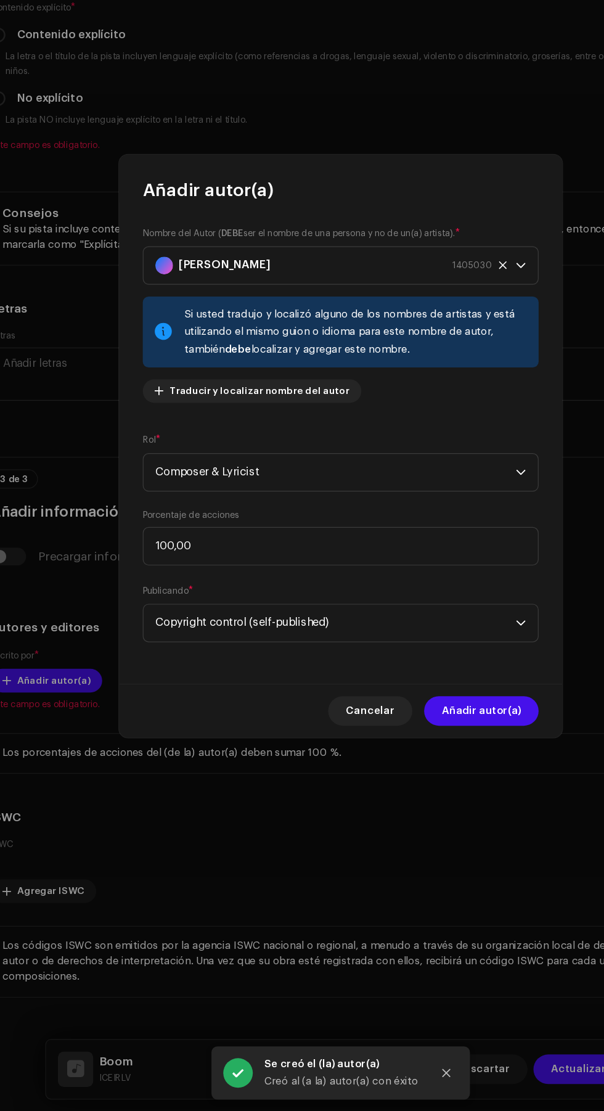
scroll to position [170, 0]
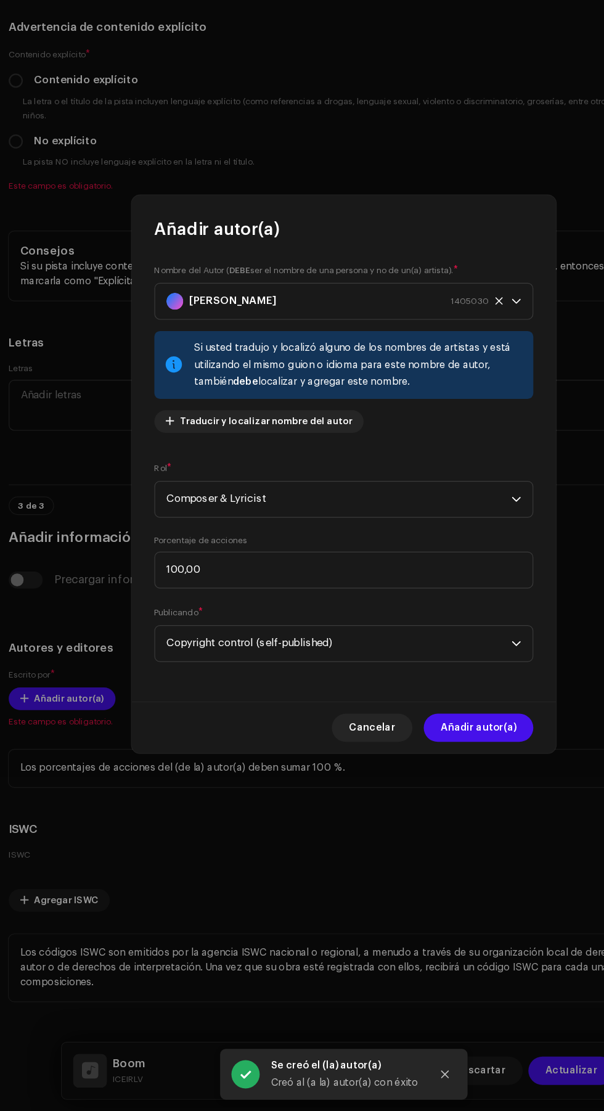
click at [439, 777] on span "Añadir autor(a)" at bounding box center [420, 777] width 66 height 25
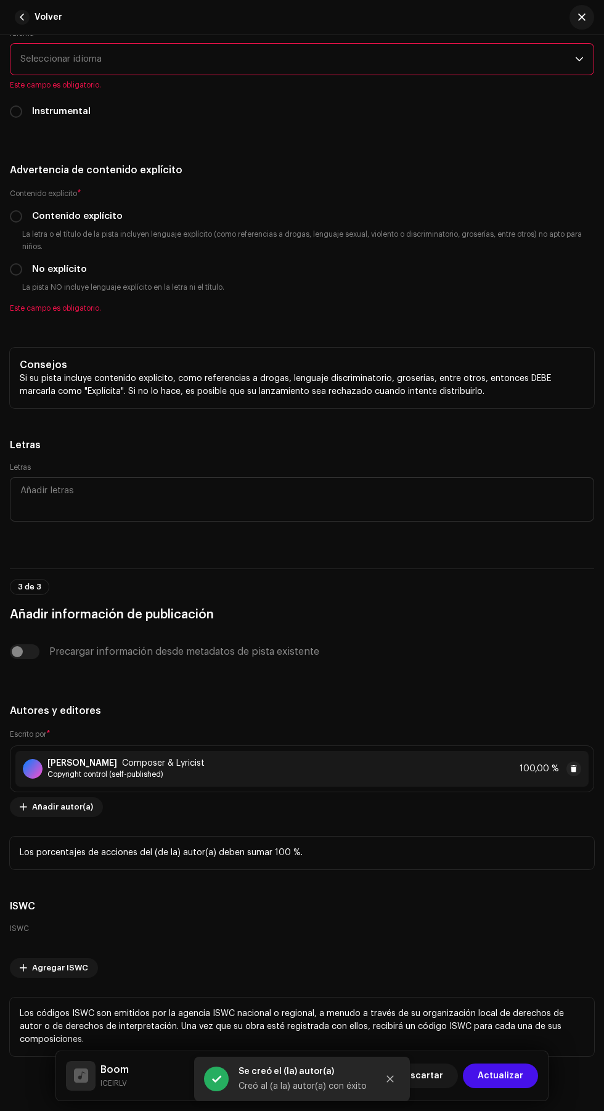
scroll to position [131, 0]
click at [232, 309] on span "Este campo es obligatorio." at bounding box center [302, 308] width 585 height 10
click at [257, 276] on div "No explícito" at bounding box center [302, 270] width 585 height 14
click at [17, 273] on input "No explícito" at bounding box center [16, 269] width 12 height 12
radio input "true"
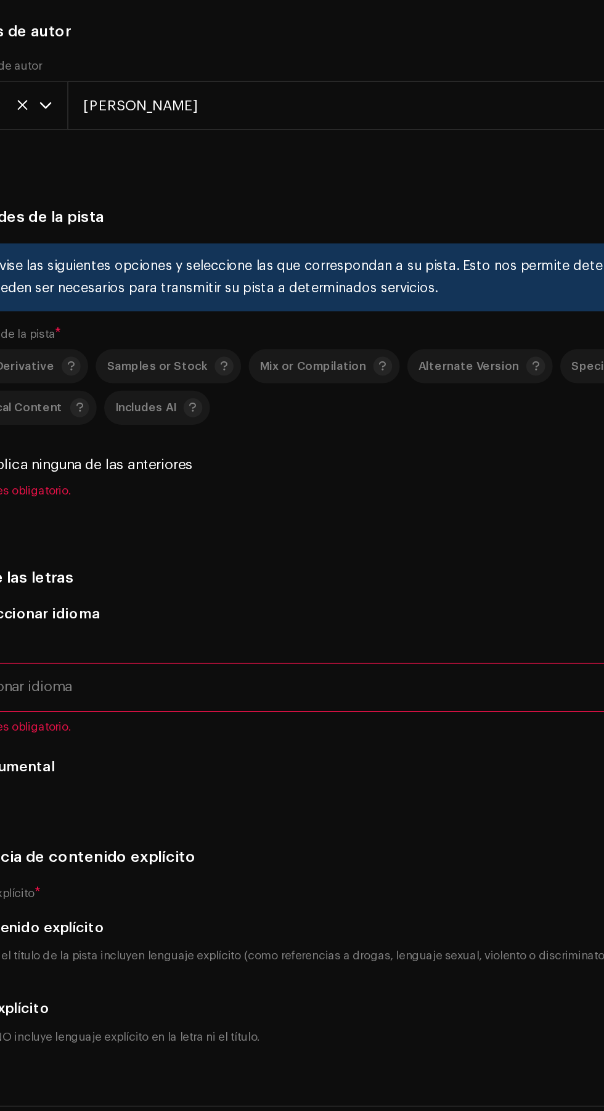
scroll to position [132, 0]
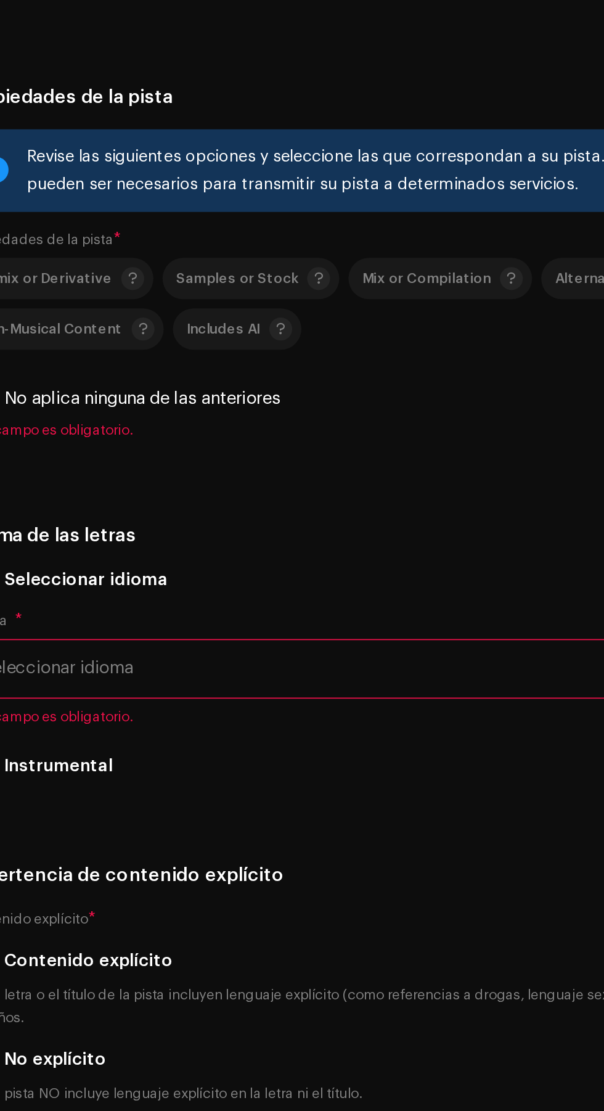
click at [185, 726] on span "Seleccionar idioma" at bounding box center [297, 714] width 555 height 31
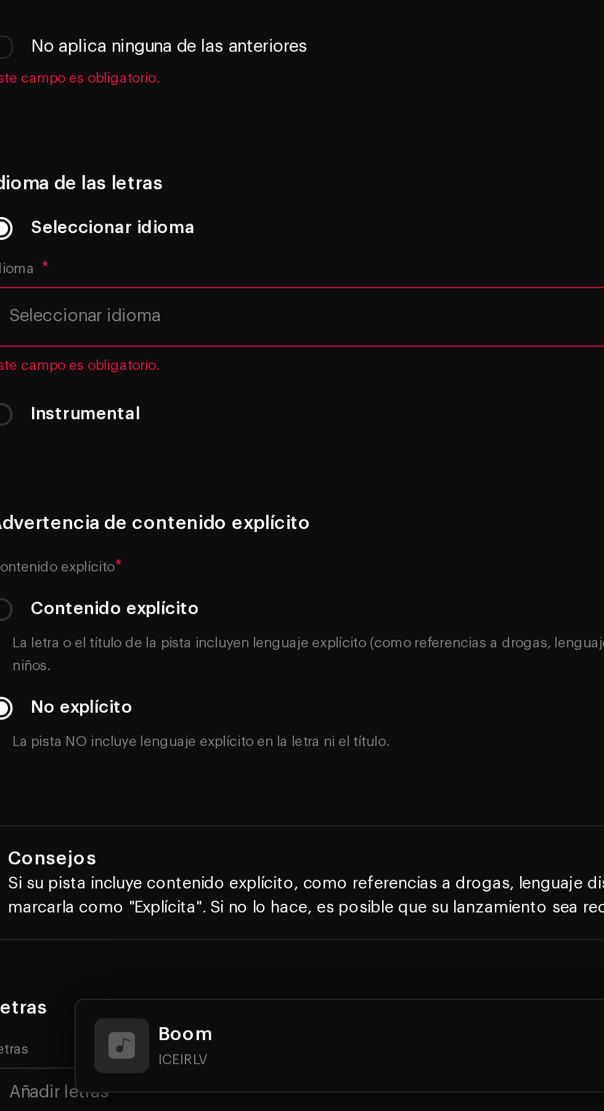
scroll to position [2007, 0]
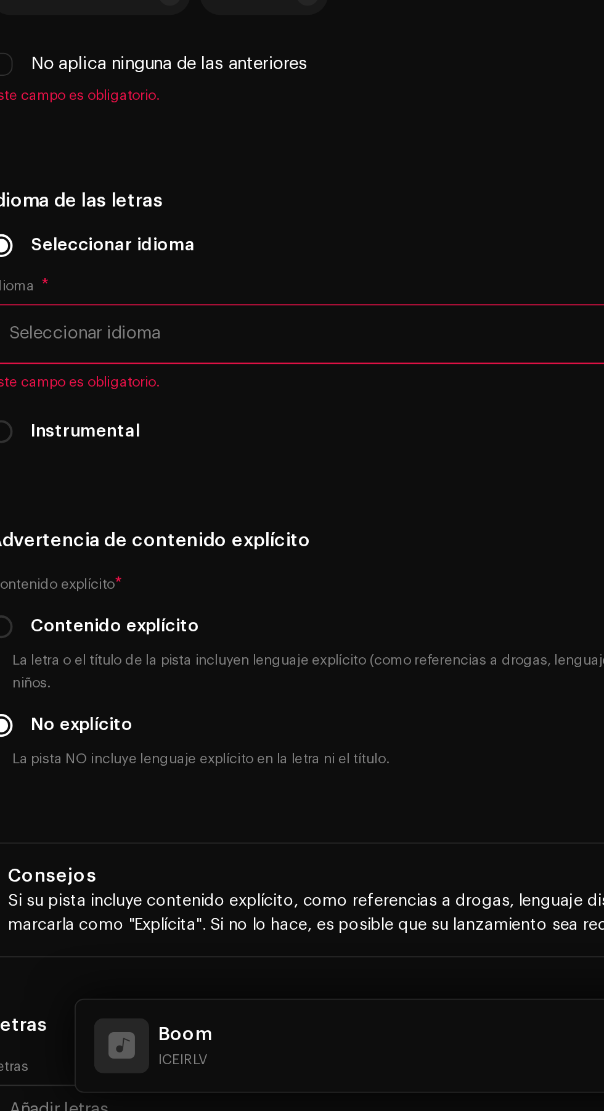
click at [223, 709] on span "Seleccionar idioma" at bounding box center [297, 693] width 555 height 31
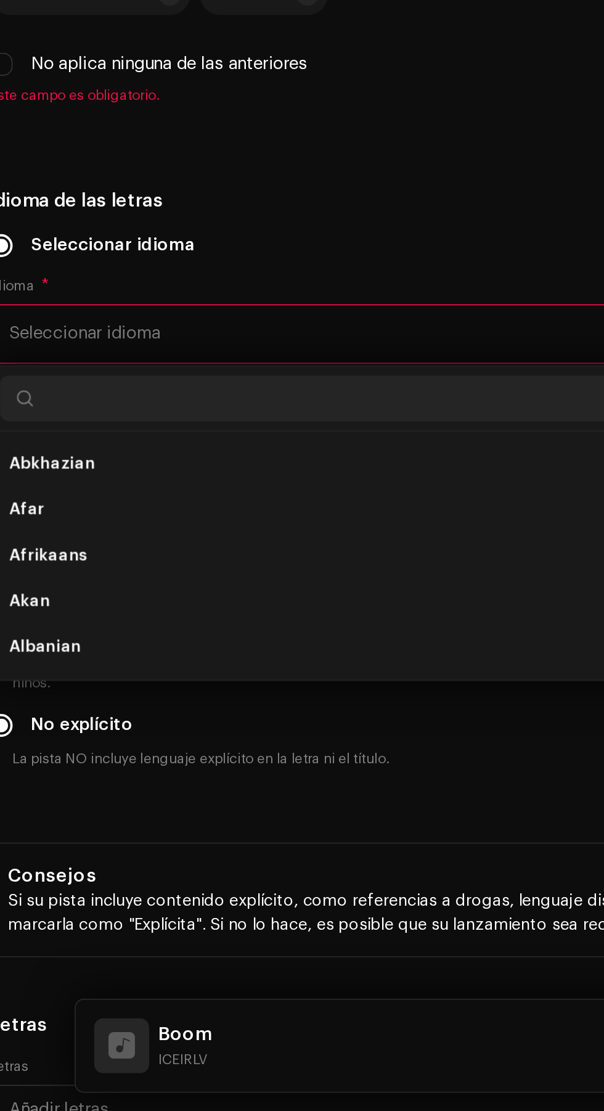
type input "N"
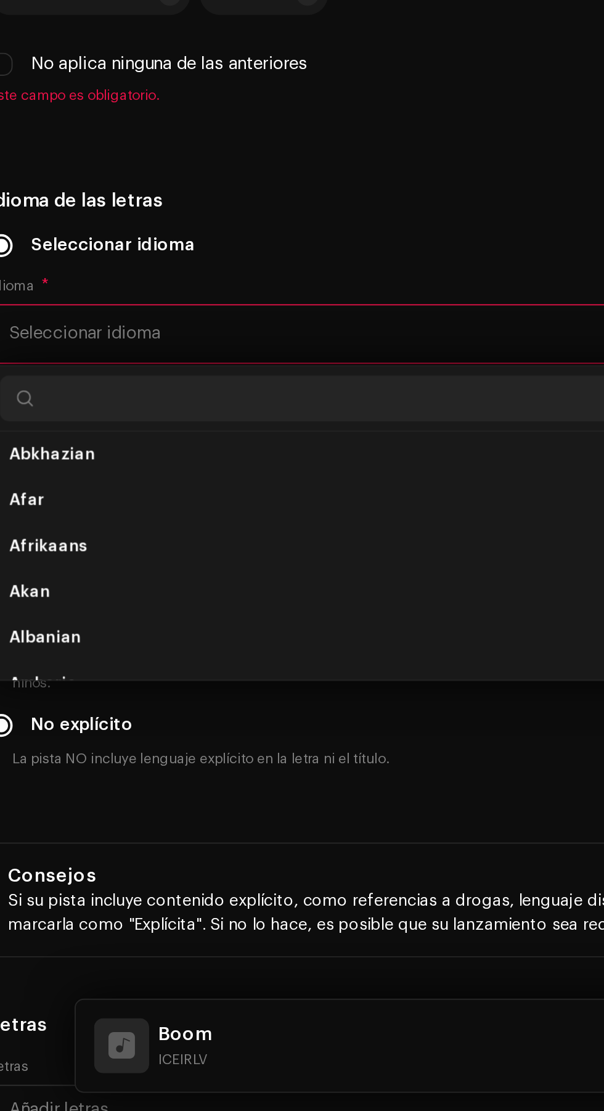
type input "R"
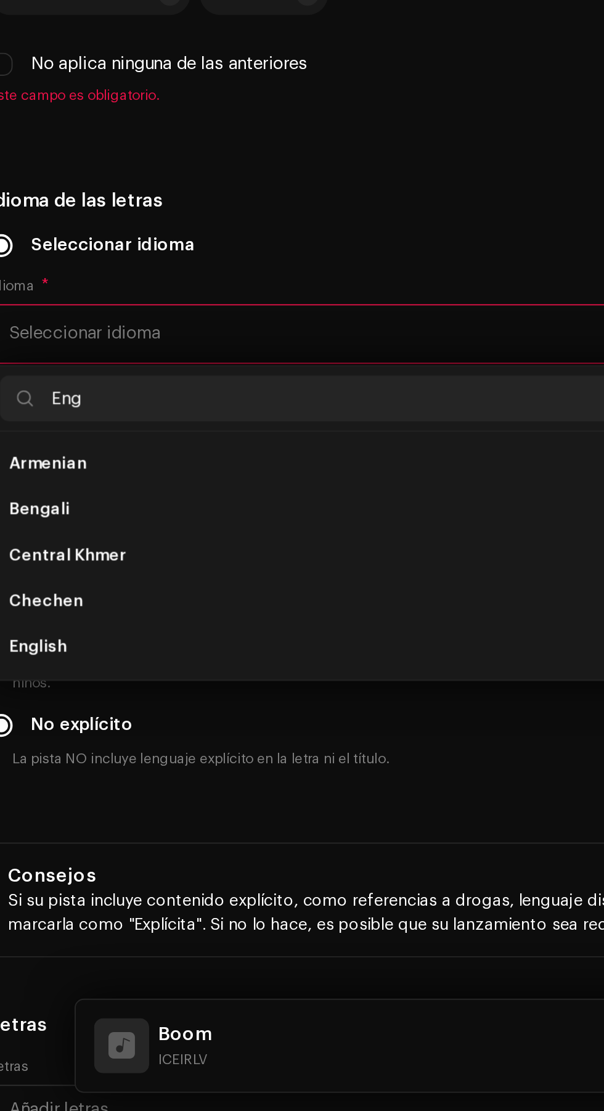
scroll to position [0, 0]
type input "Eng"
click at [165, 793] on li "English" at bounding box center [302, 788] width 574 height 25
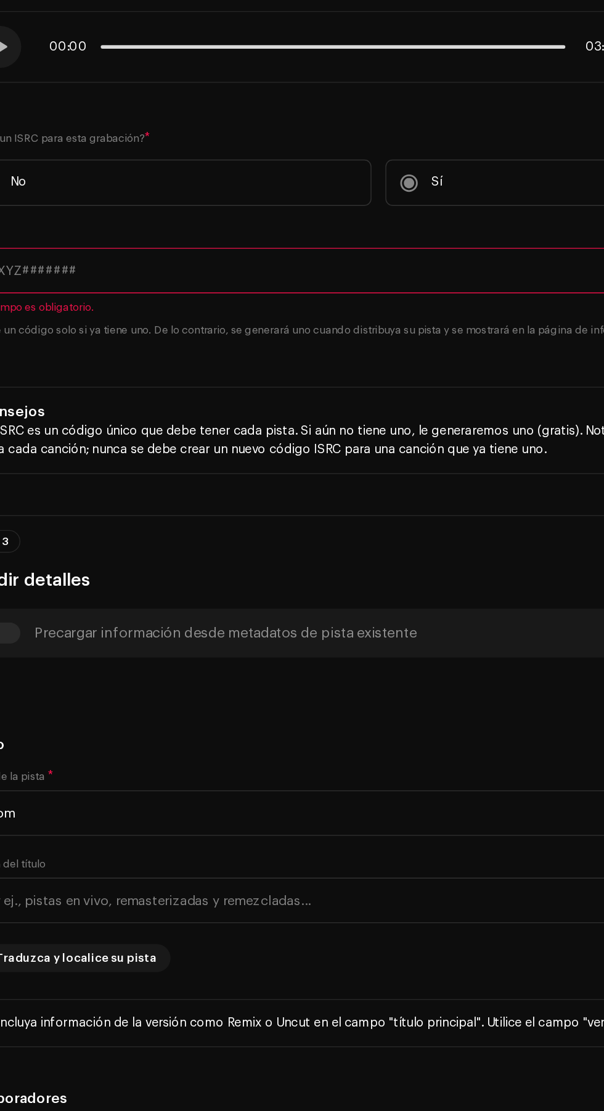
scroll to position [139, 0]
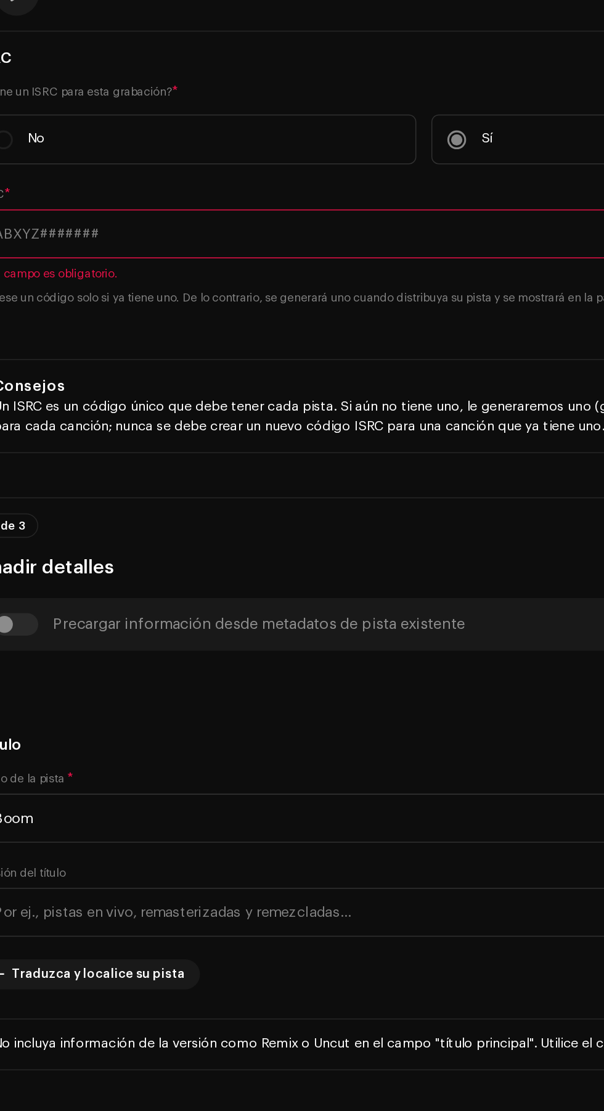
click at [265, 362] on input "text" at bounding box center [302, 361] width 585 height 32
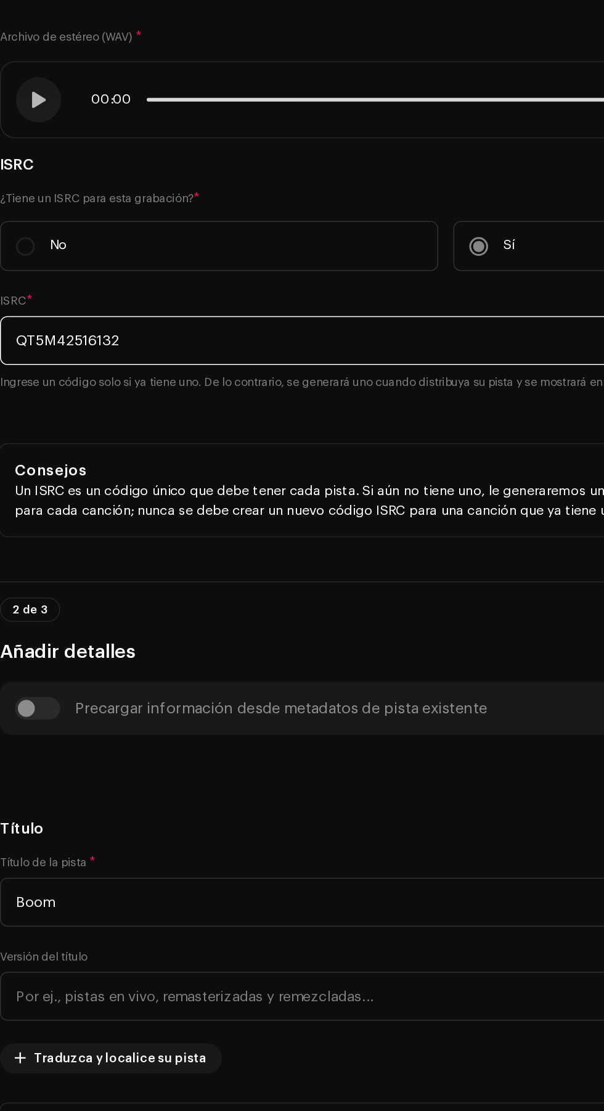
type input "QT5M42516132"
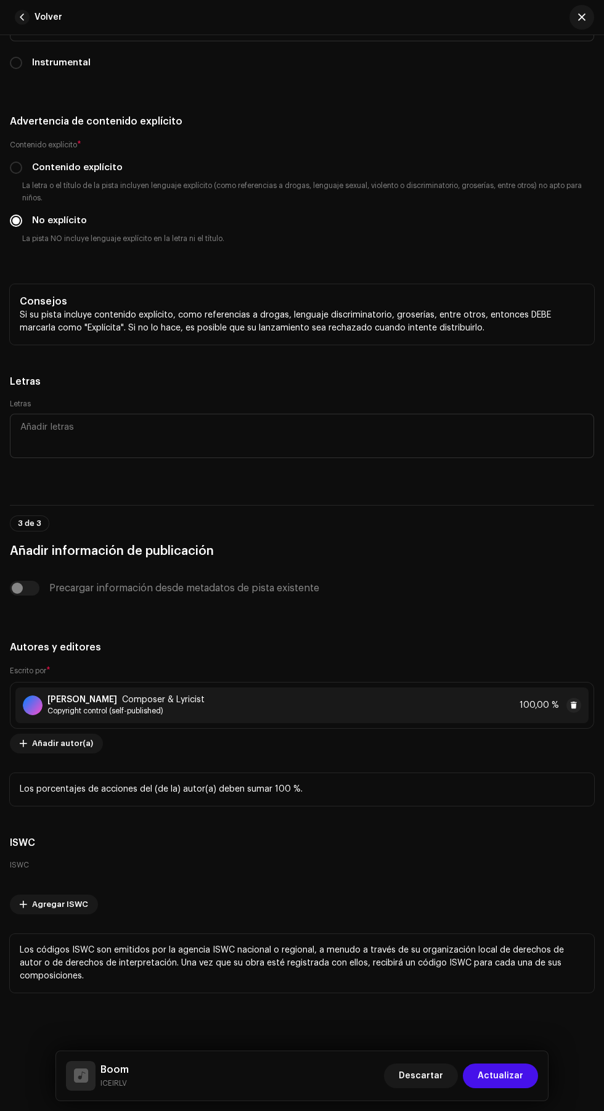
click at [514, 1073] on span "Actualizar" at bounding box center [501, 1076] width 46 height 25
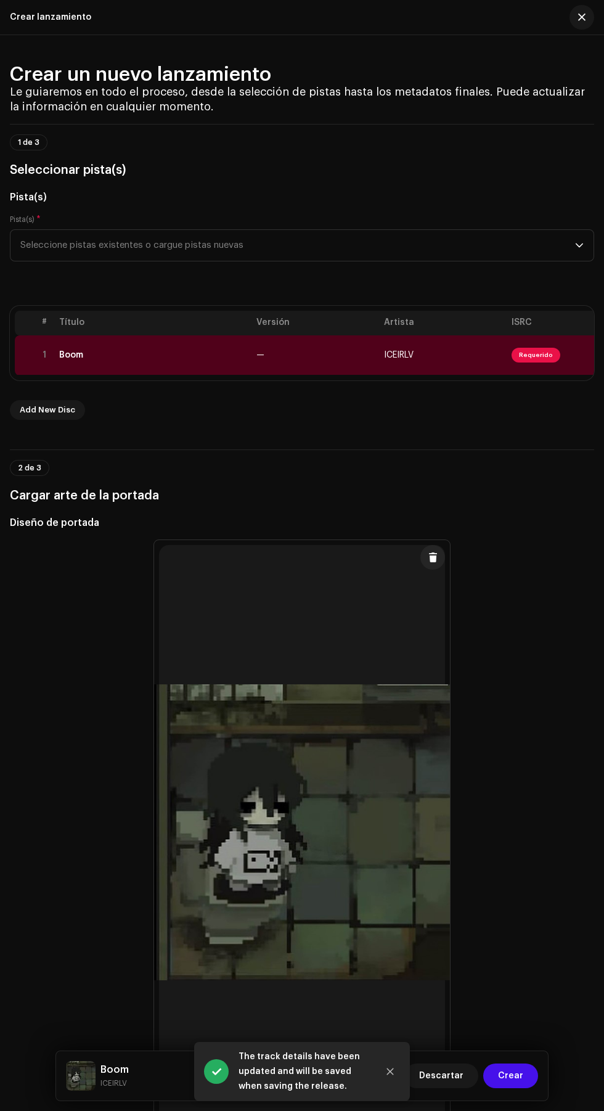
click at [516, 1076] on span "Crear" at bounding box center [510, 1076] width 25 height 25
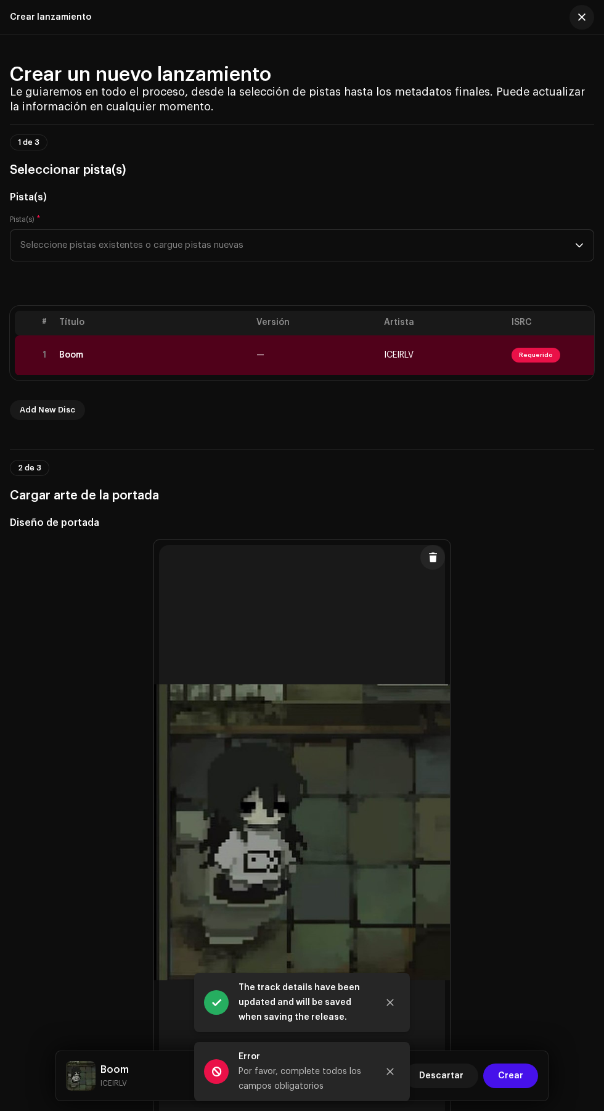
click at [540, 355] on span "Requerido" at bounding box center [536, 355] width 49 height 15
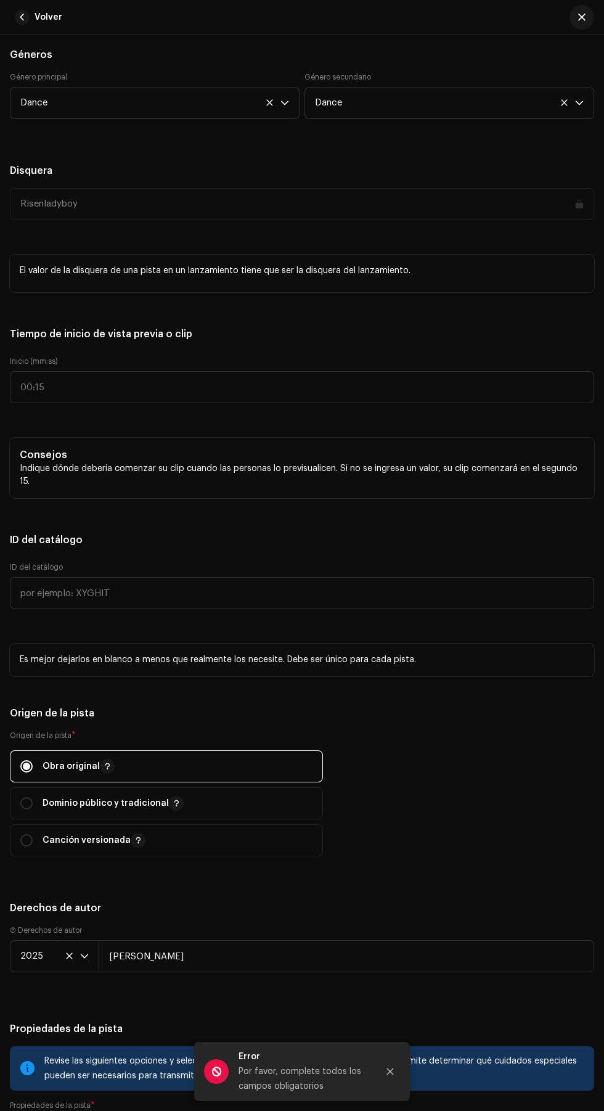
scroll to position [1351, 0]
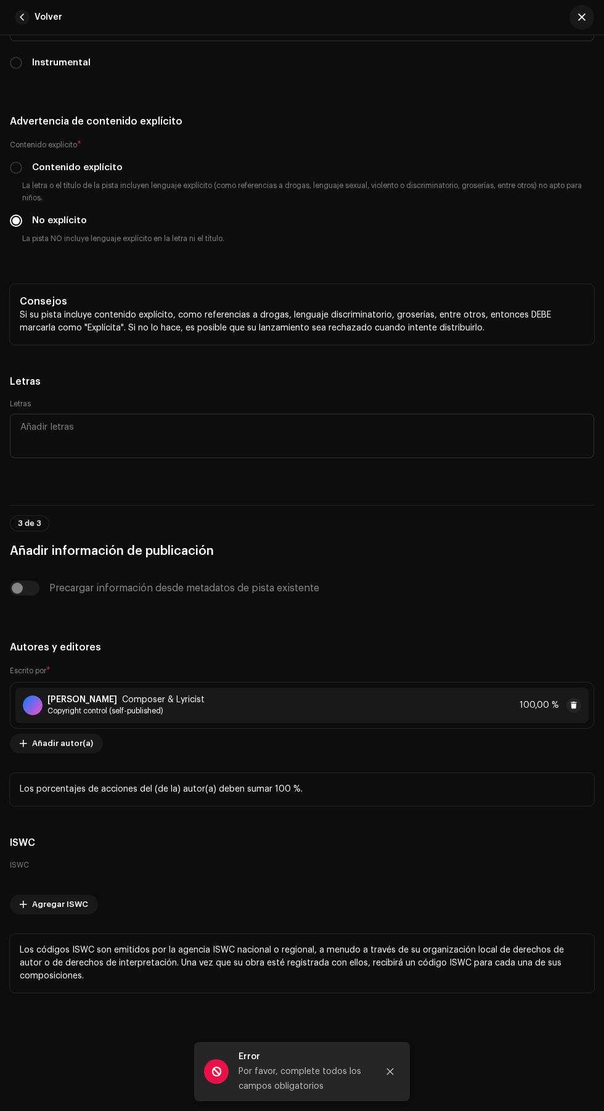
click at [390, 1072] on icon "Close" at bounding box center [390, 1072] width 7 height 7
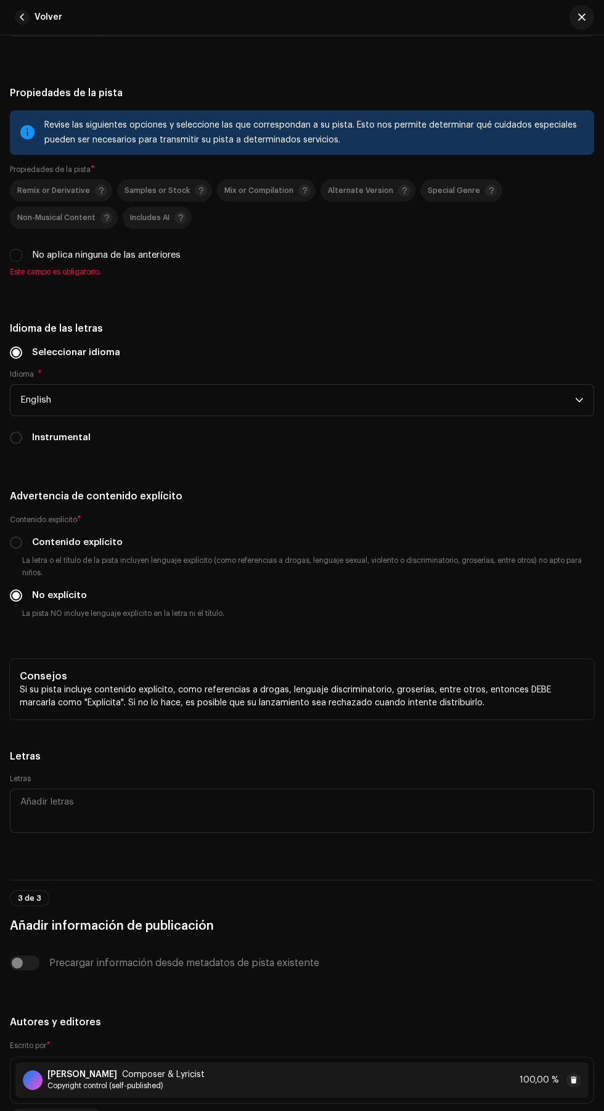
scroll to position [785, 0]
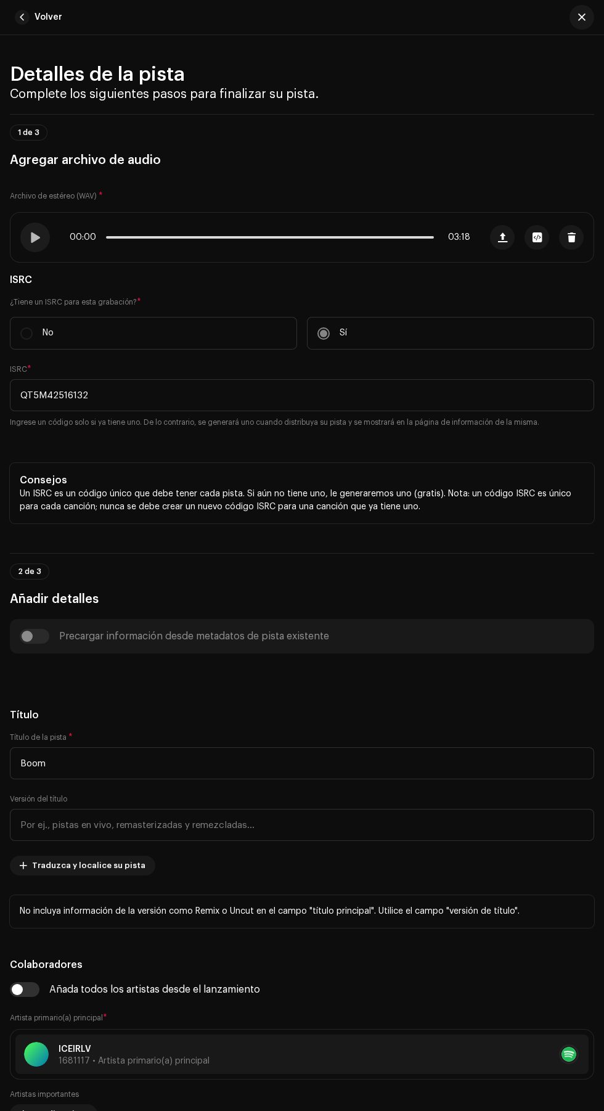
click at [22, 17] on span "button" at bounding box center [22, 17] width 15 height 15
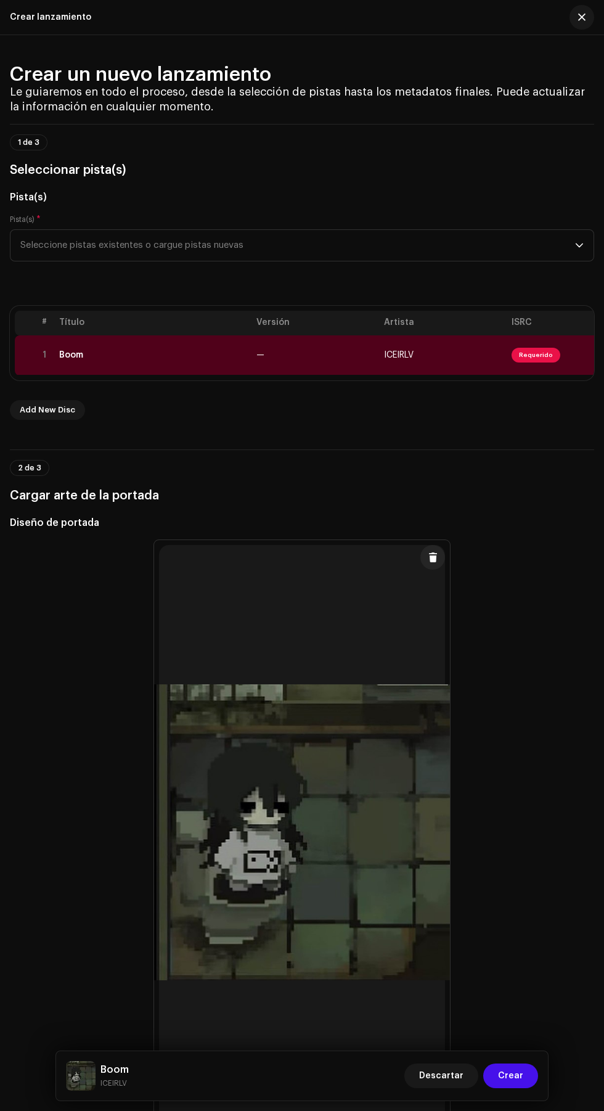
click at [522, 1063] on div "Descartar Crear" at bounding box center [472, 1076] width 134 height 30
click at [512, 1076] on span "Crear" at bounding box center [510, 1076] width 25 height 25
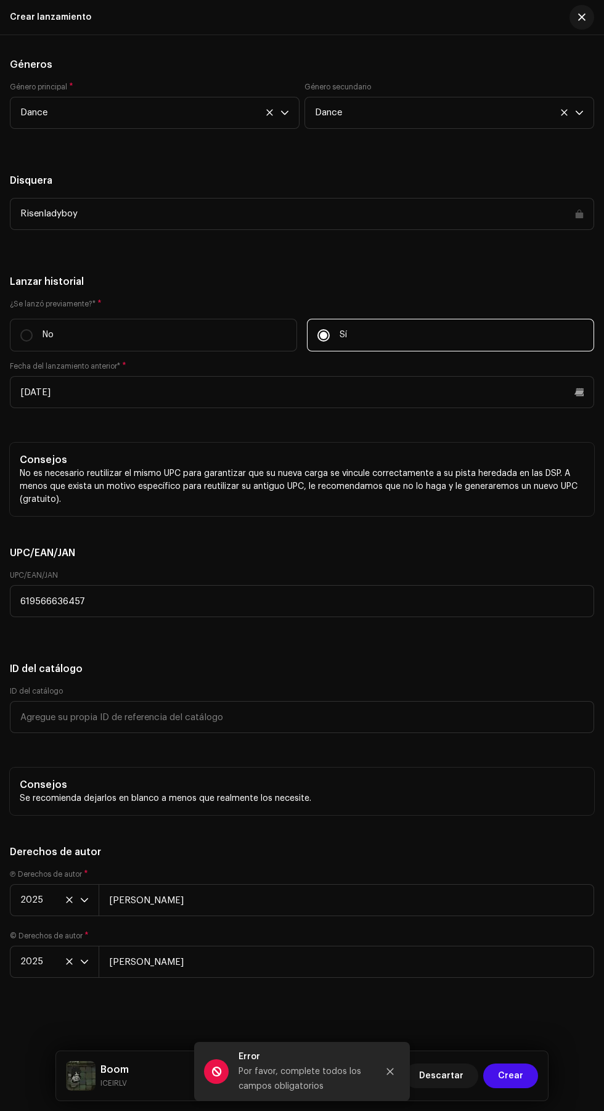
scroll to position [1689, 0]
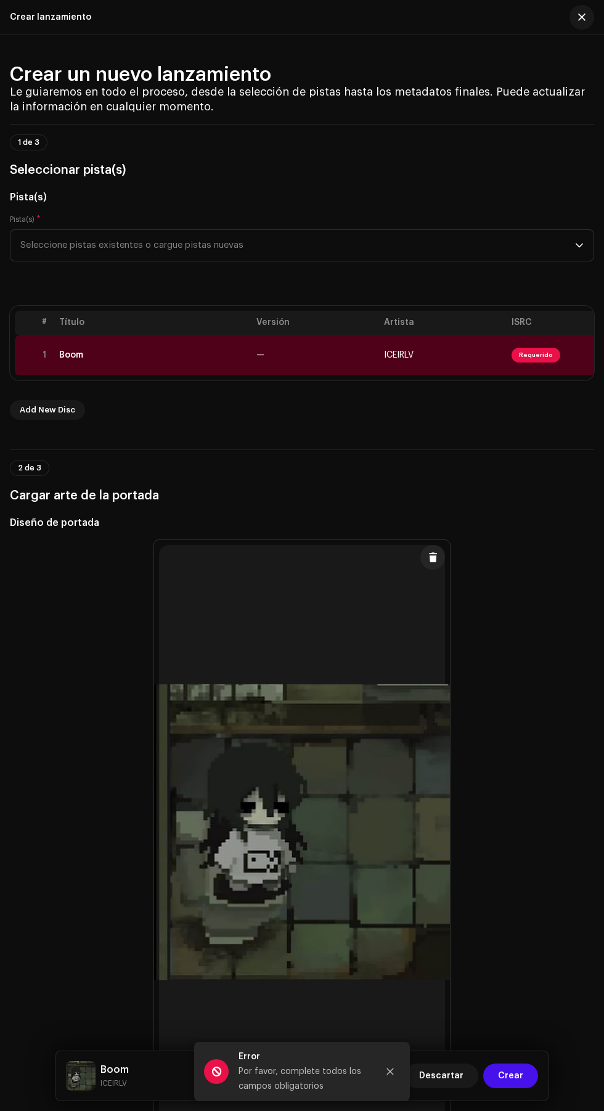
click at [546, 355] on span "Requerido" at bounding box center [536, 355] width 49 height 15
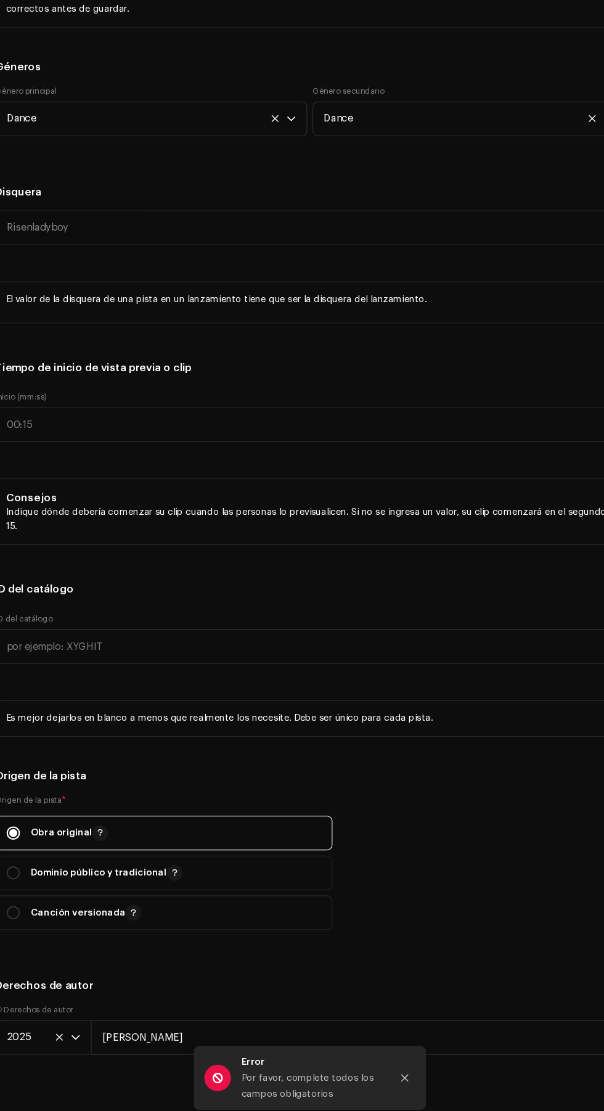
scroll to position [1277, 0]
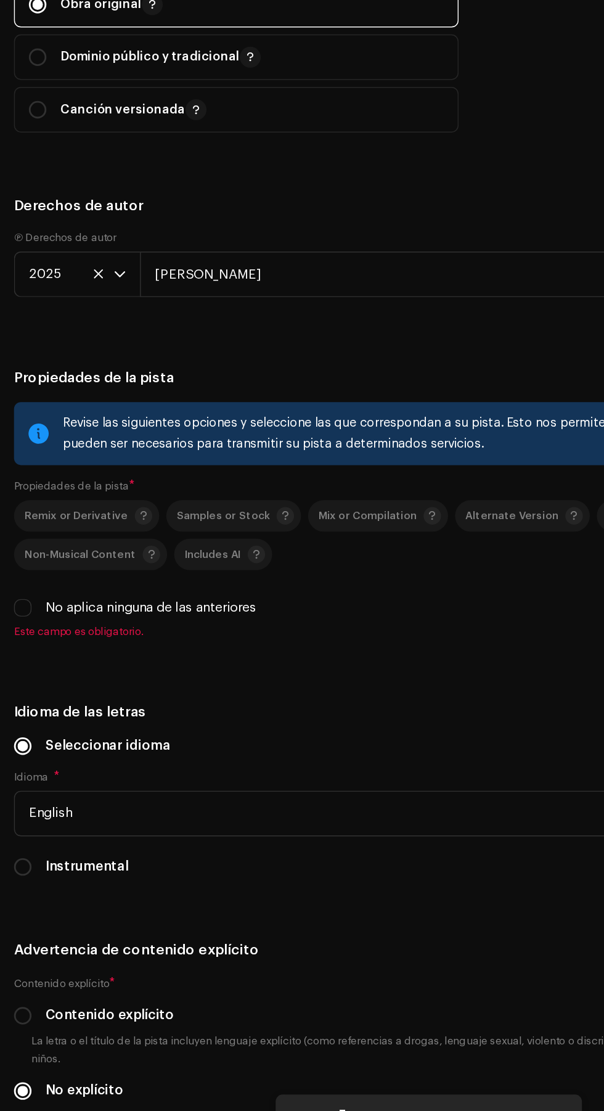
click at [17, 703] on input "No aplica ninguna de las anteriores" at bounding box center [16, 699] width 12 height 12
checkbox input "true"
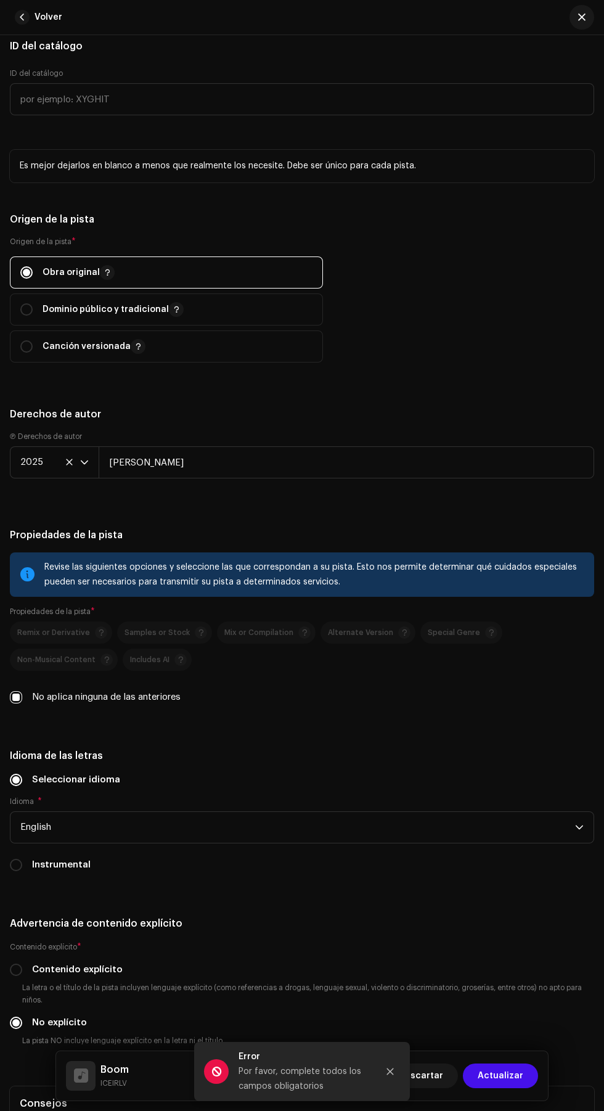
click at [503, 1076] on span "Actualizar" at bounding box center [501, 1076] width 46 height 25
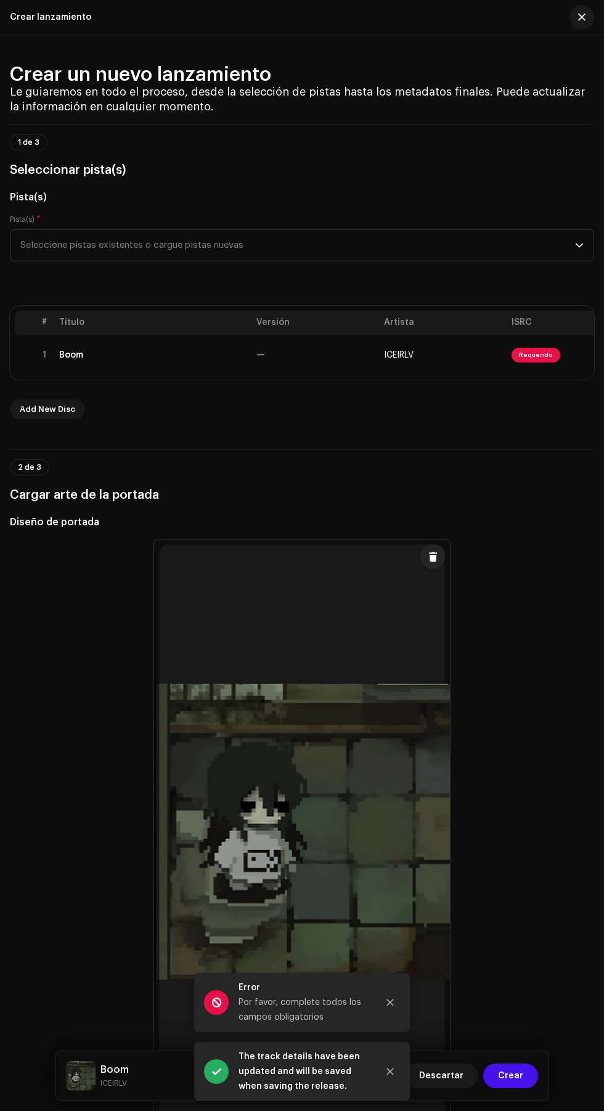
click at [517, 1072] on span "Crear" at bounding box center [510, 1076] width 25 height 25
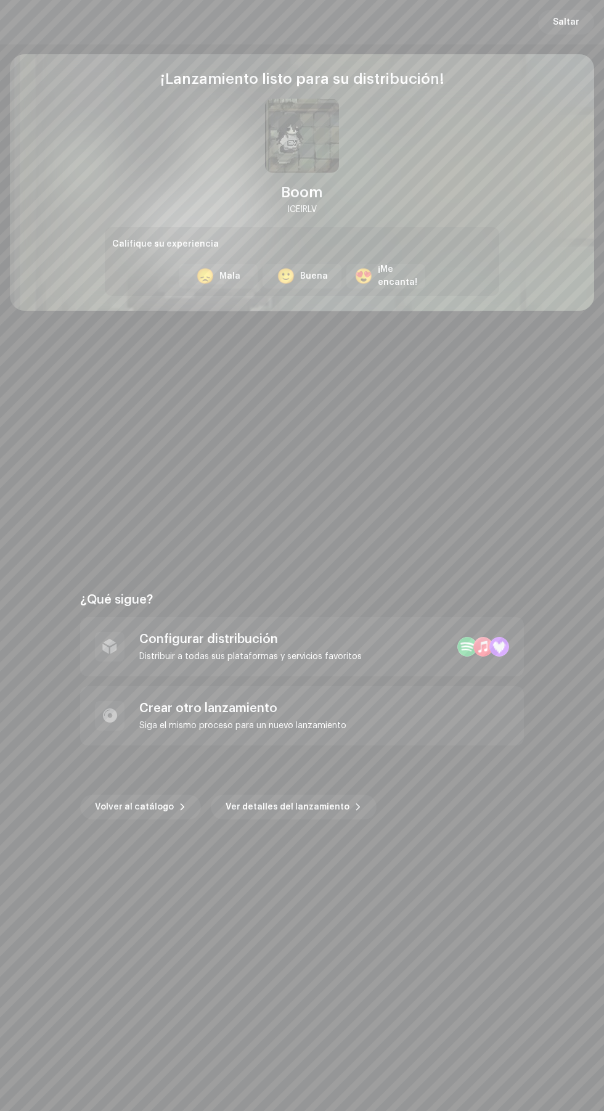
click at [352, 657] on div "Distribuir a todas sus plataformas y servicios favoritos" at bounding box center [250, 657] width 223 height 10
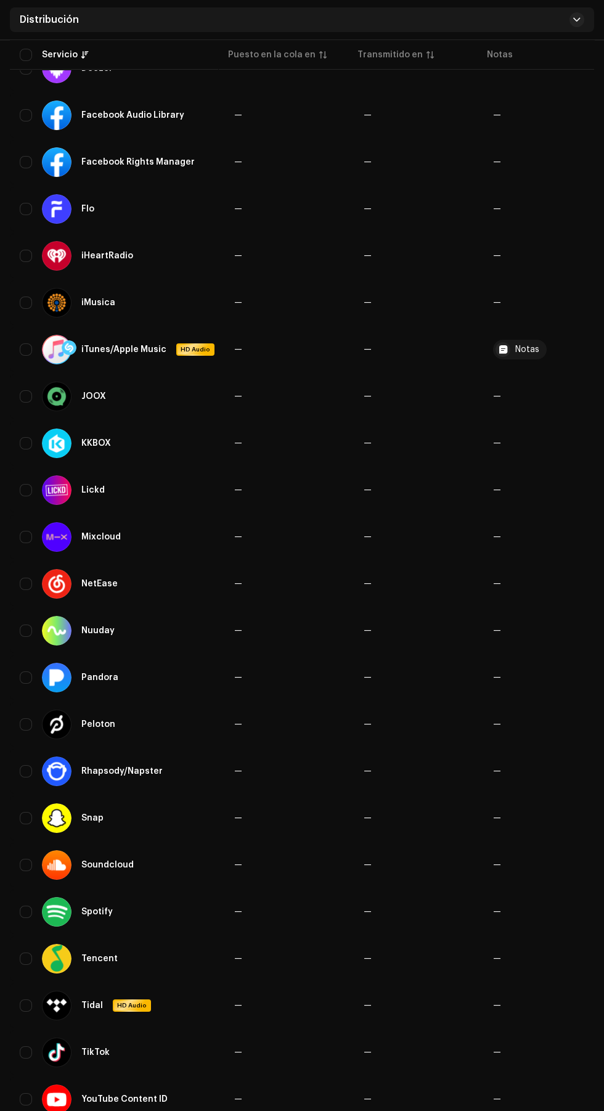
click at [493, 1095] on re-a-table-badge "—" at bounding box center [497, 1099] width 8 height 9
click at [160, 1103] on div "YouTube Content ID" at bounding box center [124, 1099] width 86 height 9
click at [493, 1099] on re-a-table-badge "—" at bounding box center [497, 1099] width 8 height 9
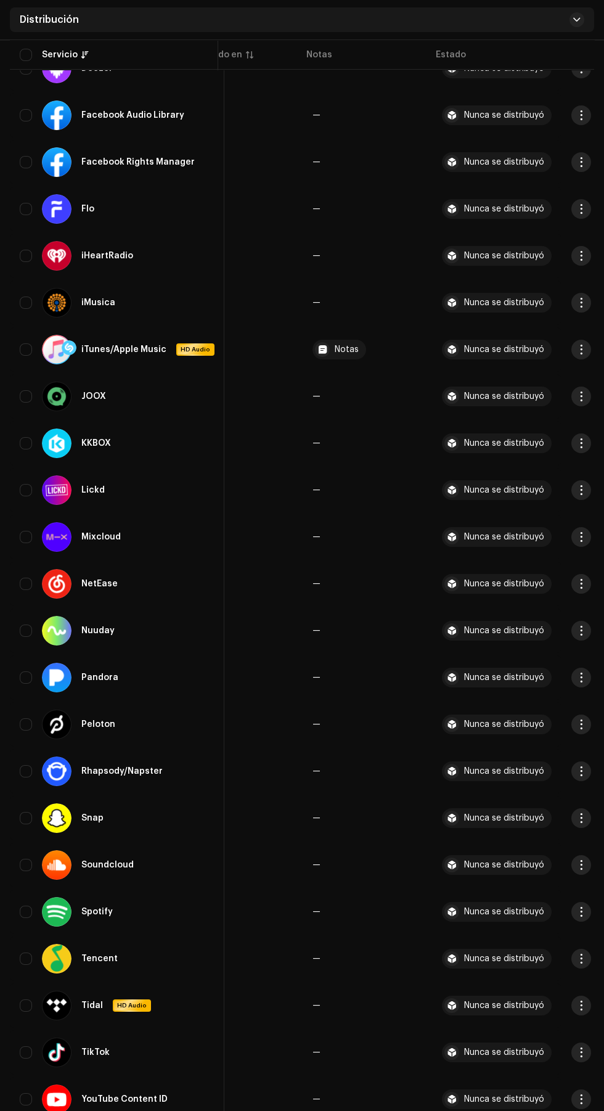
click at [577, 1103] on span "button" at bounding box center [581, 1100] width 9 height 10
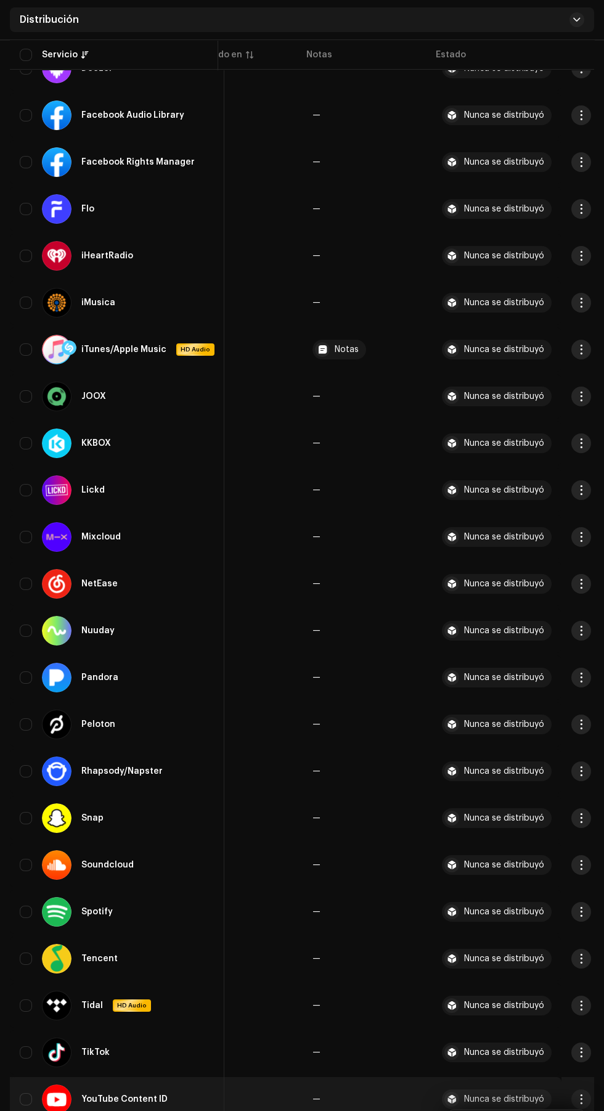
click at [529, 1111] on div "Distribuir" at bounding box center [517, 1128] width 115 height 10
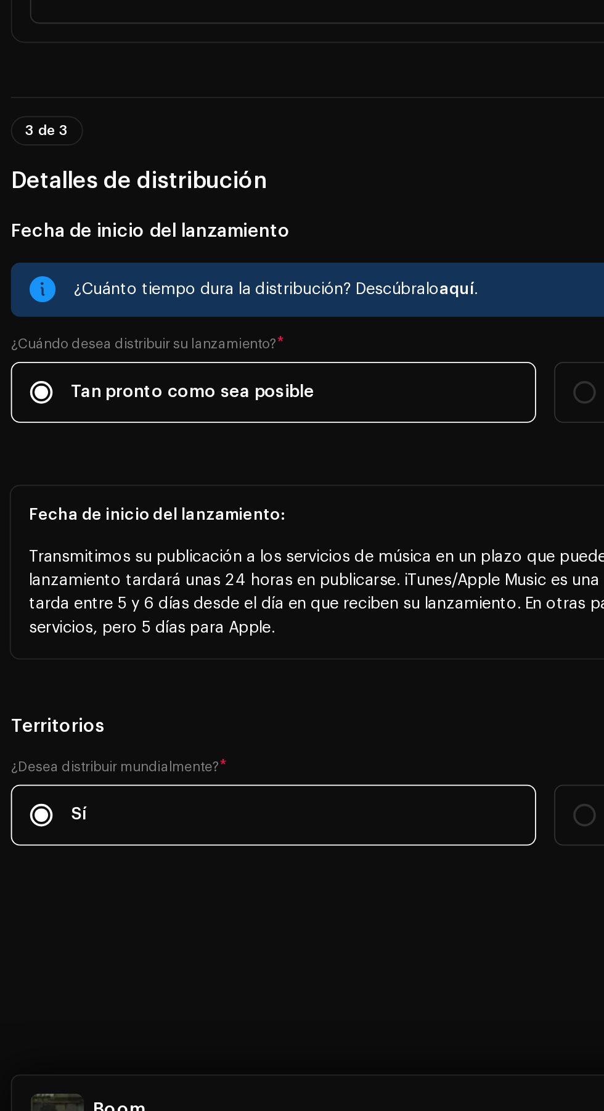
scroll to position [513, 0]
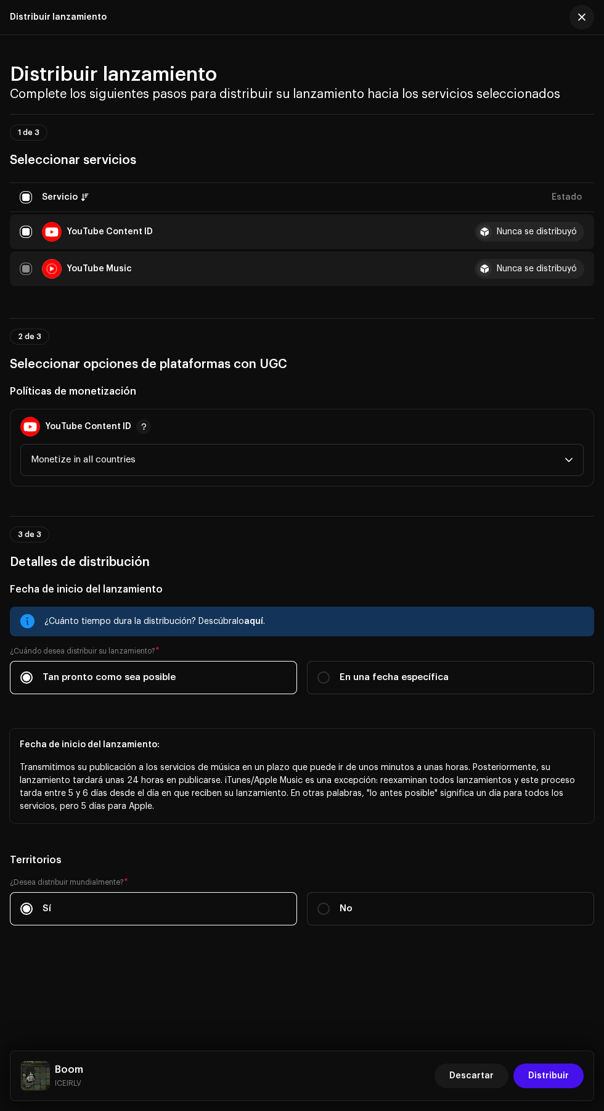
click at [559, 1089] on span "Distribuir" at bounding box center [549, 1076] width 41 height 25
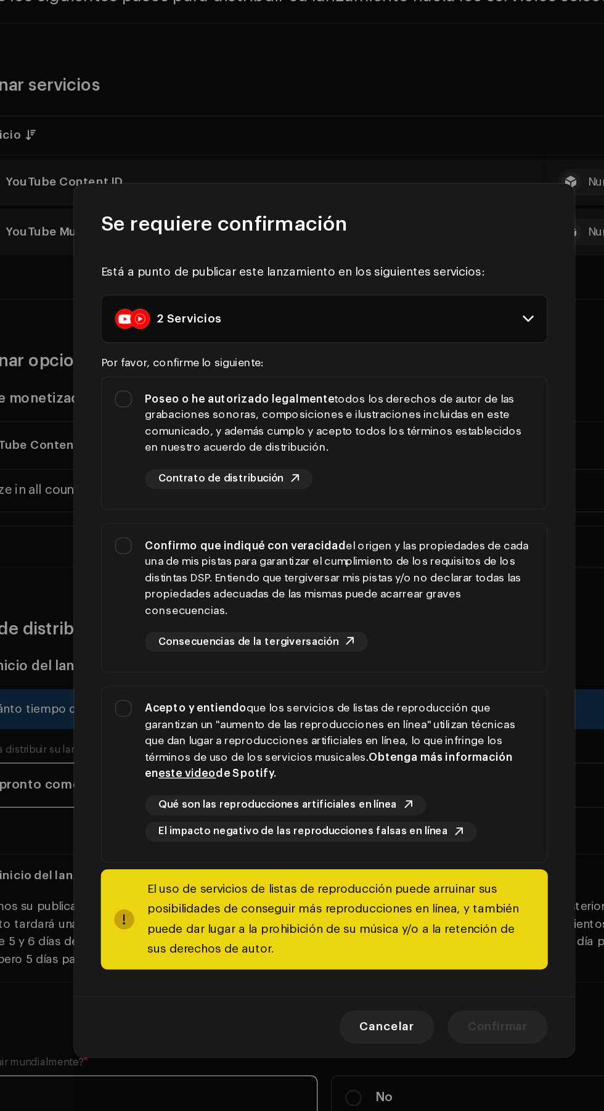
click at [154, 666] on div "Acepto y entiendo que los servicios de listas de reproducción que garantizan un…" at bounding box center [302, 667] width 329 height 125
checkbox input "true"
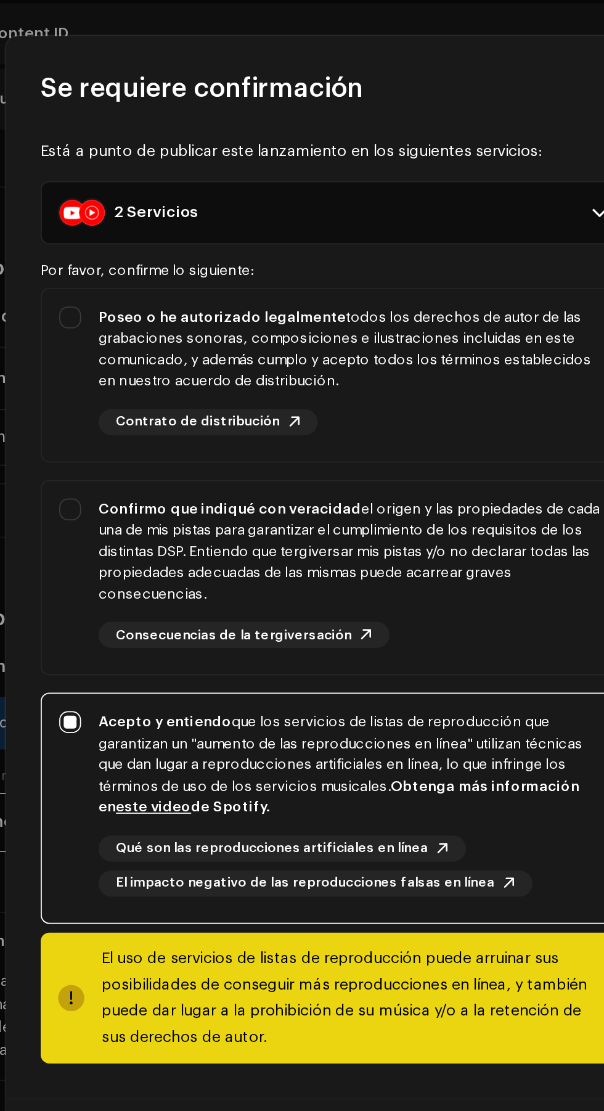
click at [143, 555] on div "Confirmo que indiqué con veracidad el origen y las propiedades de cada una de m…" at bounding box center [302, 537] width 329 height 105
checkbox input "true"
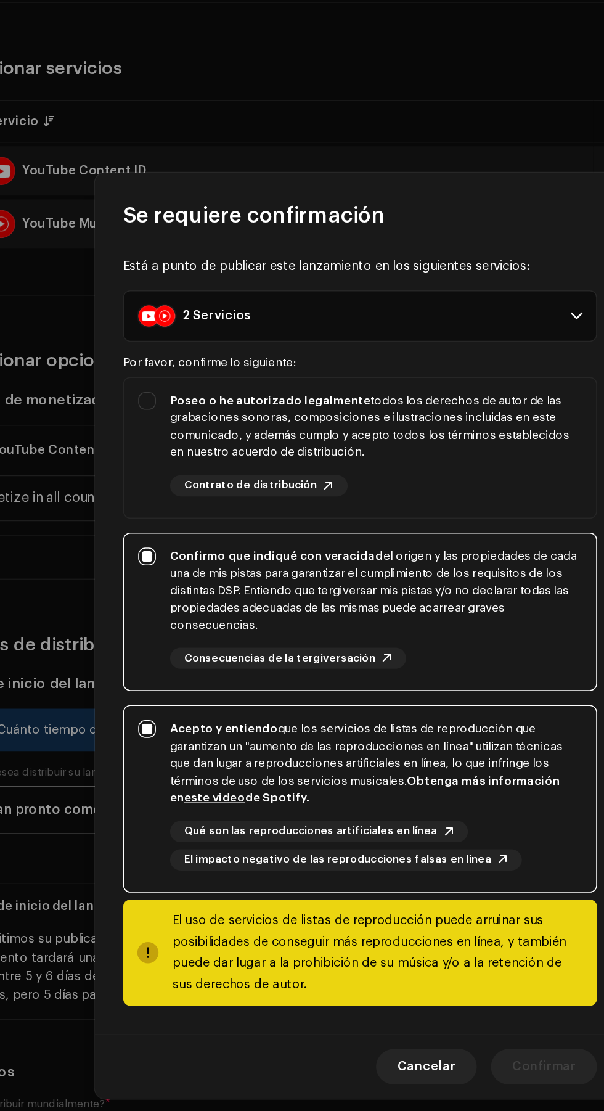
click at [369, 434] on div "Poseo o he autorizado legalmente todos los derechos de autor de las grabaciones…" at bounding box center [313, 410] width 287 height 48
checkbox input "true"
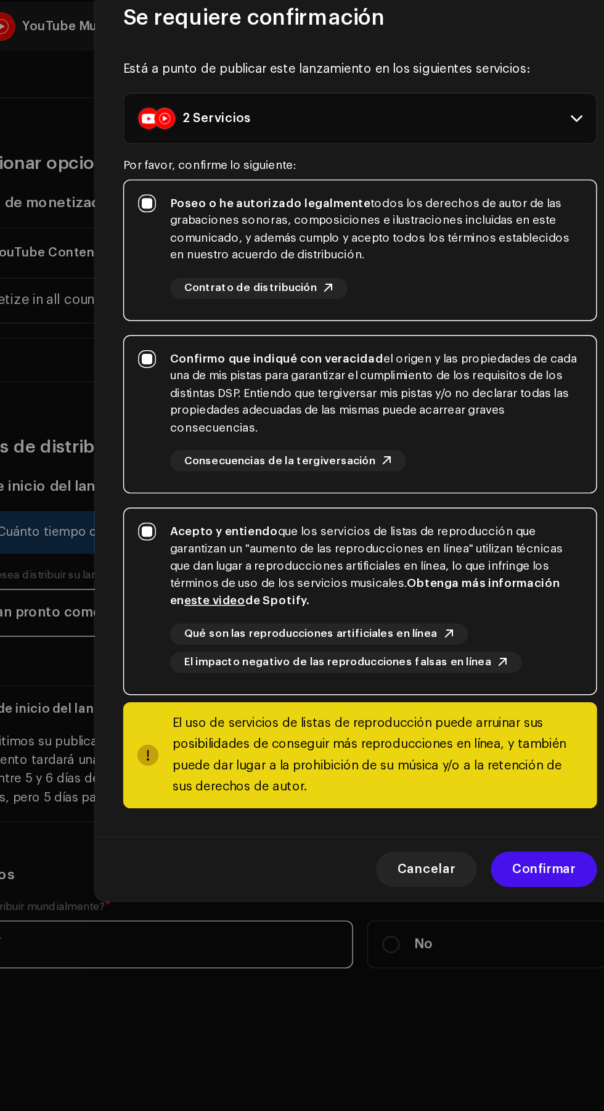
click at [439, 869] on span "Confirmar" at bounding box center [430, 856] width 44 height 25
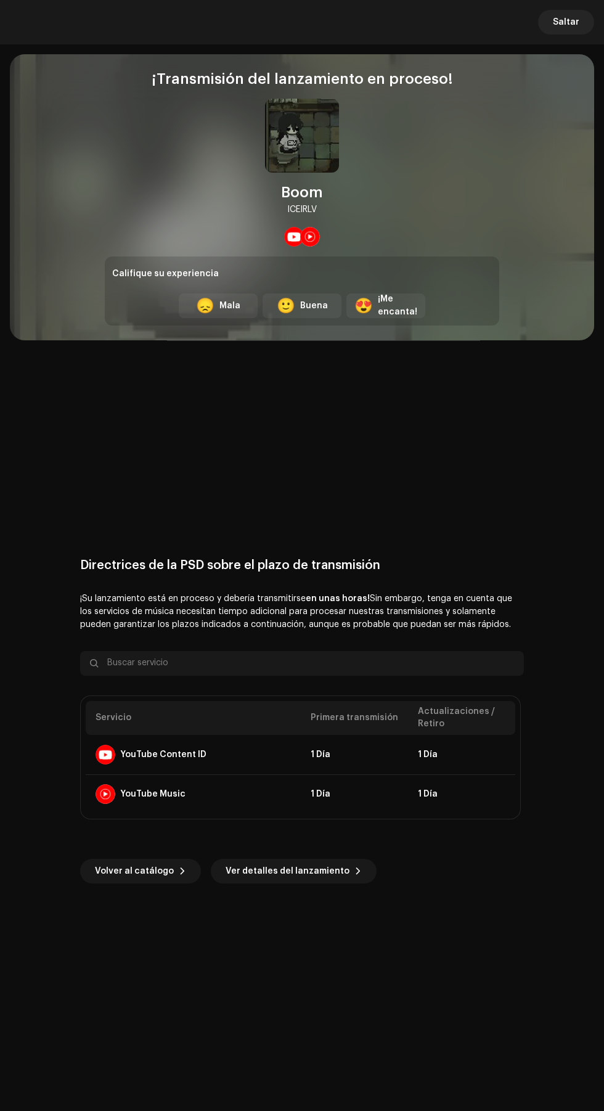
scroll to position [18, 0]
click at [480, 971] on div "Directrices de la PSD sobre el plazo de transmisión ¡Su lanzamiento está en pro…" at bounding box center [302, 721] width 585 height 722
click at [527, 501] on div "Directrices de la PSD sobre el plazo de transmisión ¡Su lanzamiento está en pro…" at bounding box center [302, 721] width 585 height 722
click at [507, 795] on td "1 Día" at bounding box center [461, 794] width 107 height 39
